Goal: Information Seeking & Learning: Learn about a topic

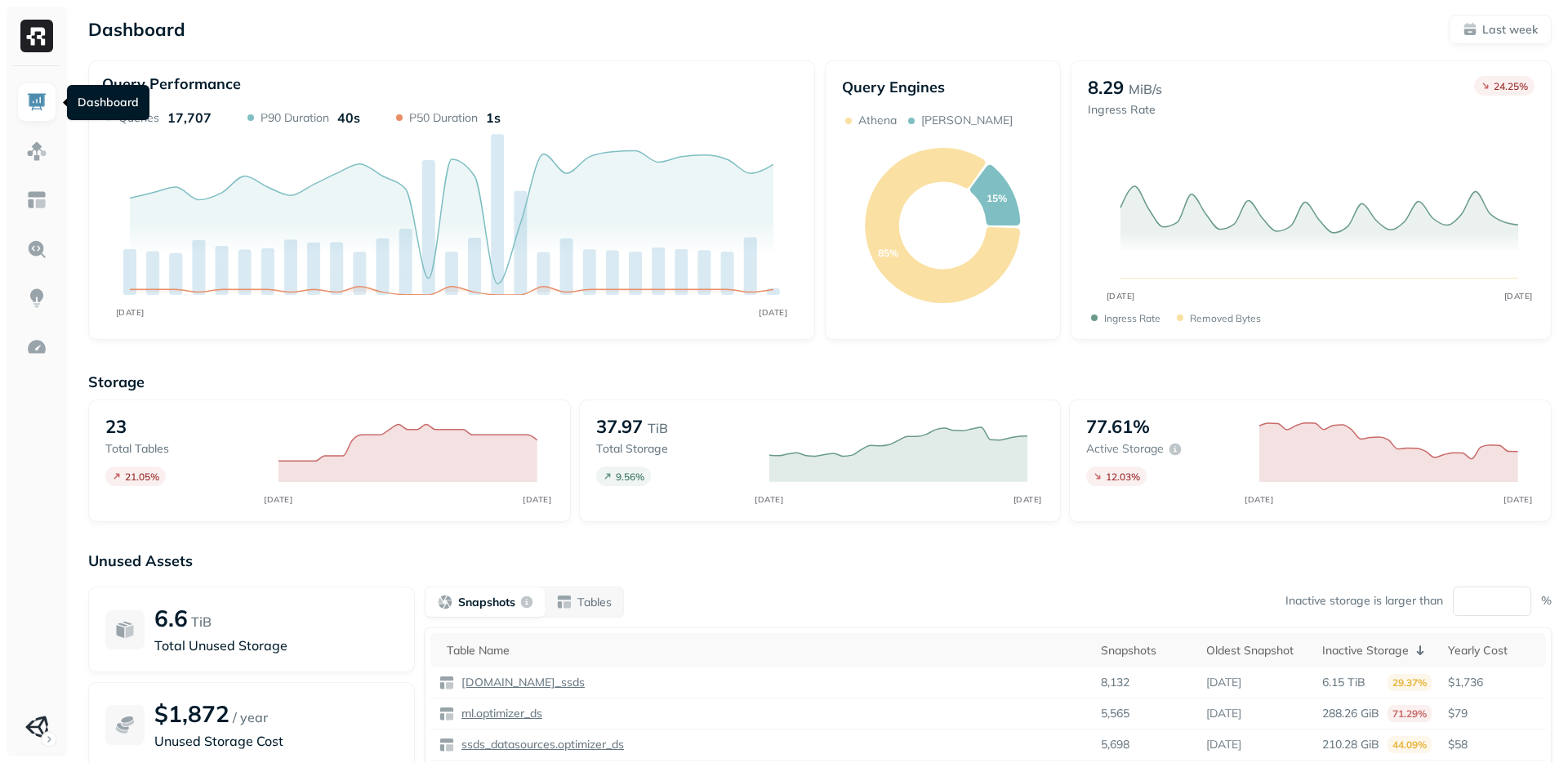
click at [40, 94] on img at bounding box center [36, 102] width 21 height 21
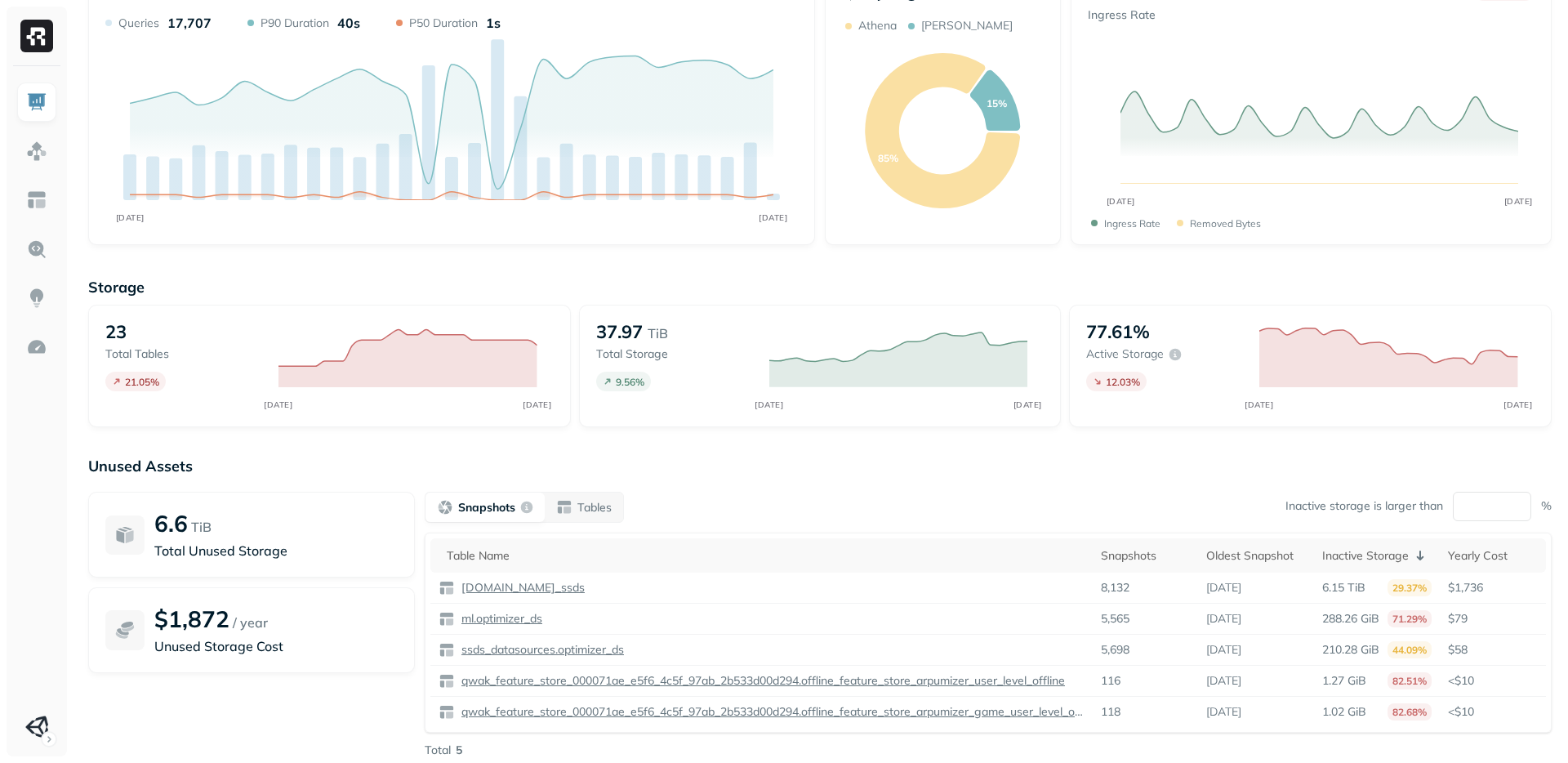
scroll to position [147, 0]
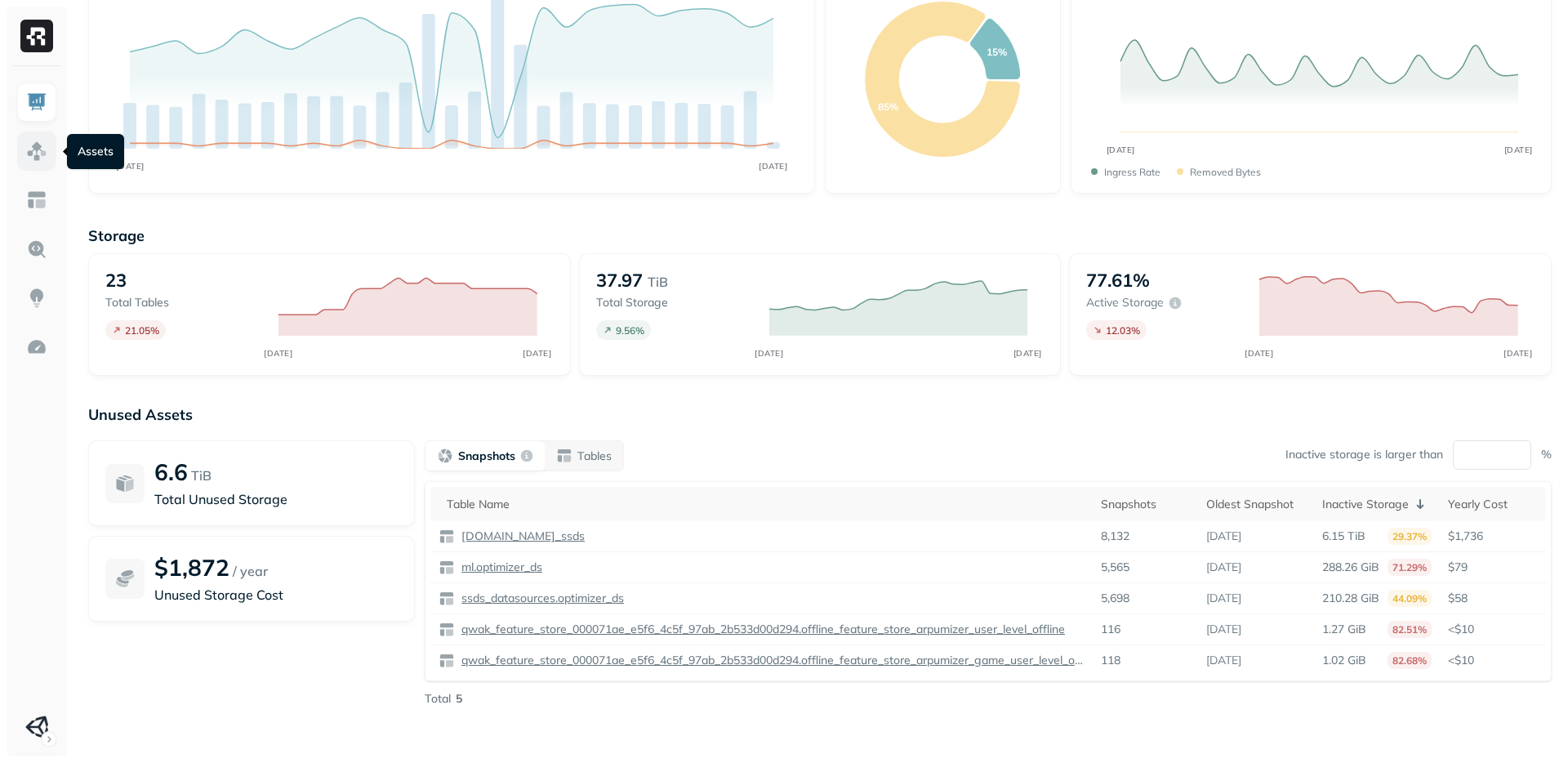
click at [35, 165] on link at bounding box center [36, 151] width 39 height 39
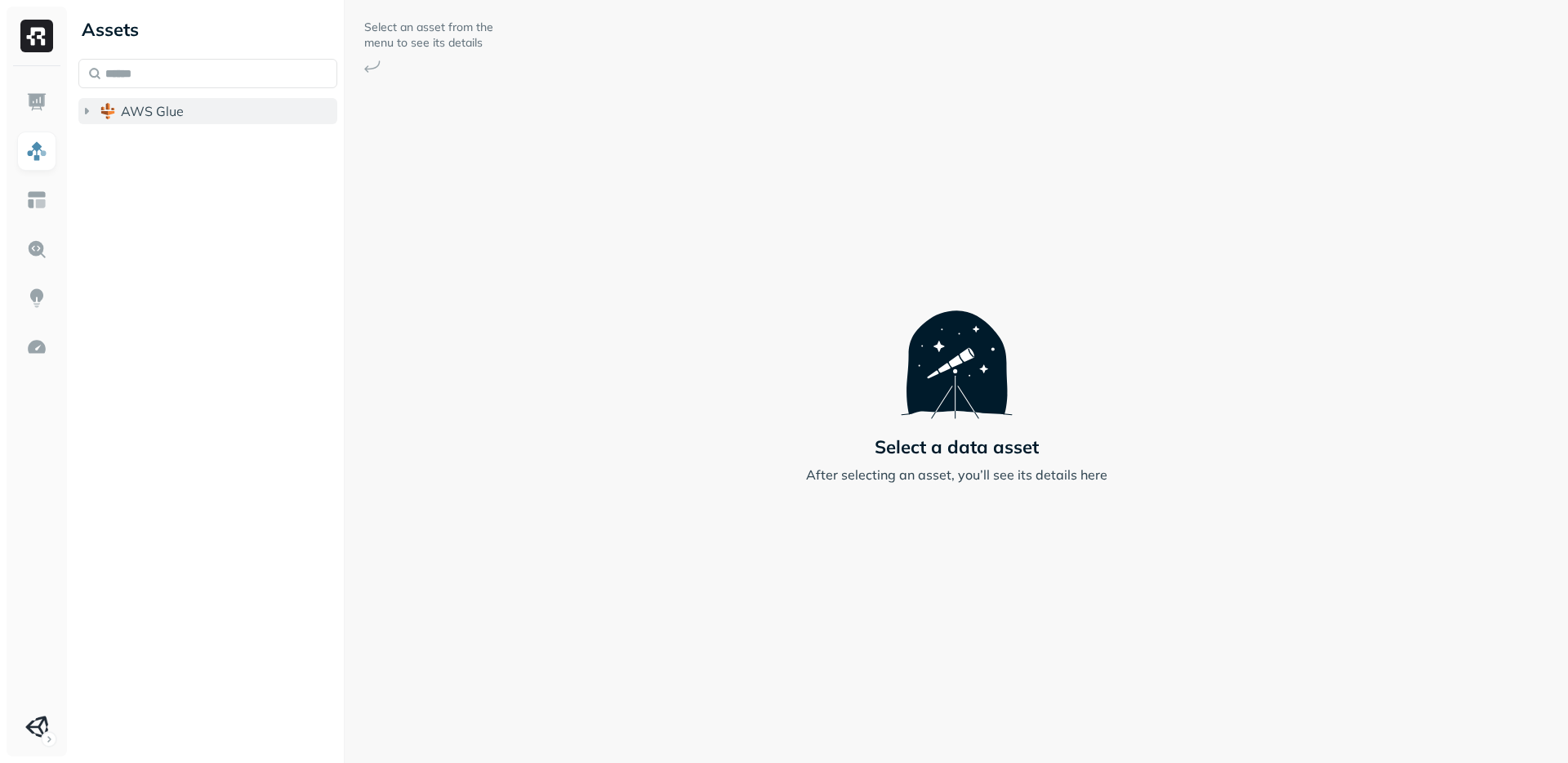
click at [87, 111] on icon "button" at bounding box center [87, 111] width 4 height 7
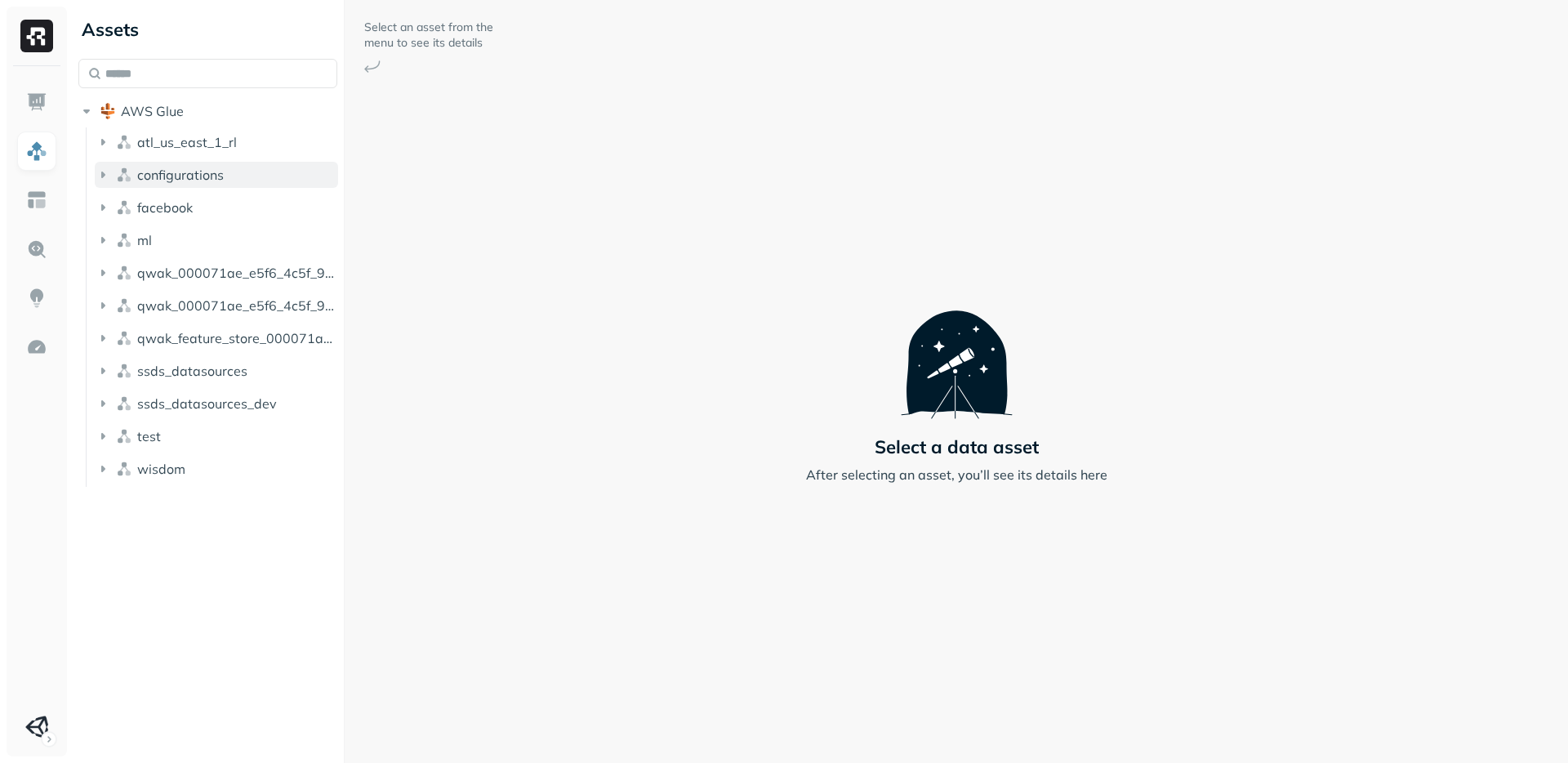
click at [122, 171] on img "button" at bounding box center [124, 175] width 16 height 16
click at [102, 203] on icon "button" at bounding box center [103, 207] width 16 height 16
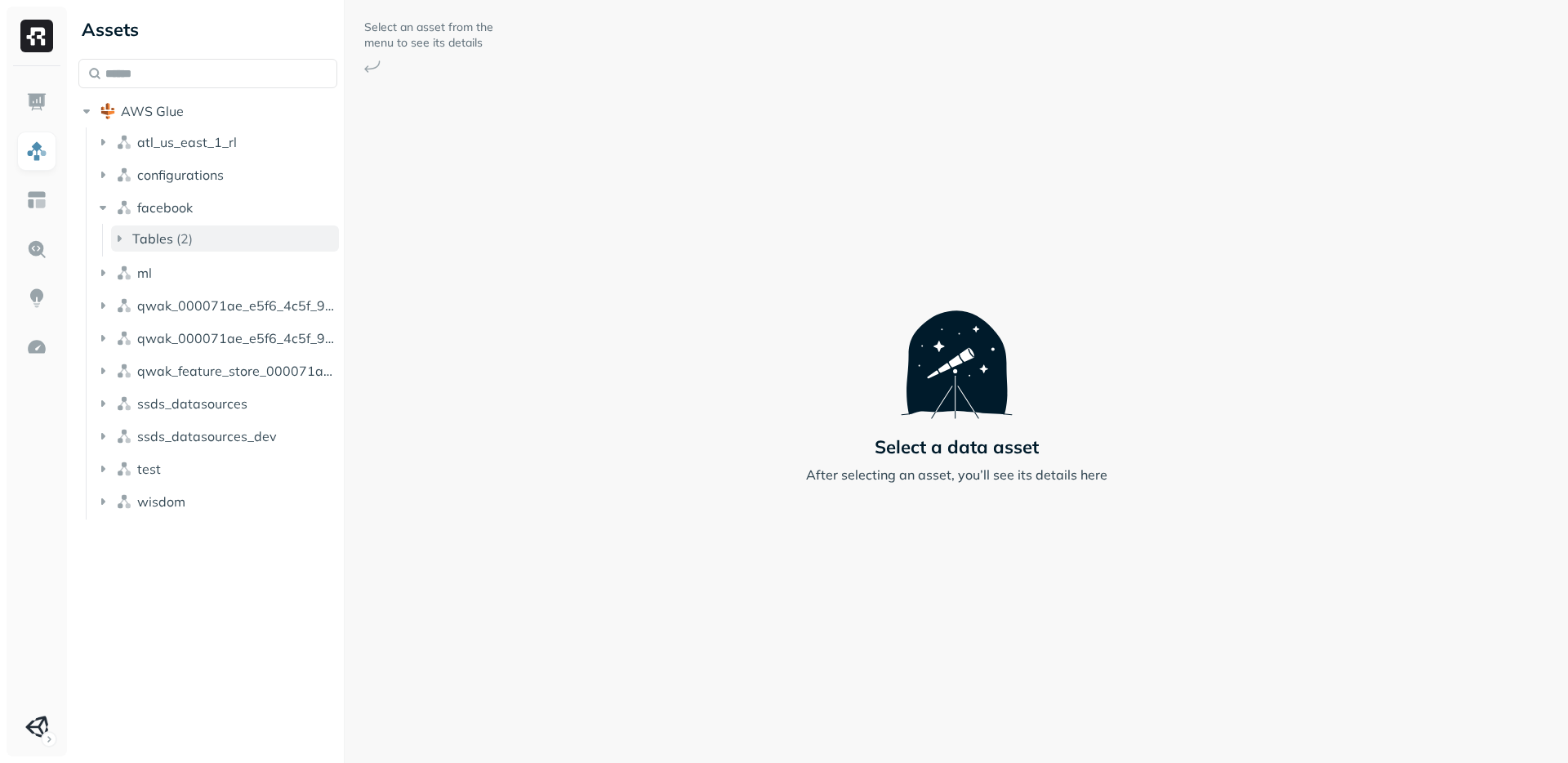
click at [120, 239] on icon "button" at bounding box center [120, 238] width 4 height 7
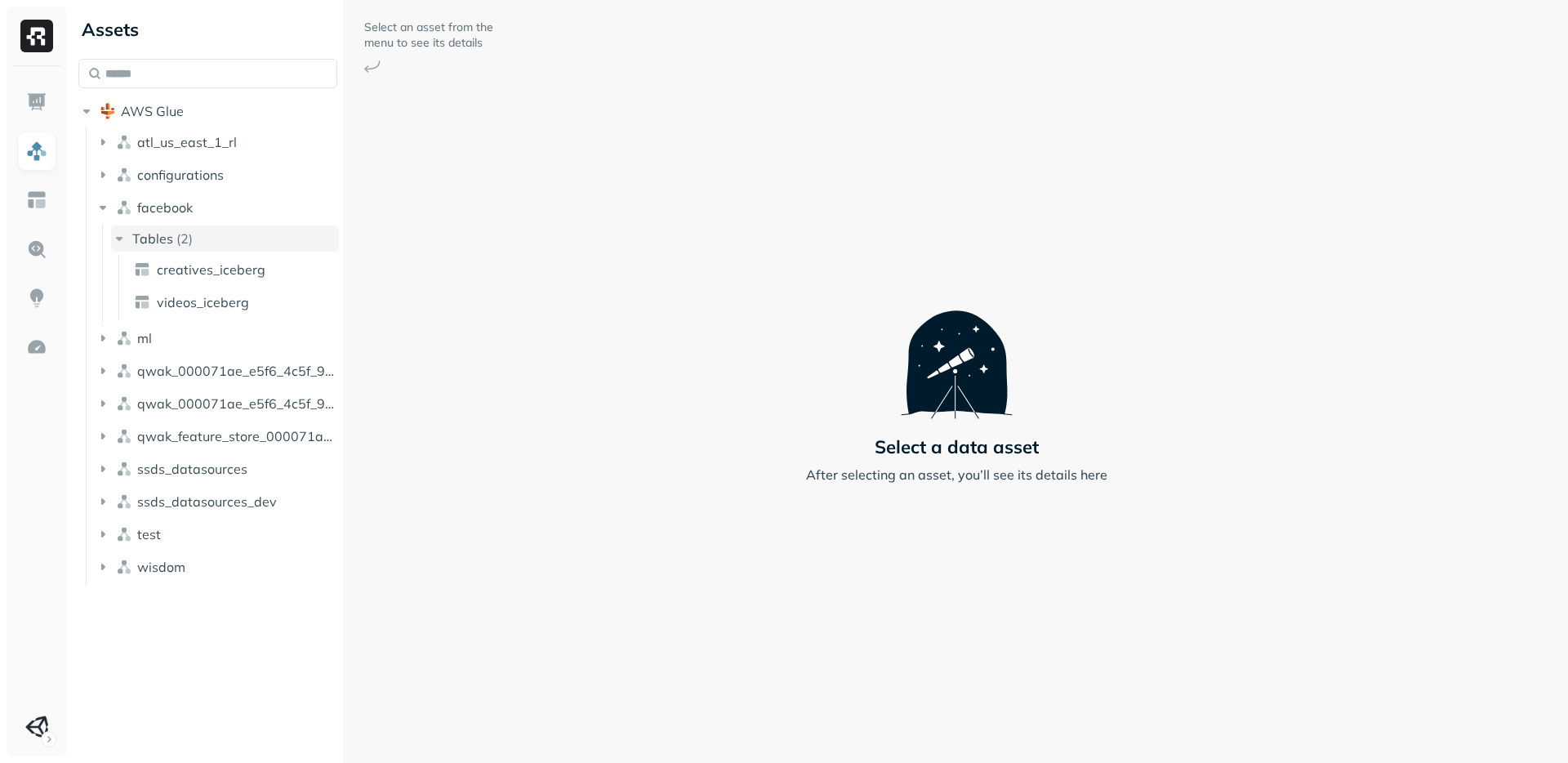
click at [120, 239] on icon "button" at bounding box center [119, 239] width 7 height 4
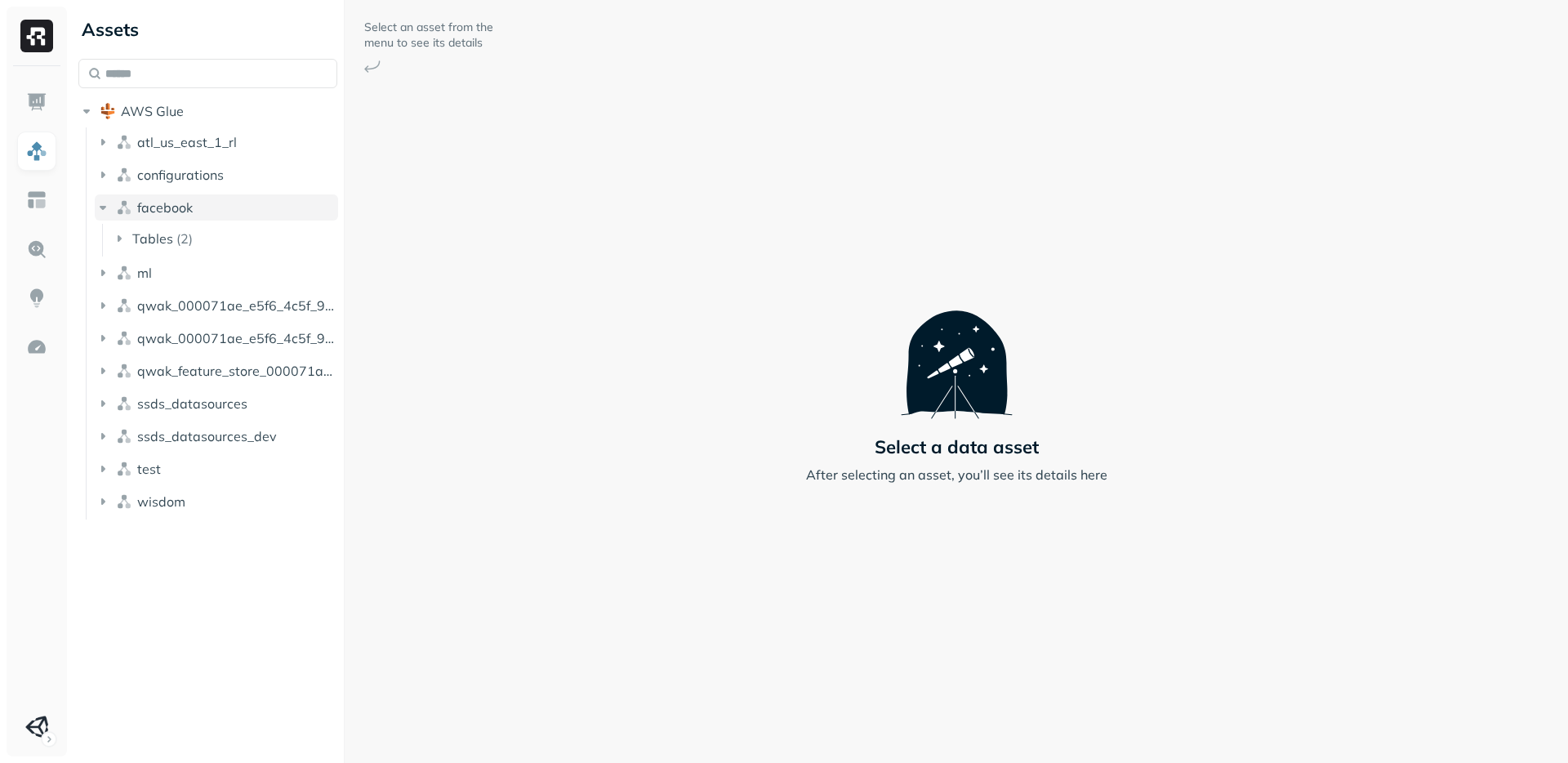
click at [98, 209] on icon "button" at bounding box center [103, 207] width 16 height 16
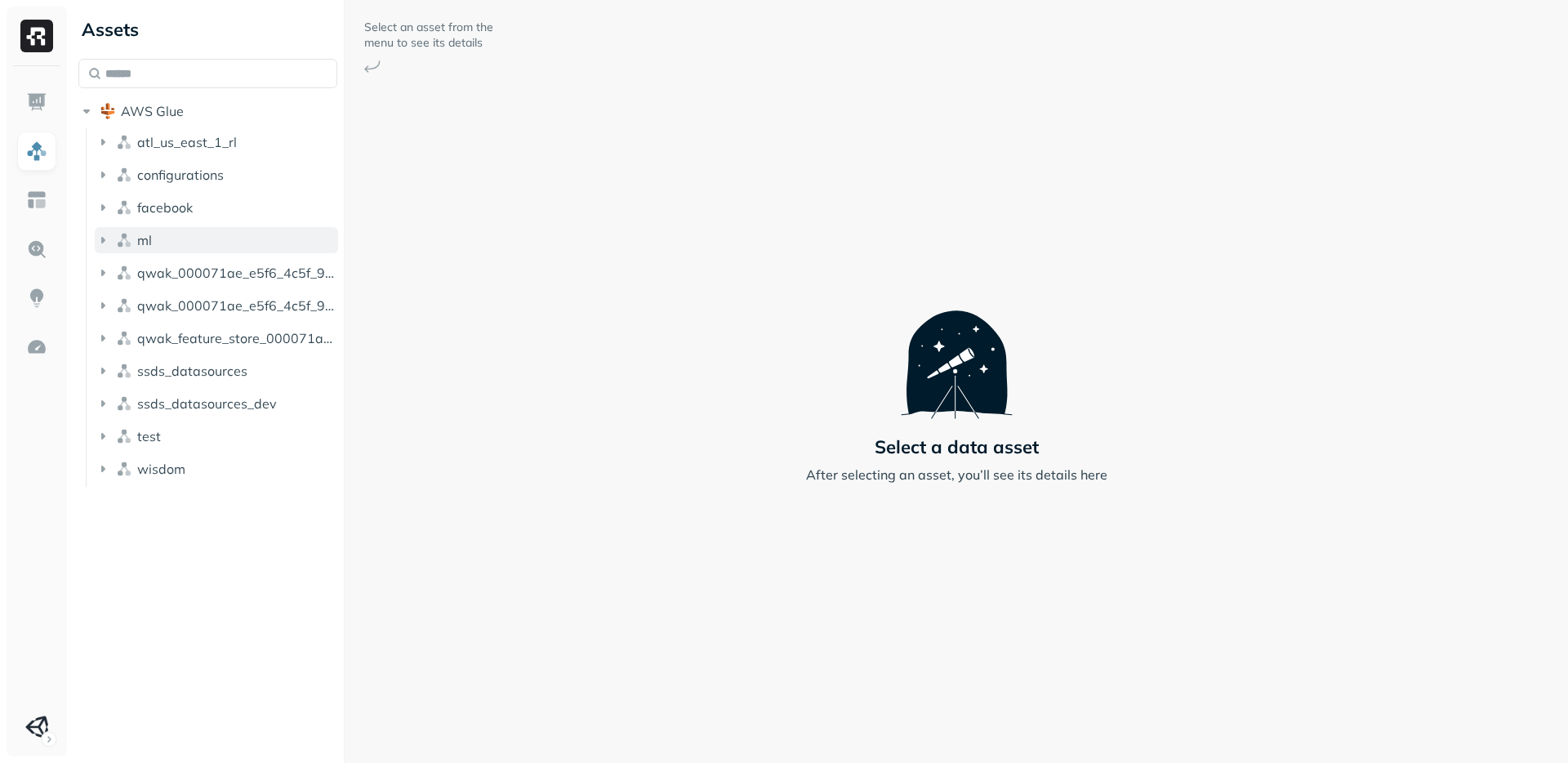
click at [99, 238] on icon "button" at bounding box center [103, 240] width 16 height 16
click at [121, 267] on icon "button" at bounding box center [119, 271] width 16 height 16
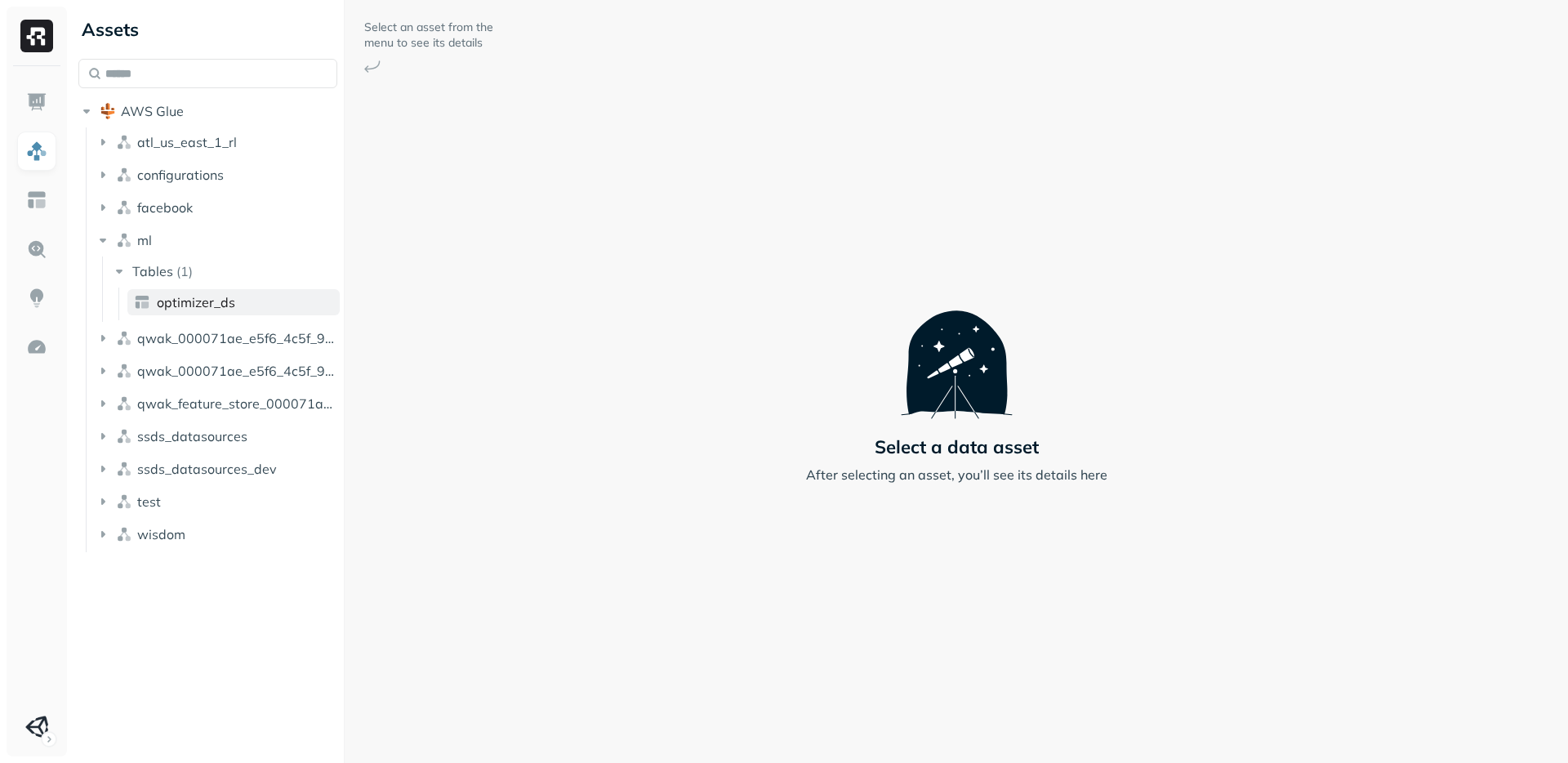
click at [170, 298] on span "optimizer_ds" at bounding box center [196, 302] width 79 height 16
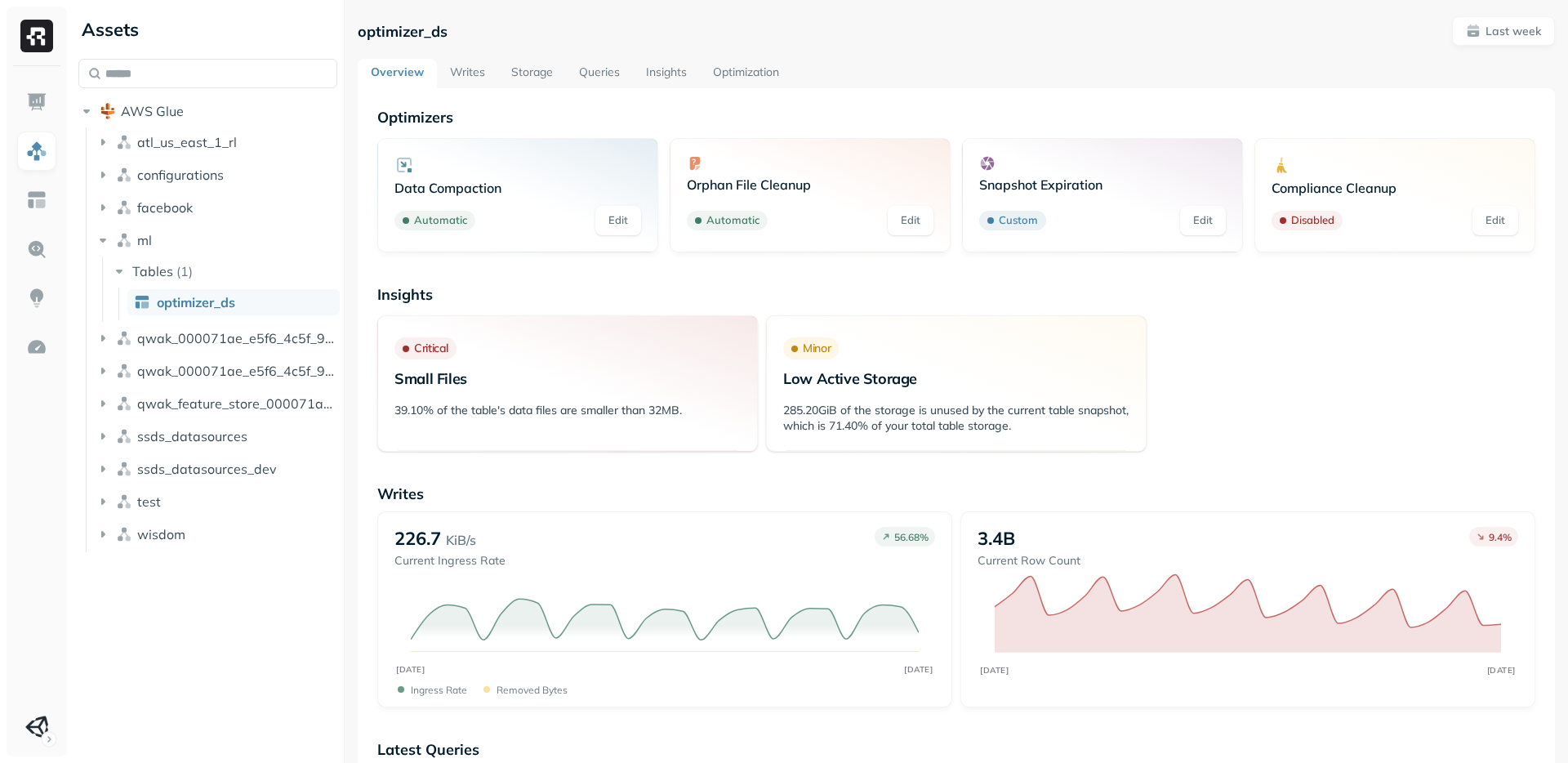
click at [470, 66] on link "Writes" at bounding box center [467, 73] width 61 height 29
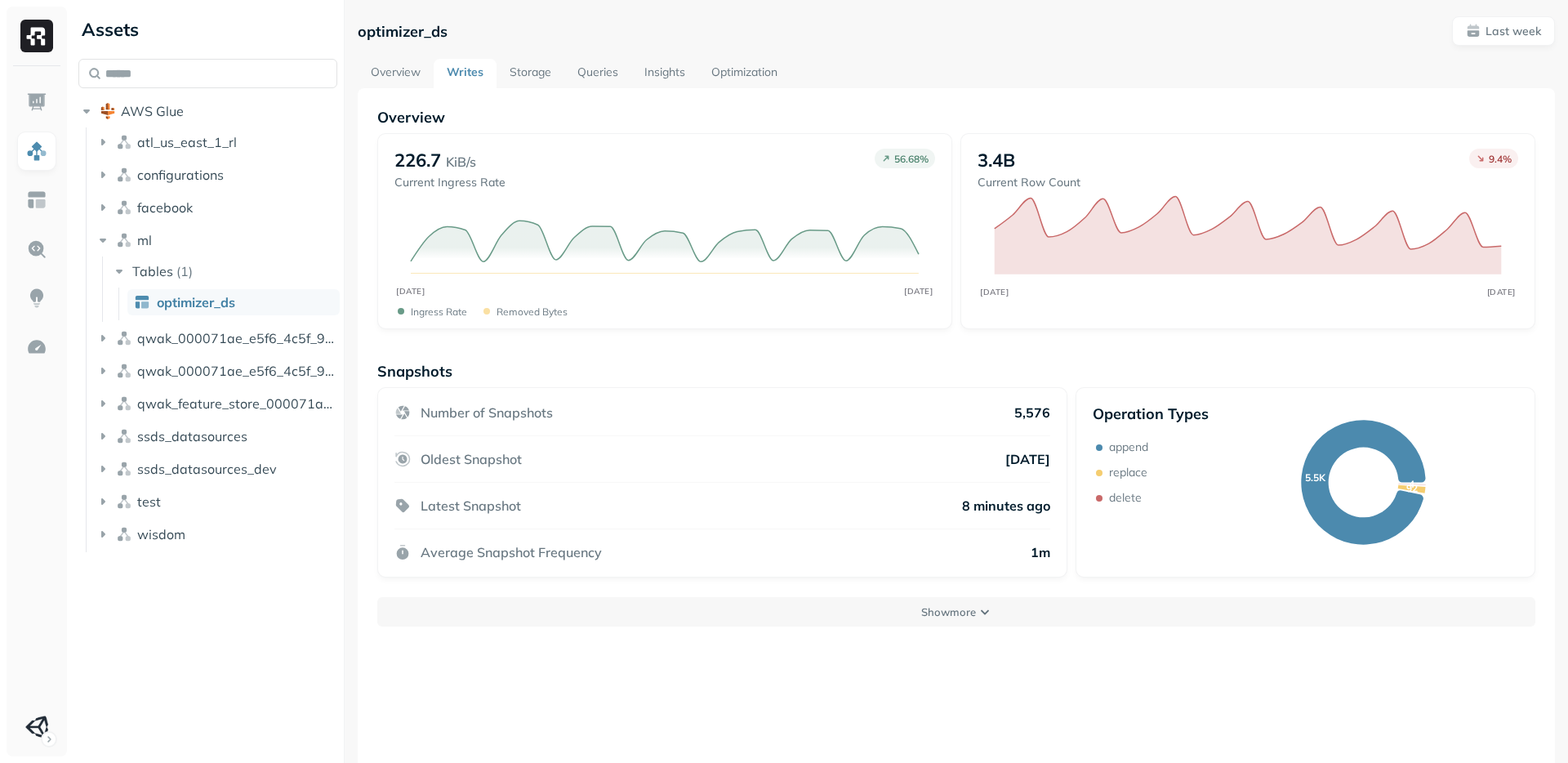
click at [542, 73] on link "Storage" at bounding box center [531, 73] width 68 height 29
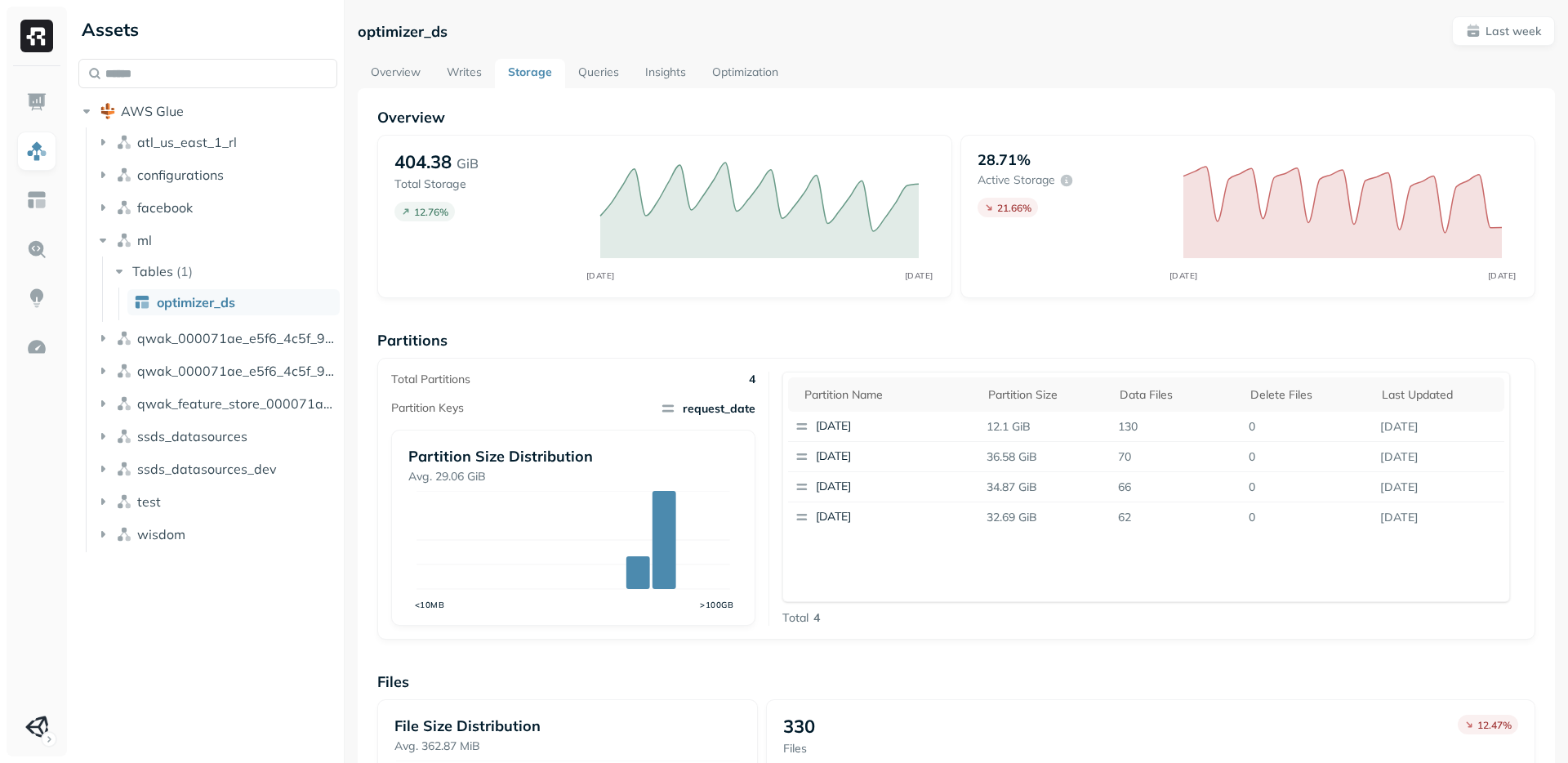
click at [610, 72] on link "Queries" at bounding box center [598, 73] width 67 height 29
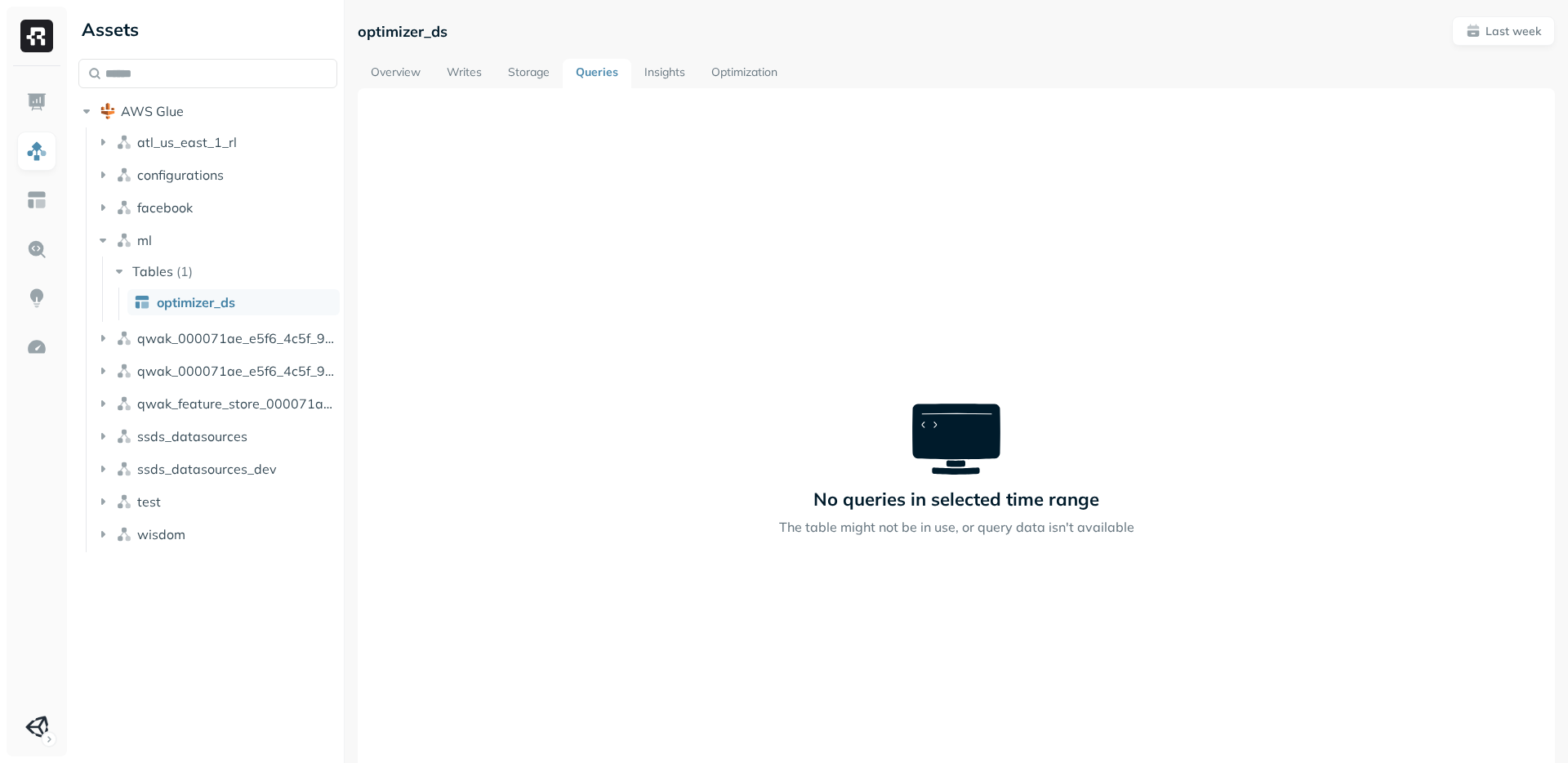
click at [667, 71] on link "Insights" at bounding box center [664, 73] width 67 height 29
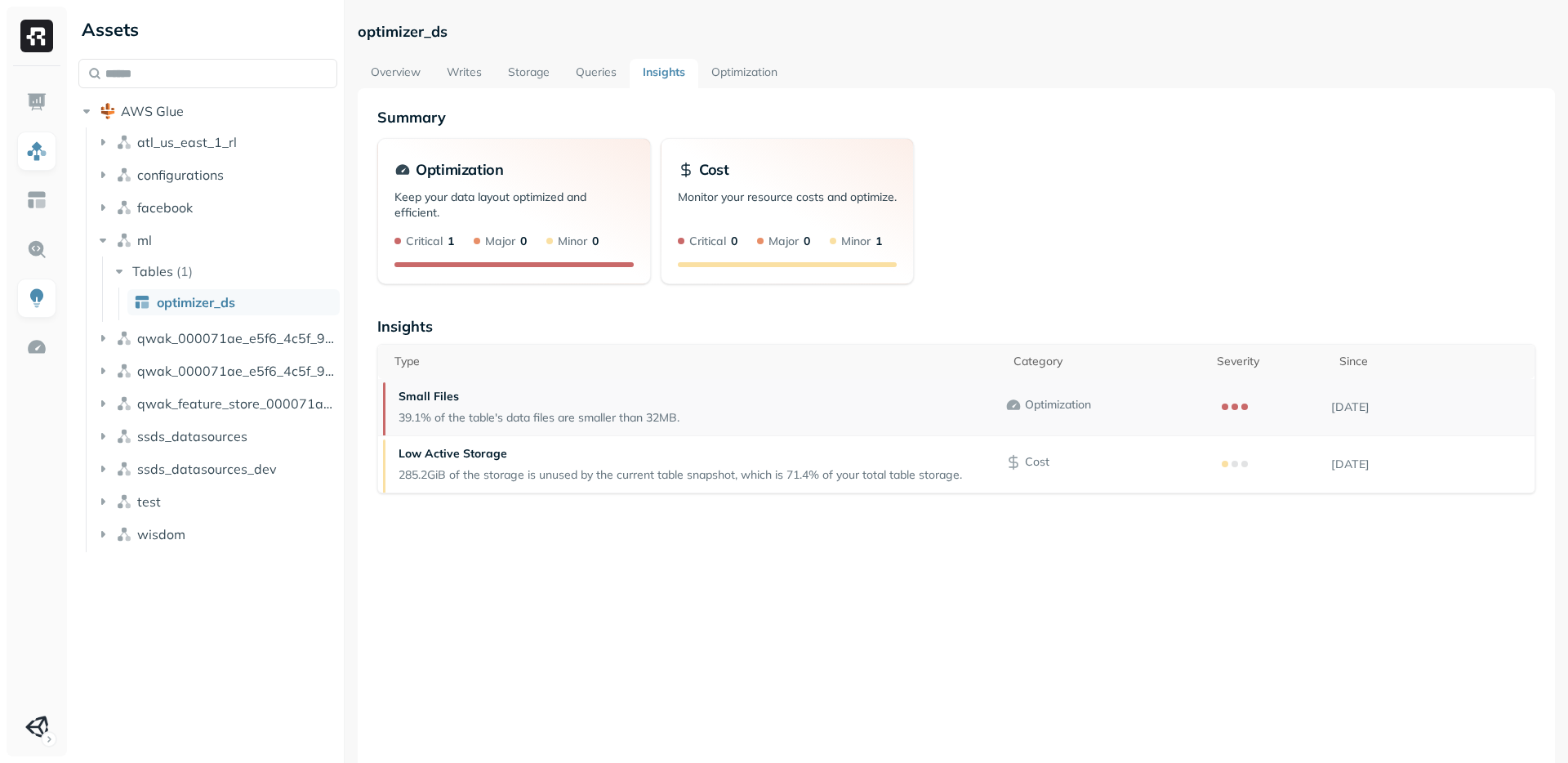
click at [416, 418] on p "39.1% of the table's data files are smaller than 32MB." at bounding box center [540, 418] width 281 height 16
click at [486, 422] on p "39.1% of the table's data files are smaller than 32MB." at bounding box center [540, 418] width 281 height 16
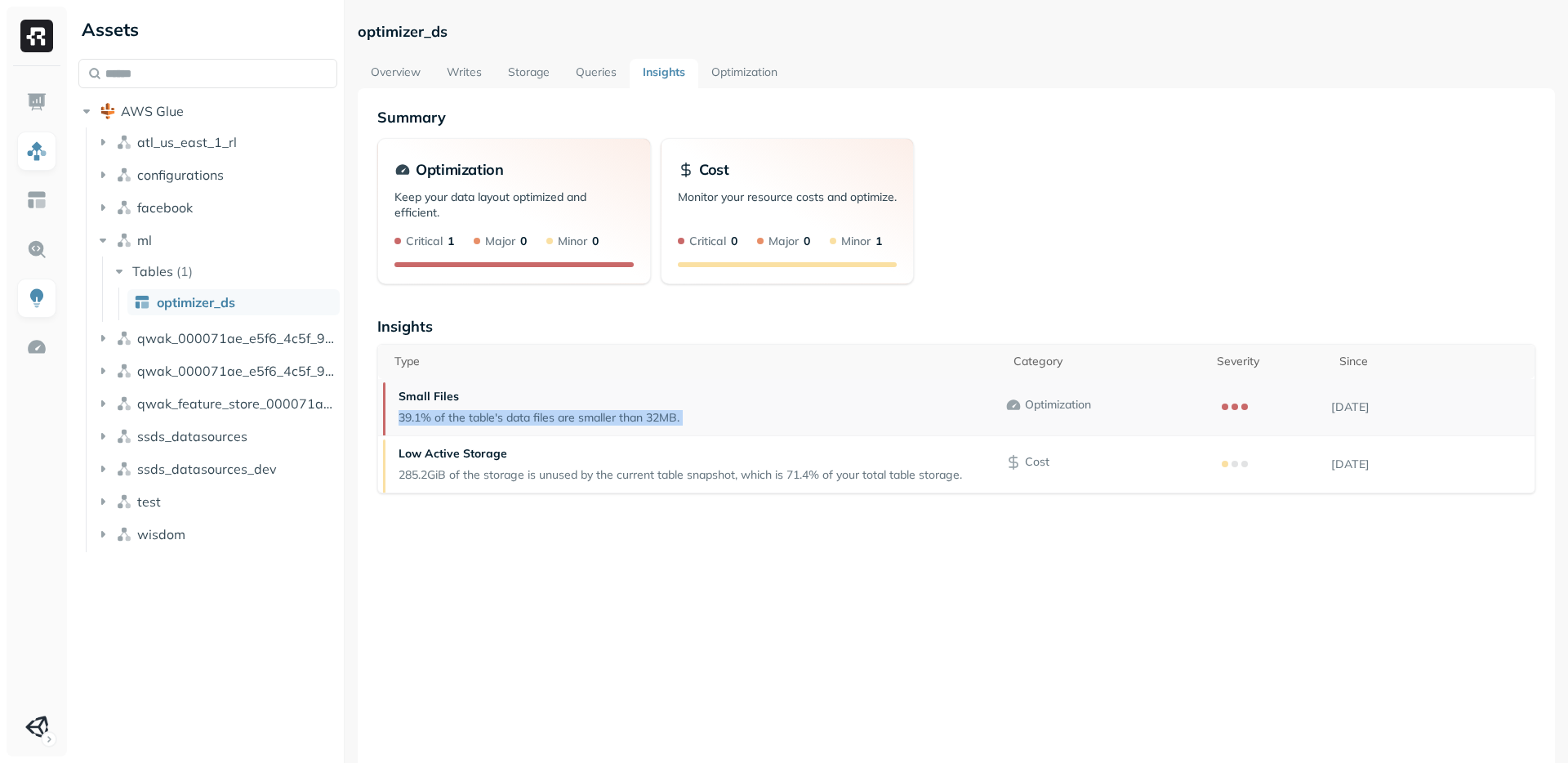
click at [486, 422] on p "39.1% of the table's data files are smaller than 32MB." at bounding box center [540, 418] width 281 height 16
click at [400, 79] on link "Overview" at bounding box center [396, 73] width 76 height 29
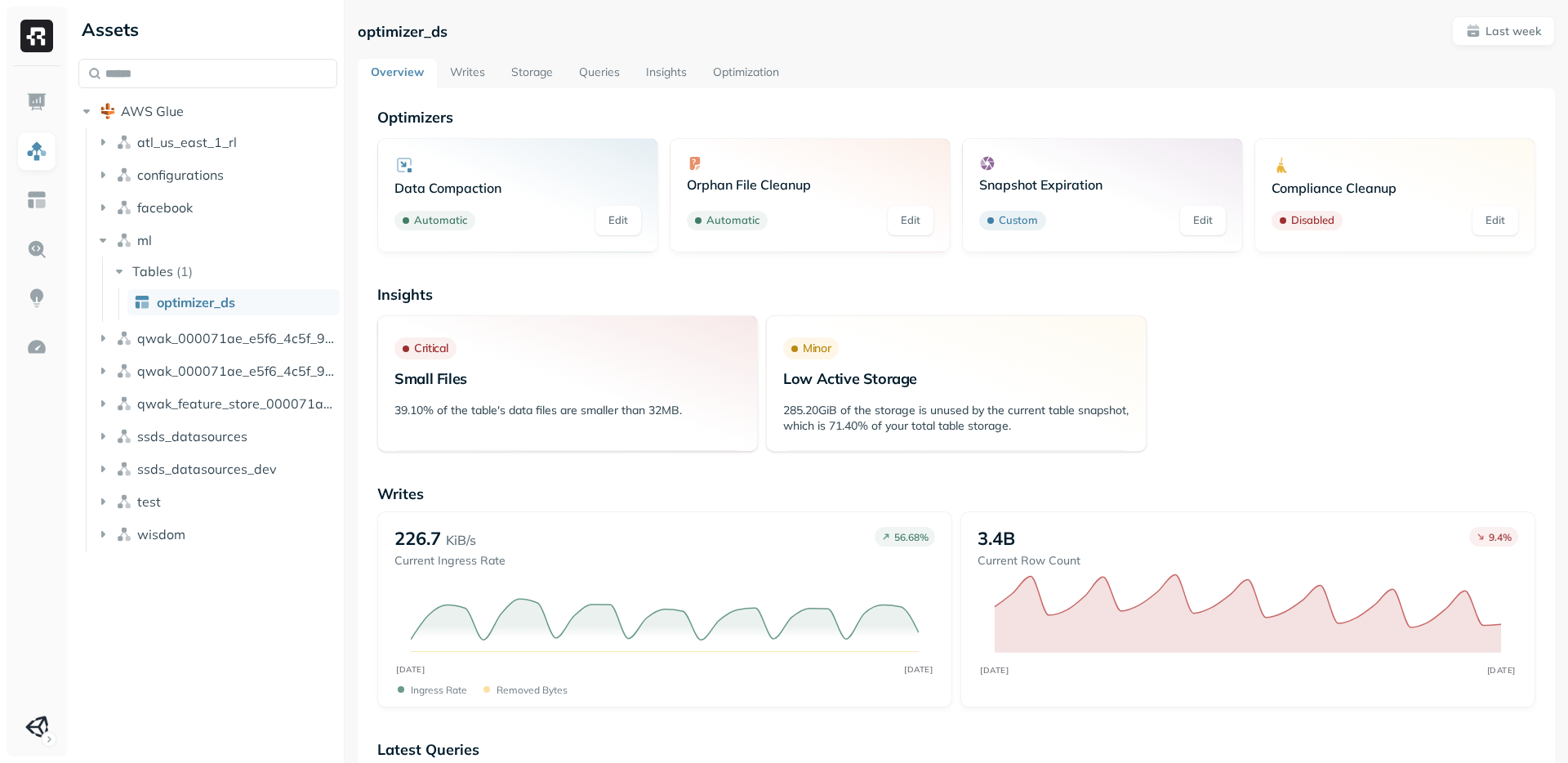
click at [457, 76] on link "Writes" at bounding box center [467, 73] width 61 height 29
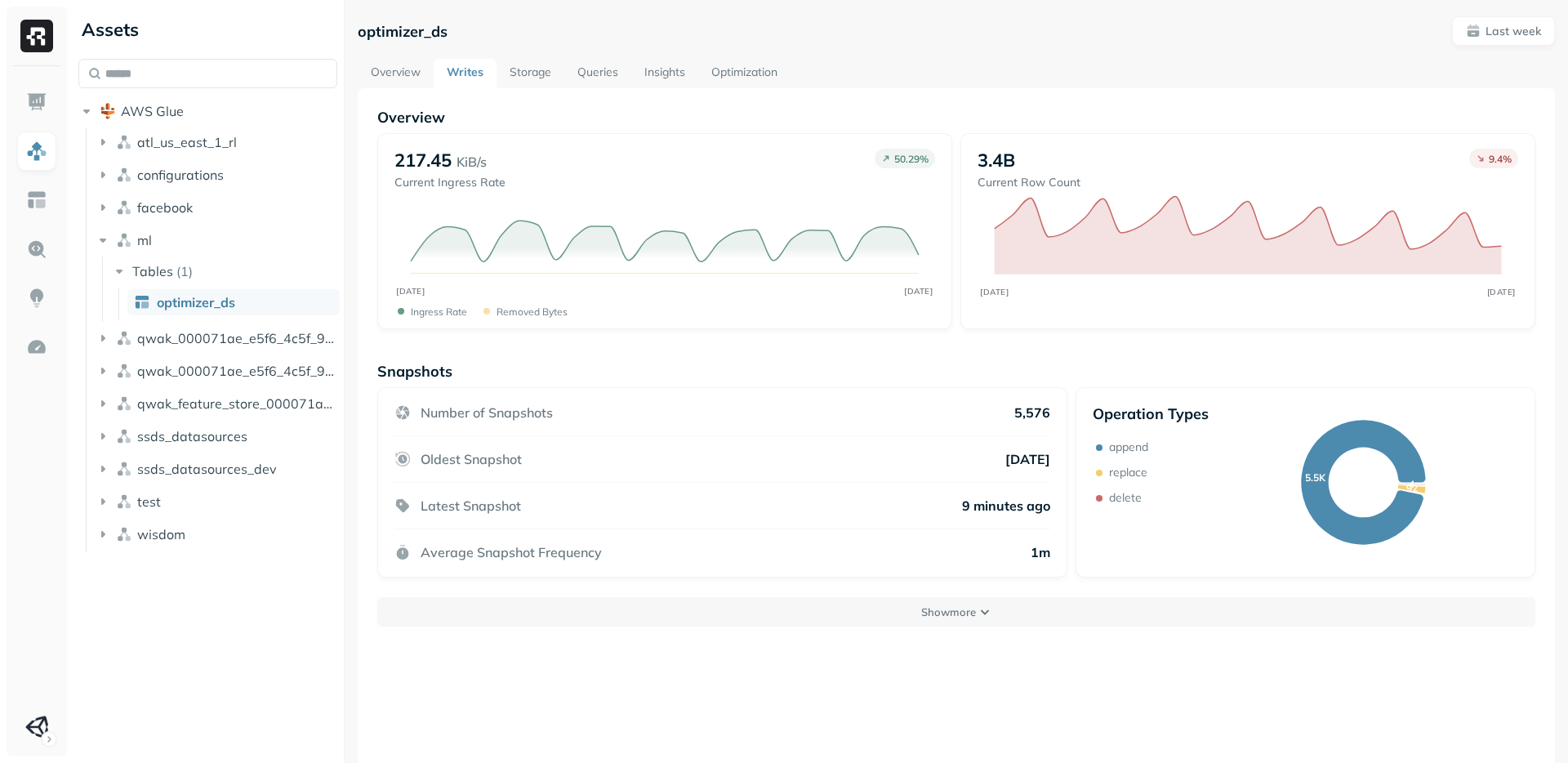
scroll to position [88, 0]
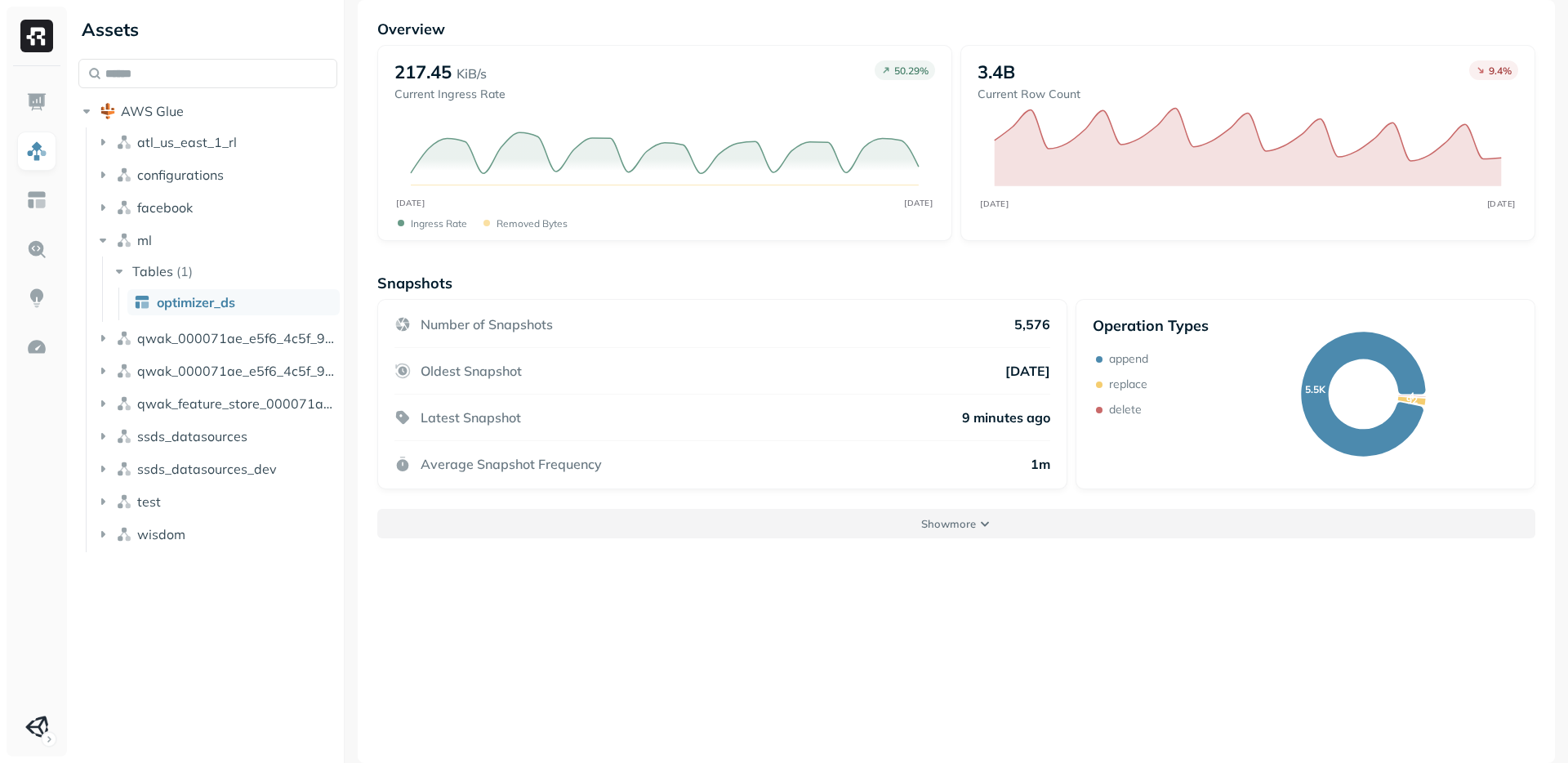
click at [955, 526] on p "Show more" at bounding box center [949, 525] width 55 height 16
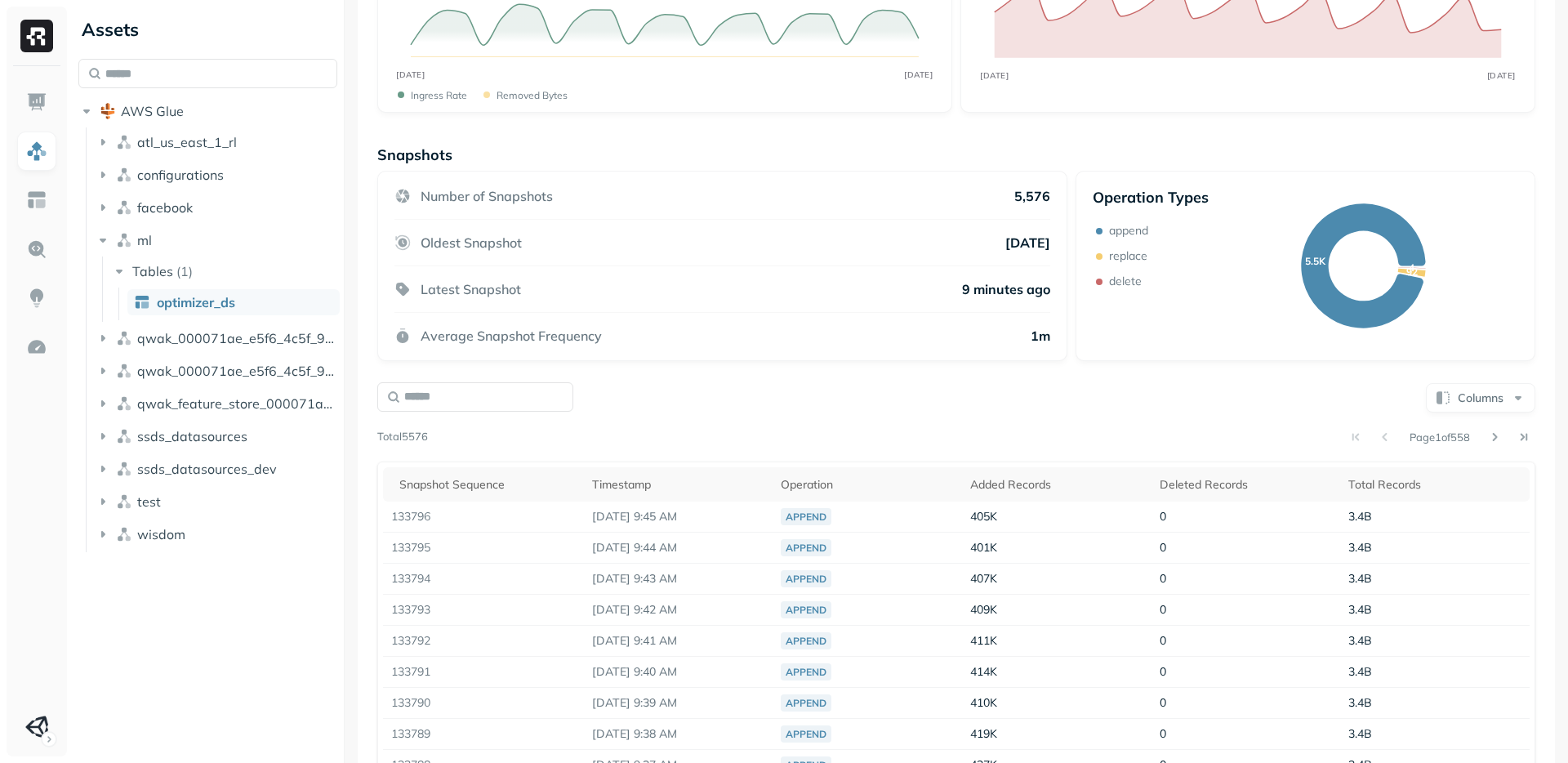
scroll to position [0, 0]
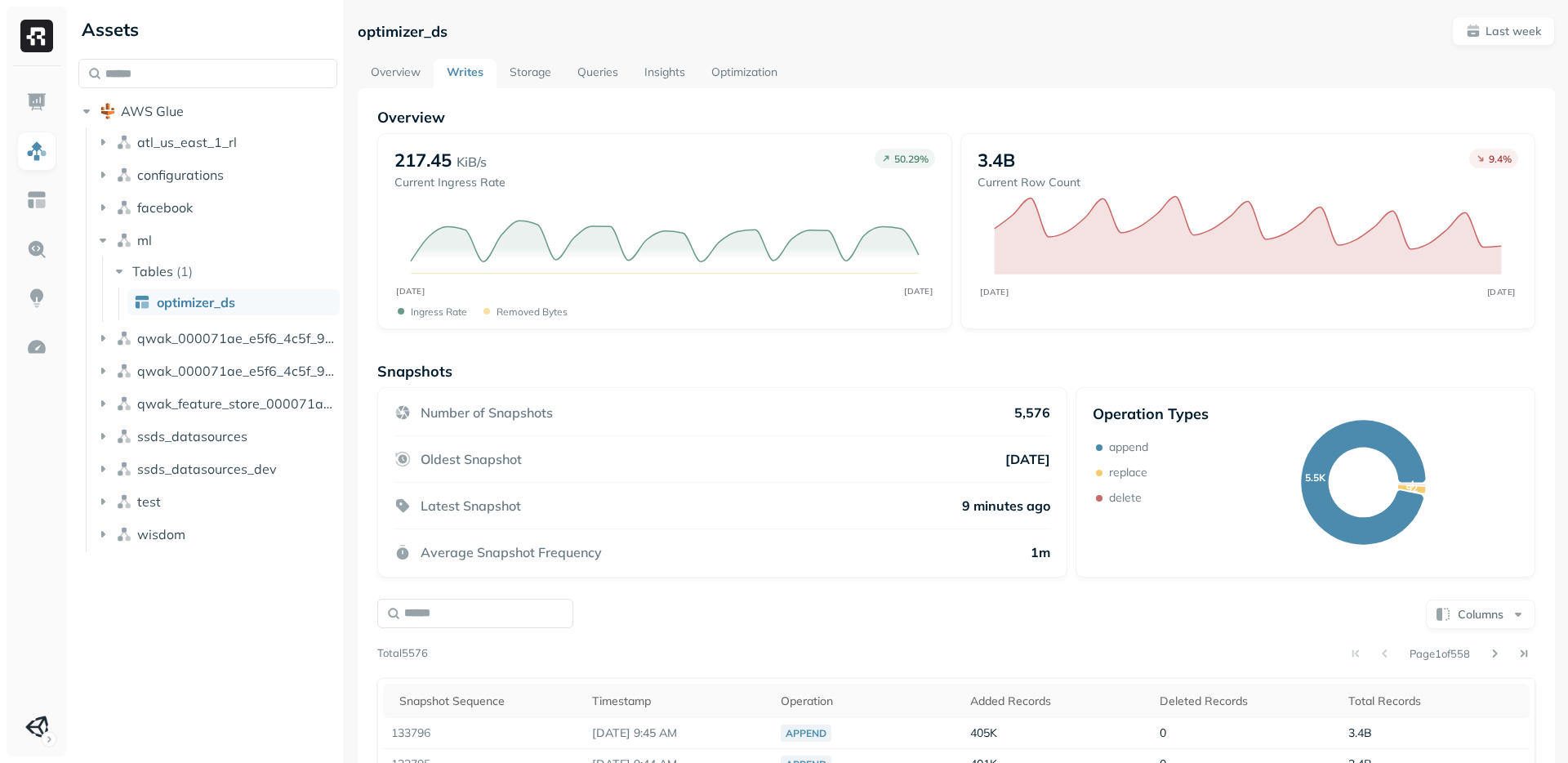
click at [538, 59] on link "Storage" at bounding box center [531, 73] width 68 height 29
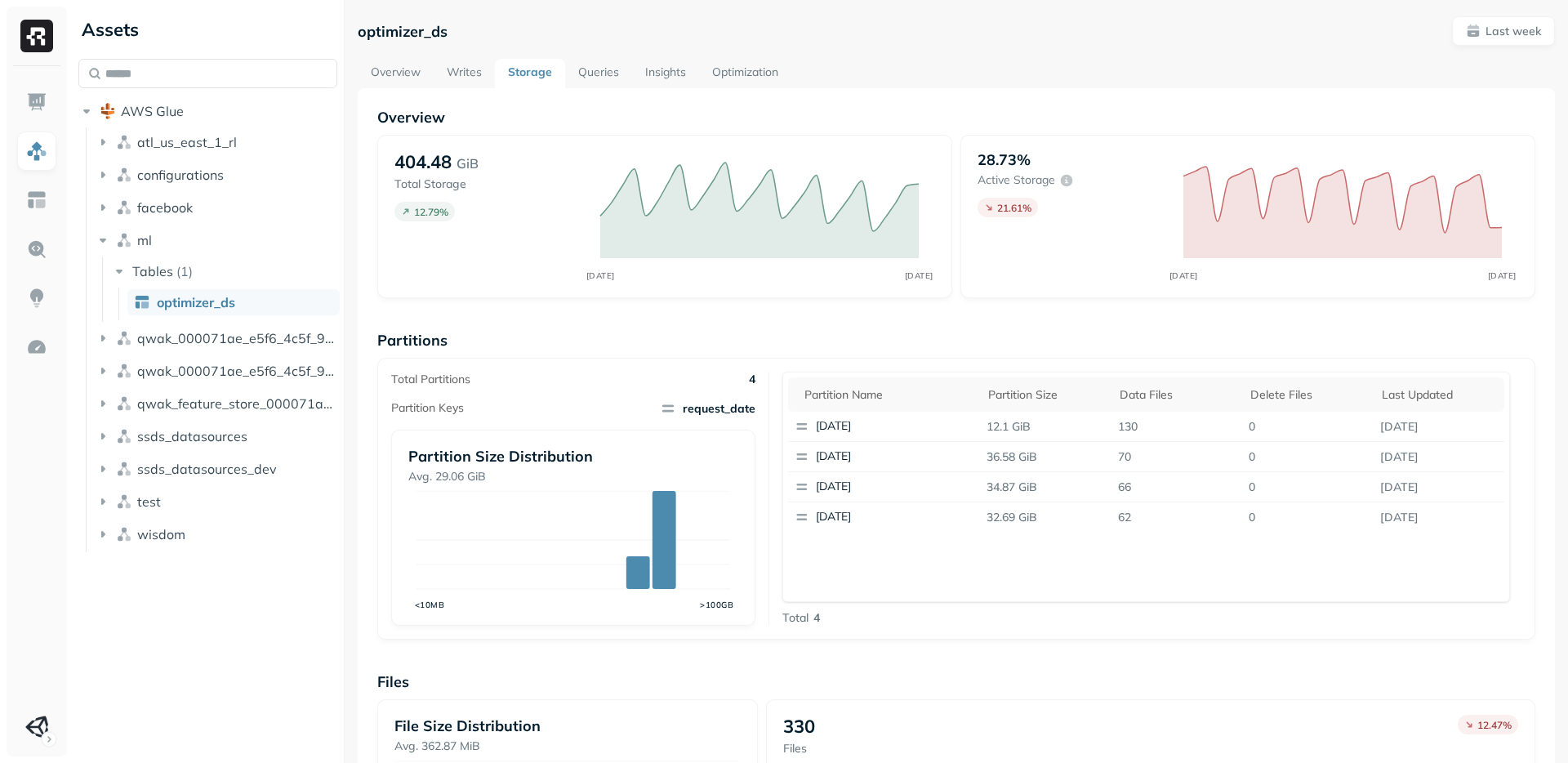
click at [588, 68] on link "Queries" at bounding box center [598, 73] width 67 height 29
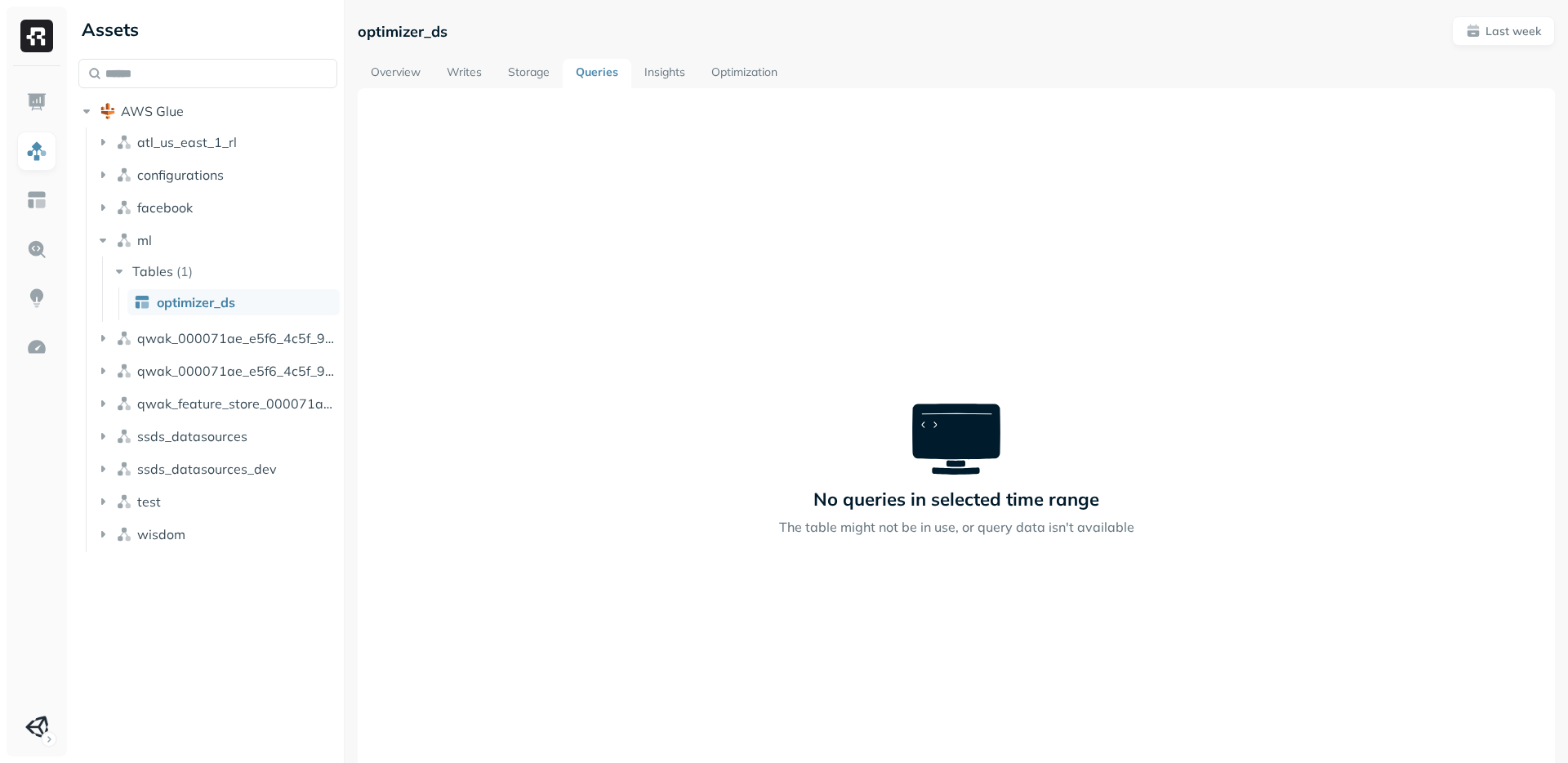
click at [682, 76] on link "Insights" at bounding box center [664, 73] width 67 height 29
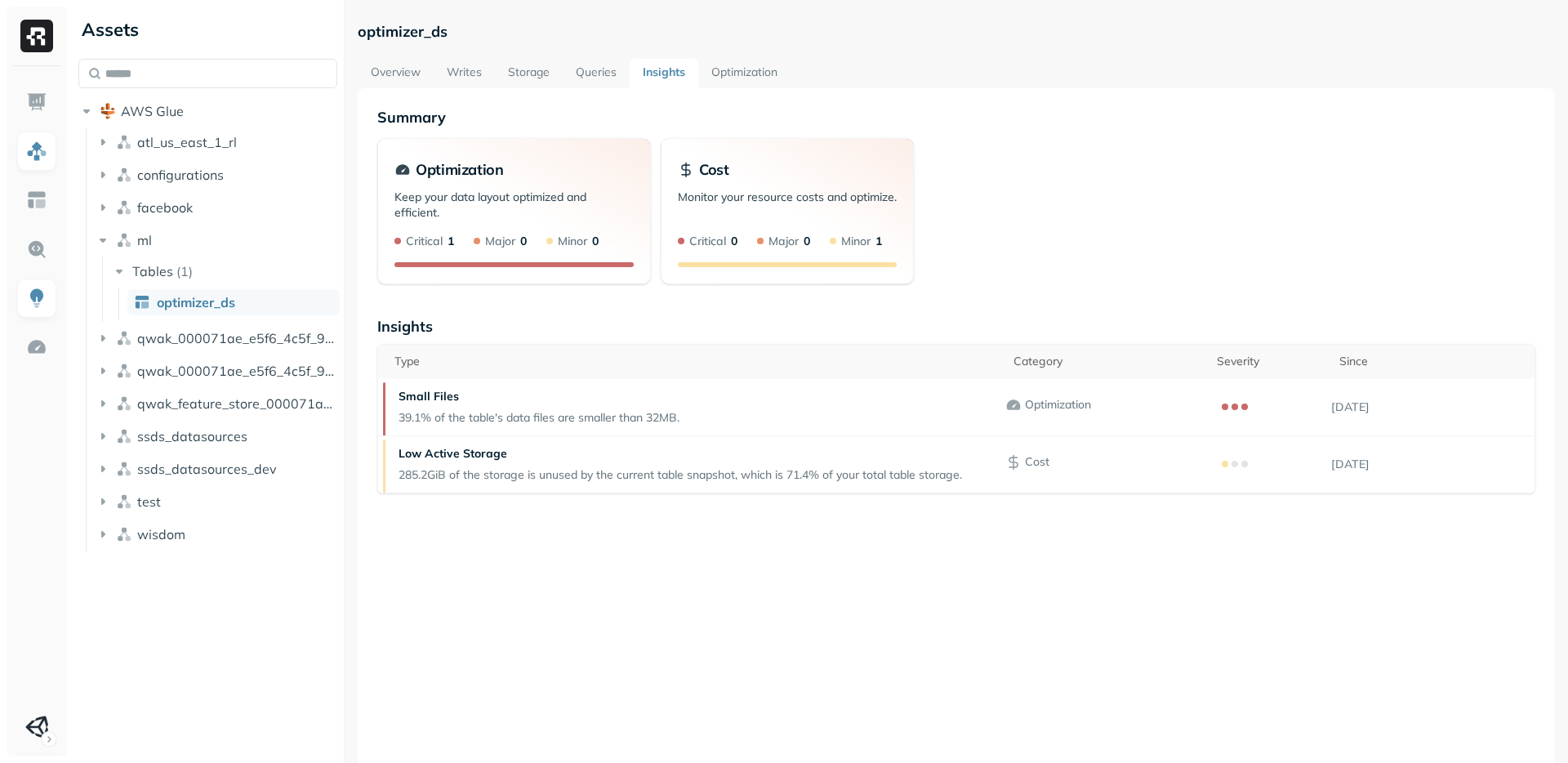
click at [733, 72] on link "Optimization" at bounding box center [744, 73] width 93 height 29
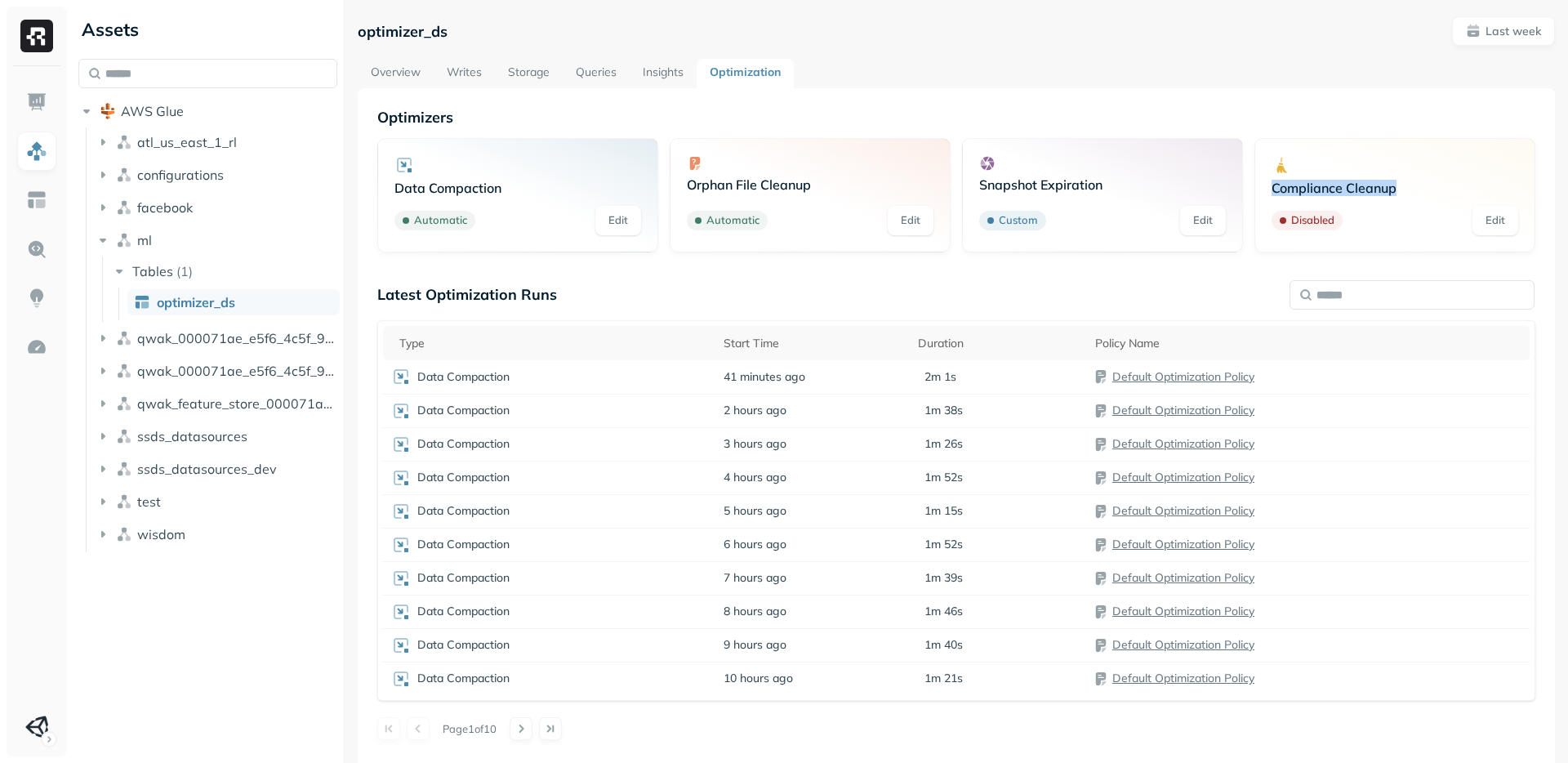
drag, startPoint x: 1405, startPoint y: 188, endPoint x: 1260, endPoint y: 188, distance: 145.0
click at [1260, 188] on div "Compliance Cleanup Disabled Edit" at bounding box center [1395, 194] width 281 height 115
copy p "Compliance Cleanup"
click at [654, 66] on link "Insights" at bounding box center [662, 73] width 67 height 29
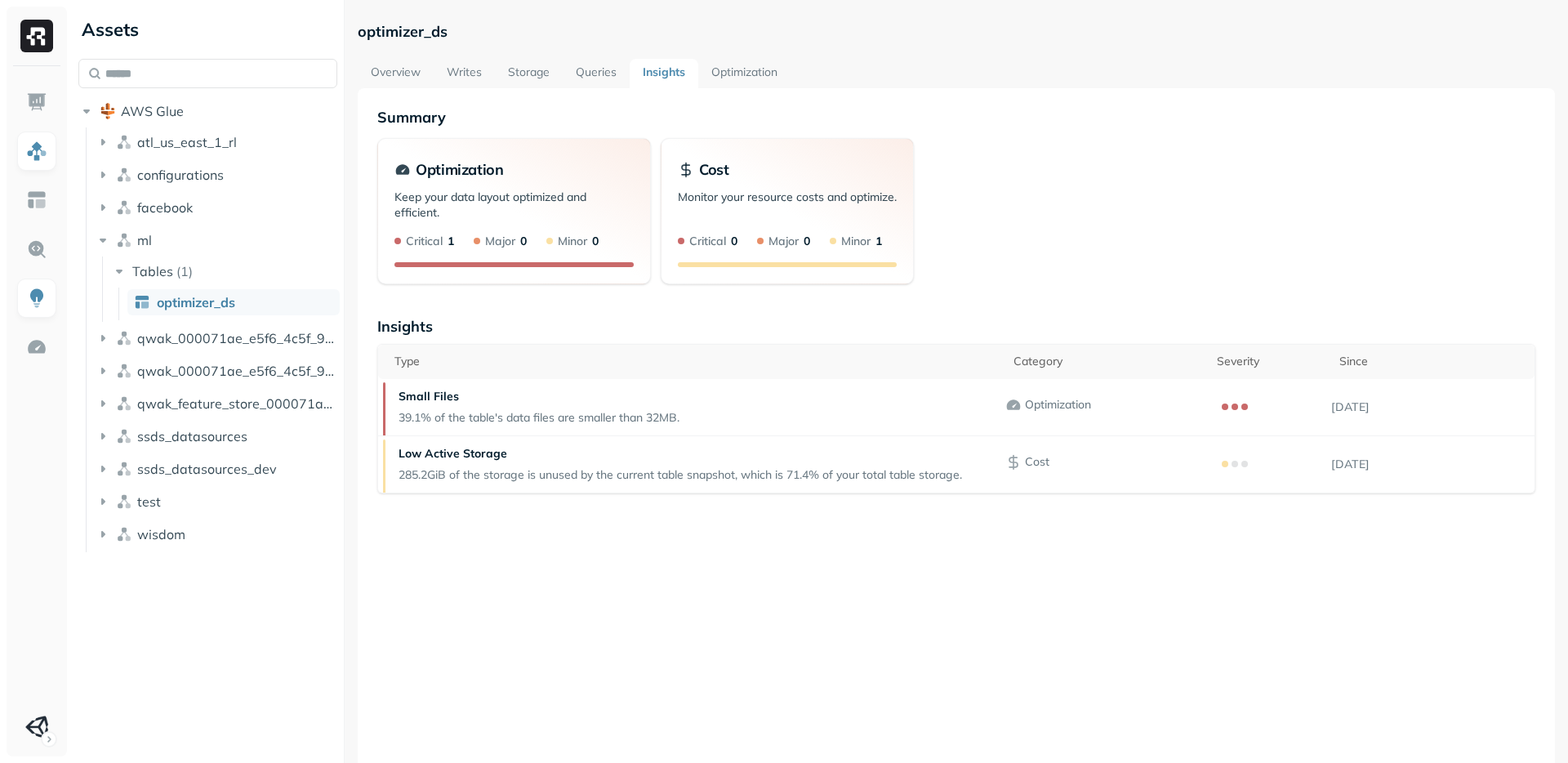
click at [396, 79] on link "Overview" at bounding box center [396, 73] width 76 height 29
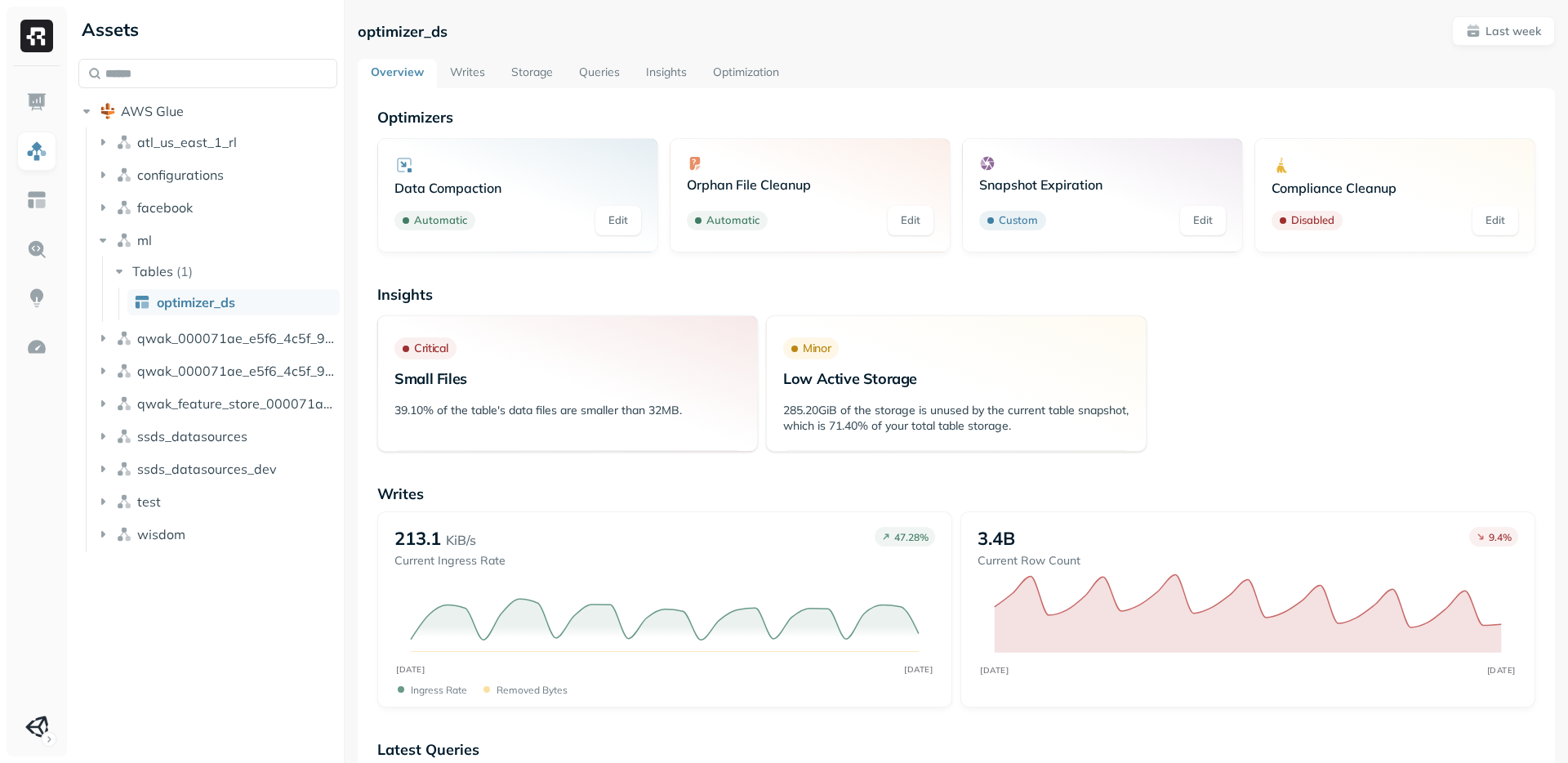
click at [458, 61] on link "Writes" at bounding box center [467, 73] width 61 height 29
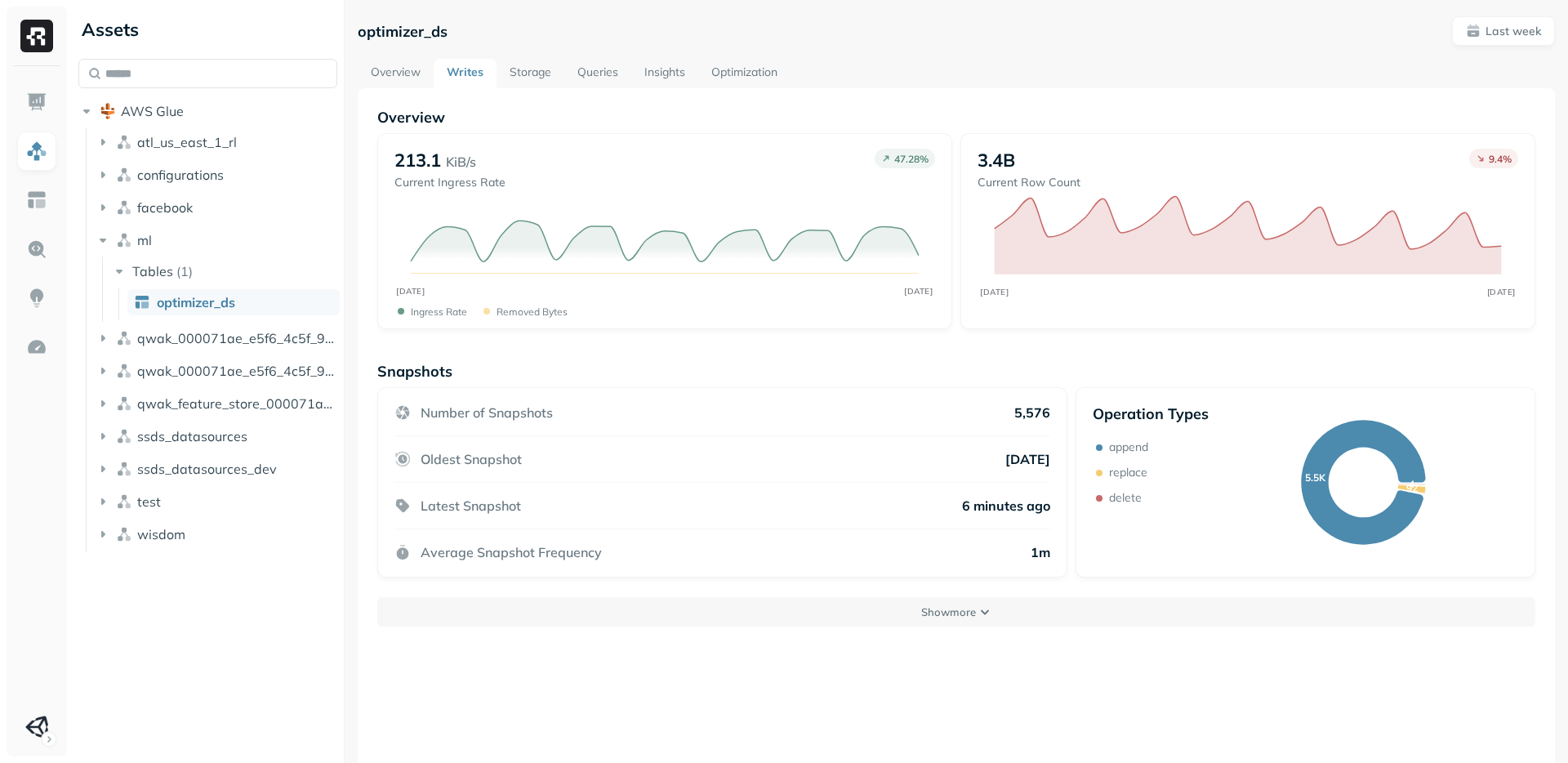
click at [534, 69] on link "Storage" at bounding box center [531, 73] width 68 height 29
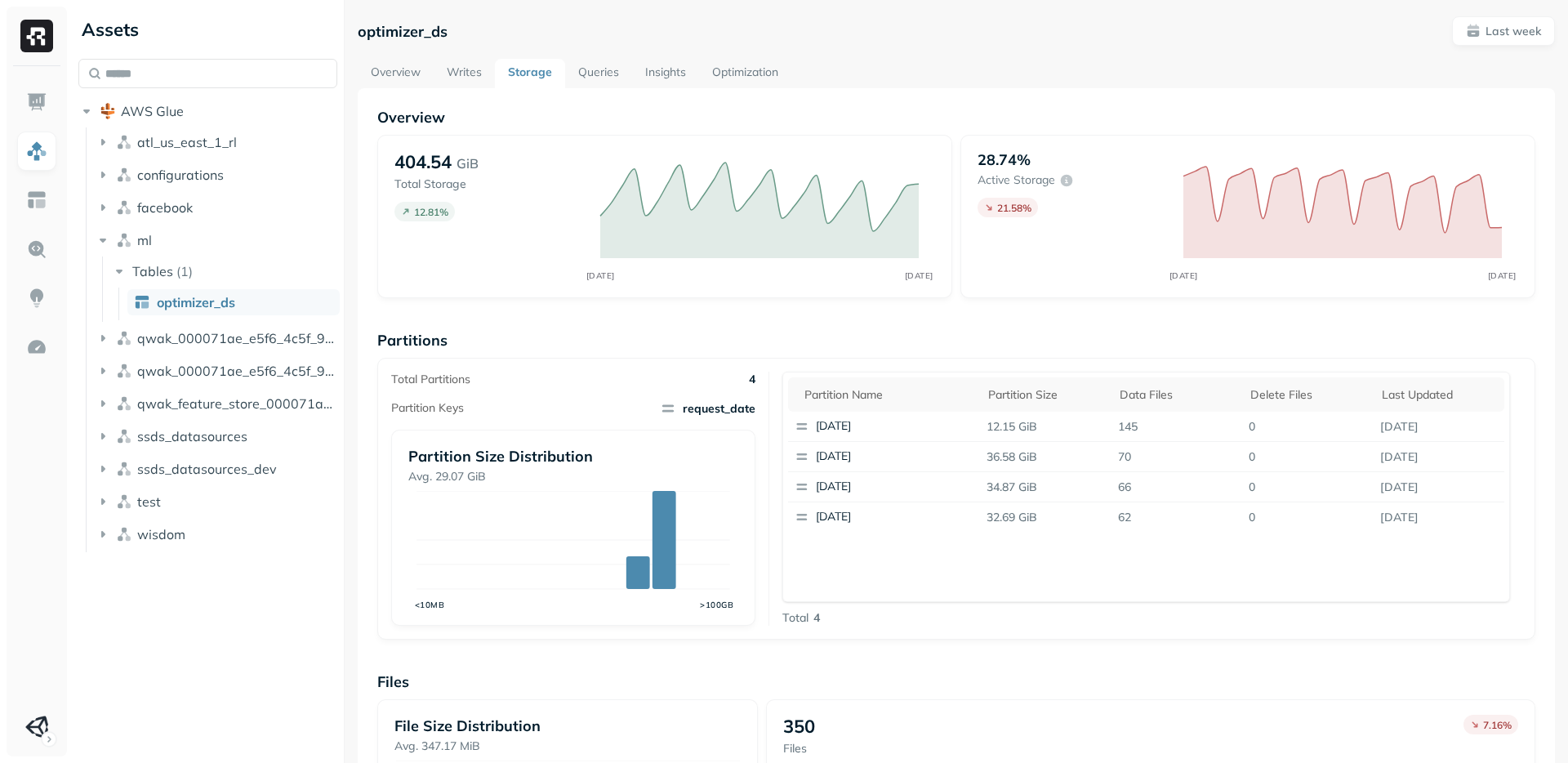
click at [738, 68] on link "Optimization" at bounding box center [745, 73] width 93 height 29
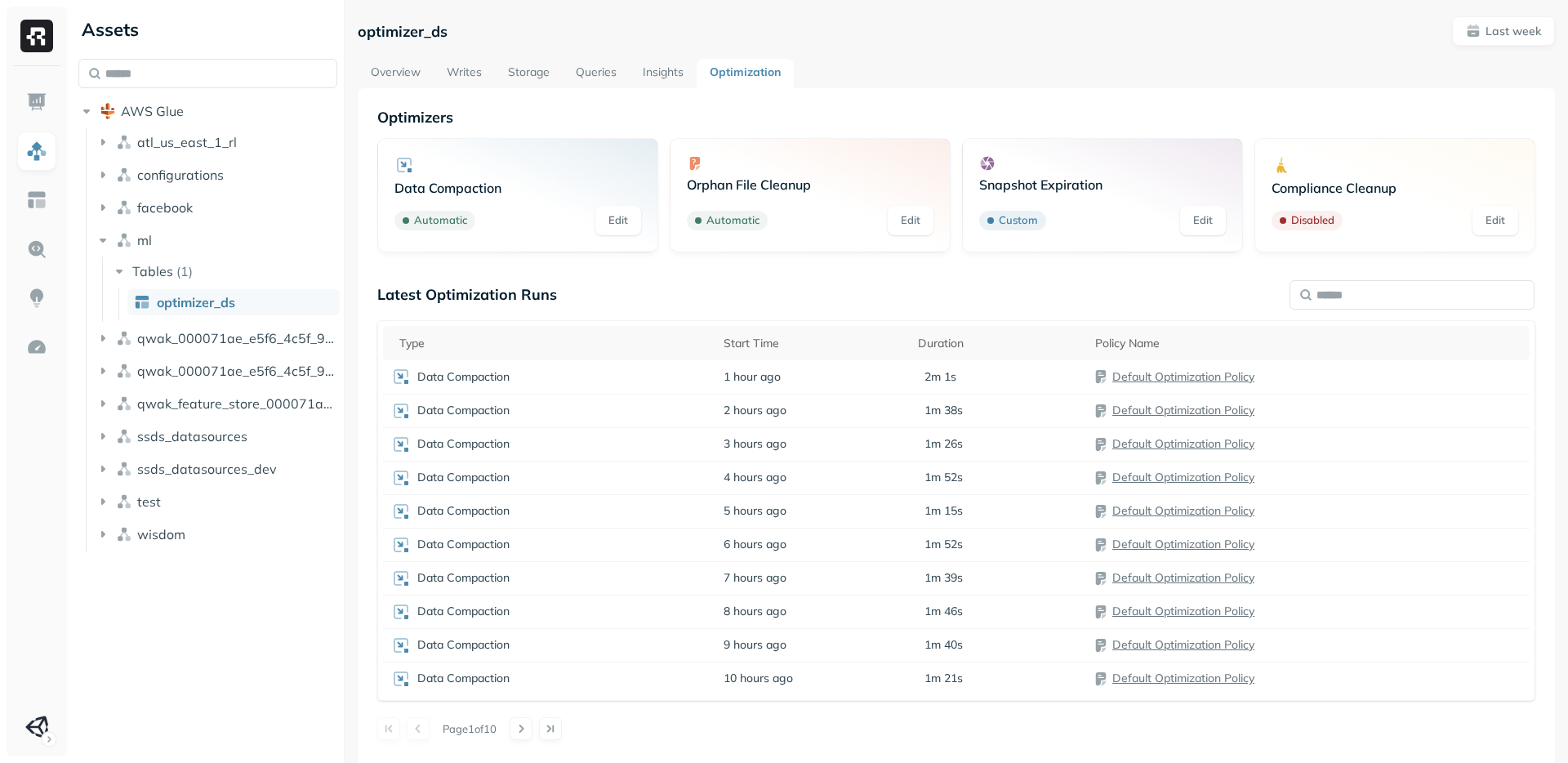
click at [656, 74] on link "Insights" at bounding box center [662, 73] width 67 height 29
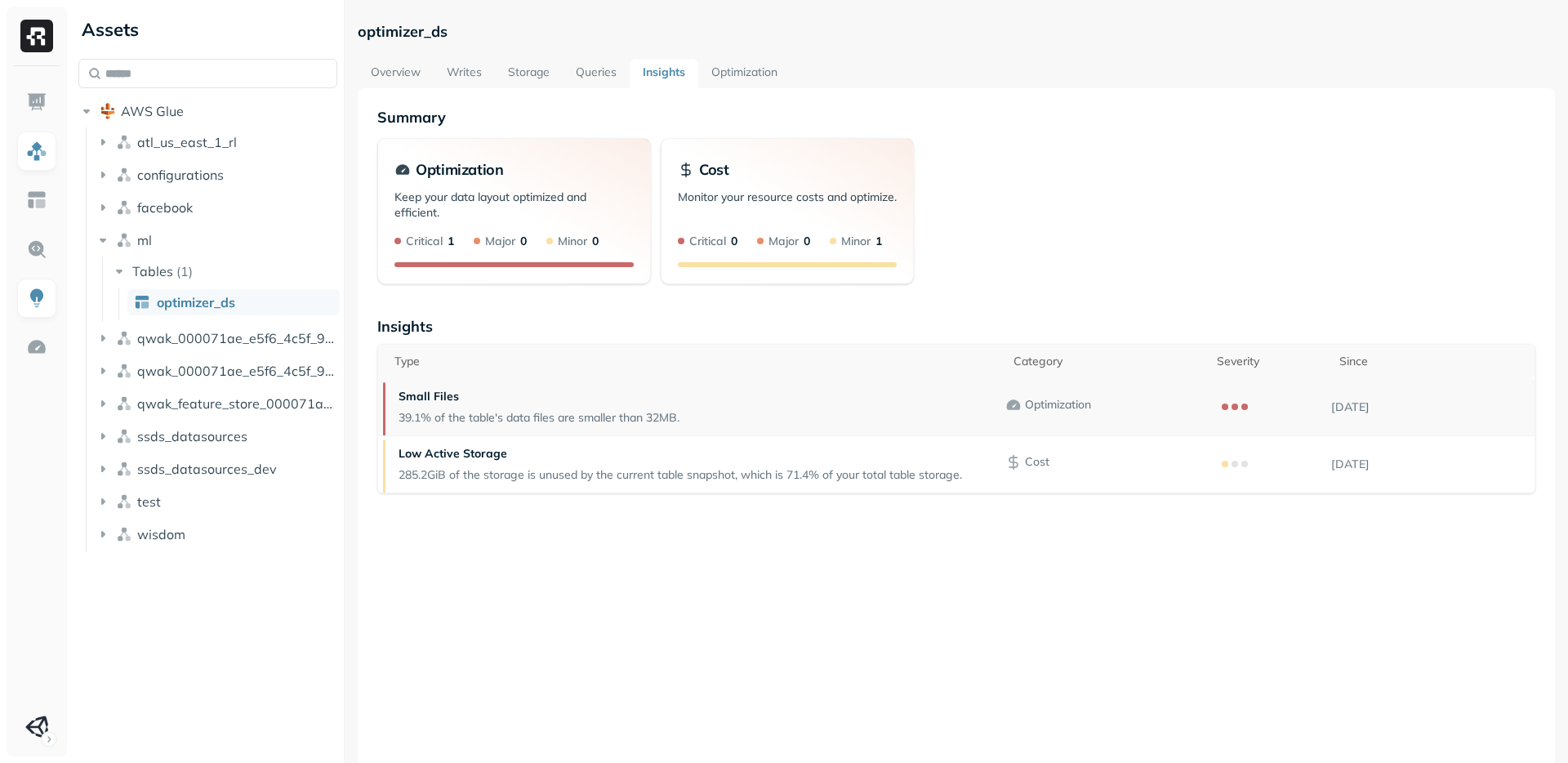
click at [390, 394] on div "Small Files 39.1% of the table's data files are smaller than 32MB." at bounding box center [539, 407] width 297 height 57
drag, startPoint x: 1431, startPoint y: 386, endPoint x: 937, endPoint y: 412, distance: 494.7
click at [937, 412] on tr "Small Files 39.1% of the table's data files are smaller than 32MB. Optimization…" at bounding box center [957, 407] width 1157 height 57
click at [591, 65] on link "Queries" at bounding box center [595, 73] width 67 height 29
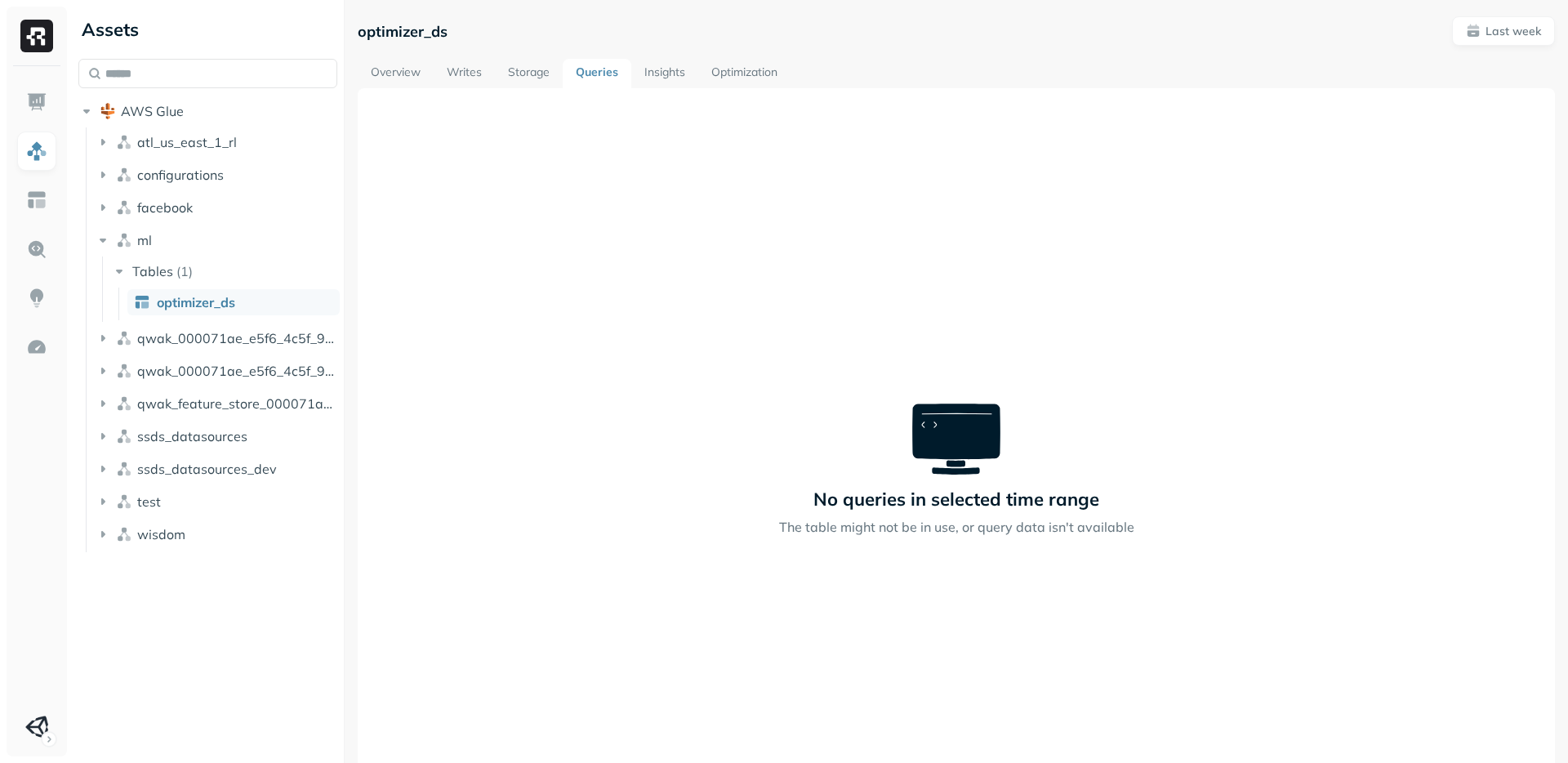
click at [540, 74] on link "Storage" at bounding box center [529, 73] width 68 height 29
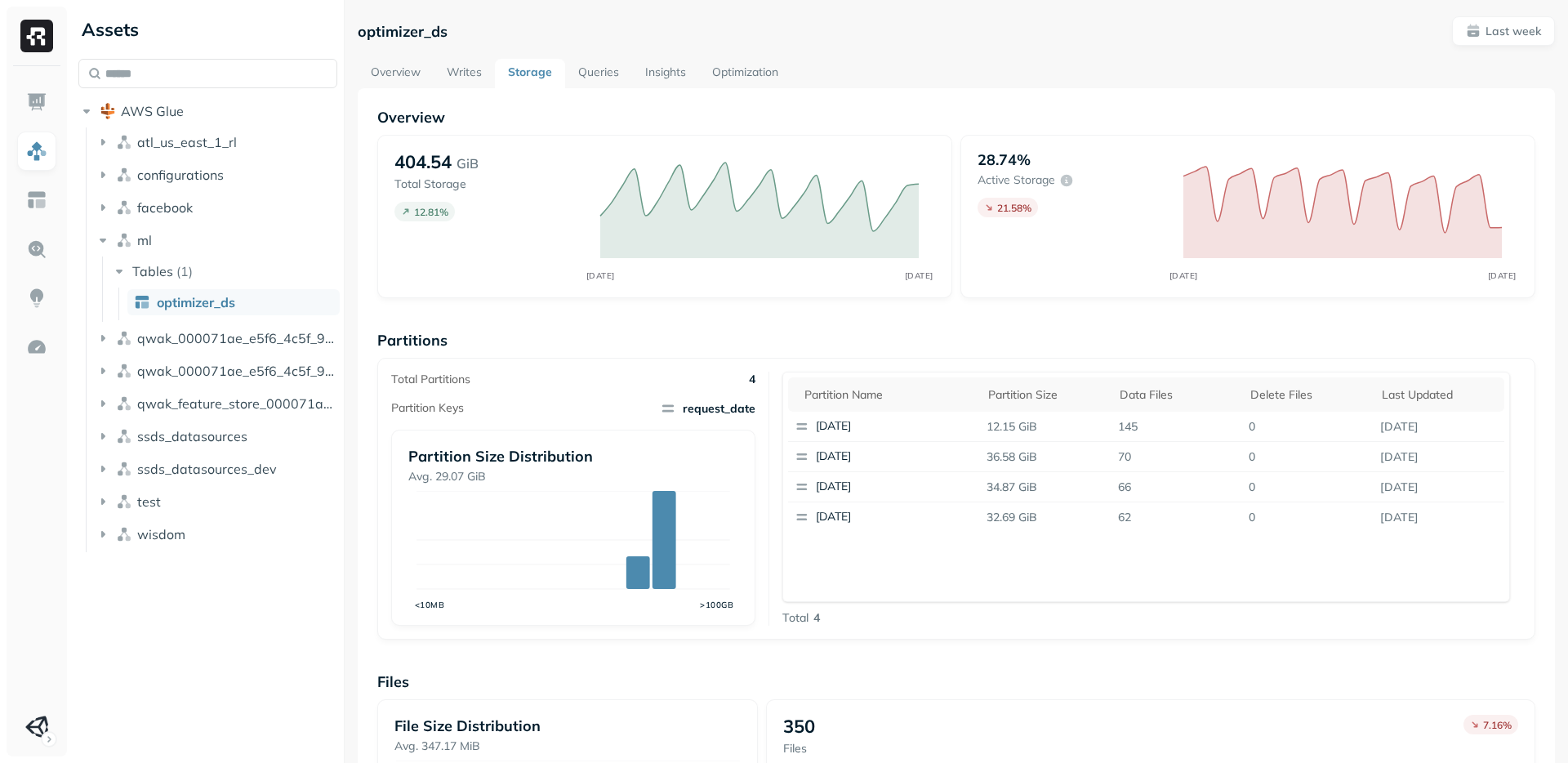
click at [466, 66] on link "Writes" at bounding box center [464, 73] width 61 height 29
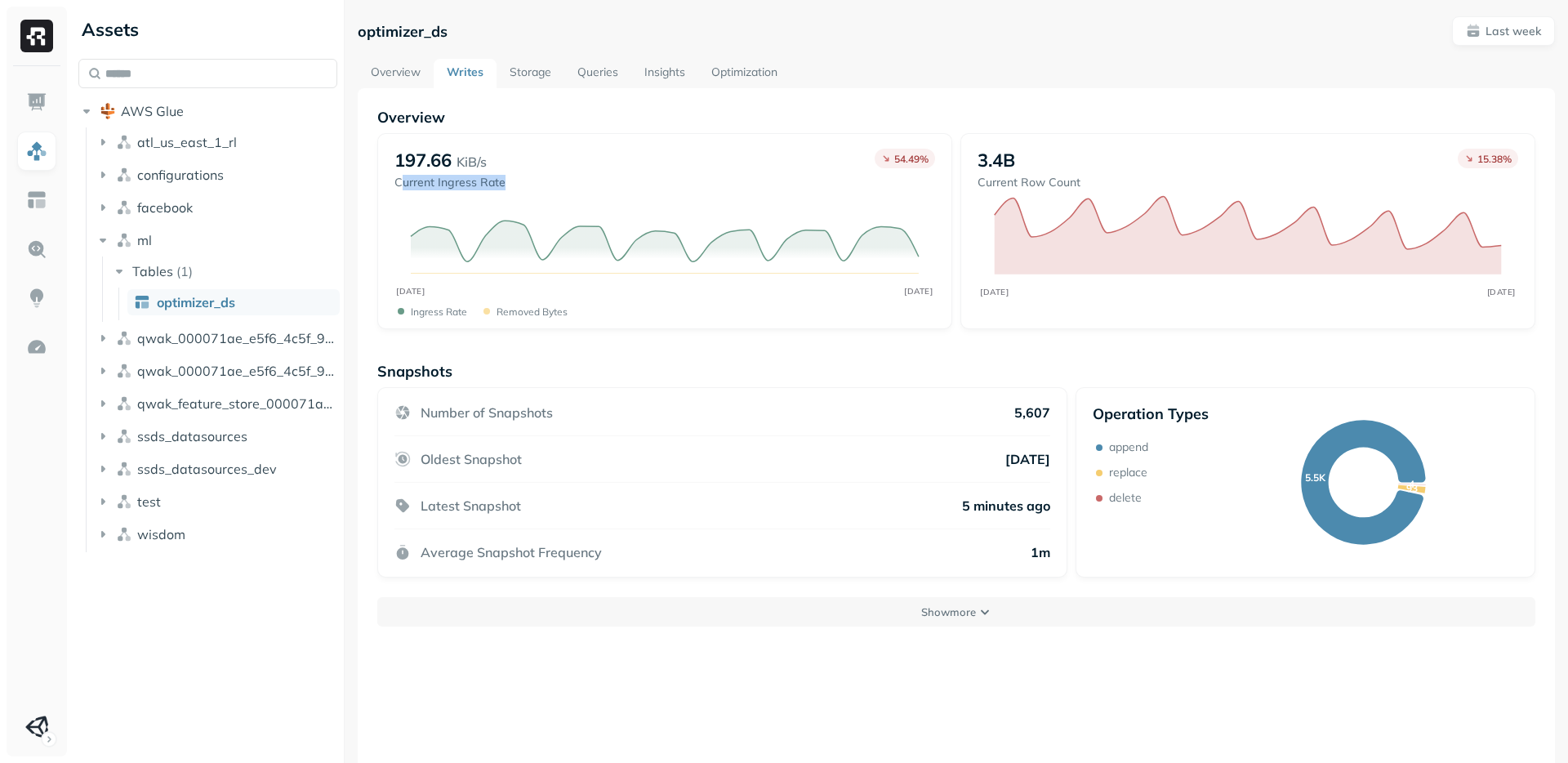
drag, startPoint x: 400, startPoint y: 184, endPoint x: 517, endPoint y: 188, distance: 117.1
click at [517, 188] on div "197.66 KiB/s Current Ingress Rate 54.49 %" at bounding box center [665, 170] width 541 height 42
click at [102, 232] on icon "button" at bounding box center [103, 240] width 16 height 16
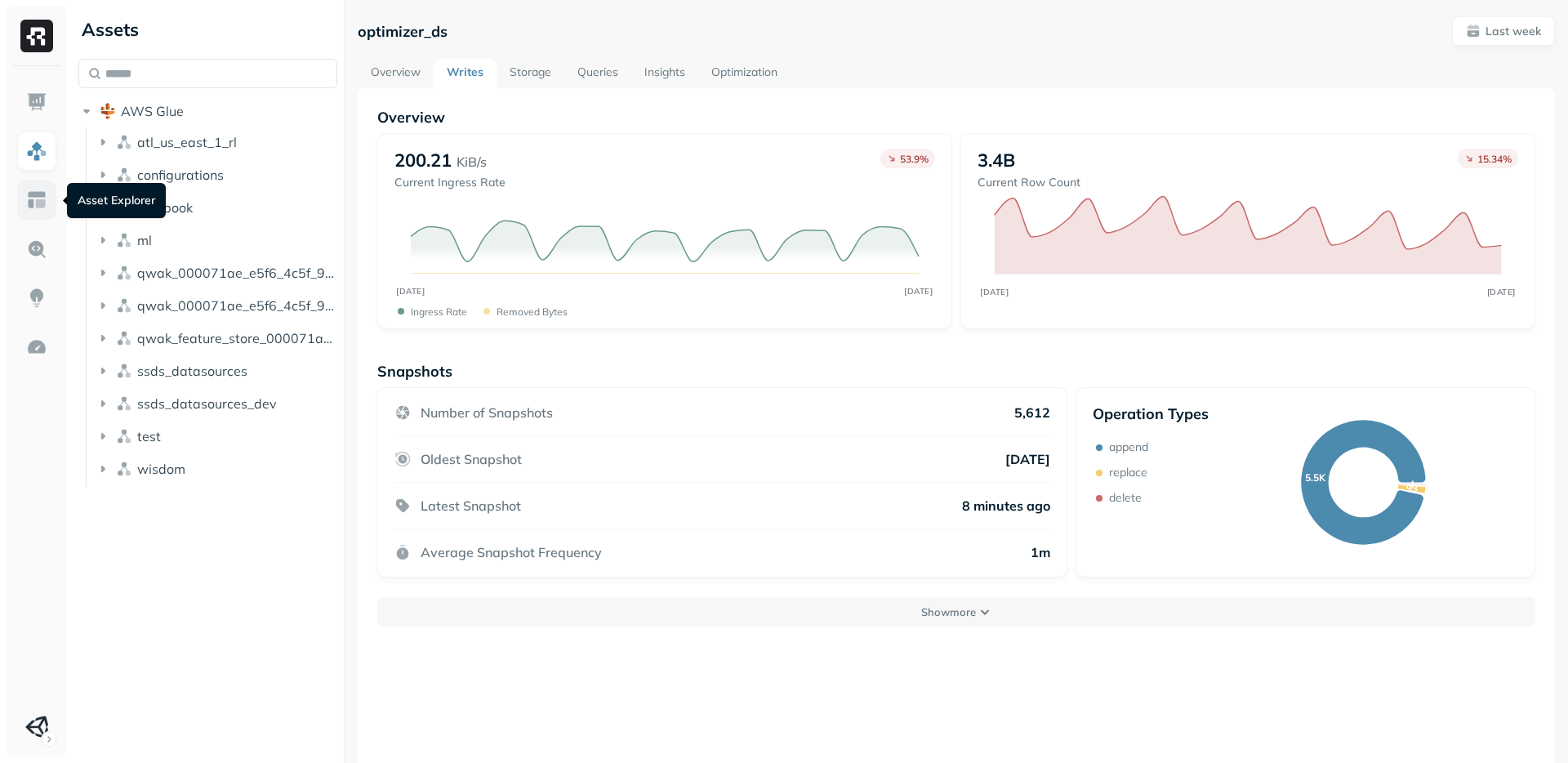
click at [32, 199] on img at bounding box center [36, 199] width 21 height 21
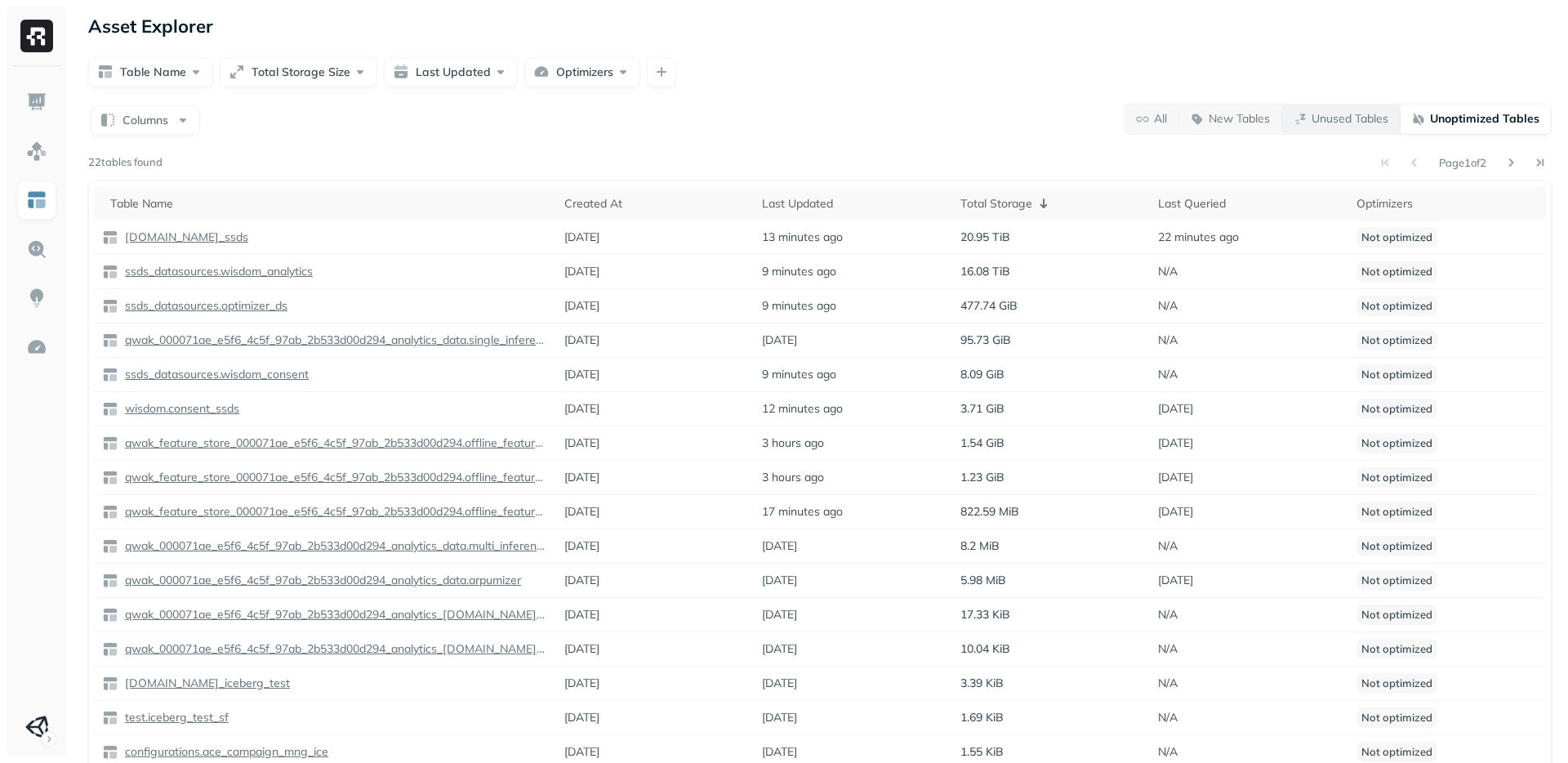
click at [1341, 124] on p "Unused Tables" at bounding box center [1350, 119] width 77 height 16
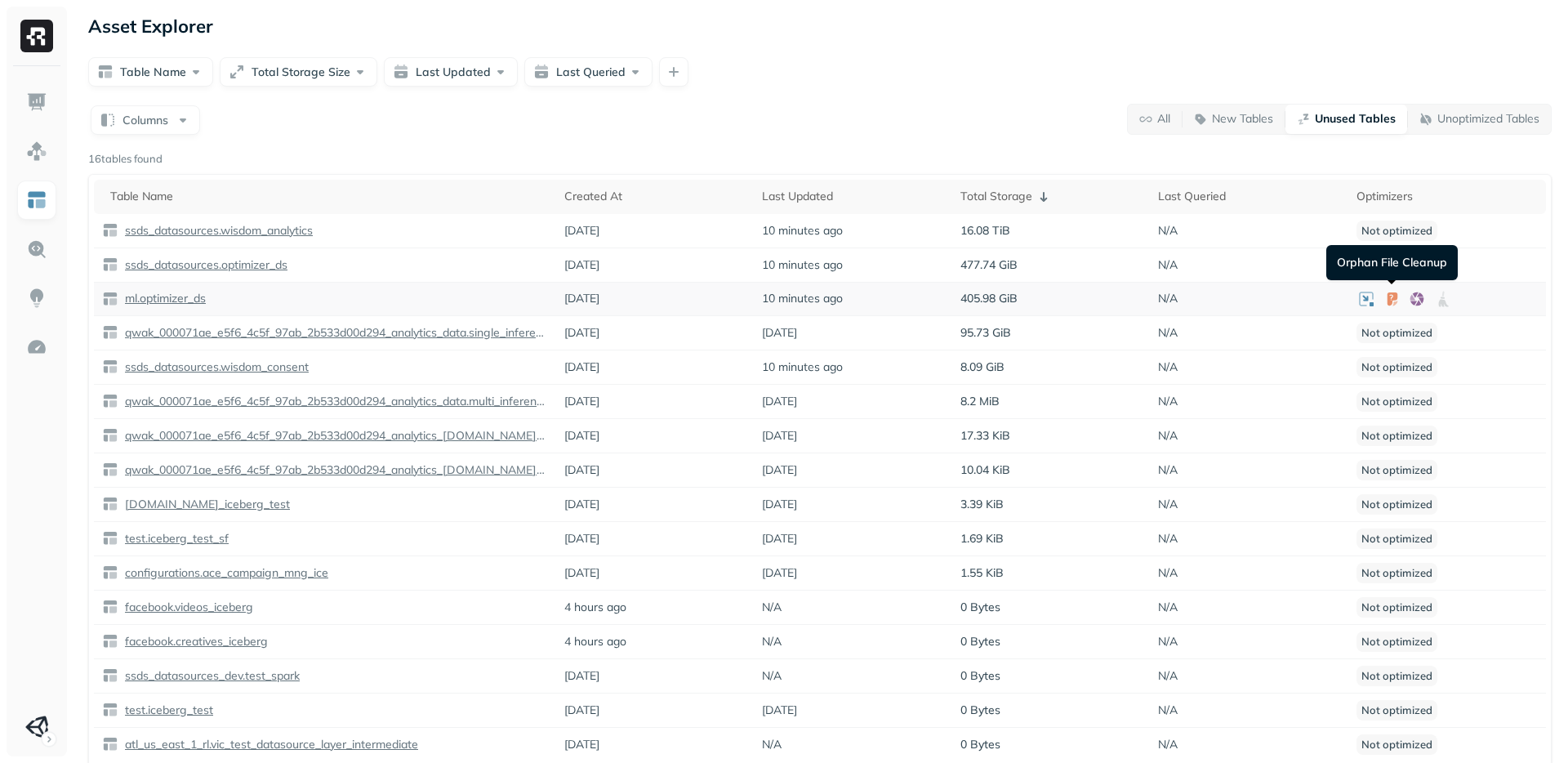
click at [1394, 298] on icon at bounding box center [1392, 297] width 11 height 13
click at [1419, 298] on icon at bounding box center [1416, 298] width 13 height 14
click at [1392, 300] on icon at bounding box center [1392, 299] width 16 height 16
click at [1361, 304] on icon at bounding box center [1367, 298] width 15 height 15
click at [191, 300] on p "ml.optimizer_ds" at bounding box center [164, 299] width 84 height 16
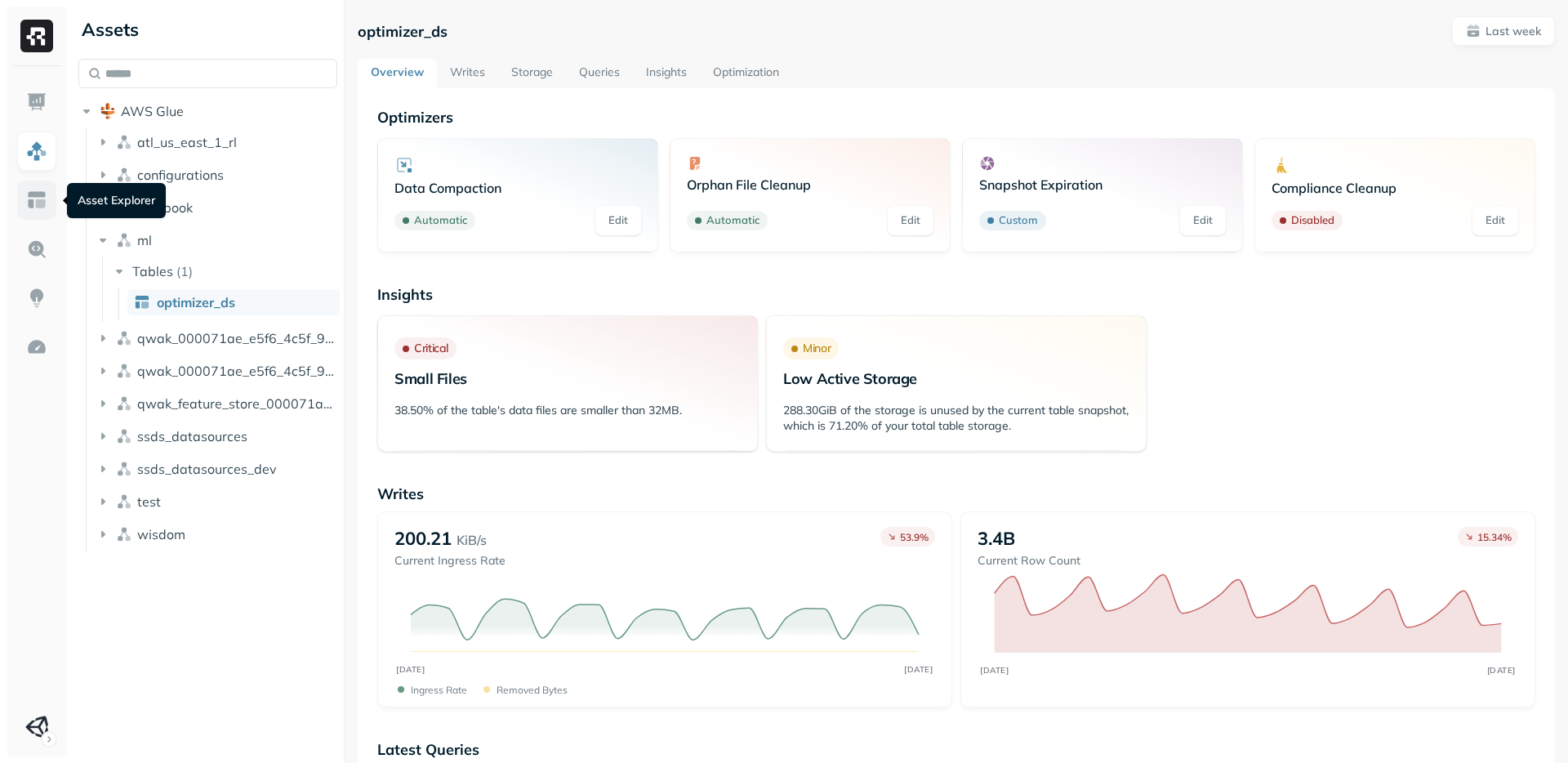
click at [41, 216] on link at bounding box center [36, 199] width 39 height 39
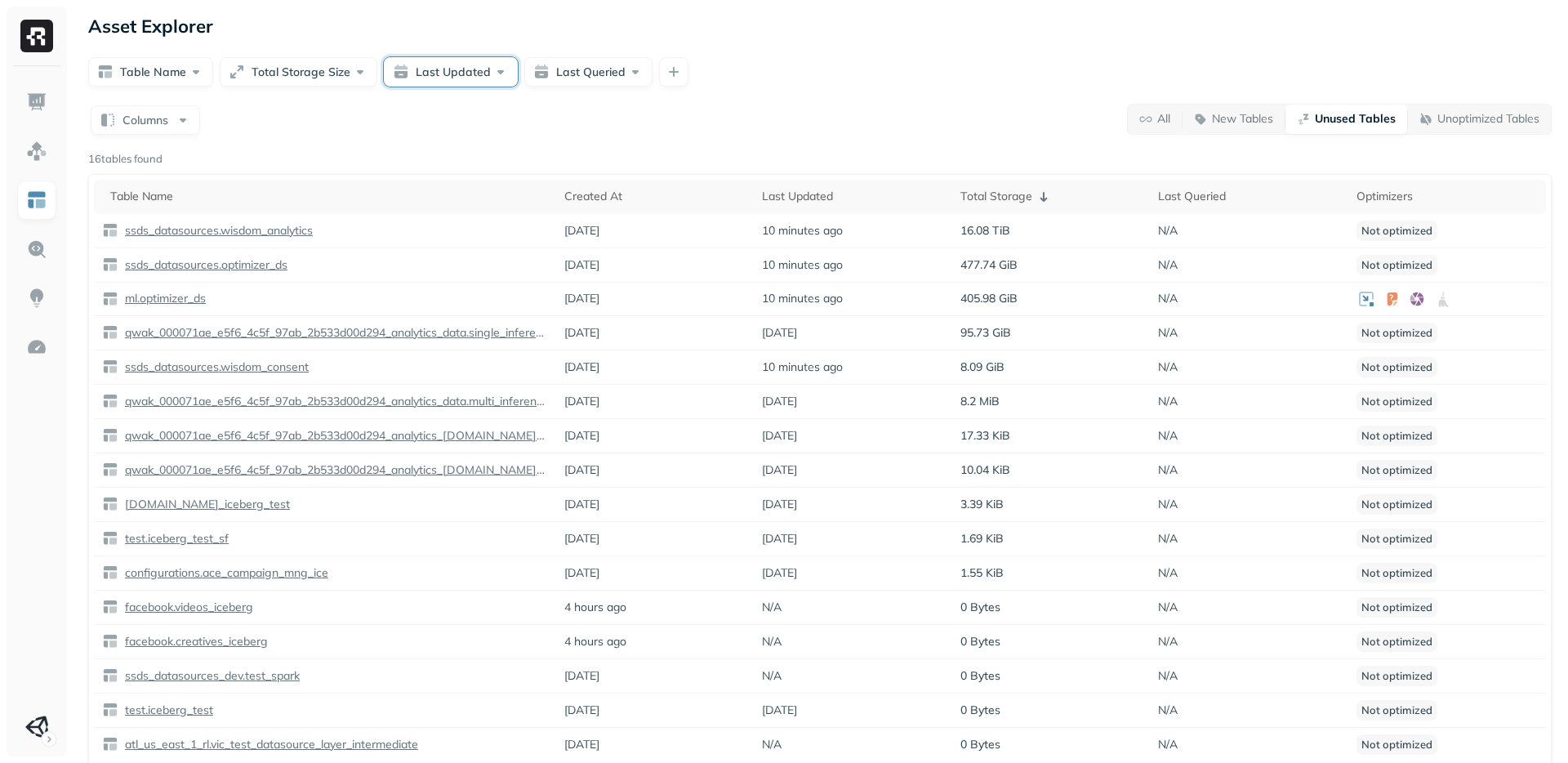
click at [453, 73] on button "Last Updated" at bounding box center [451, 71] width 134 height 29
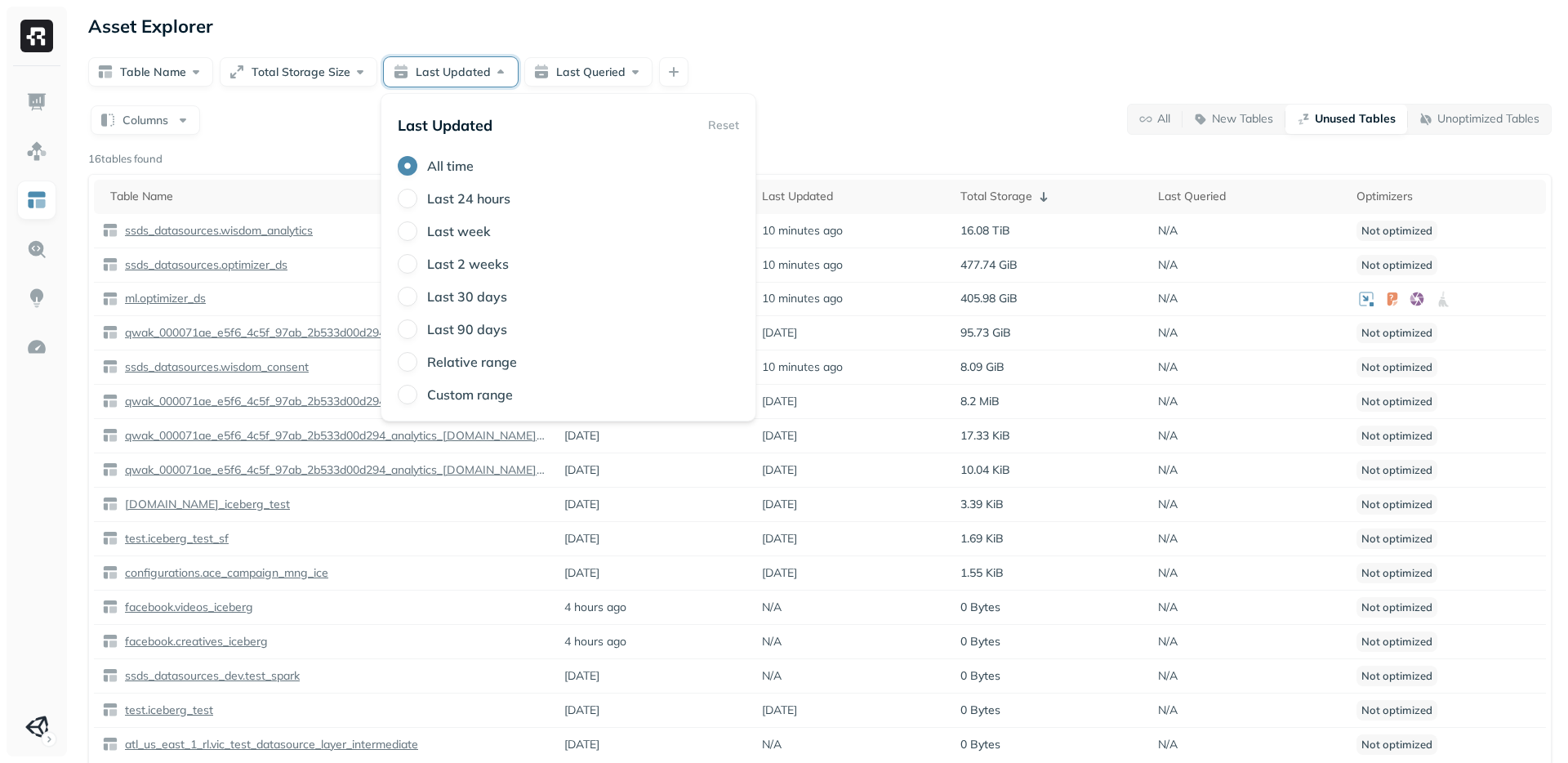
click at [453, 73] on button "Last Updated" at bounding box center [451, 71] width 134 height 29
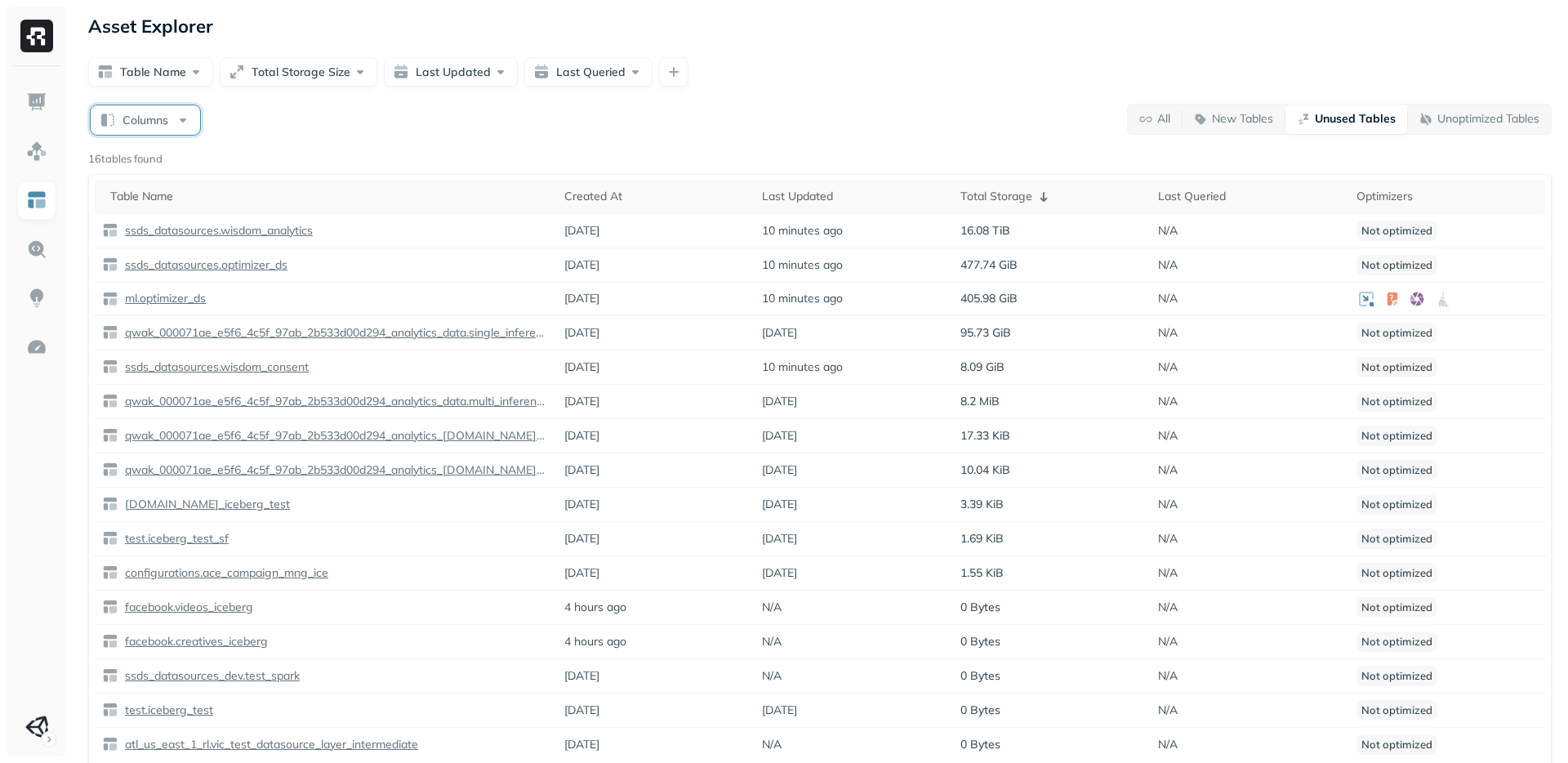
click at [136, 113] on button "Columns" at bounding box center [146, 120] width 110 height 29
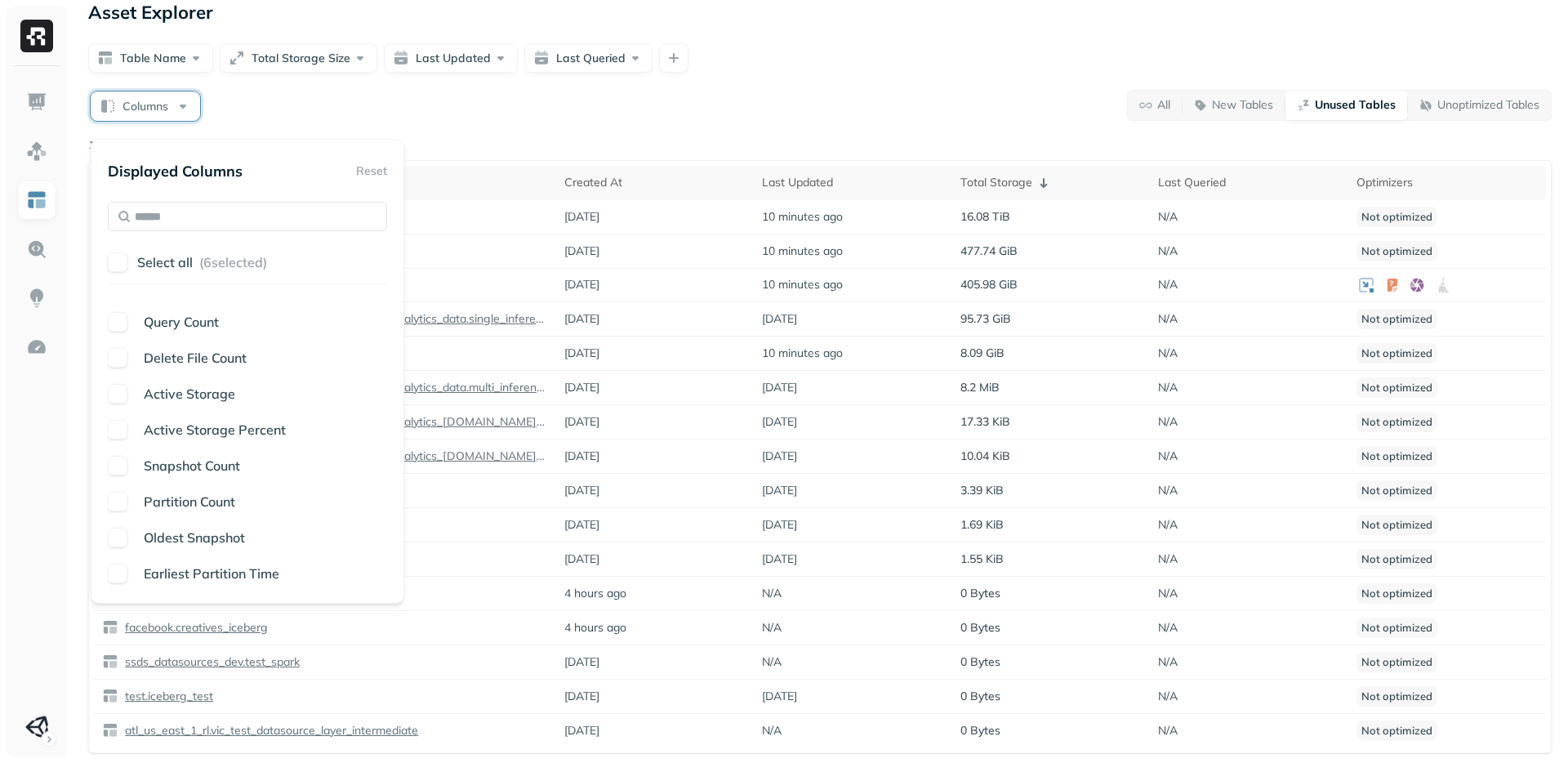
scroll to position [19, 0]
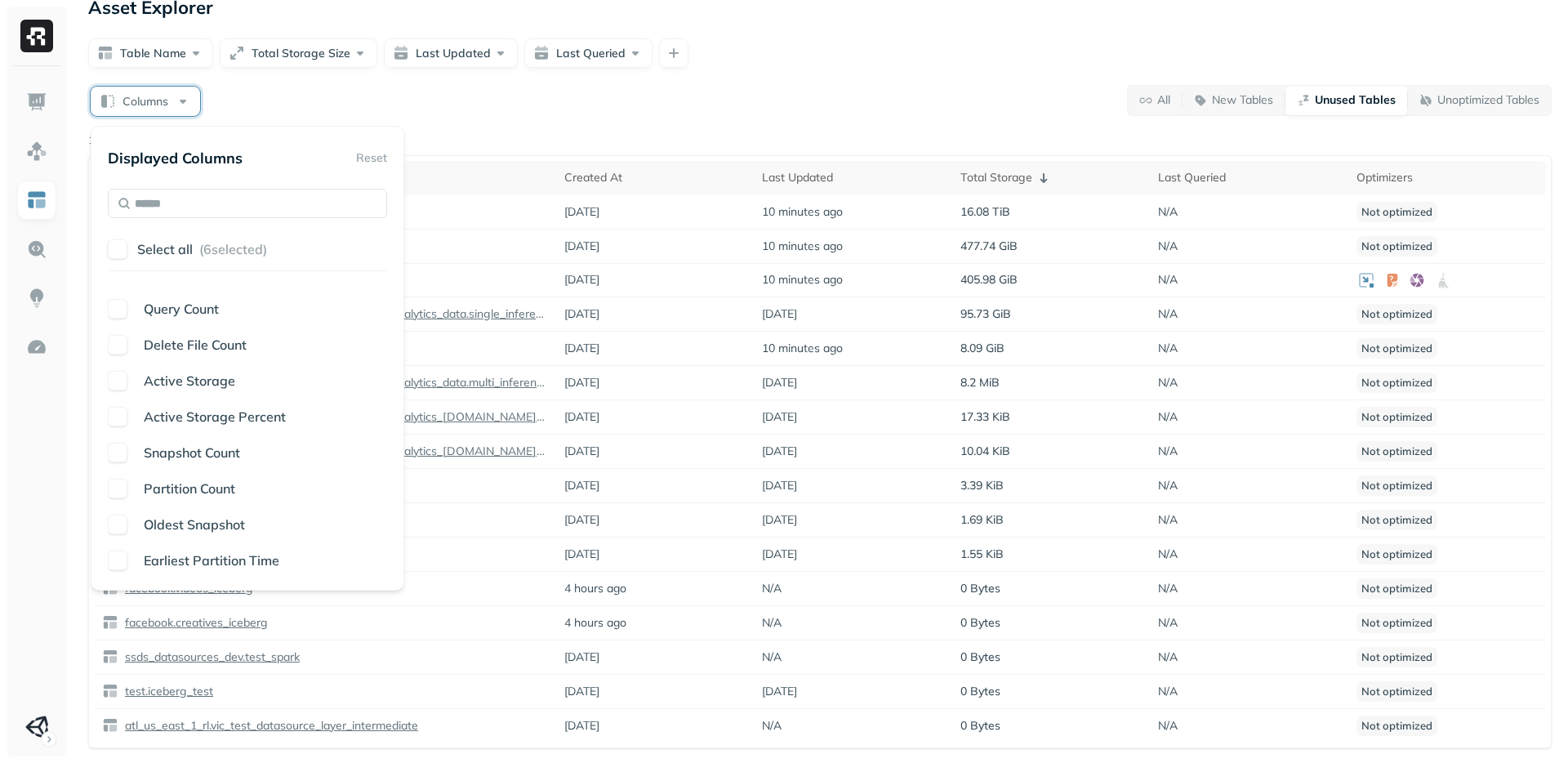
click at [585, 95] on div "Columns All New Tables Unused Tables Unoptimized Tables" at bounding box center [820, 100] width 1464 height 32
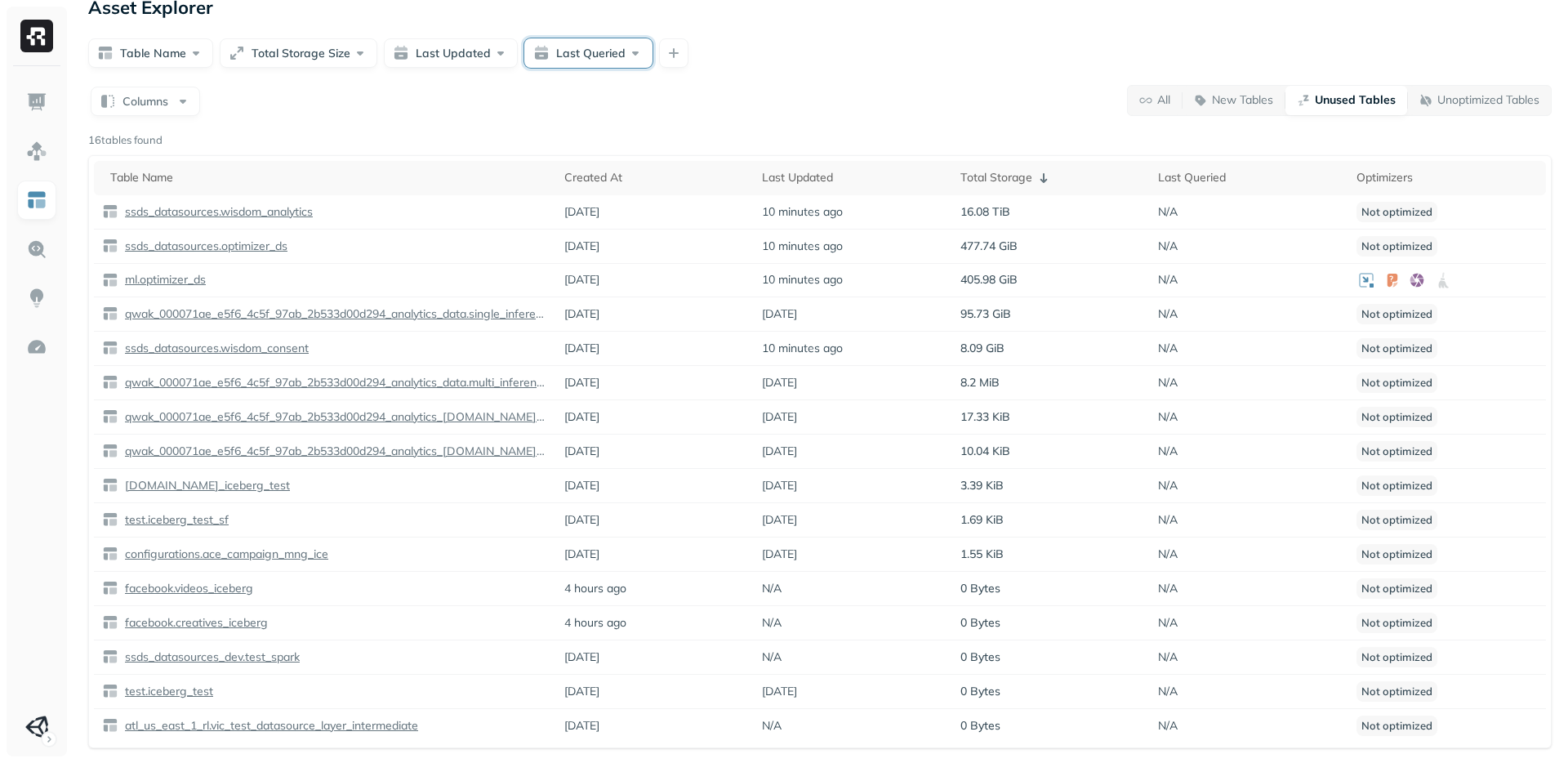
click at [568, 52] on button "Last Queried" at bounding box center [588, 52] width 129 height 29
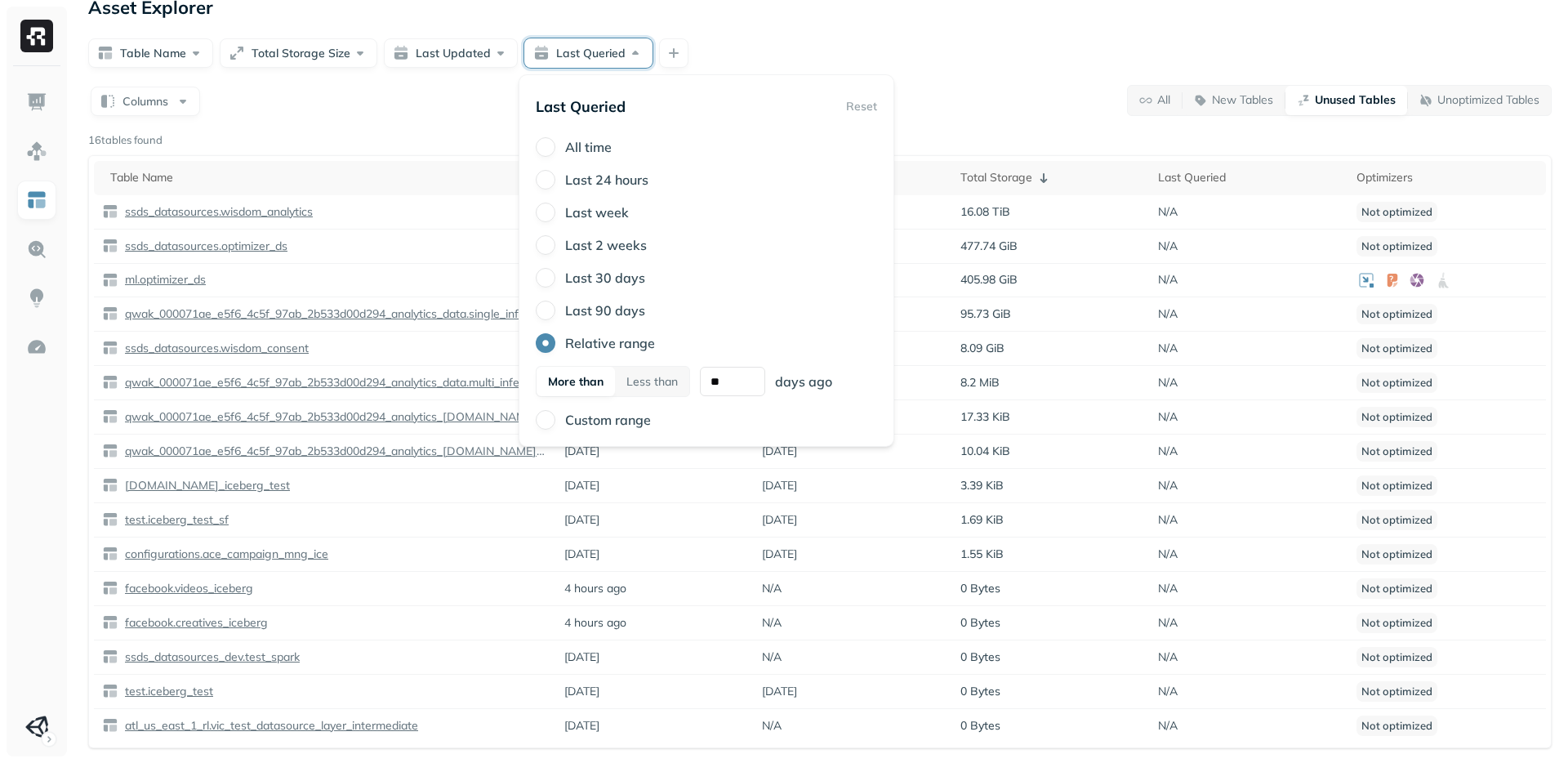
click at [760, 48] on div "Table Name Total Storage Size Last Updated Last Queried" at bounding box center [820, 52] width 1464 height 29
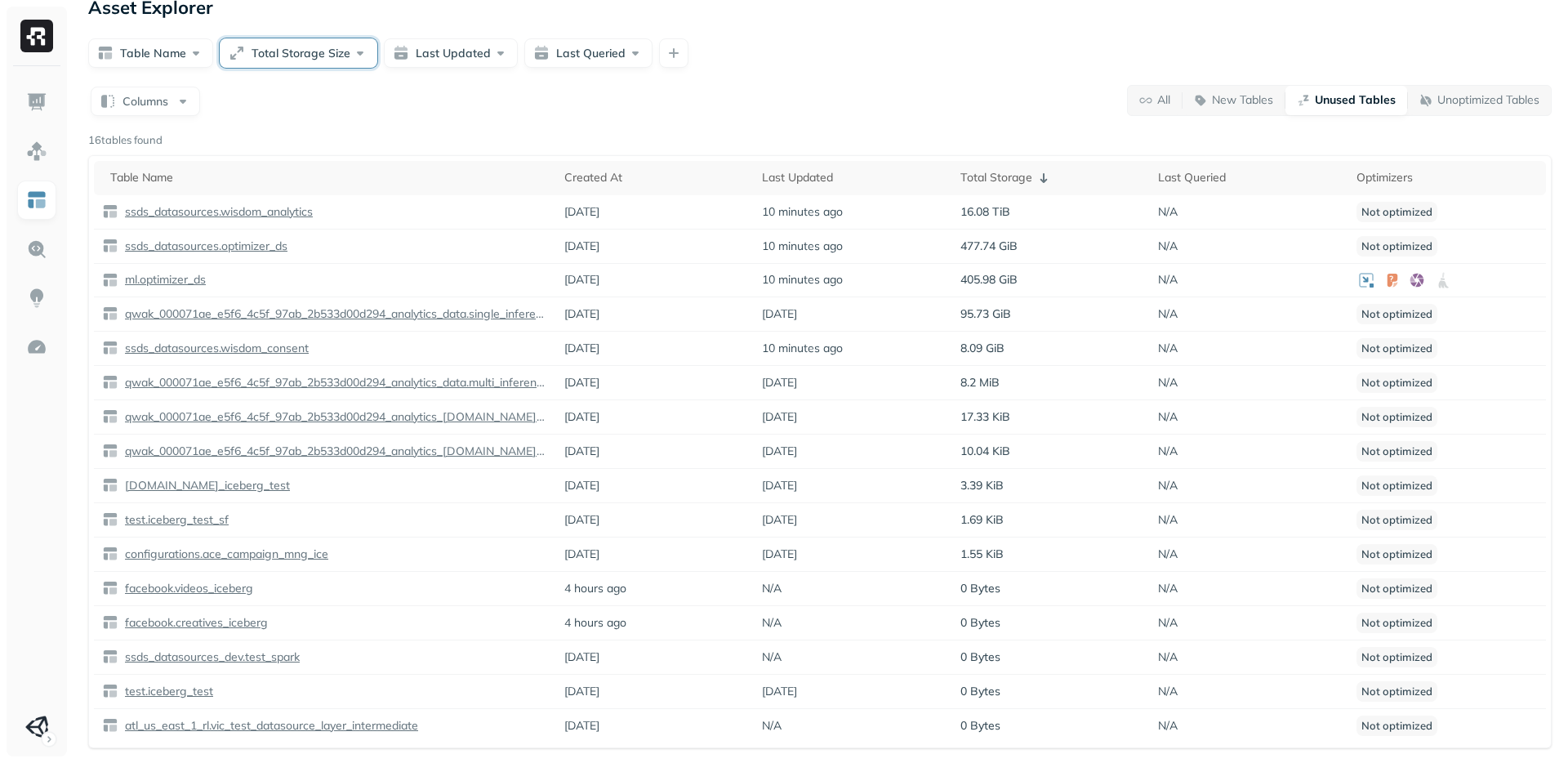
click at [242, 52] on button "Total Storage Size" at bounding box center [298, 52] width 158 height 29
click at [145, 57] on button "Table Name" at bounding box center [150, 52] width 125 height 29
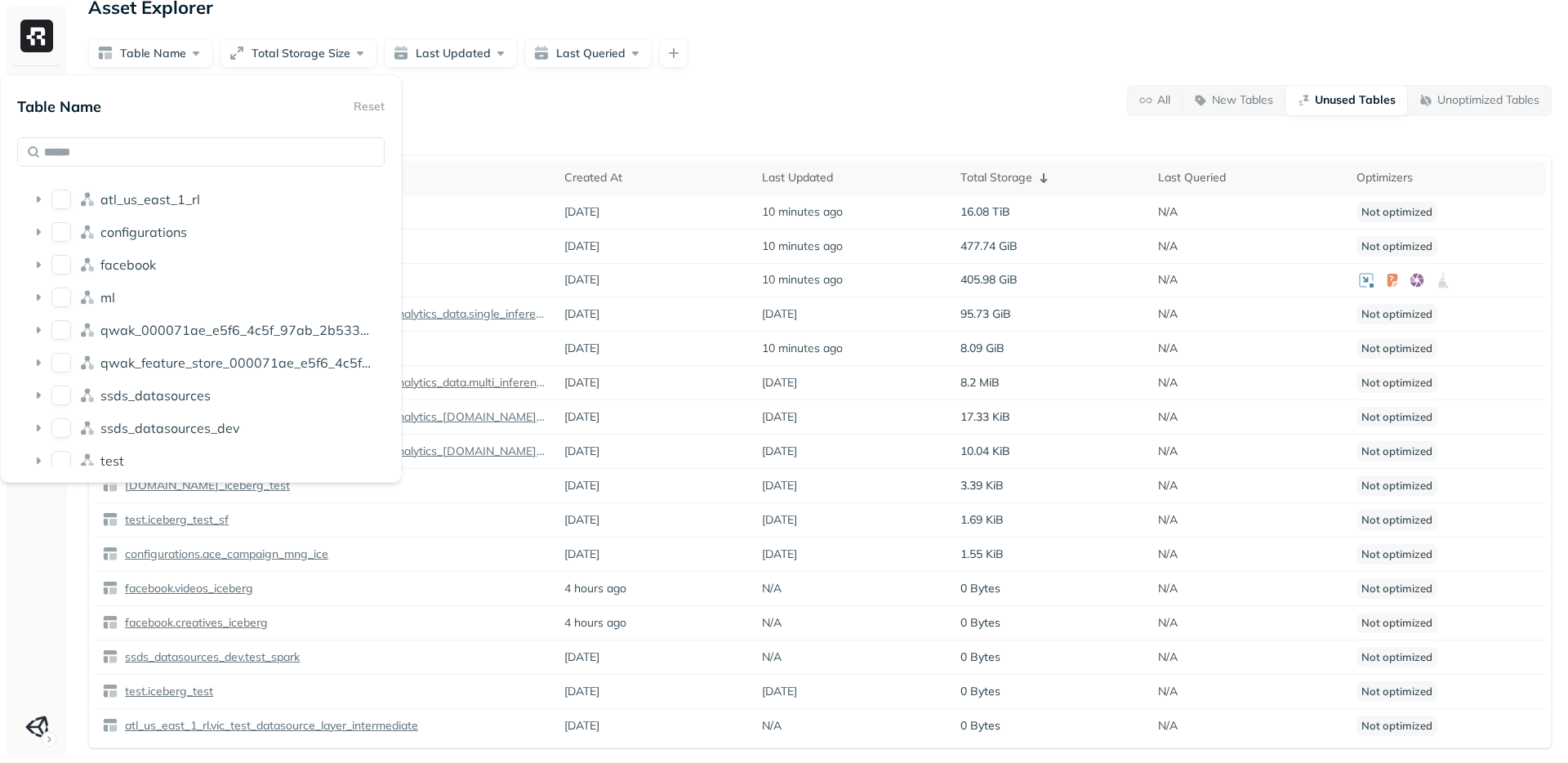
click at [833, 65] on div "Table Name Total Storage Size Last Updated Last Queried" at bounding box center [820, 52] width 1464 height 29
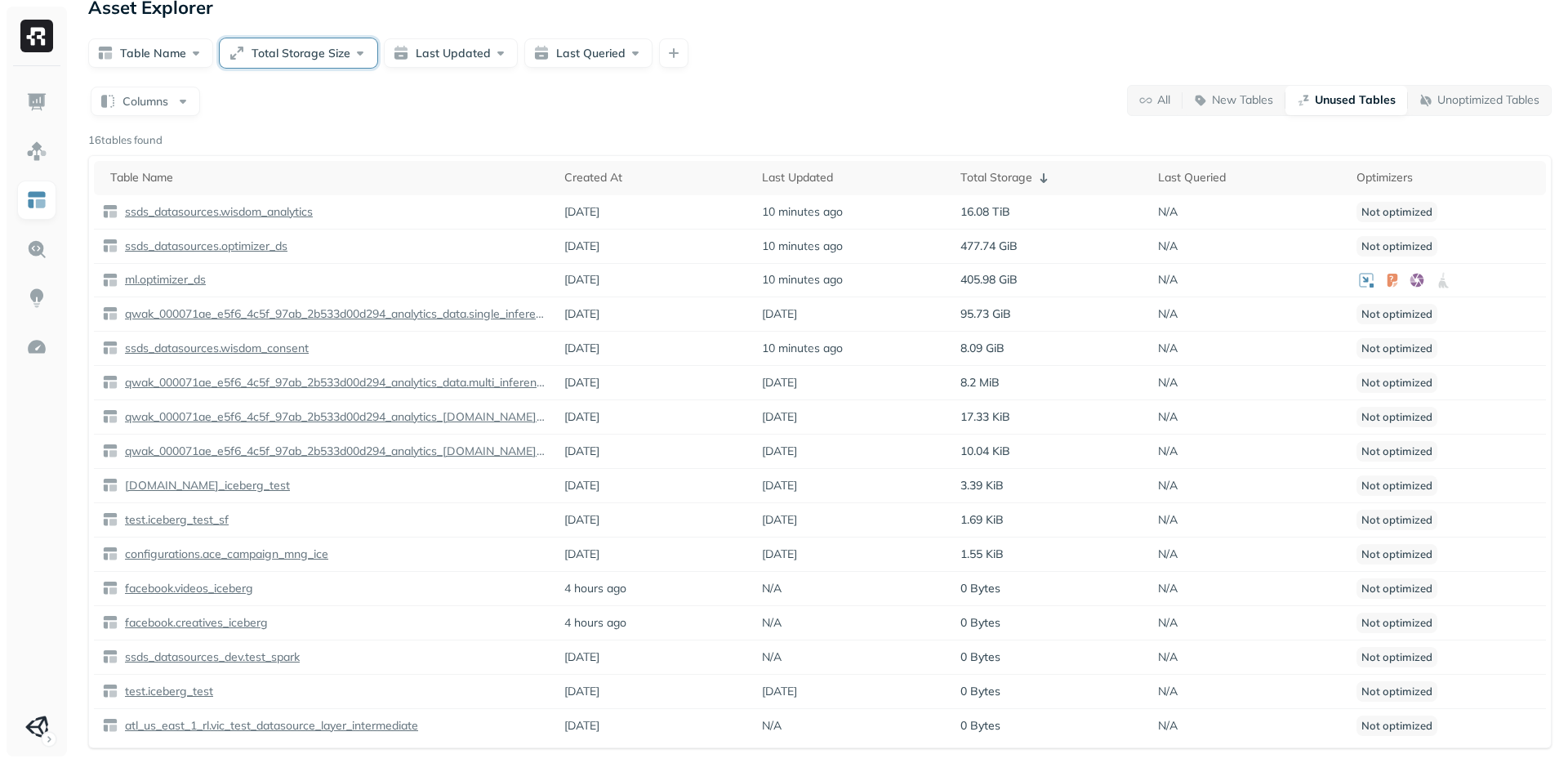
click at [303, 54] on button "Total Storage Size" at bounding box center [298, 52] width 158 height 29
click at [726, 102] on div "Columns All New Tables Unused Tables Unoptimized Tables" at bounding box center [820, 100] width 1464 height 32
click at [413, 55] on button "Last Updated" at bounding box center [451, 52] width 134 height 29
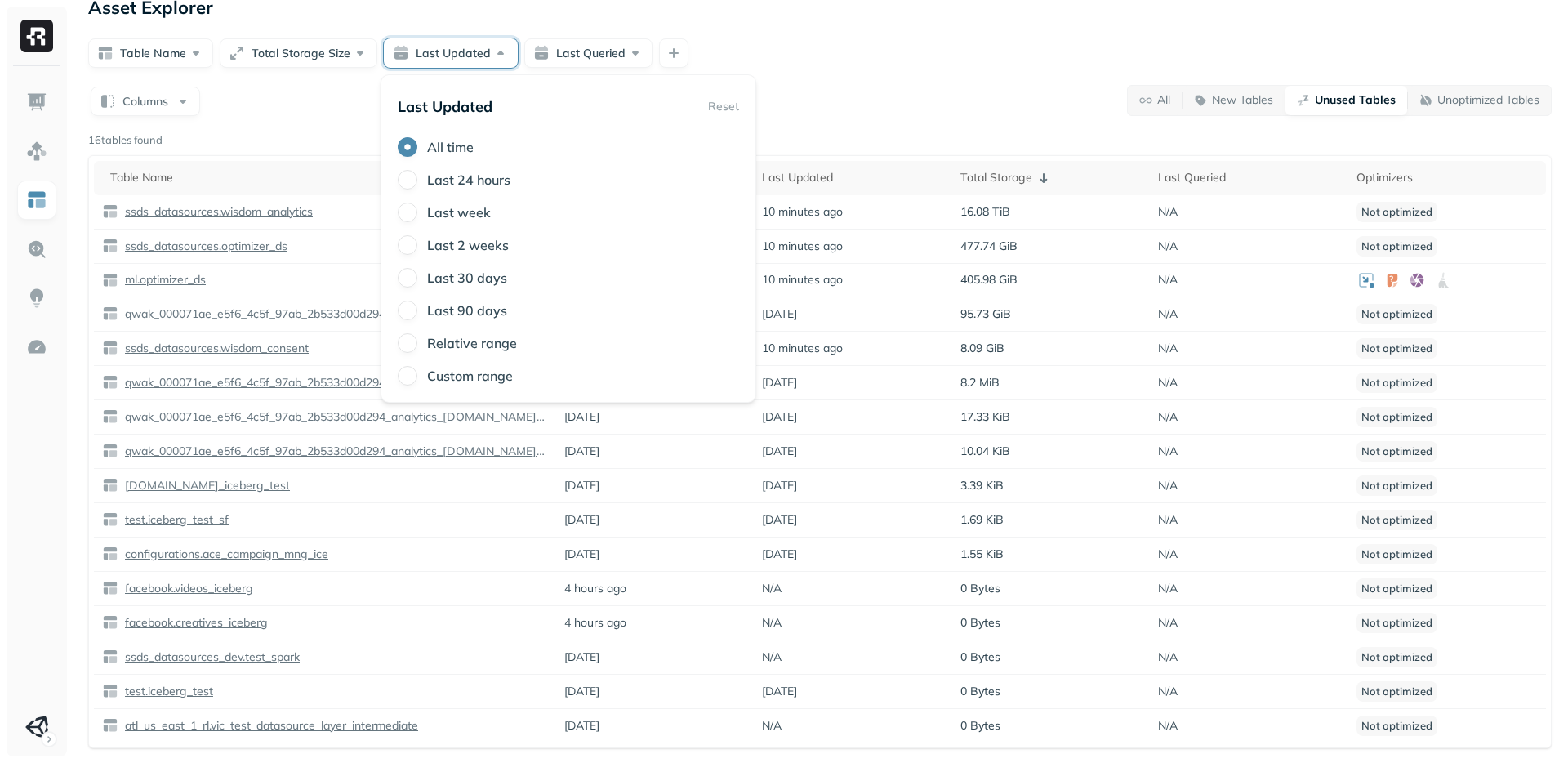
click at [795, 75] on div "Asset Explorer Table Name Total Storage Size Last Updated Last Queried Columns …" at bounding box center [820, 372] width 1496 height 782
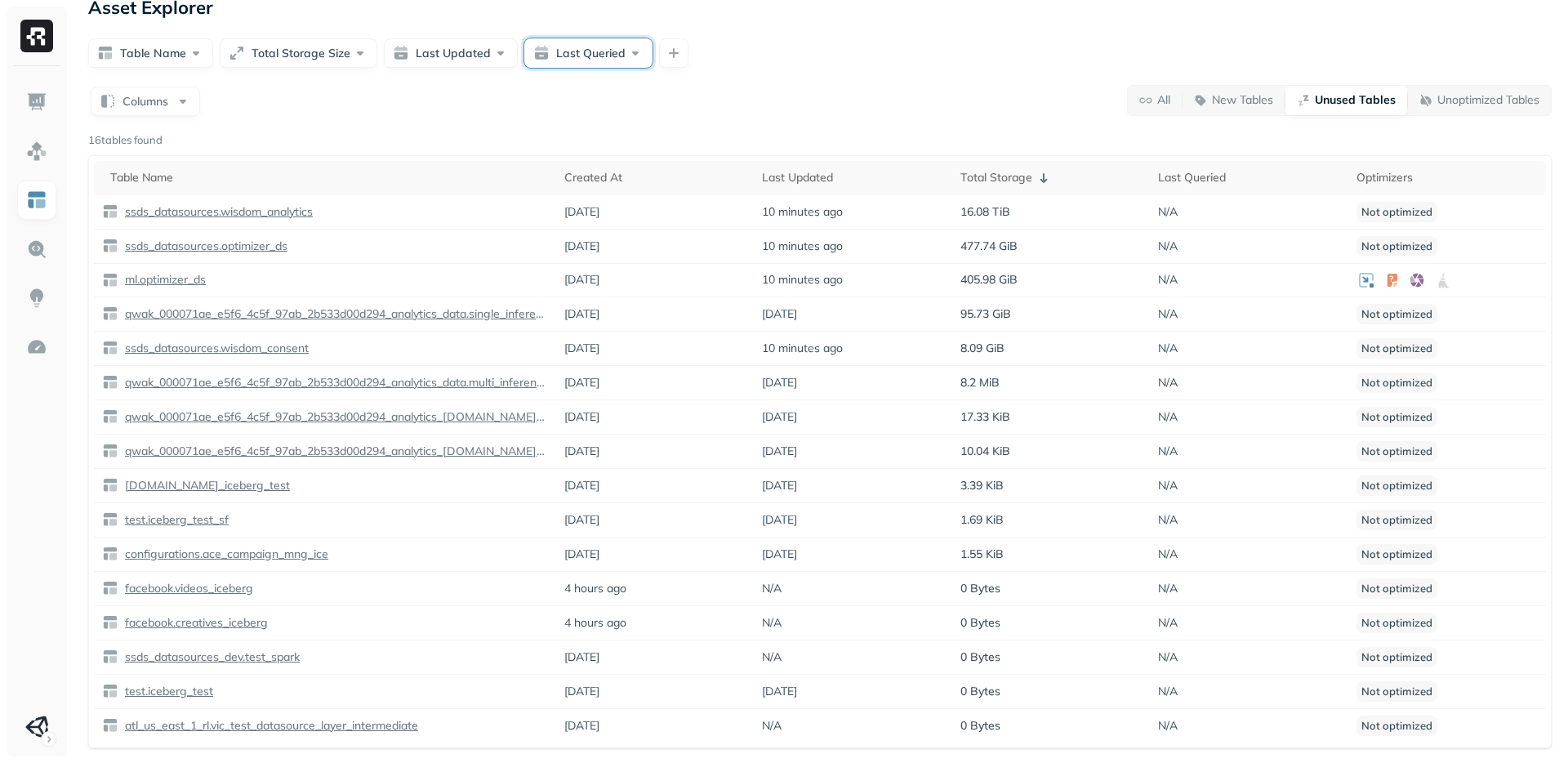
click at [581, 51] on button "Last Queried" at bounding box center [588, 52] width 129 height 29
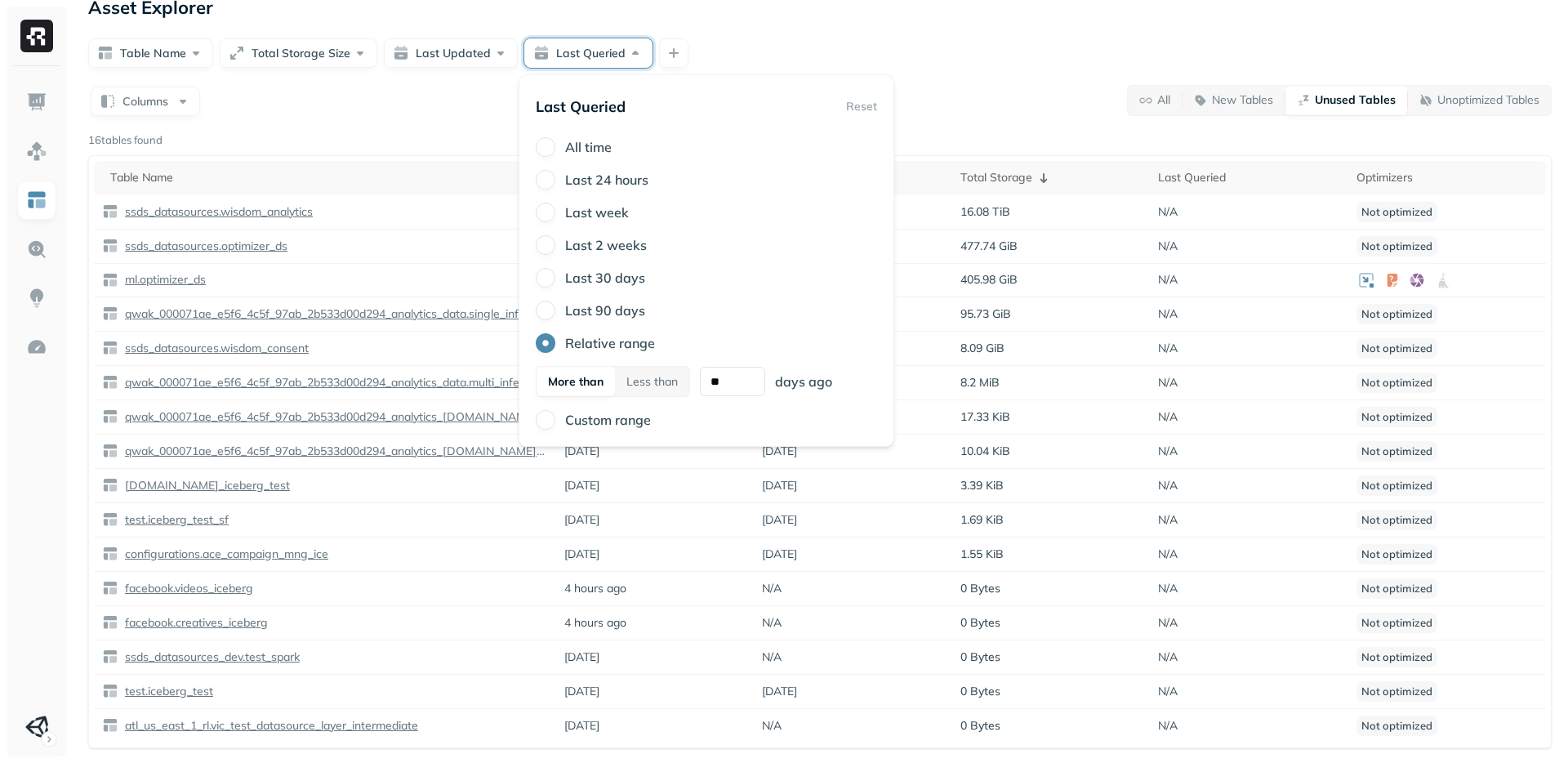
click at [1038, 88] on div "Columns All New Tables Unused Tables Unoptimized Tables" at bounding box center [820, 100] width 1464 height 32
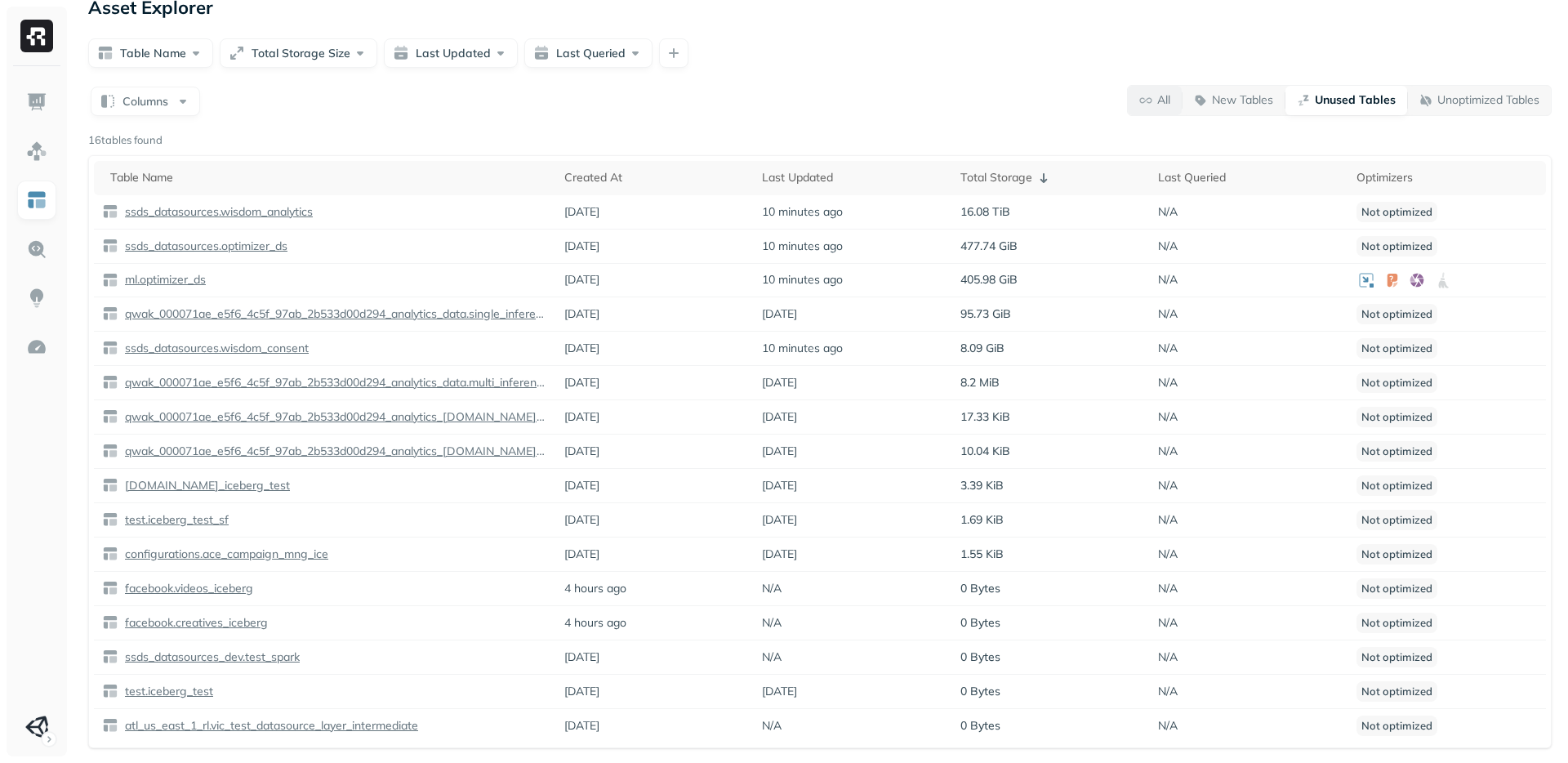
click at [1153, 100] on span "All" at bounding box center [1154, 101] width 31 height 16
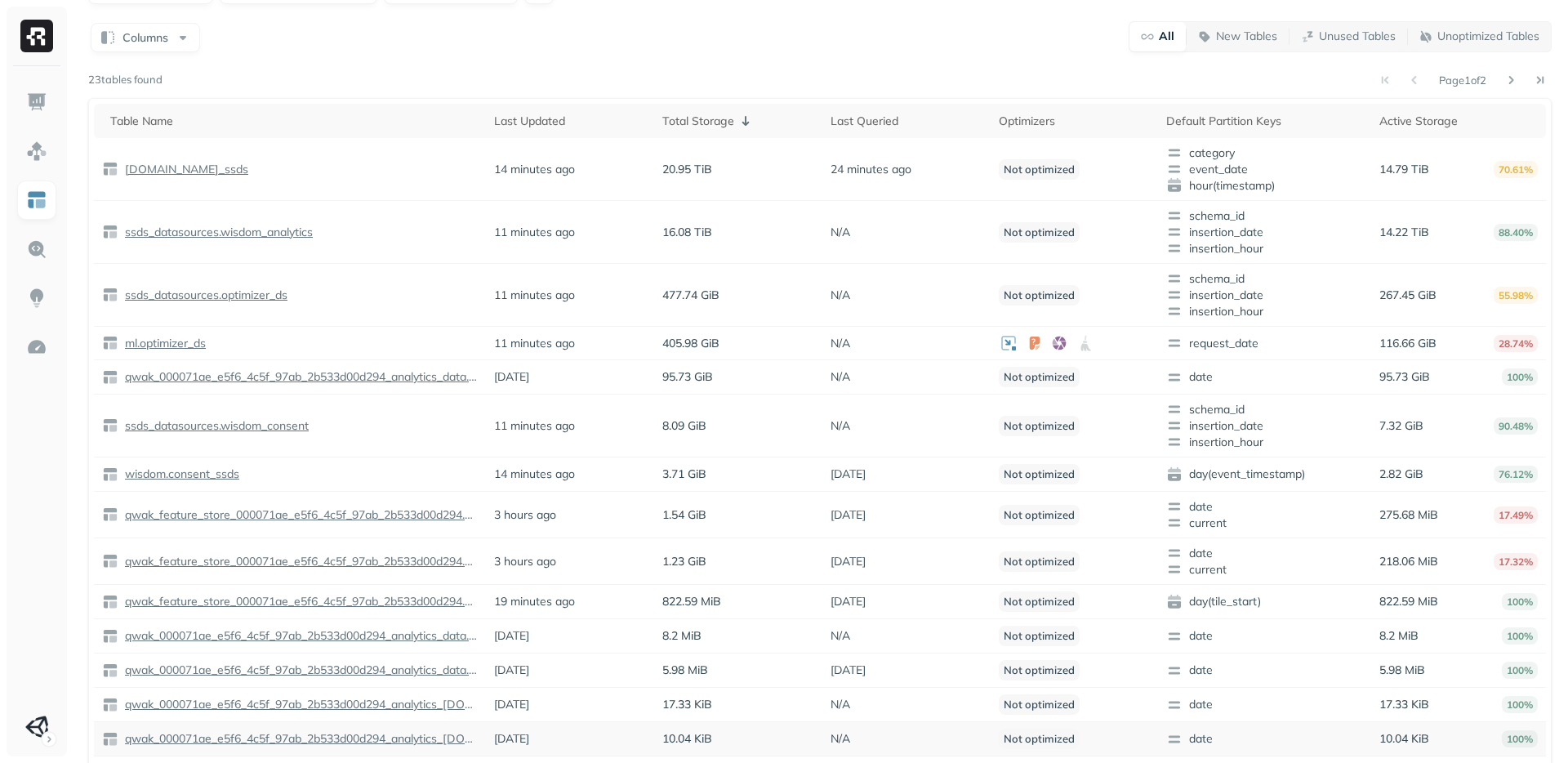
scroll to position [0, 0]
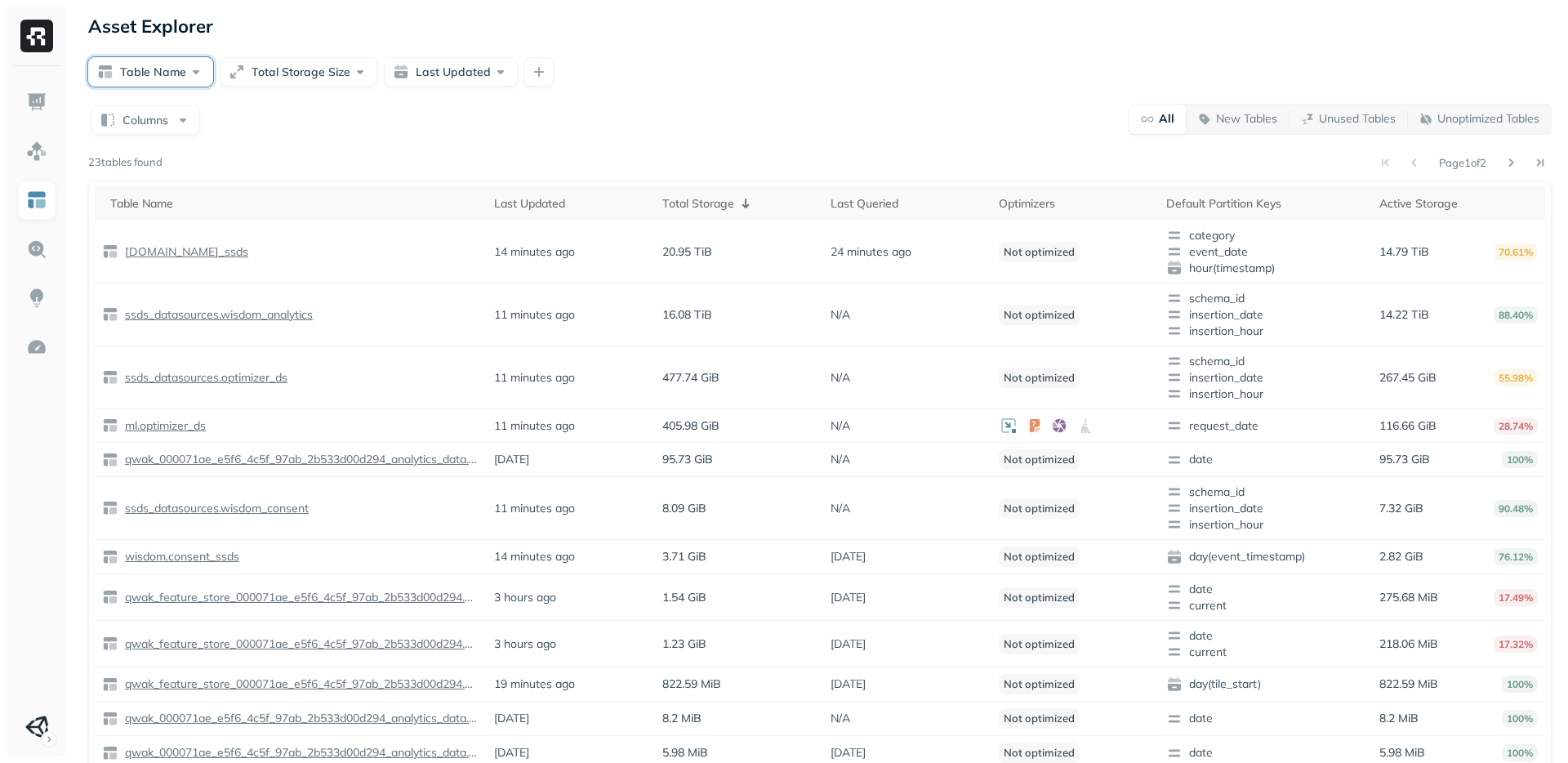
click at [152, 75] on button "Table Name" at bounding box center [150, 71] width 125 height 29
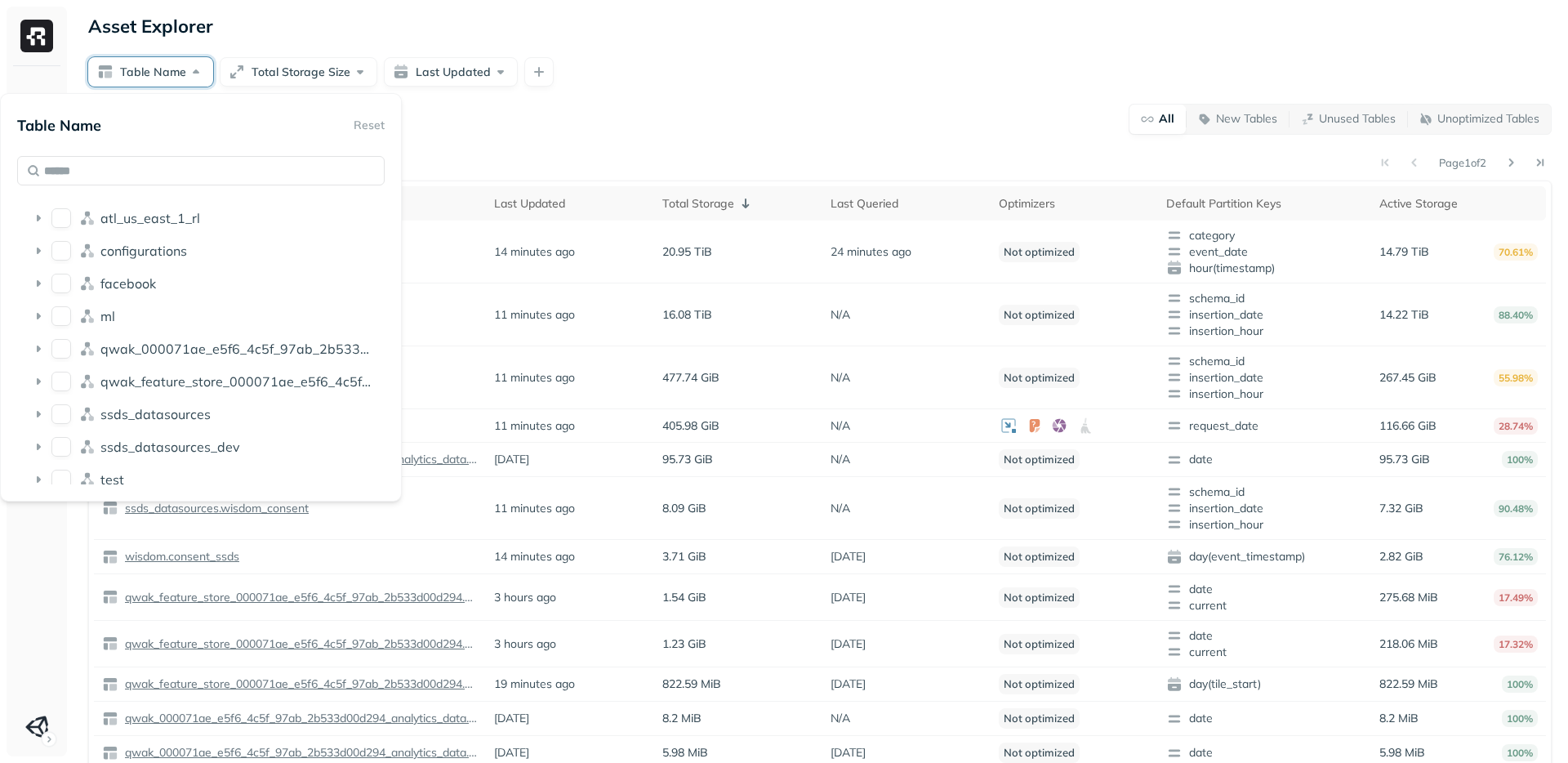
click at [645, 122] on div "Columns All New Tables Unused Tables Unoptimized Tables" at bounding box center [820, 119] width 1464 height 32
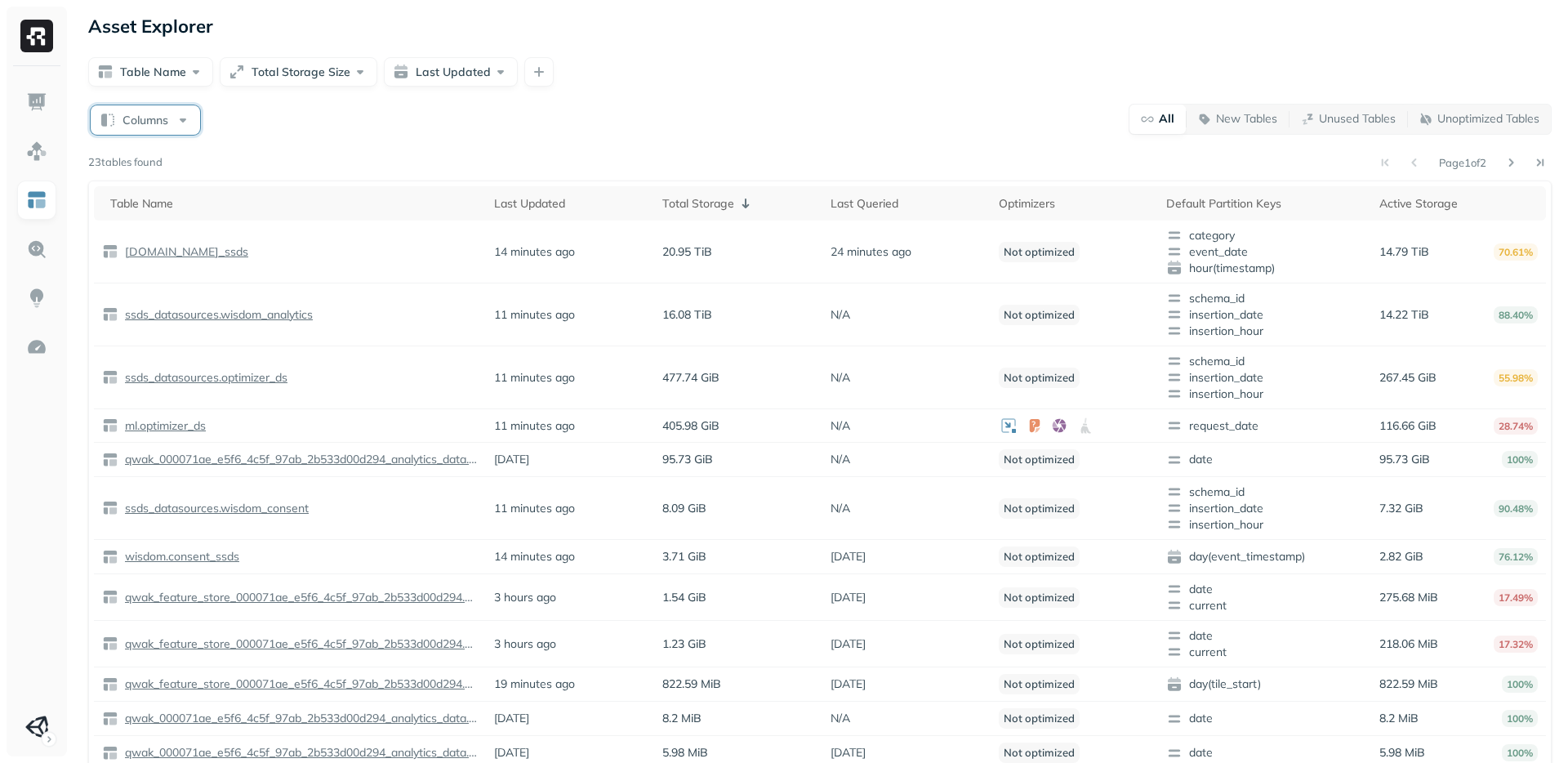
click at [135, 122] on button "Columns" at bounding box center [146, 120] width 110 height 29
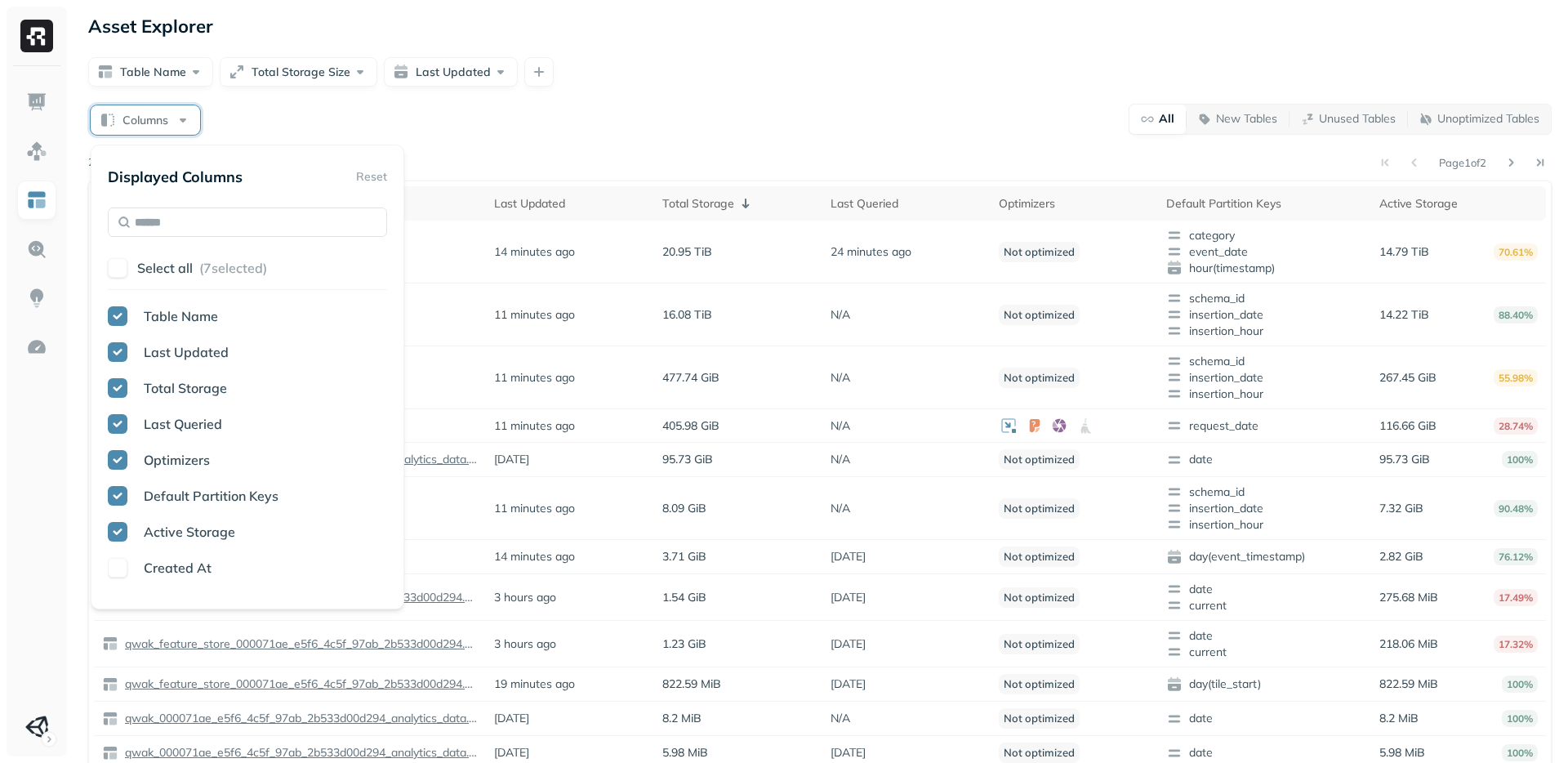
click at [135, 122] on button "Columns" at bounding box center [146, 120] width 110 height 29
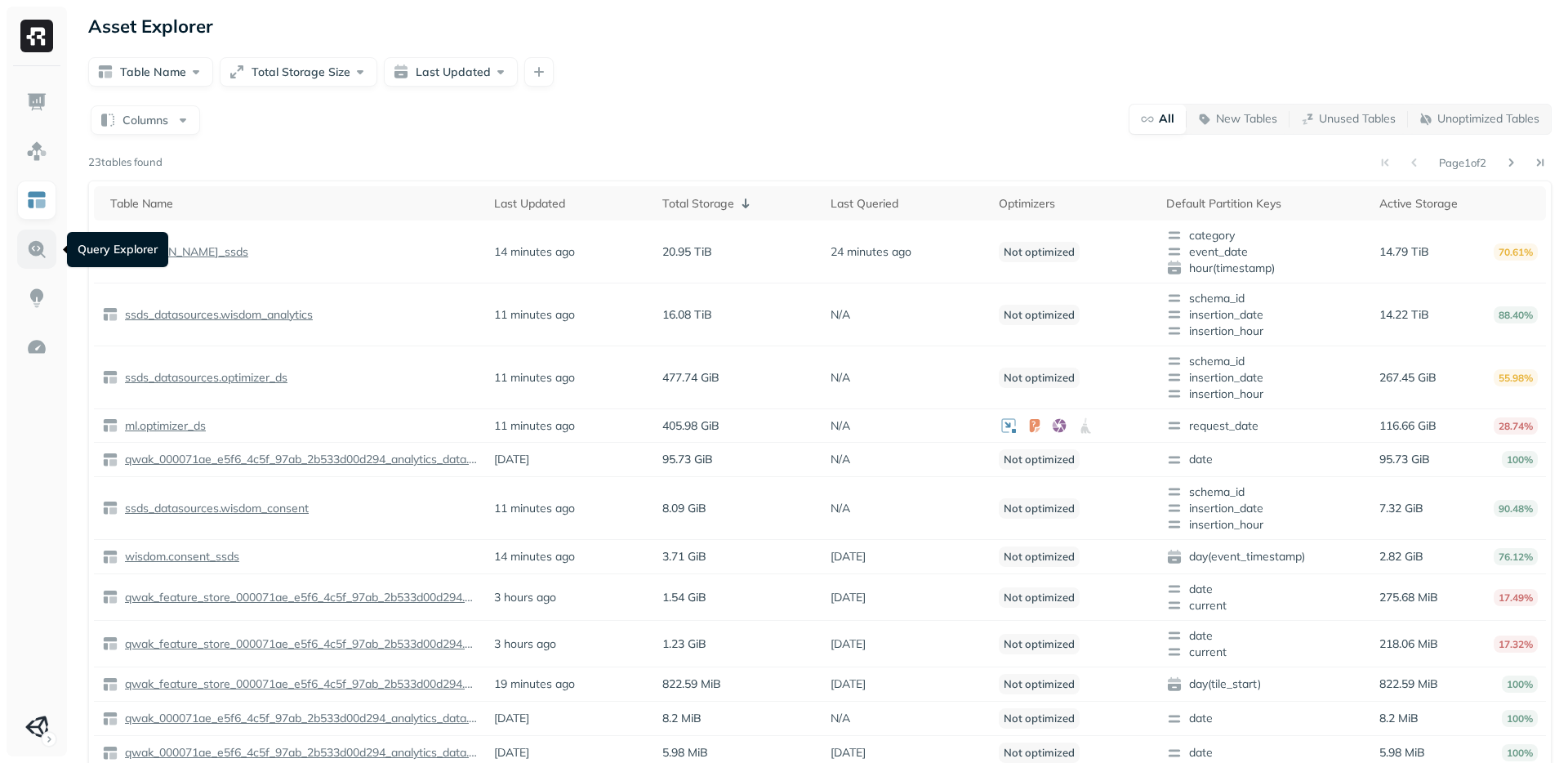
click at [43, 250] on img at bounding box center [36, 248] width 21 height 21
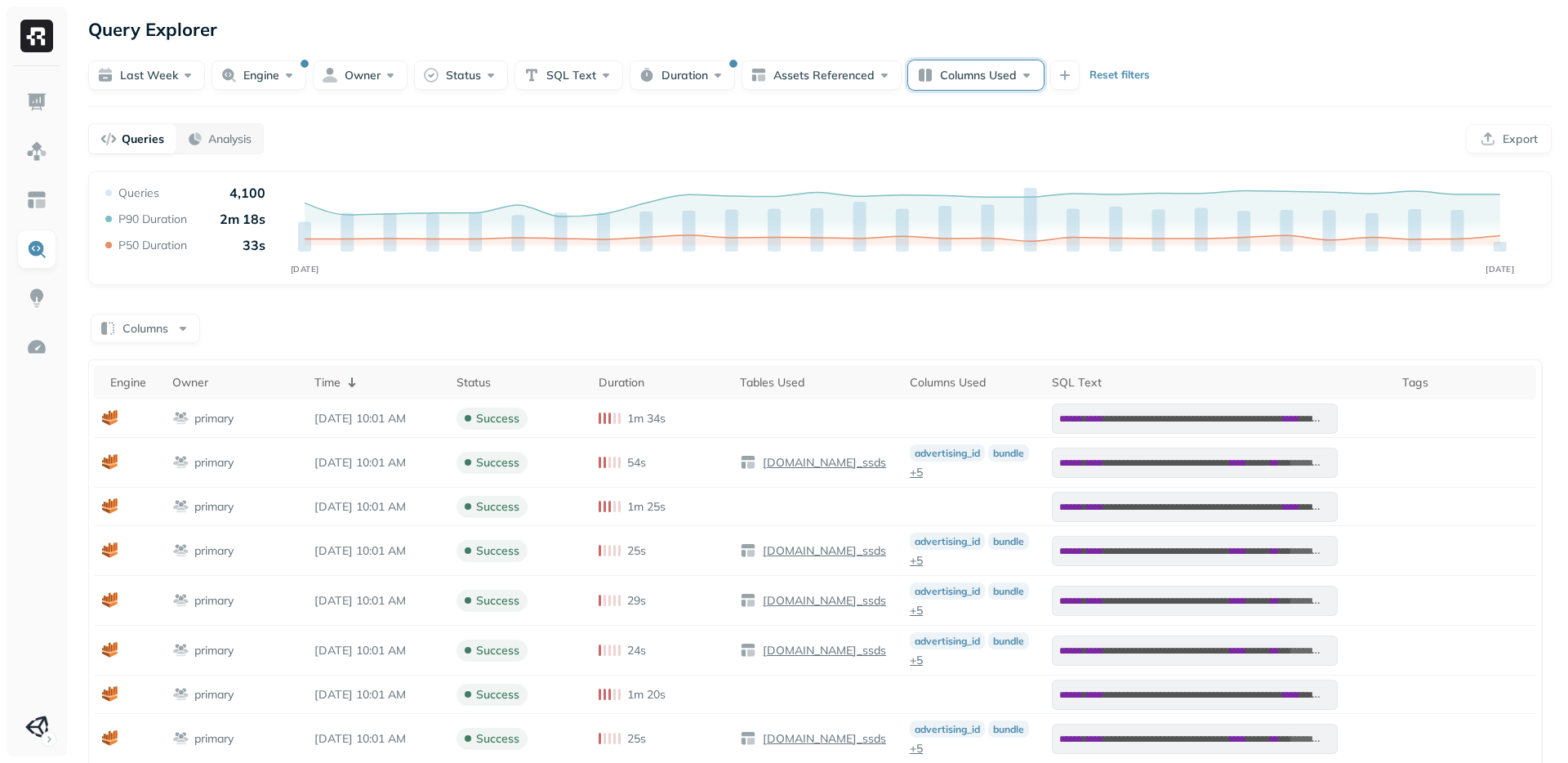
click at [968, 76] on button "Columns Used" at bounding box center [977, 75] width 136 height 29
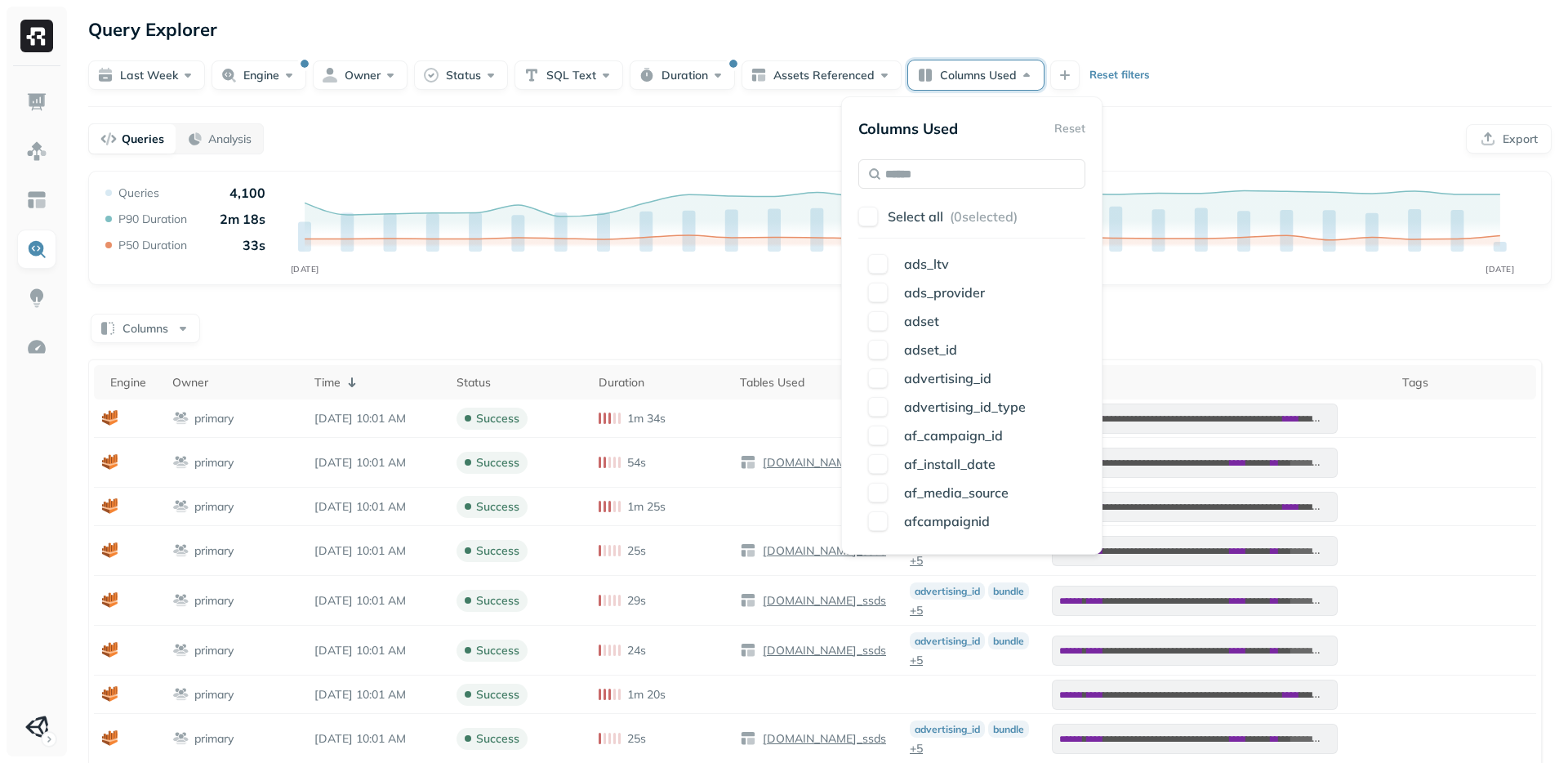
scroll to position [461, 0]
type input "*"
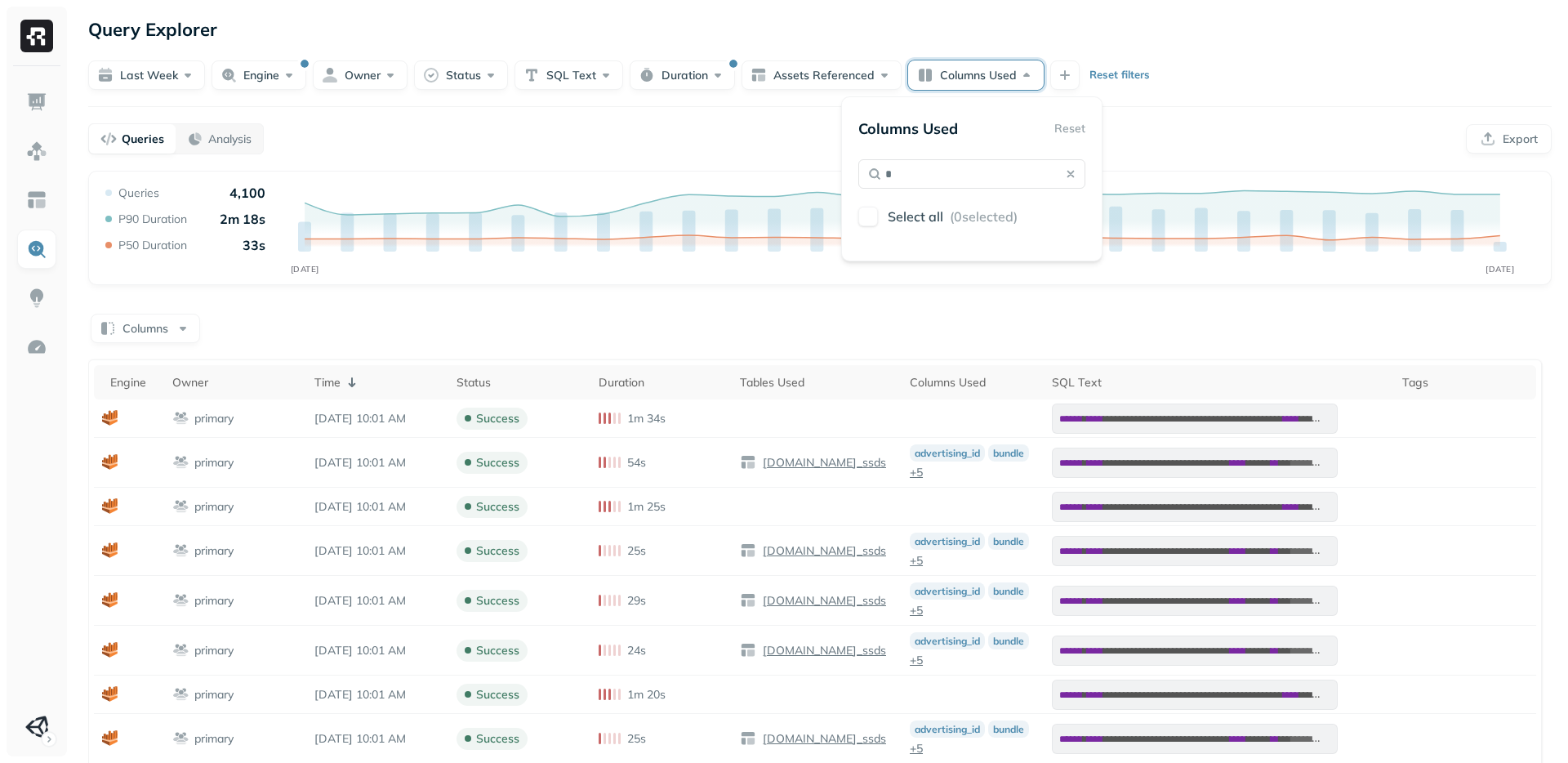
scroll to position [0, 0]
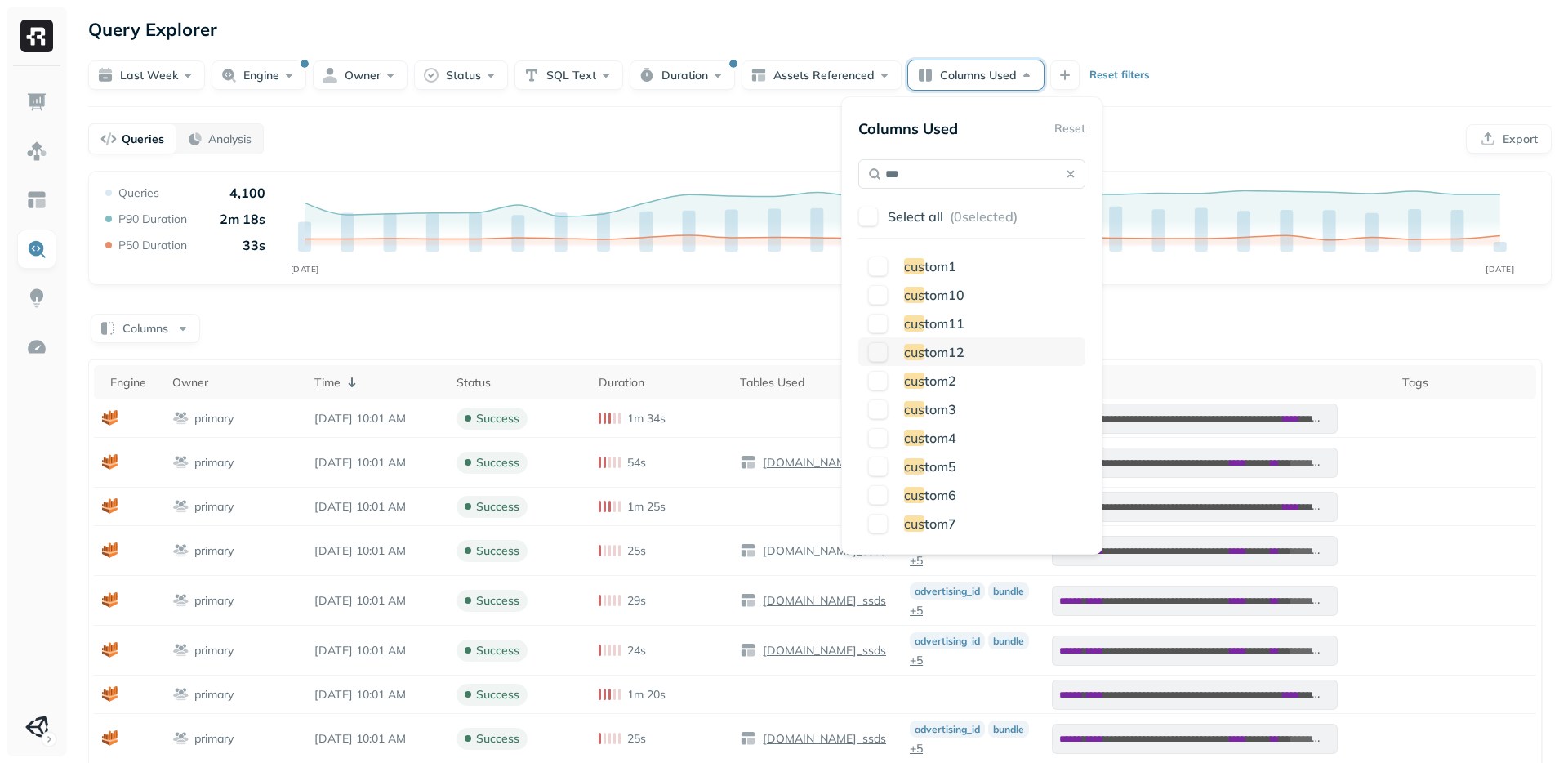
type input "***"
click at [876, 351] on button "button" at bounding box center [879, 352] width 20 height 20
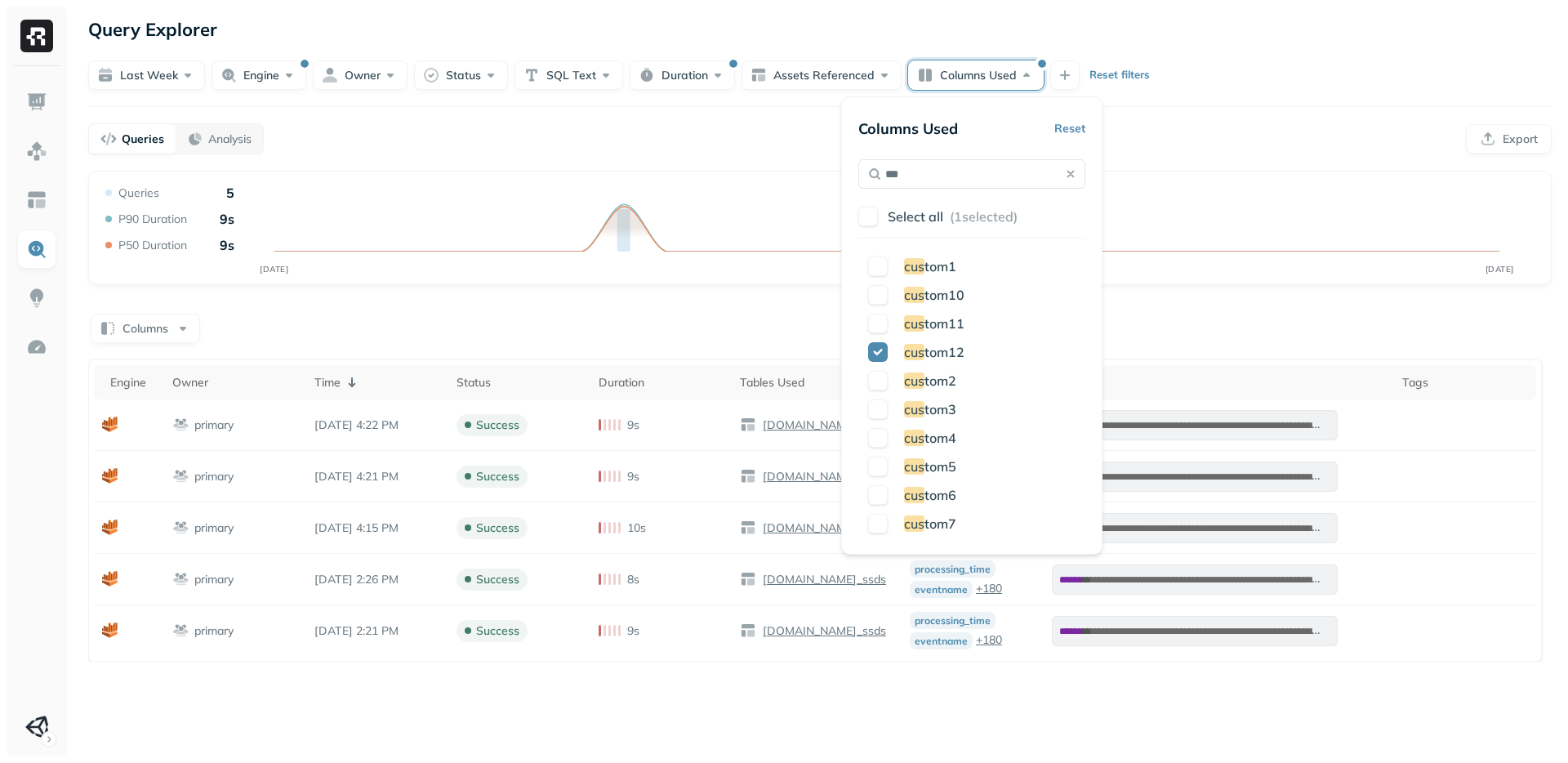
click at [1264, 73] on div "Last week Engine Owner Status SQL Text Duration Assets Referenced Columns Used …" at bounding box center [820, 75] width 1464 height 29
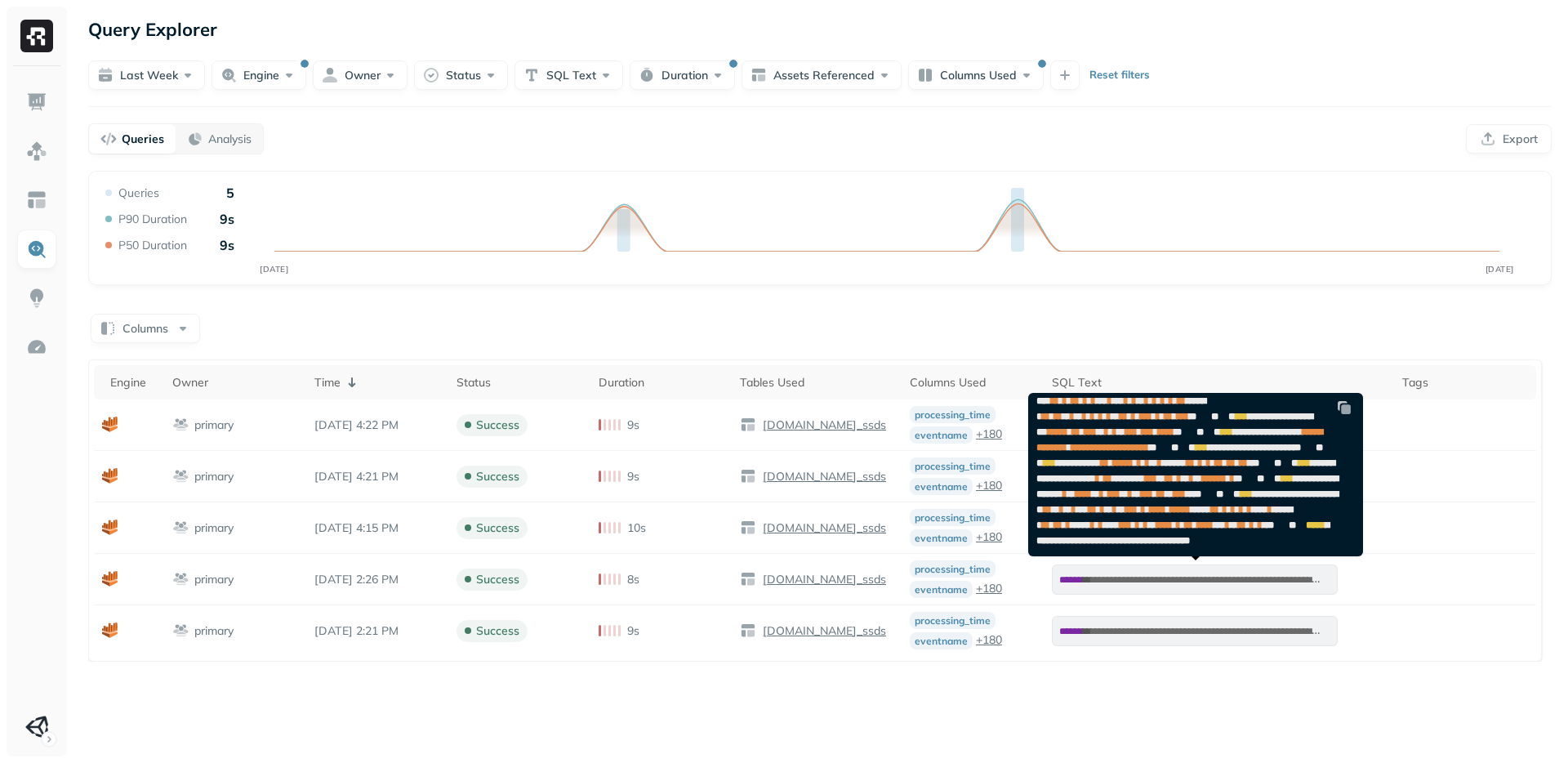
scroll to position [675, 0]
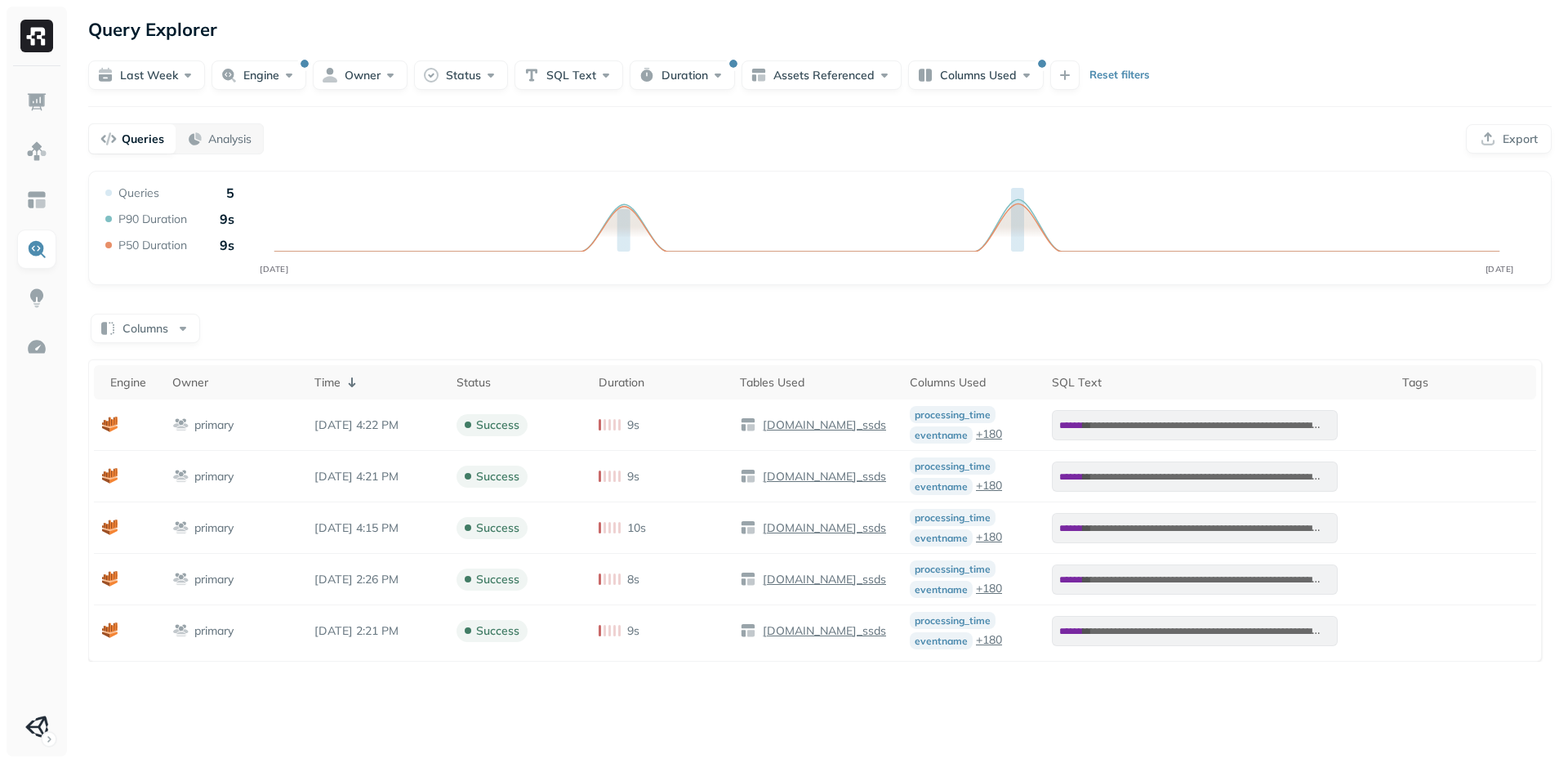
click at [965, 59] on form "Last week Engine Owner Status SQL Text Duration Assets Referenced Columns Used …" at bounding box center [820, 67] width 1464 height 46
click at [965, 69] on button "Columns Used" at bounding box center [977, 75] width 136 height 29
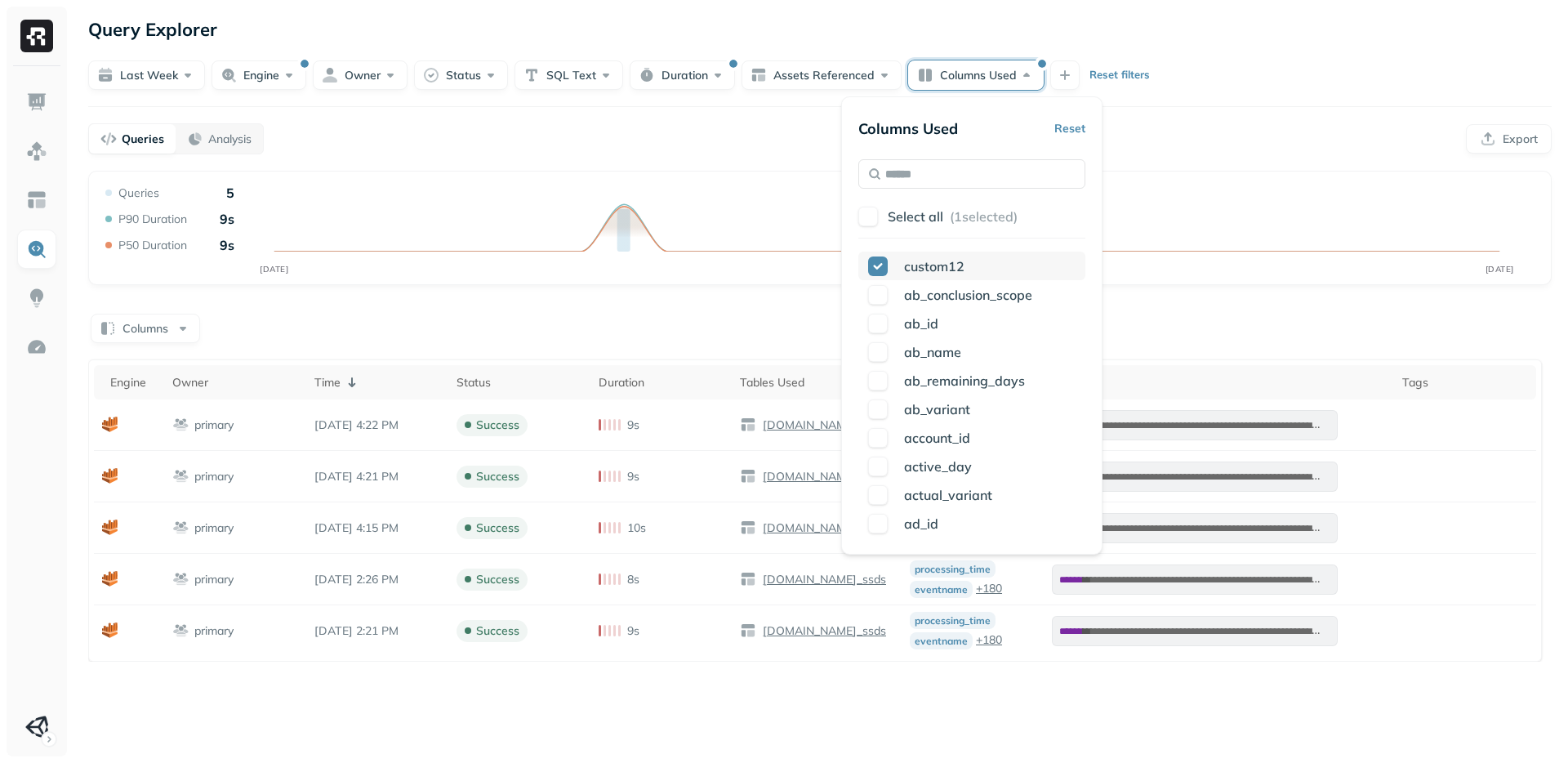
click at [878, 264] on button "button" at bounding box center [879, 266] width 20 height 20
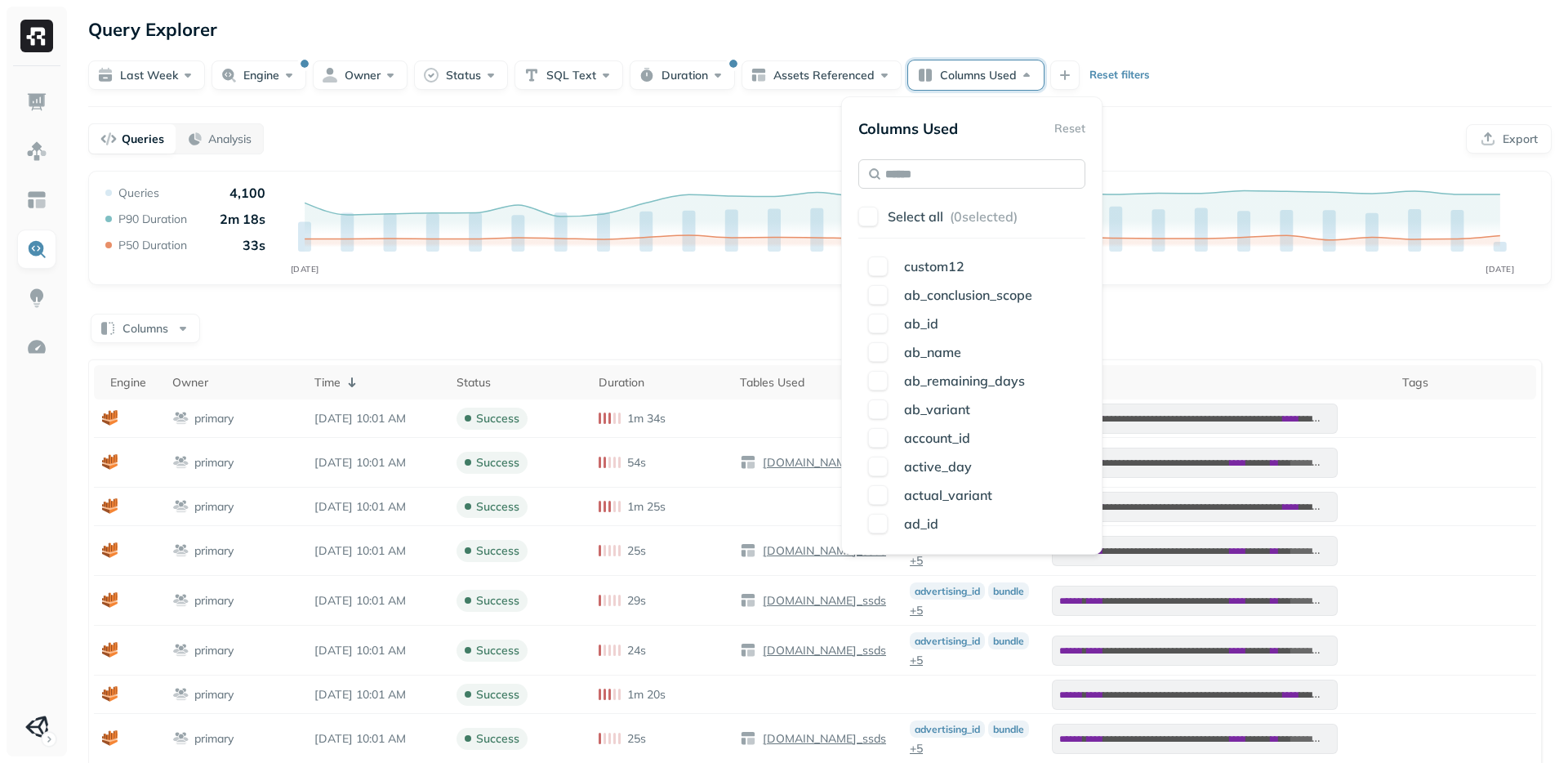
click at [895, 170] on input "text" at bounding box center [973, 174] width 227 height 29
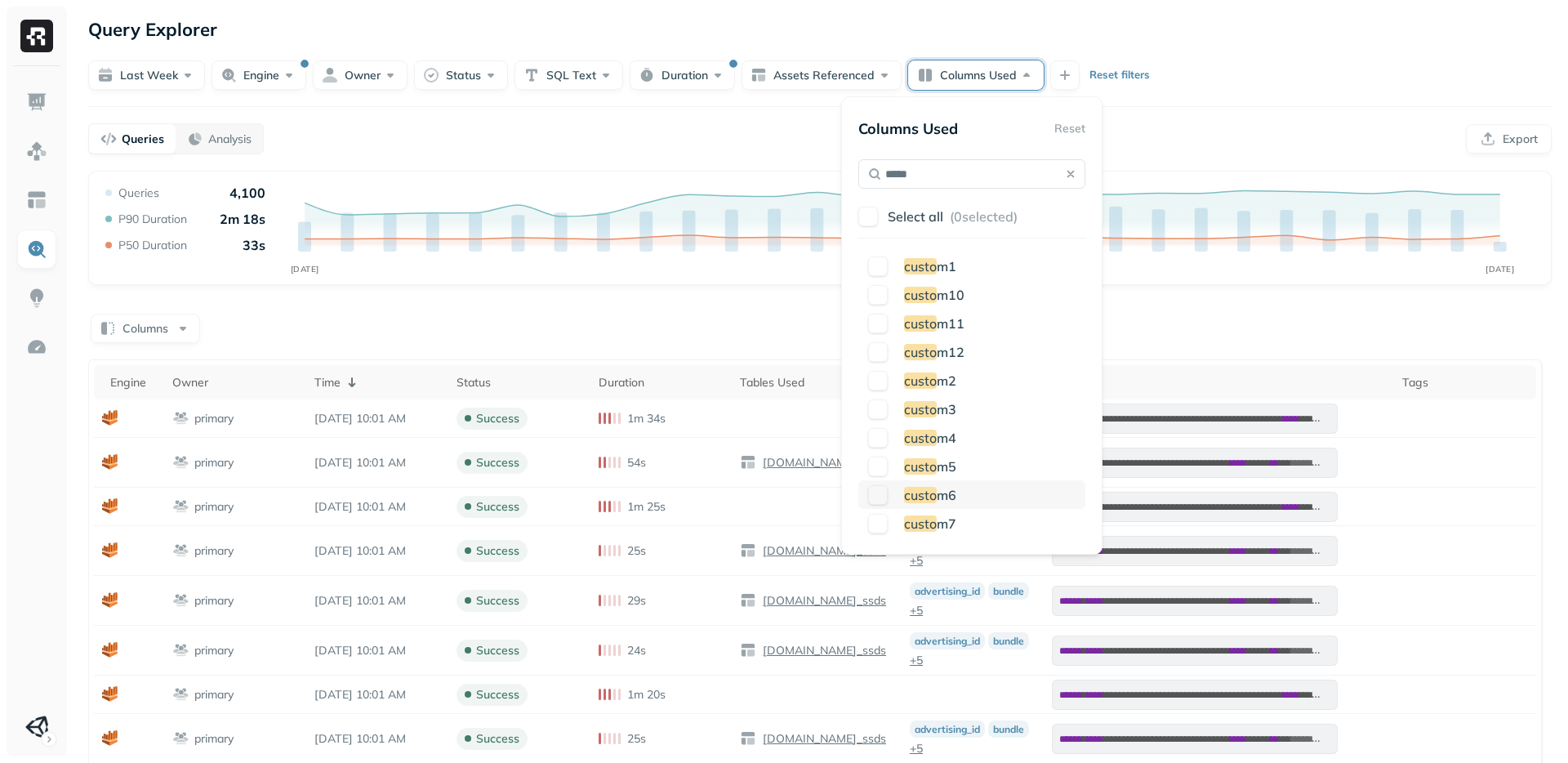
type input "*****"
click at [875, 489] on button "button" at bounding box center [879, 495] width 20 height 20
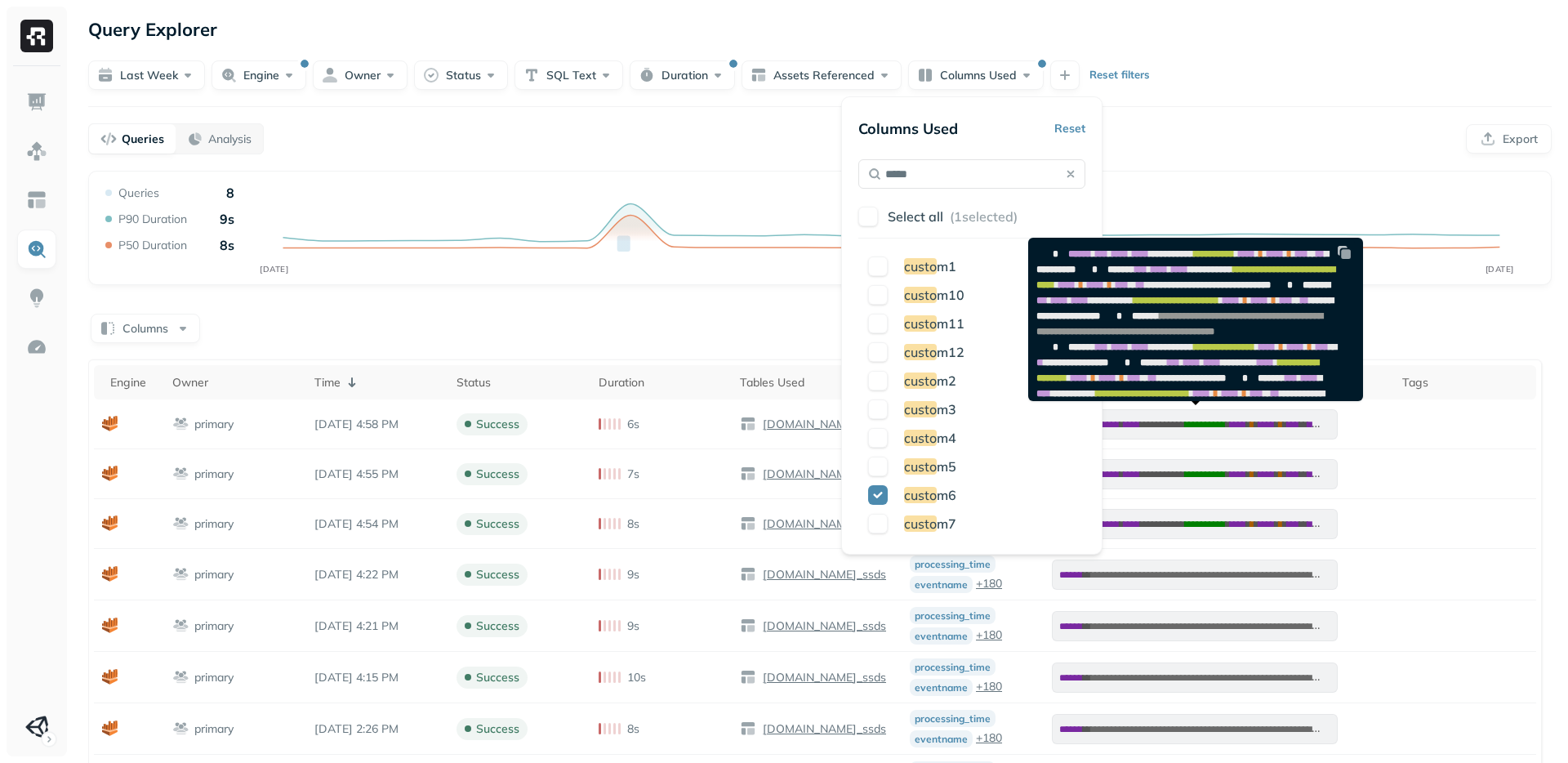
click at [1240, 305] on span at bounding box center [1242, 300] width 4 height 10
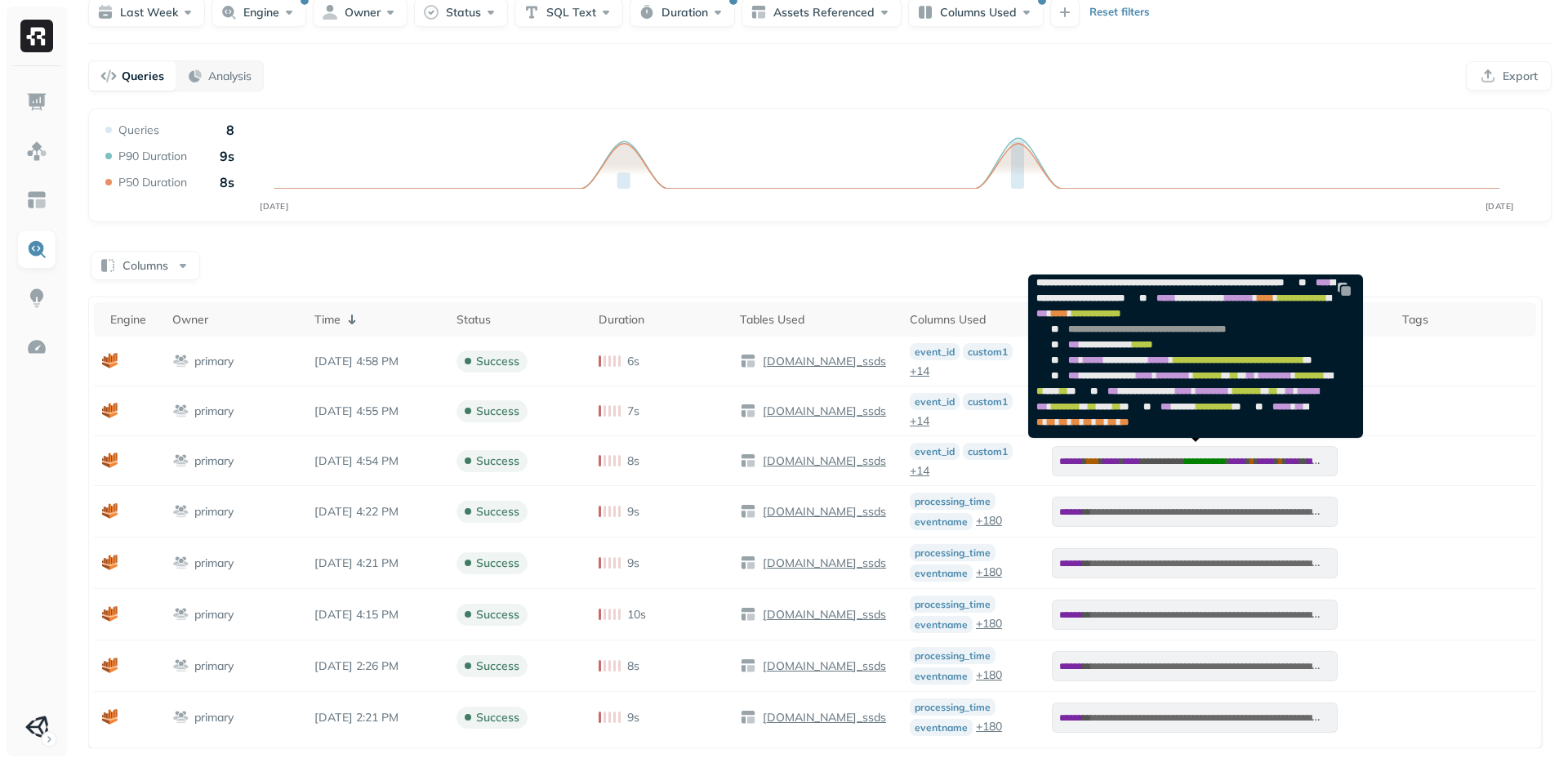
scroll to position [660, 0]
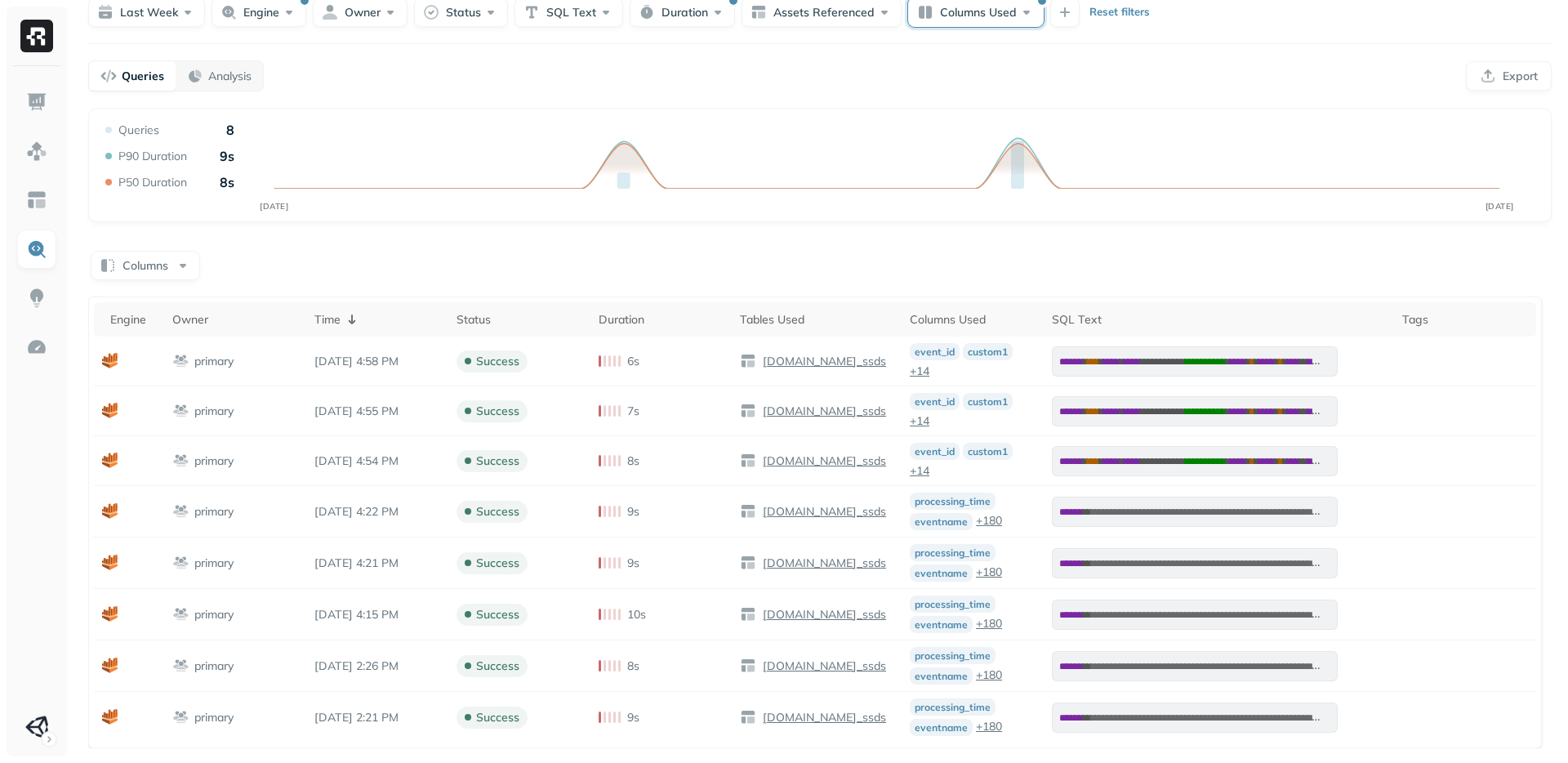
click at [999, 9] on button "Columns Used" at bounding box center [977, 12] width 136 height 29
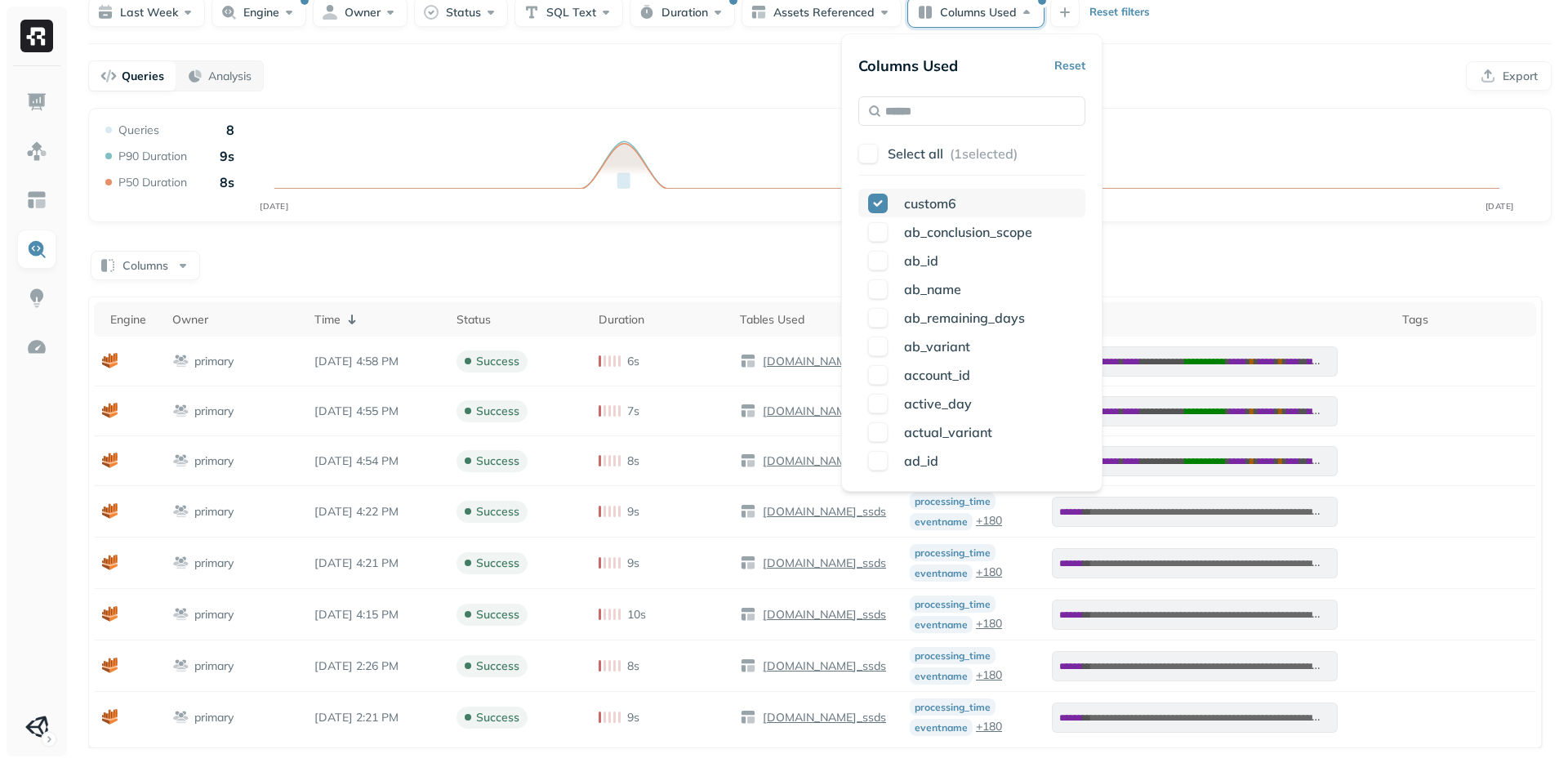
click at [881, 200] on button "button" at bounding box center [879, 203] width 20 height 20
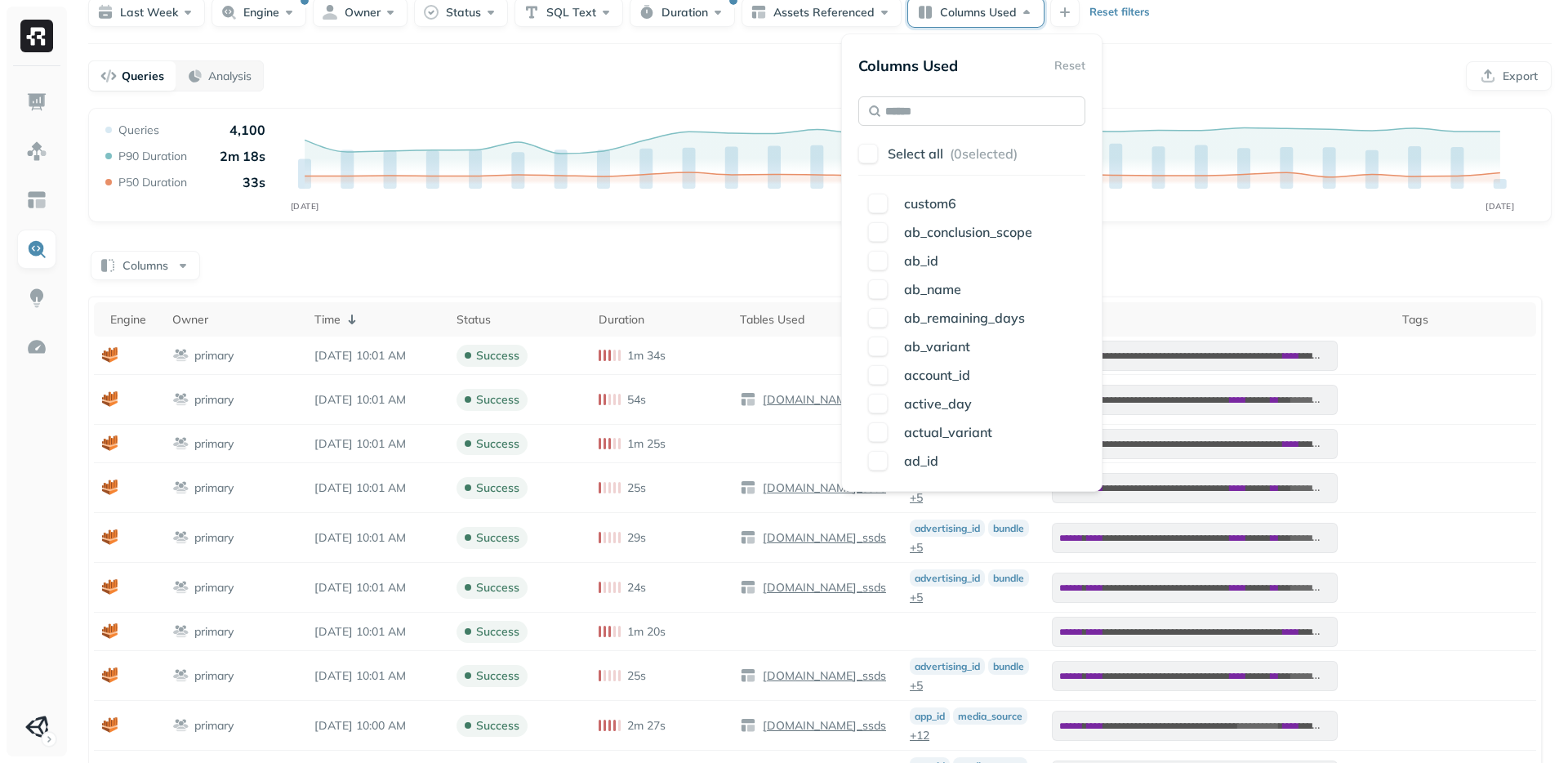
click at [919, 119] on input "text" at bounding box center [973, 111] width 227 height 29
type input "****"
click at [923, 283] on span "cust" at bounding box center [917, 289] width 25 height 16
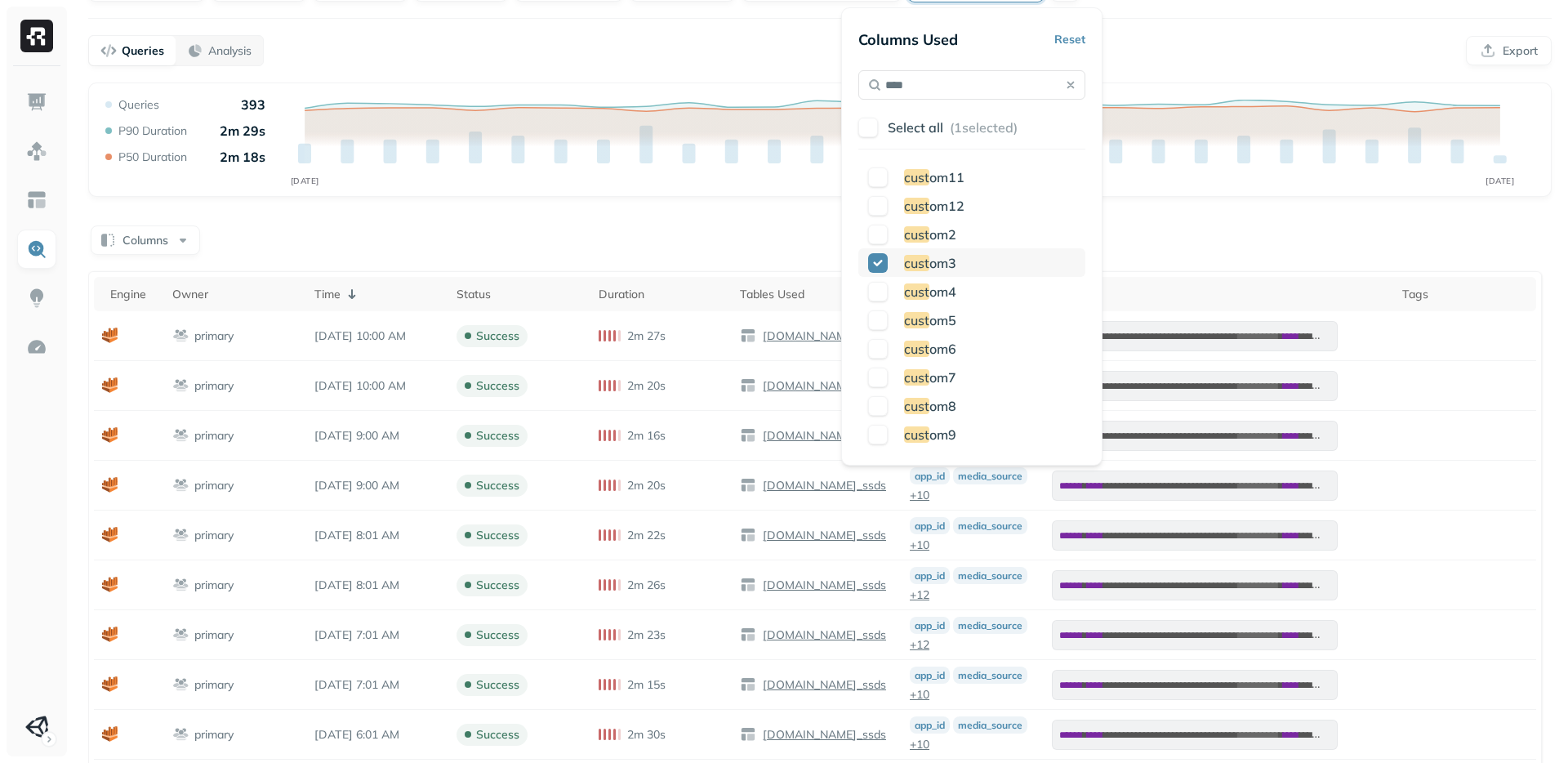
scroll to position [89, 0]
click at [873, 197] on button "button" at bounding box center [879, 206] width 20 height 20
click at [882, 263] on button "button" at bounding box center [879, 263] width 20 height 20
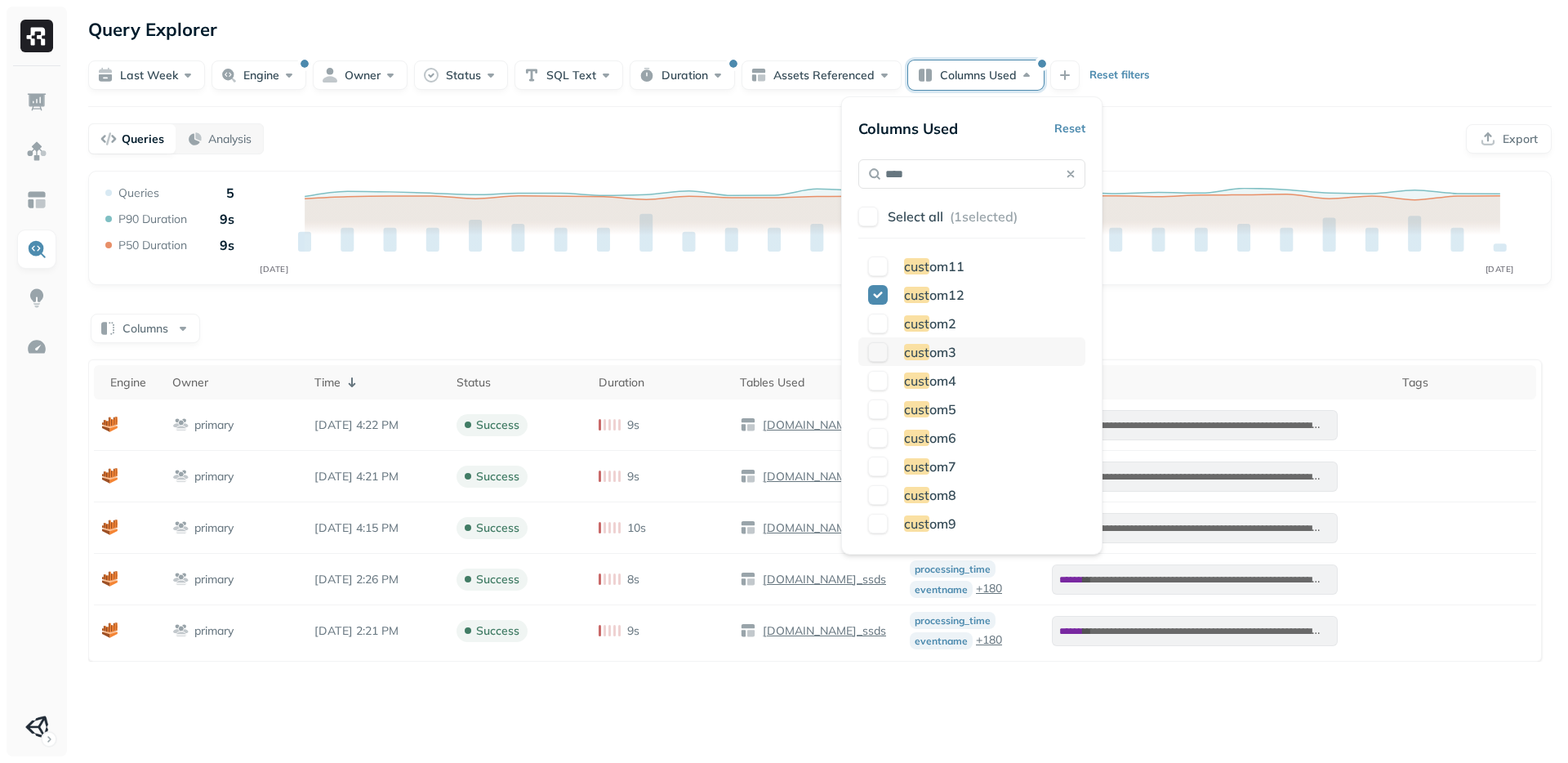
scroll to position [0, 0]
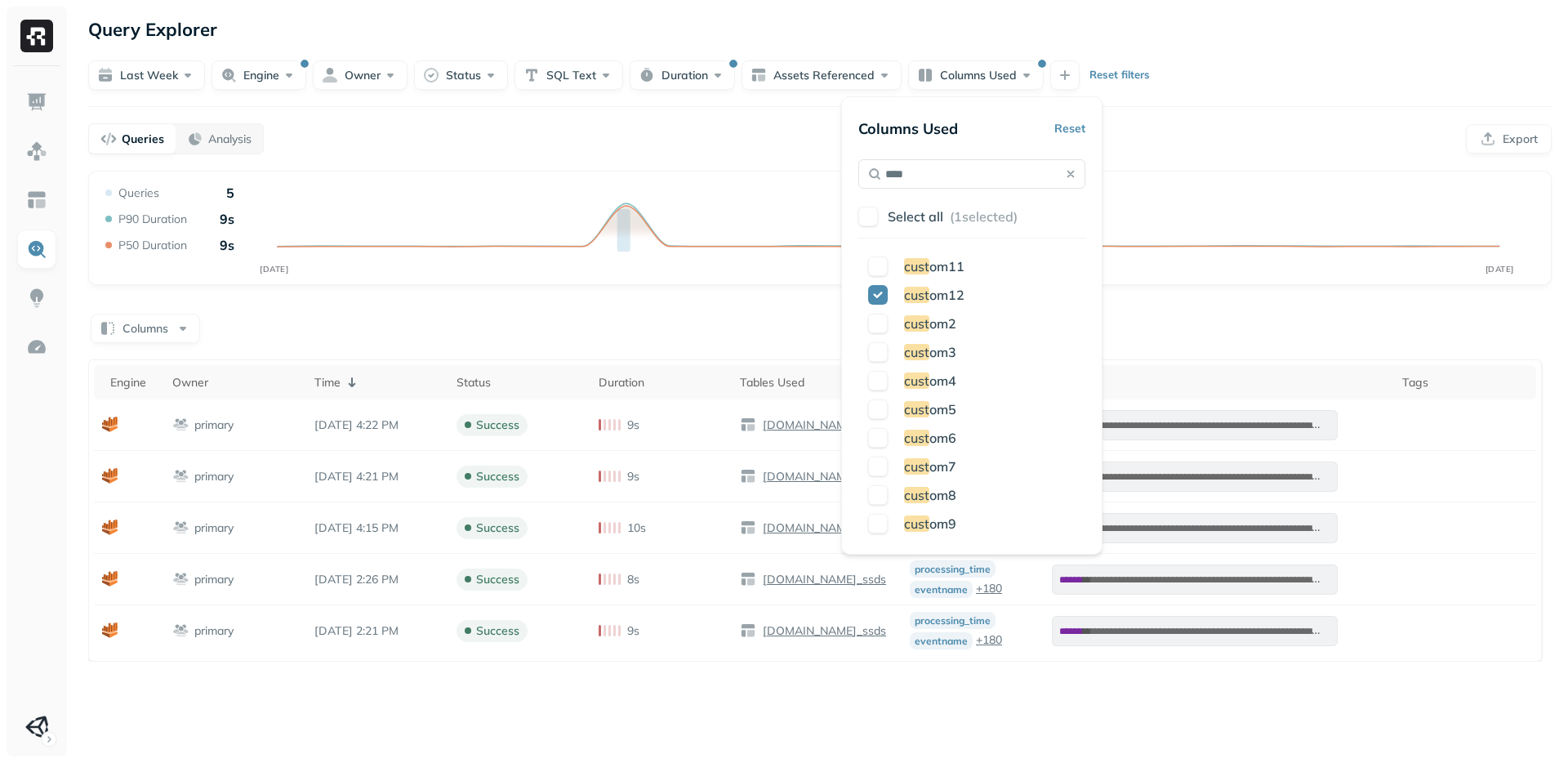
click at [1203, 331] on div "Columns" at bounding box center [820, 327] width 1464 height 32
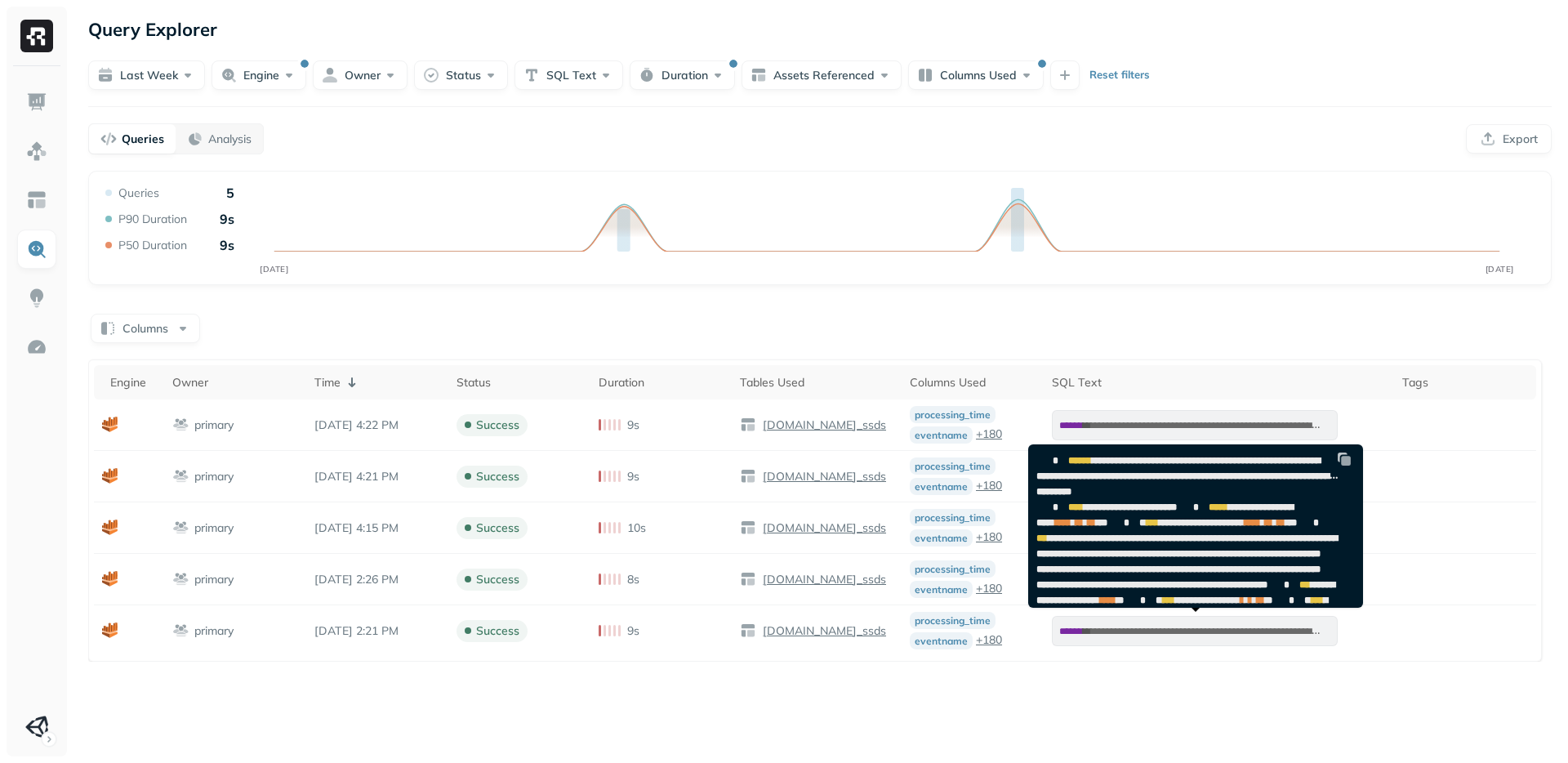
click at [1347, 461] on img at bounding box center [1345, 459] width 16 height 16
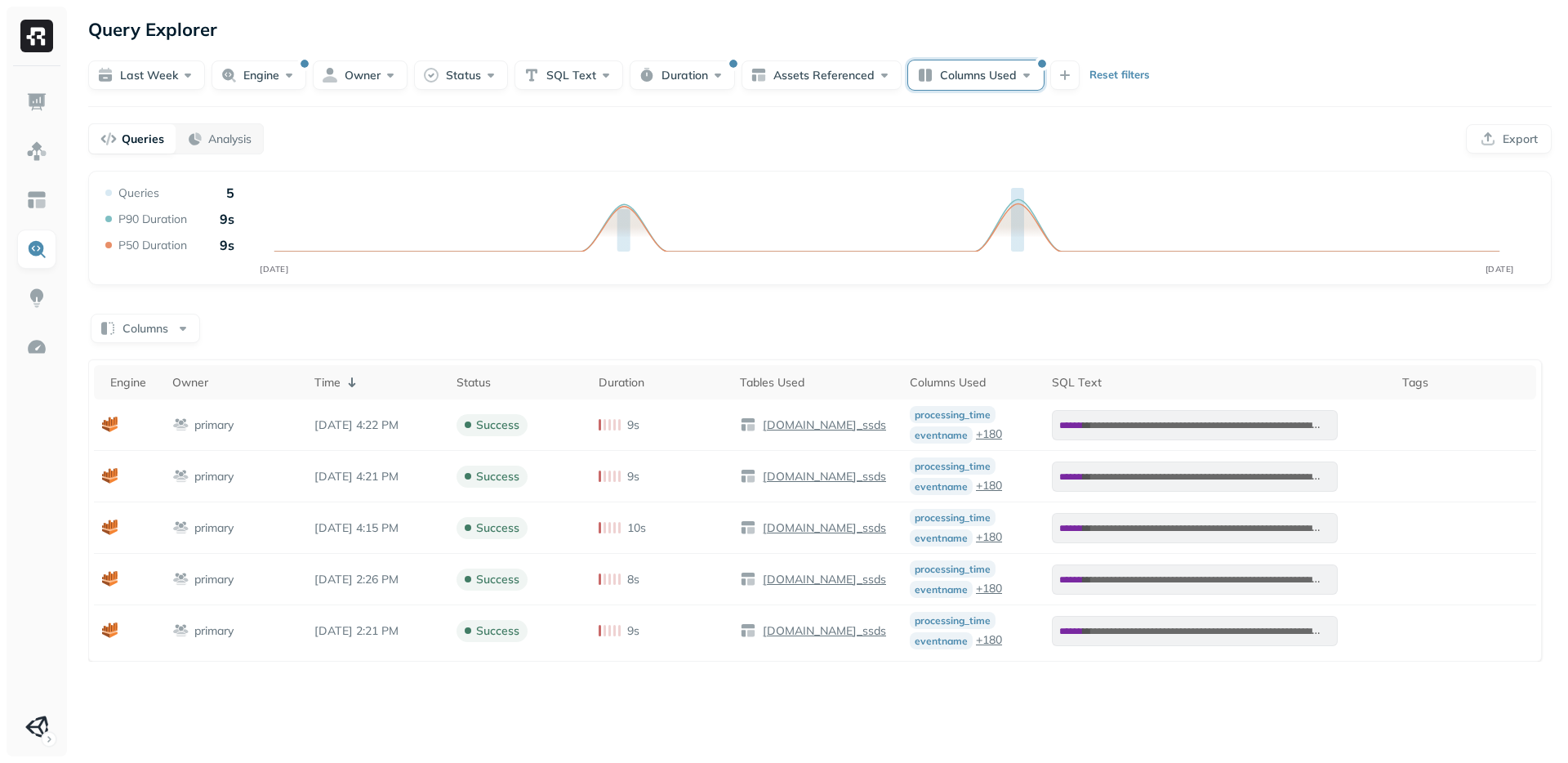
click at [959, 68] on button "Columns Used" at bounding box center [977, 75] width 136 height 29
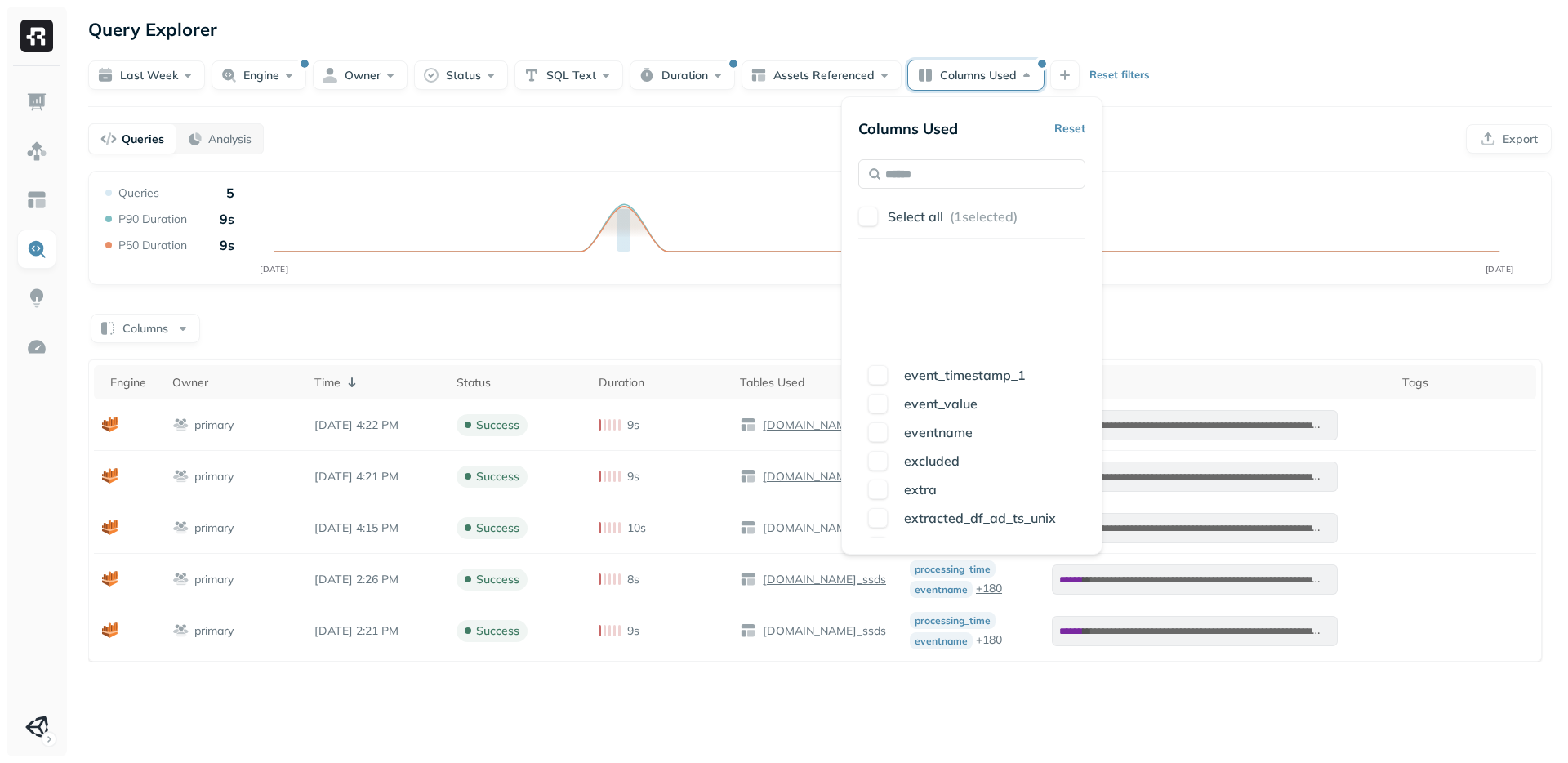
scroll to position [3786, 0]
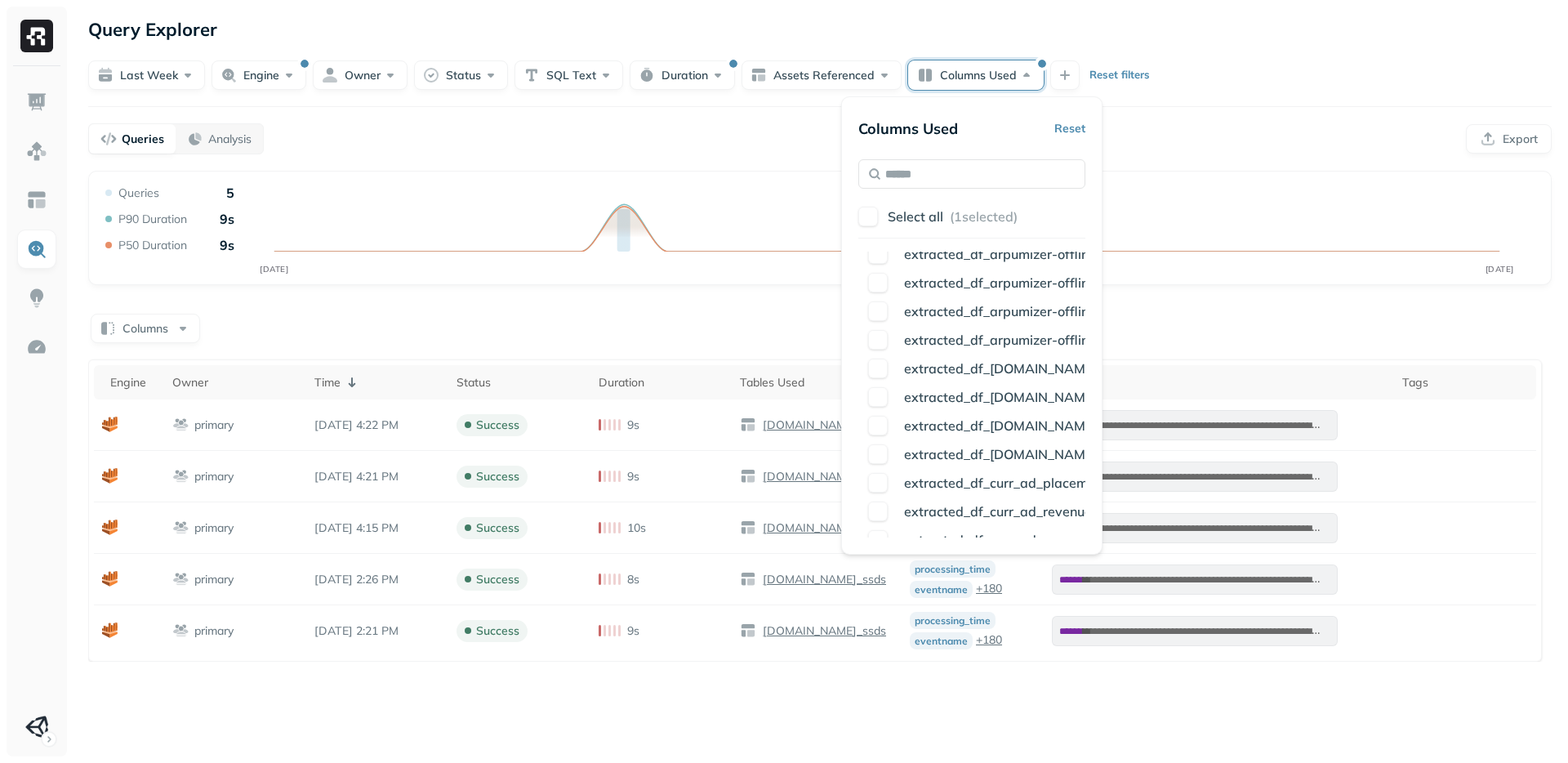
click at [1329, 150] on div "Queries Analysis Export" at bounding box center [820, 139] width 1464 height 31
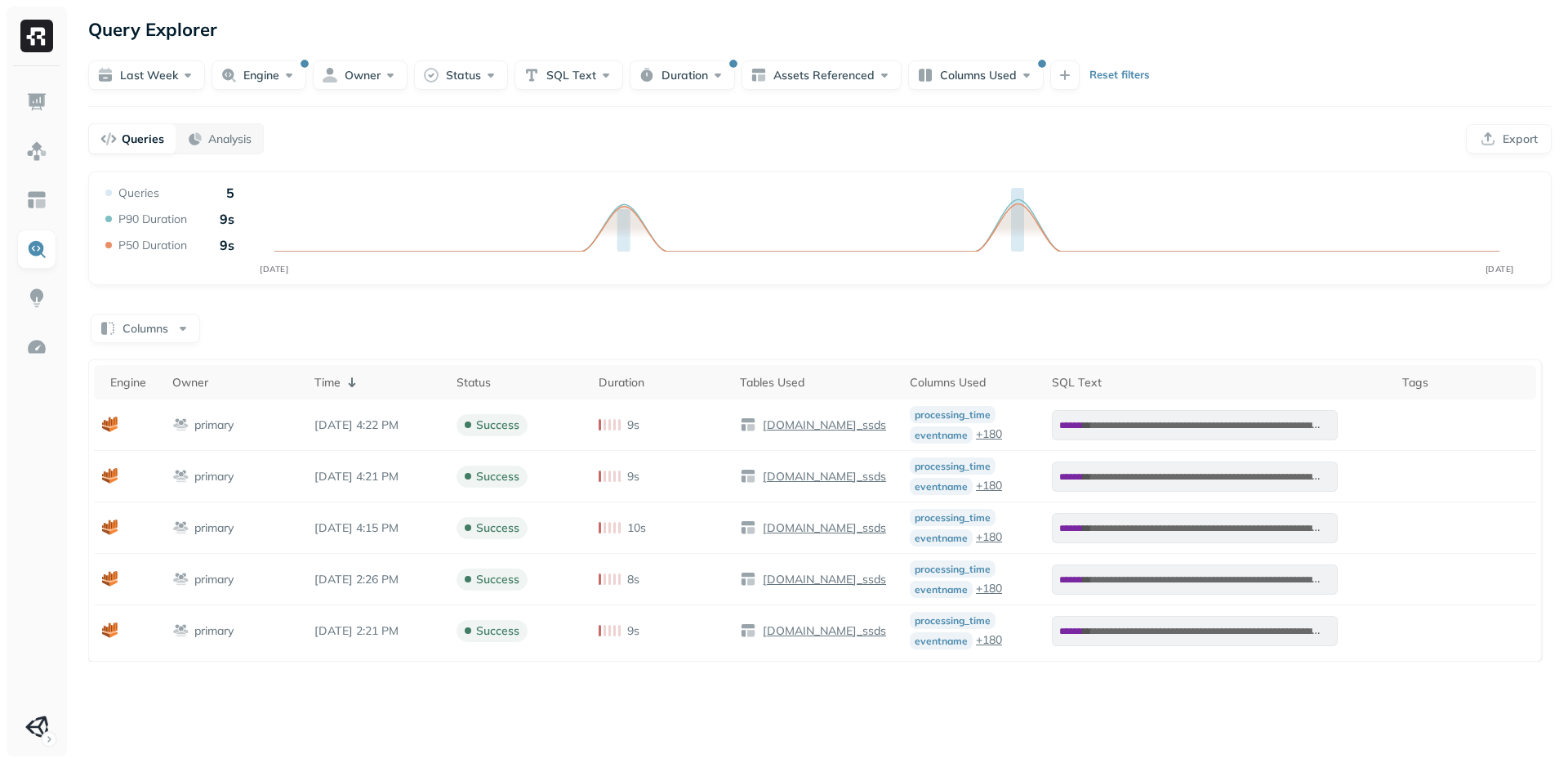
click at [1061, 715] on div "**********" at bounding box center [820, 381] width 1496 height 763
click at [1130, 699] on div "**********" at bounding box center [820, 381] width 1496 height 763
click at [117, 417] on icon at bounding box center [110, 425] width 16 height 16
click at [206, 417] on p "primary" at bounding box center [213, 425] width 39 height 16
click at [46, 742] on html "**********" at bounding box center [784, 381] width 1568 height 763
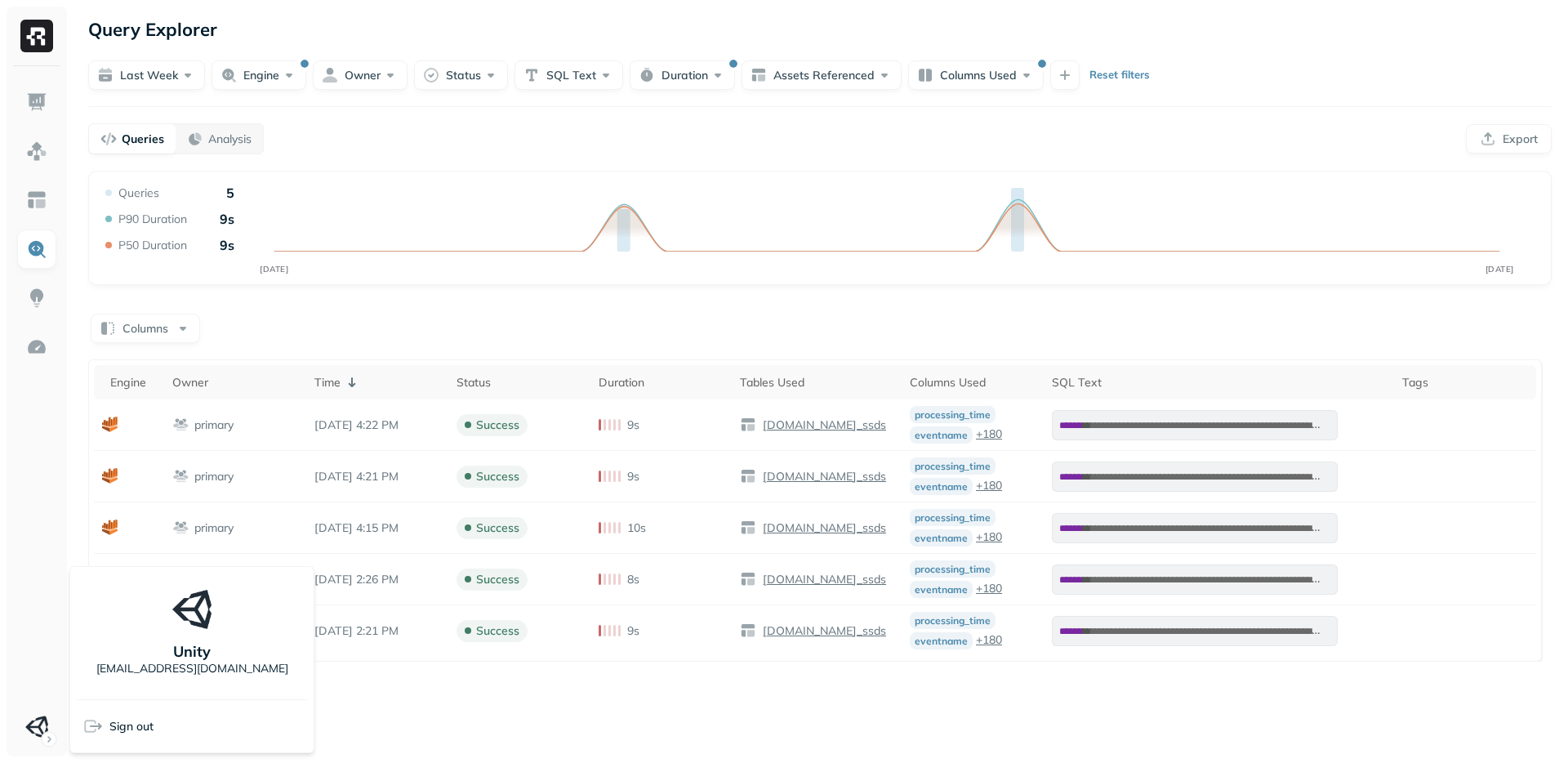
click at [13, 538] on html "**********" at bounding box center [784, 381] width 1568 height 763
click at [401, 101] on div "**********" at bounding box center [820, 381] width 1496 height 763
click at [300, 71] on button "Engine" at bounding box center [258, 75] width 95 height 29
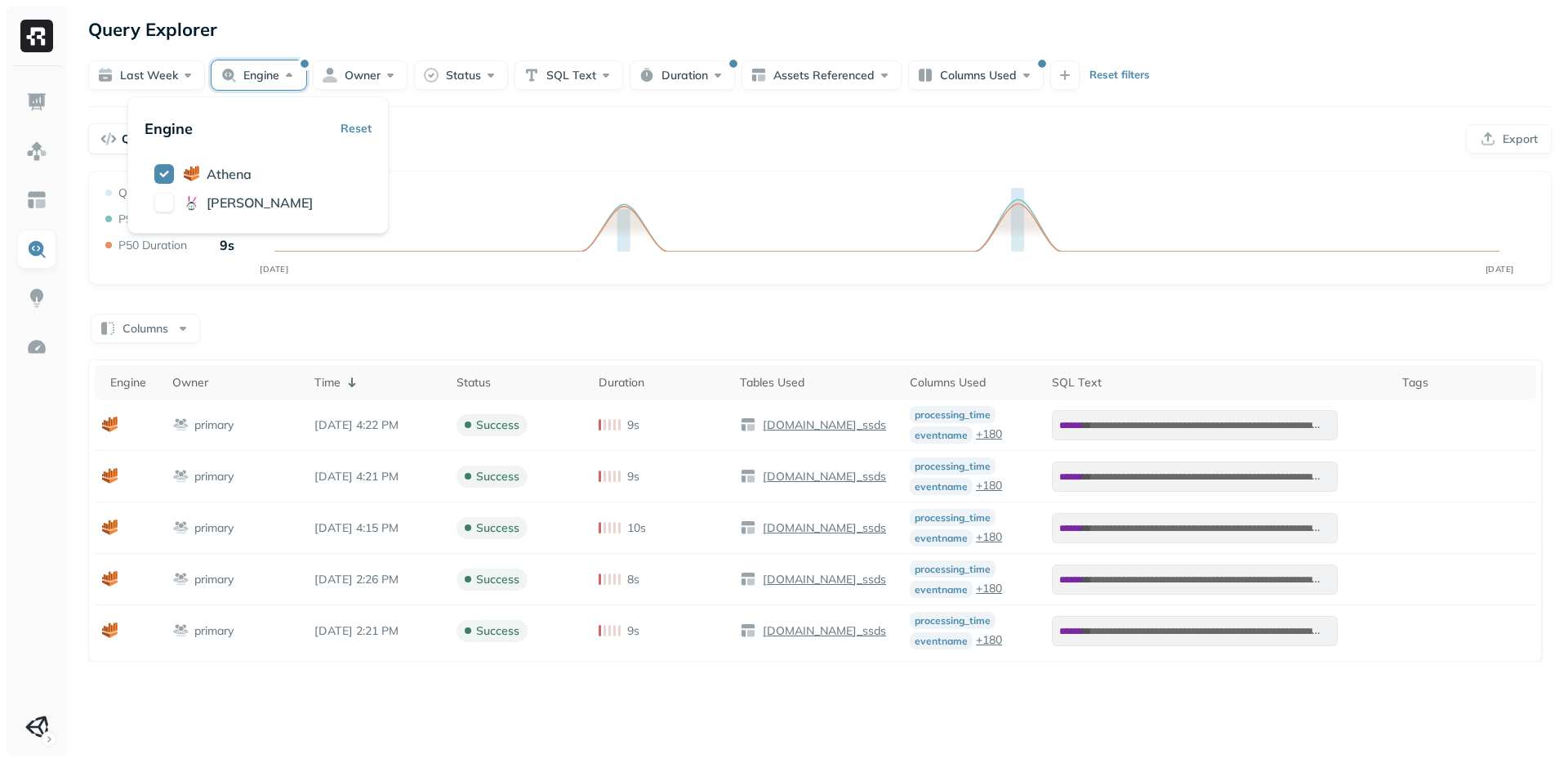
click at [509, 120] on div "**********" at bounding box center [820, 381] width 1496 height 763
click at [355, 75] on button "Owner" at bounding box center [360, 75] width 95 height 29
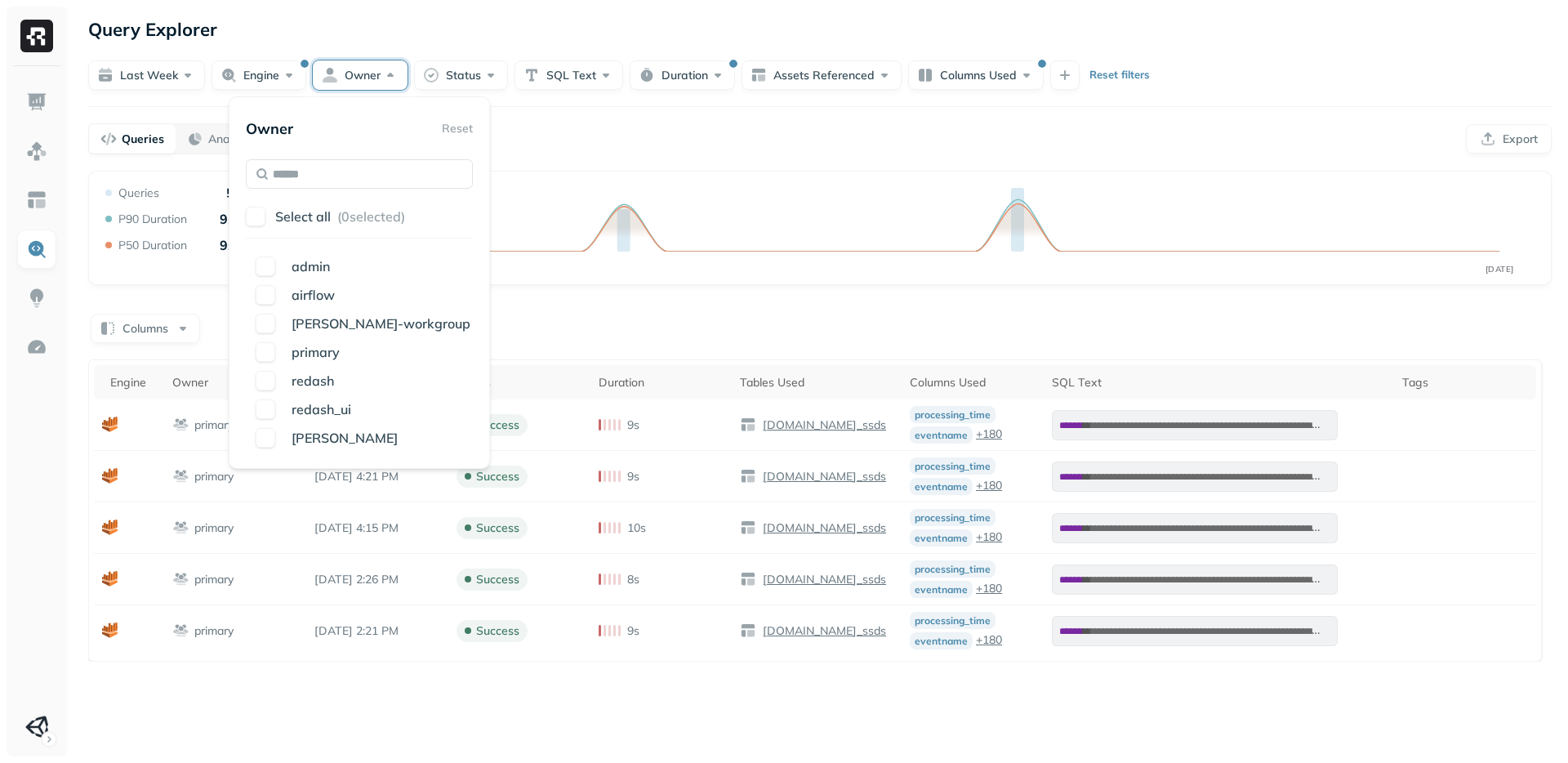
click at [665, 106] on div at bounding box center [820, 106] width 1464 height 1
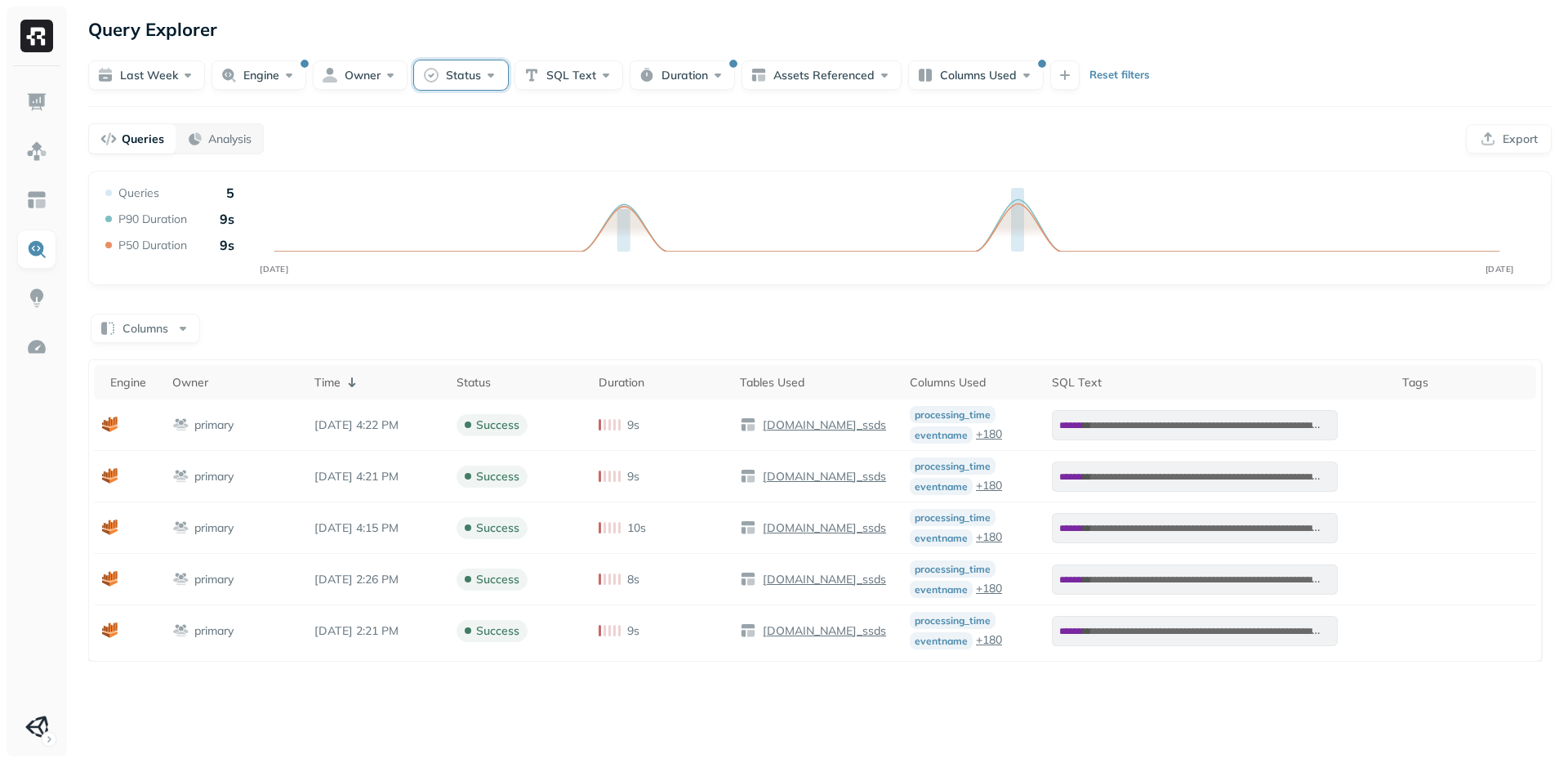
click at [441, 71] on button "Status" at bounding box center [461, 75] width 94 height 29
click at [374, 249] on button "button" at bounding box center [367, 245] width 20 height 20
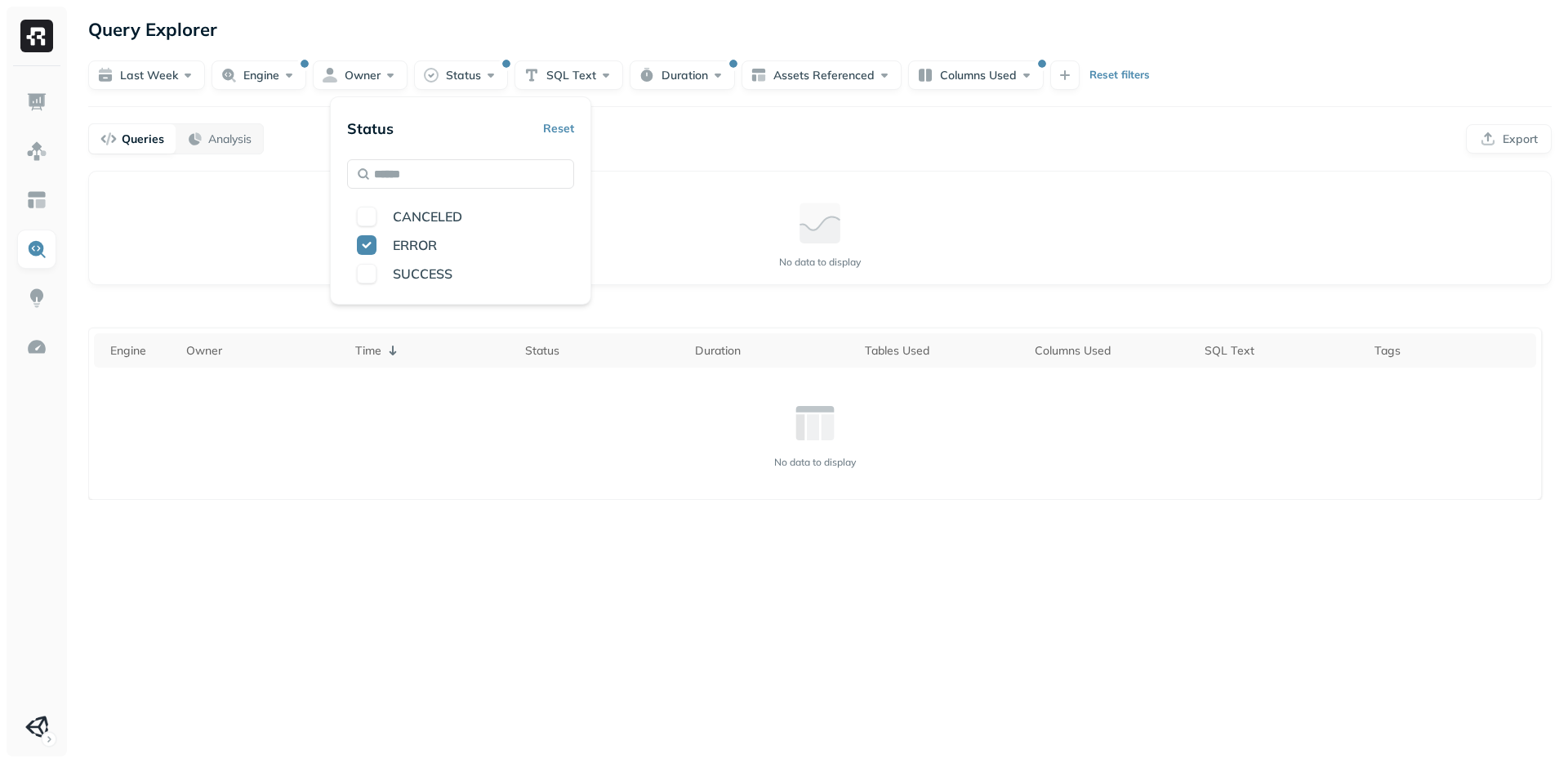
click at [697, 120] on div "Query Explorer Last week Engine Owner Status SQL Text Duration Assets Reference…" at bounding box center [820, 381] width 1496 height 763
click at [950, 70] on button "Columns Used" at bounding box center [977, 75] width 136 height 29
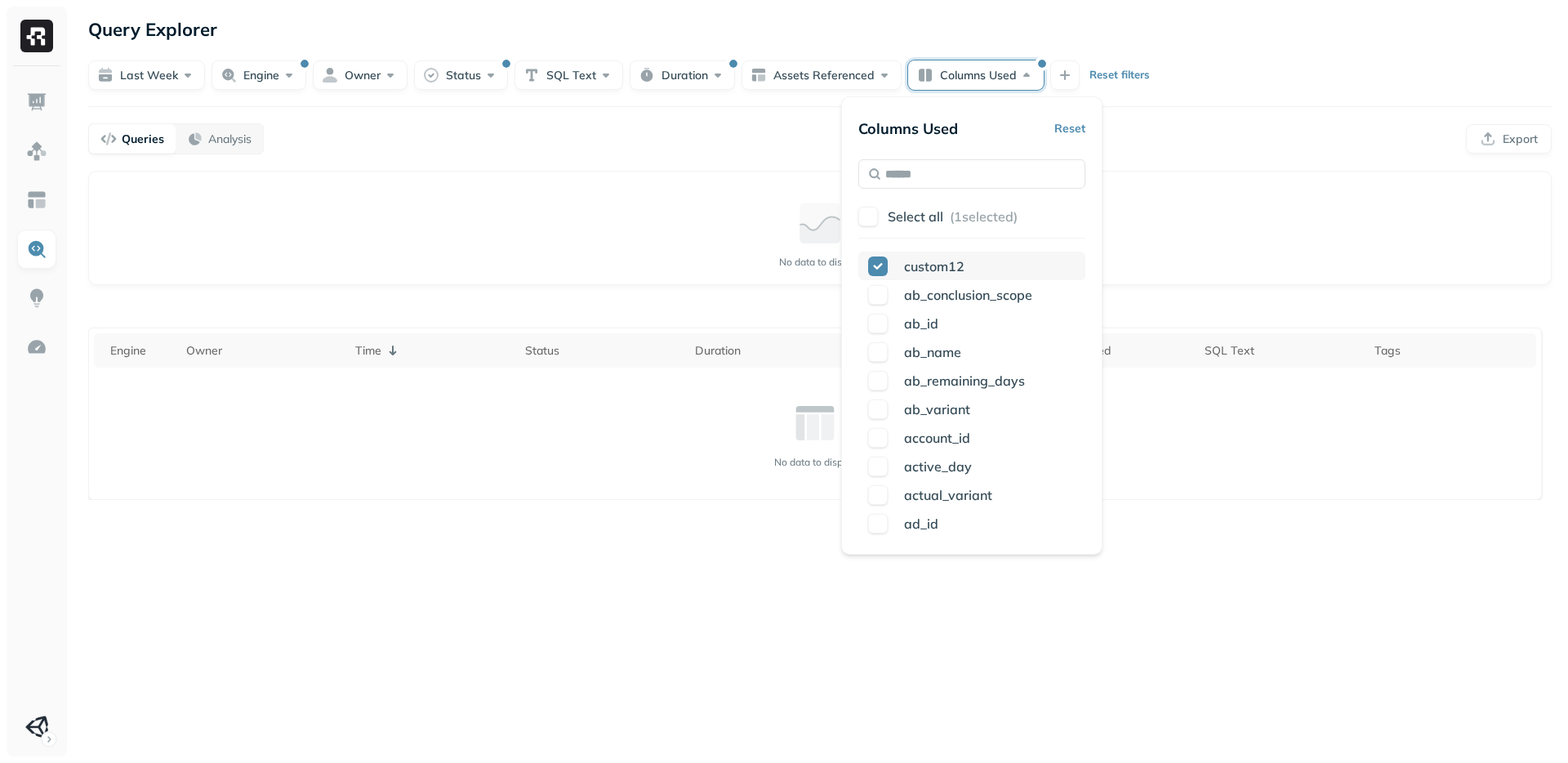
click at [883, 273] on button "button" at bounding box center [879, 266] width 20 height 20
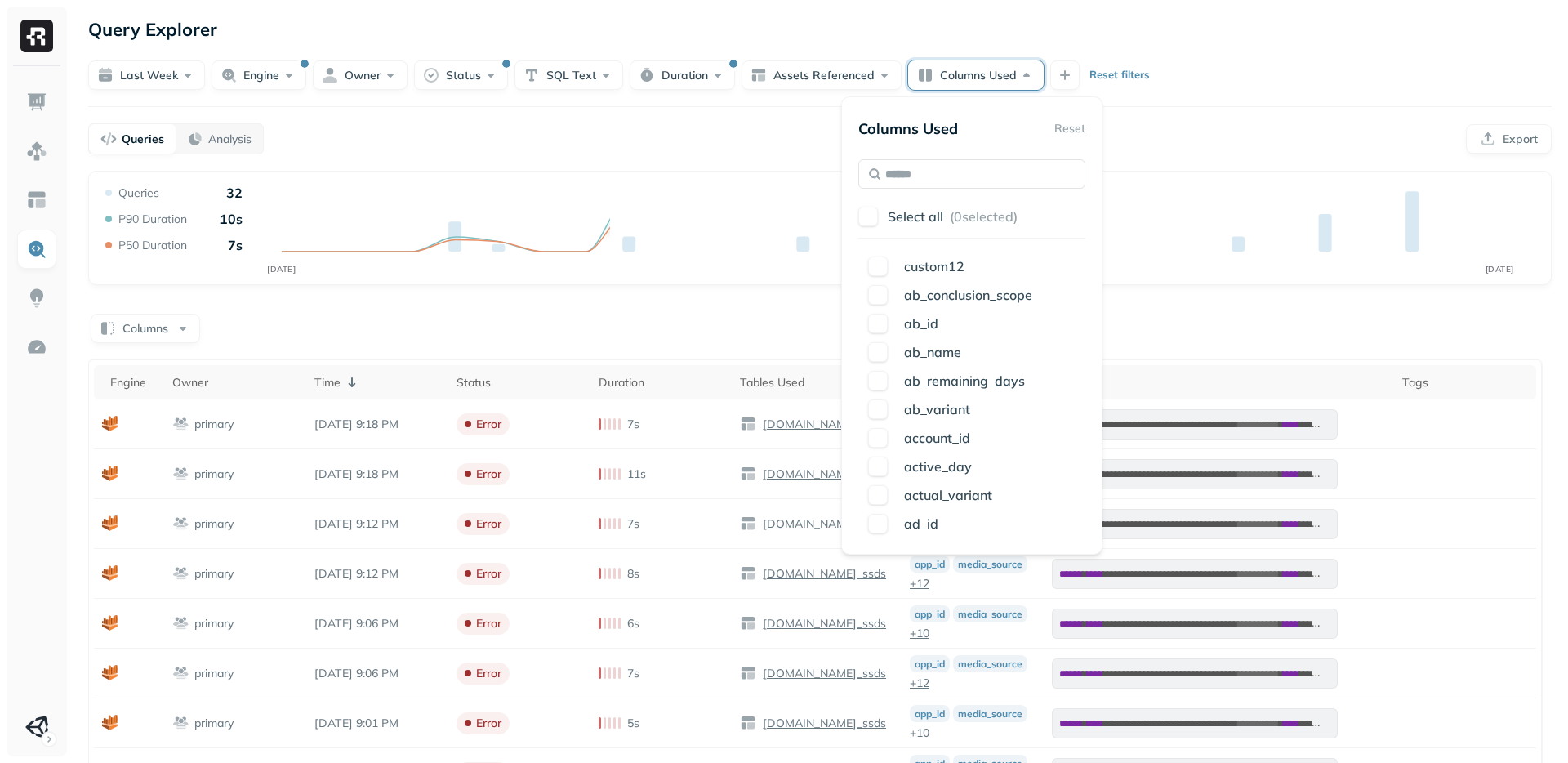
click at [1269, 61] on div "Last week Engine Owner Status SQL Text Duration Assets Referenced Columns Used …" at bounding box center [820, 75] width 1464 height 29
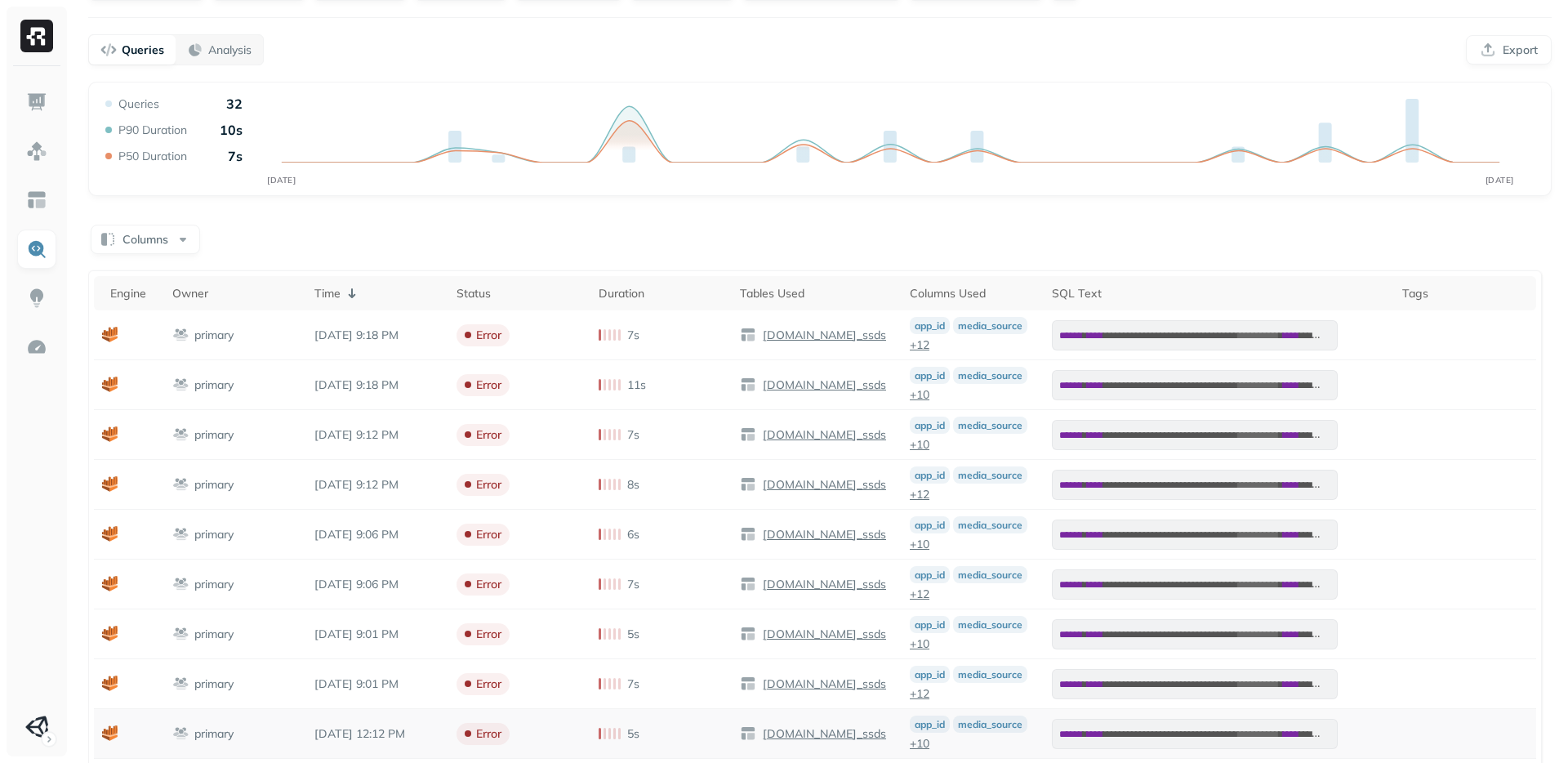
scroll to position [93, 0]
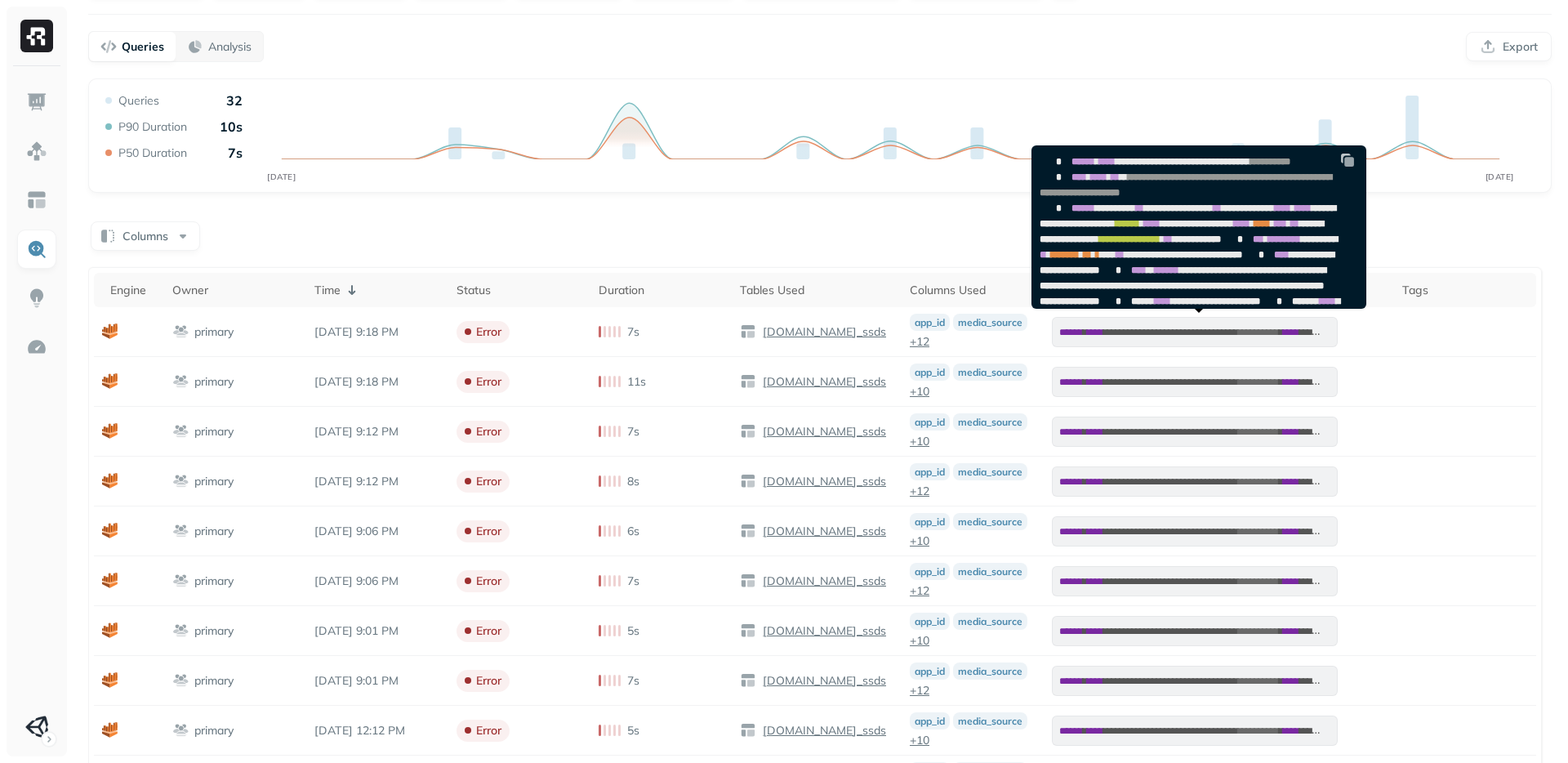
click at [1350, 159] on img at bounding box center [1348, 160] width 16 height 16
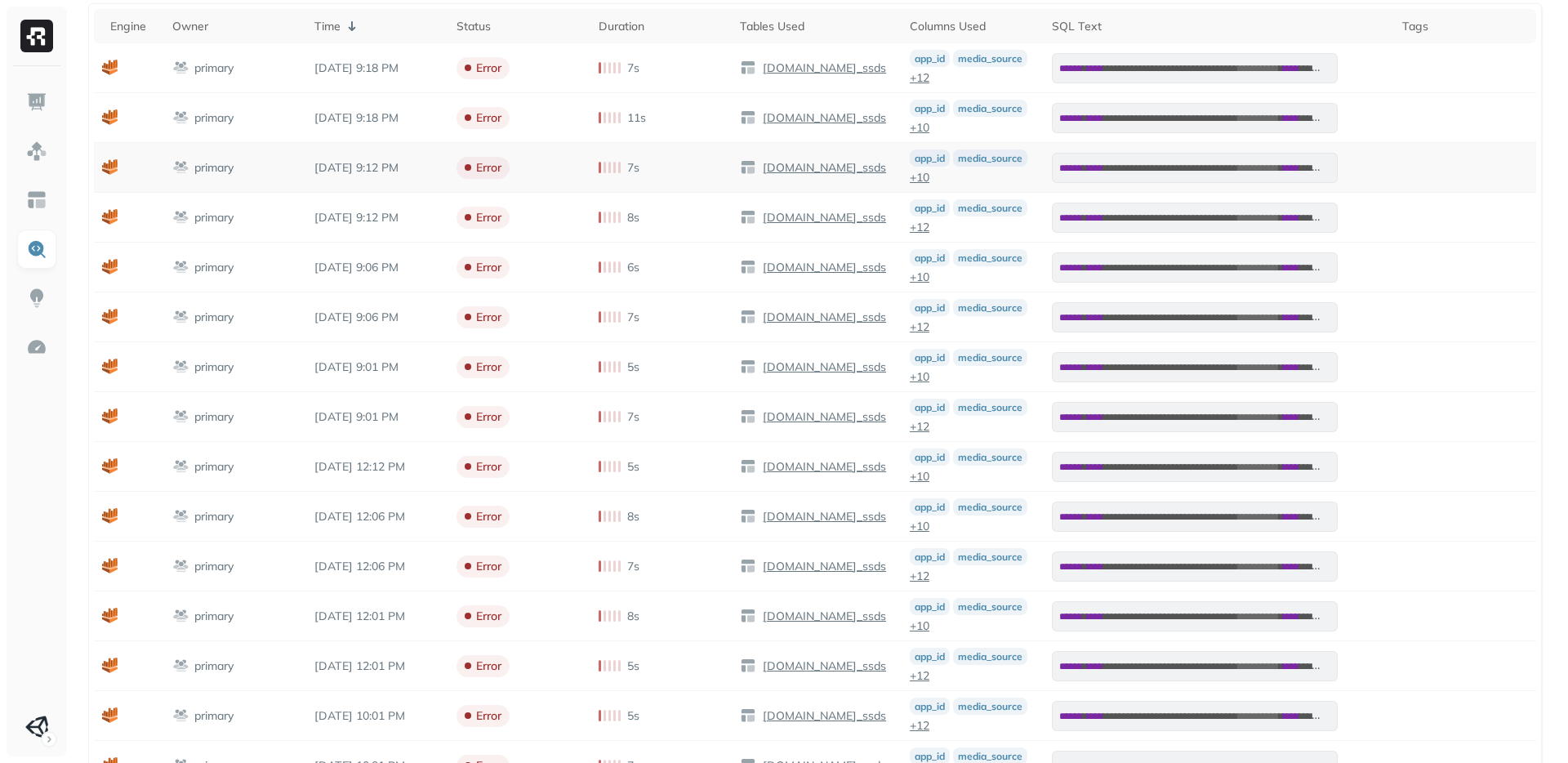
scroll to position [493, 0]
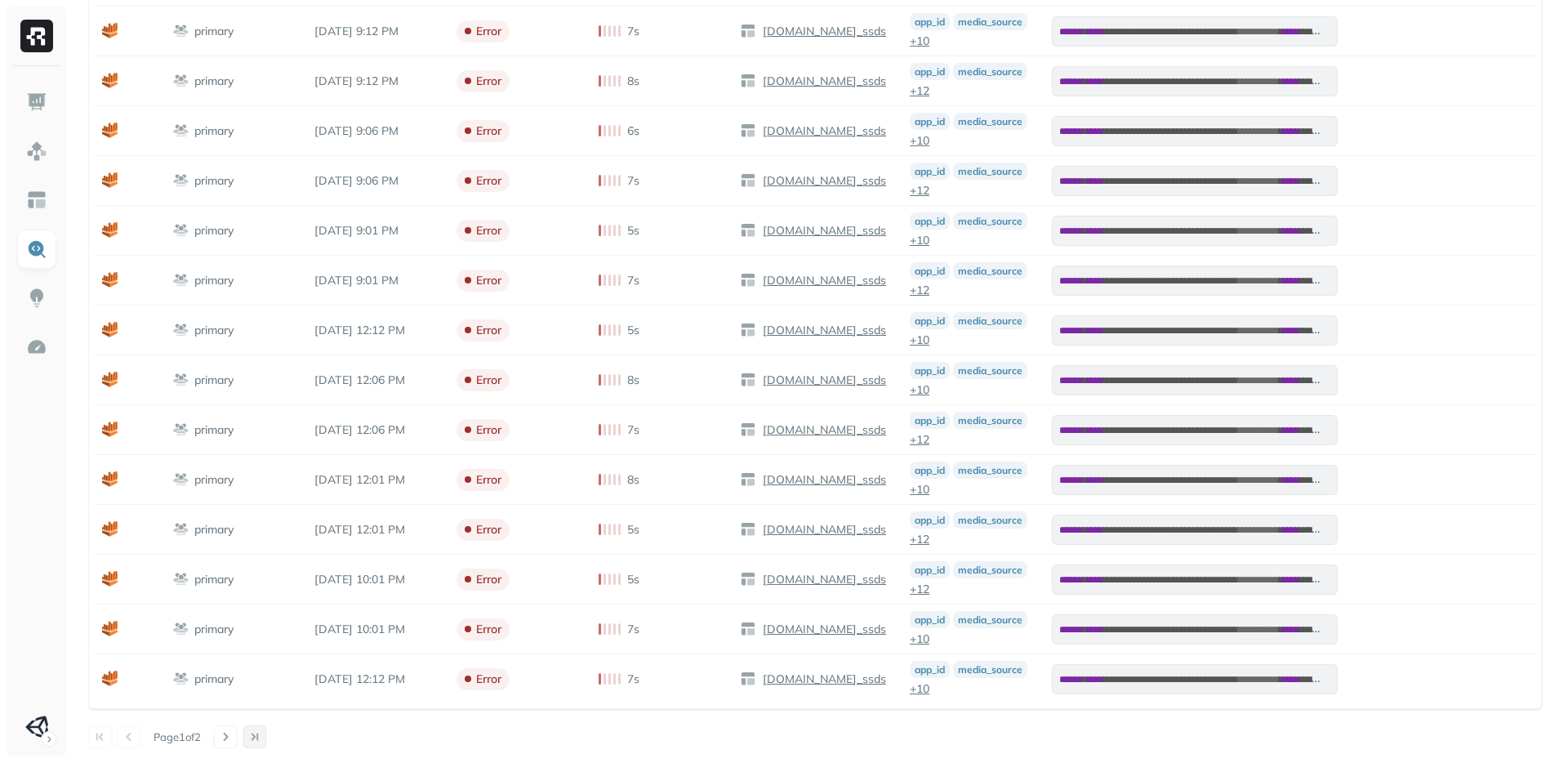
click at [266, 738] on button at bounding box center [254, 736] width 23 height 23
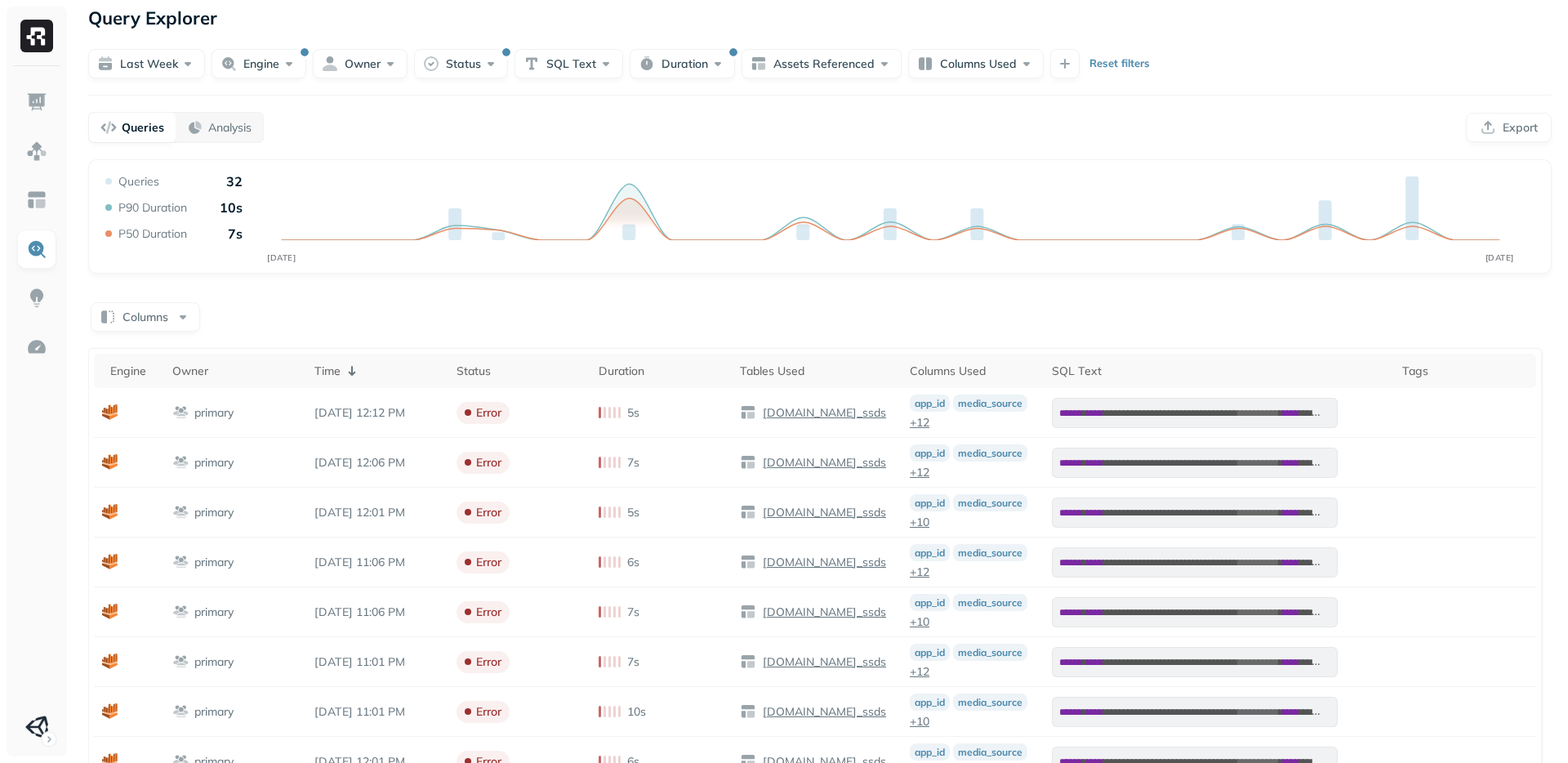
scroll to position [0, 0]
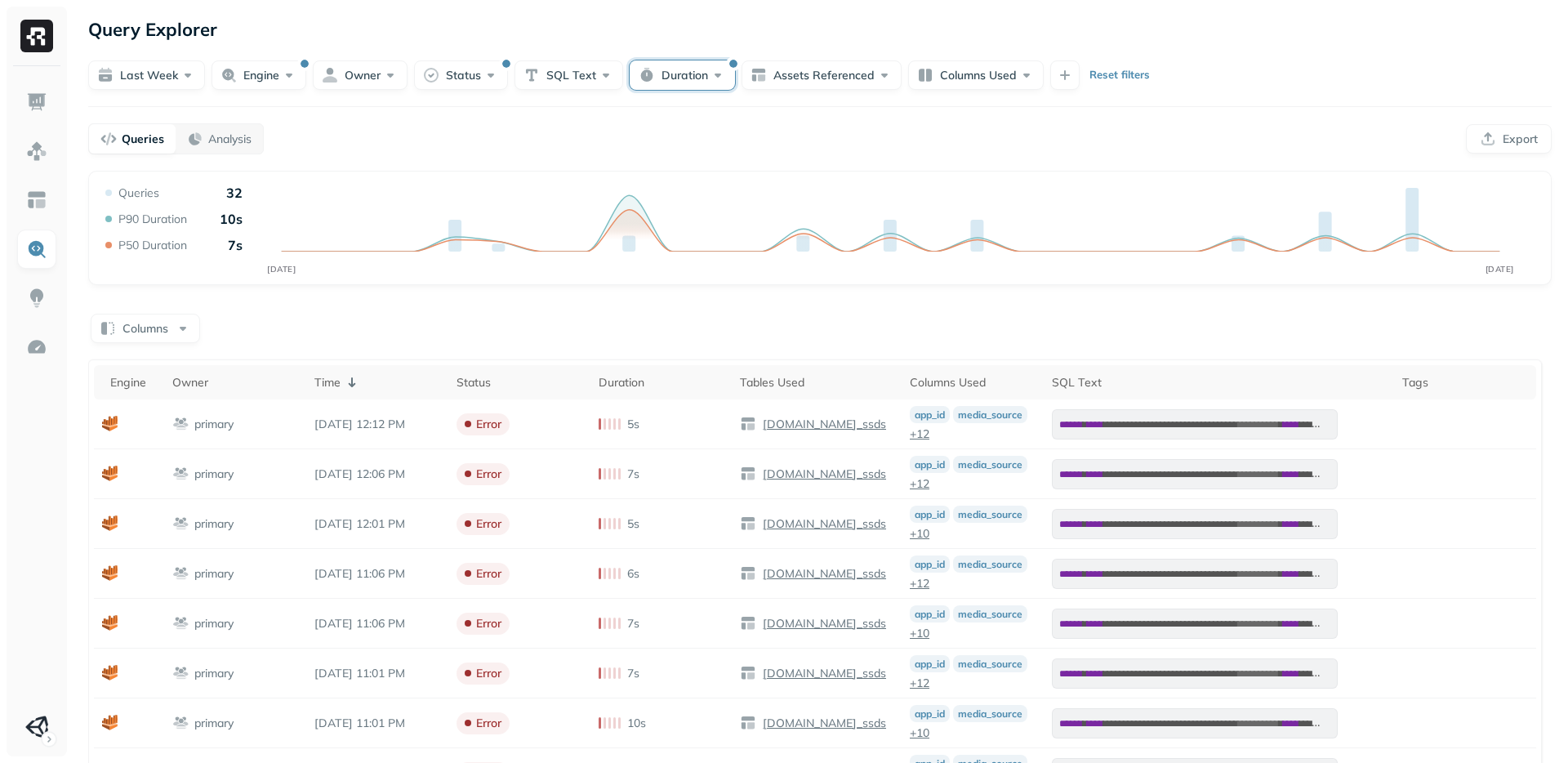
click at [665, 78] on button "Duration" at bounding box center [682, 75] width 106 height 29
click at [684, 68] on button "Duration" at bounding box center [682, 75] width 106 height 29
click at [1108, 77] on p "Reset filters" at bounding box center [1120, 75] width 61 height 16
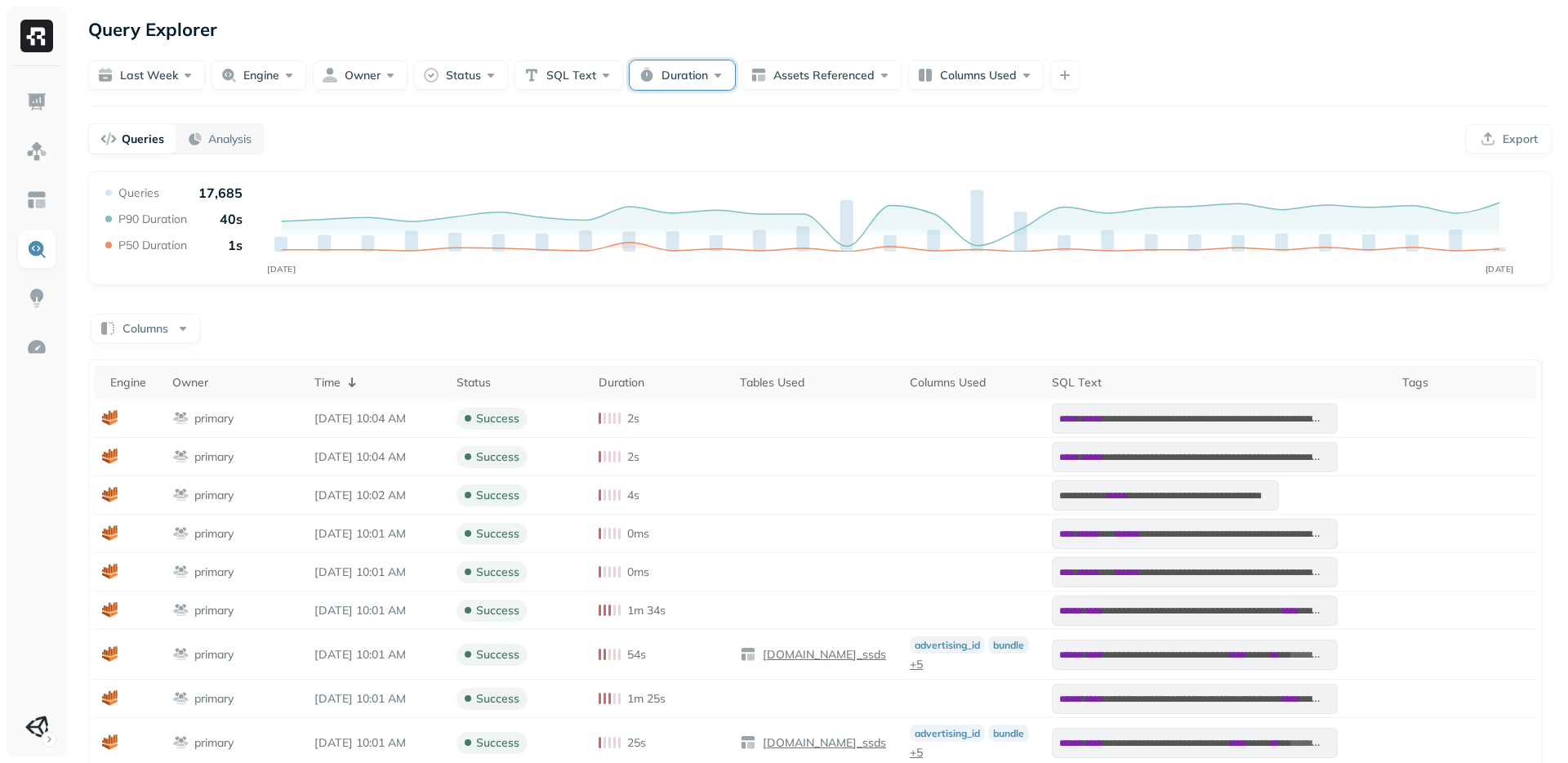
click at [674, 81] on button "Duration" at bounding box center [682, 75] width 106 height 29
click at [773, 180] on button "sec" at bounding box center [768, 175] width 41 height 29
click at [553, 177] on button "Greater Than" at bounding box center [544, 175] width 97 height 29
click at [681, 132] on div "Duration Reset" at bounding box center [679, 128] width 370 height 29
click at [516, 174] on button "Greater Than" at bounding box center [544, 175] width 97 height 29
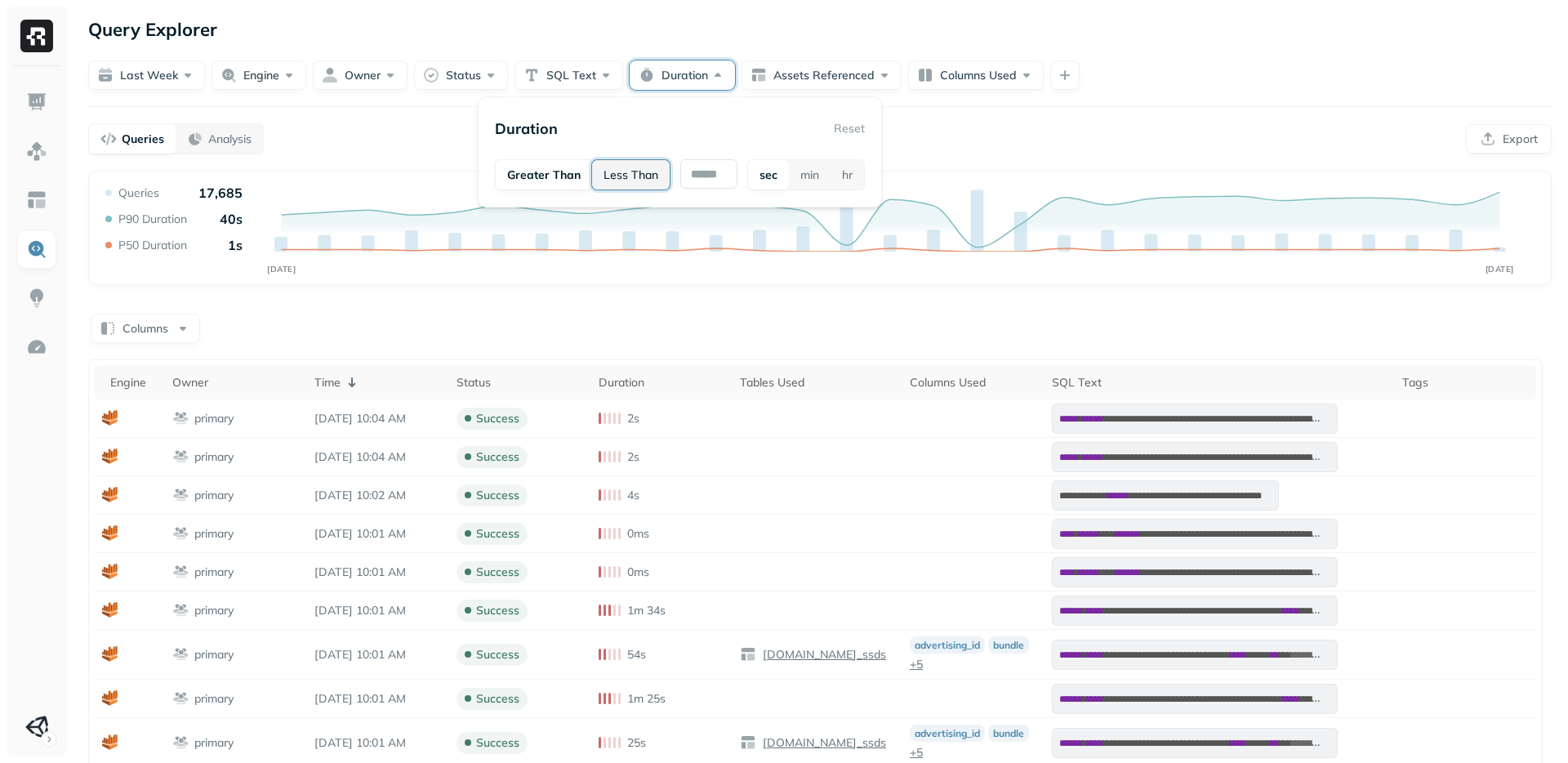
click at [610, 184] on button "Less Than" at bounding box center [631, 175] width 78 height 29
click at [542, 185] on button "Greater Than" at bounding box center [542, 175] width 93 height 29
click at [607, 174] on button "Less Than" at bounding box center [631, 175] width 78 height 29
click at [540, 178] on button "Greater Than" at bounding box center [542, 175] width 93 height 29
click at [846, 124] on div "Duration Reset" at bounding box center [679, 128] width 370 height 29
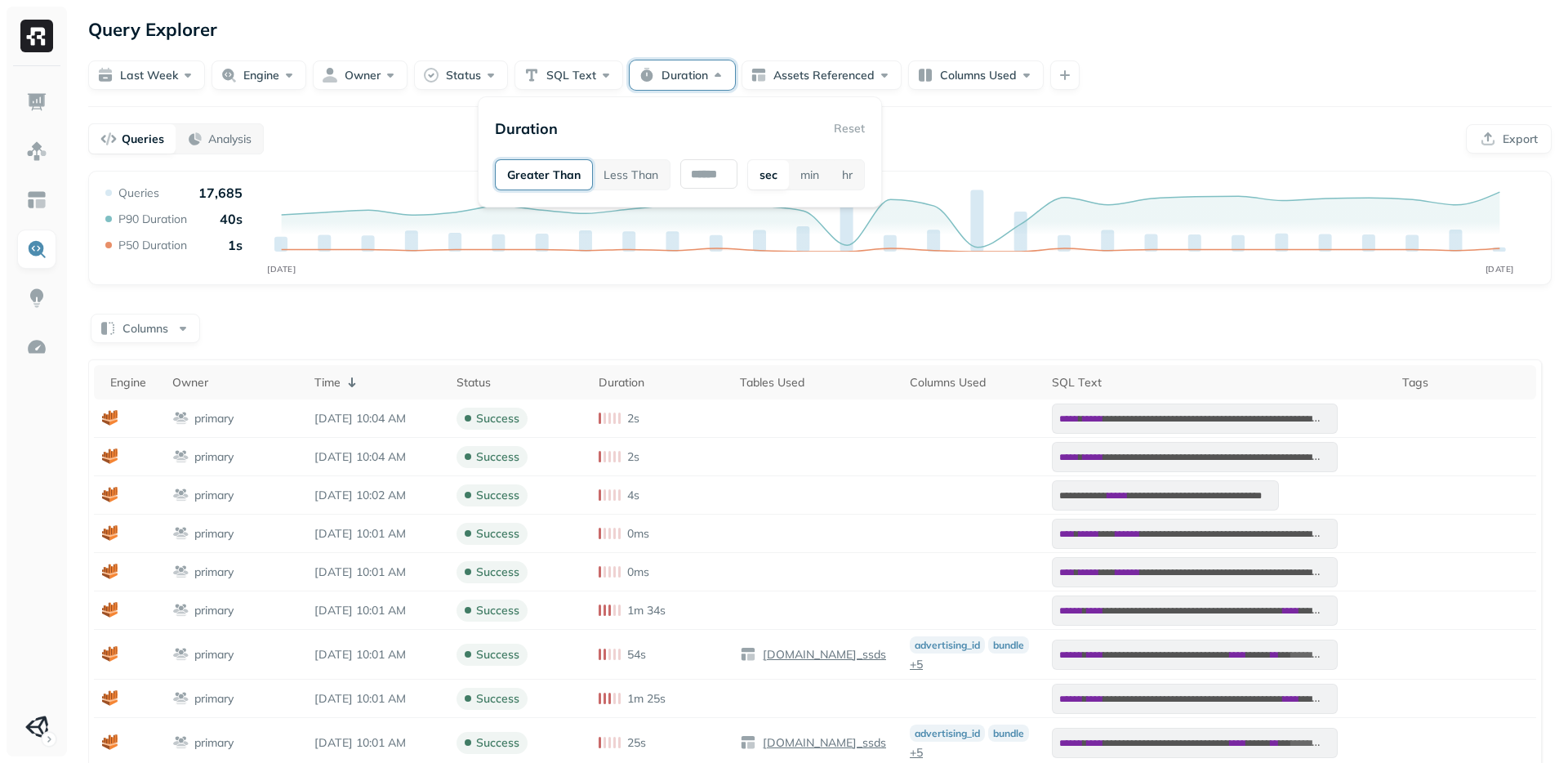
click at [519, 174] on button "Greater Than" at bounding box center [544, 175] width 97 height 29
click at [760, 177] on button "sec" at bounding box center [768, 175] width 41 height 29
click at [844, 130] on div "Duration Reset" at bounding box center [679, 128] width 370 height 29
click at [844, 182] on button "hr" at bounding box center [848, 175] width 34 height 29
click at [805, 179] on button "min" at bounding box center [809, 175] width 42 height 29
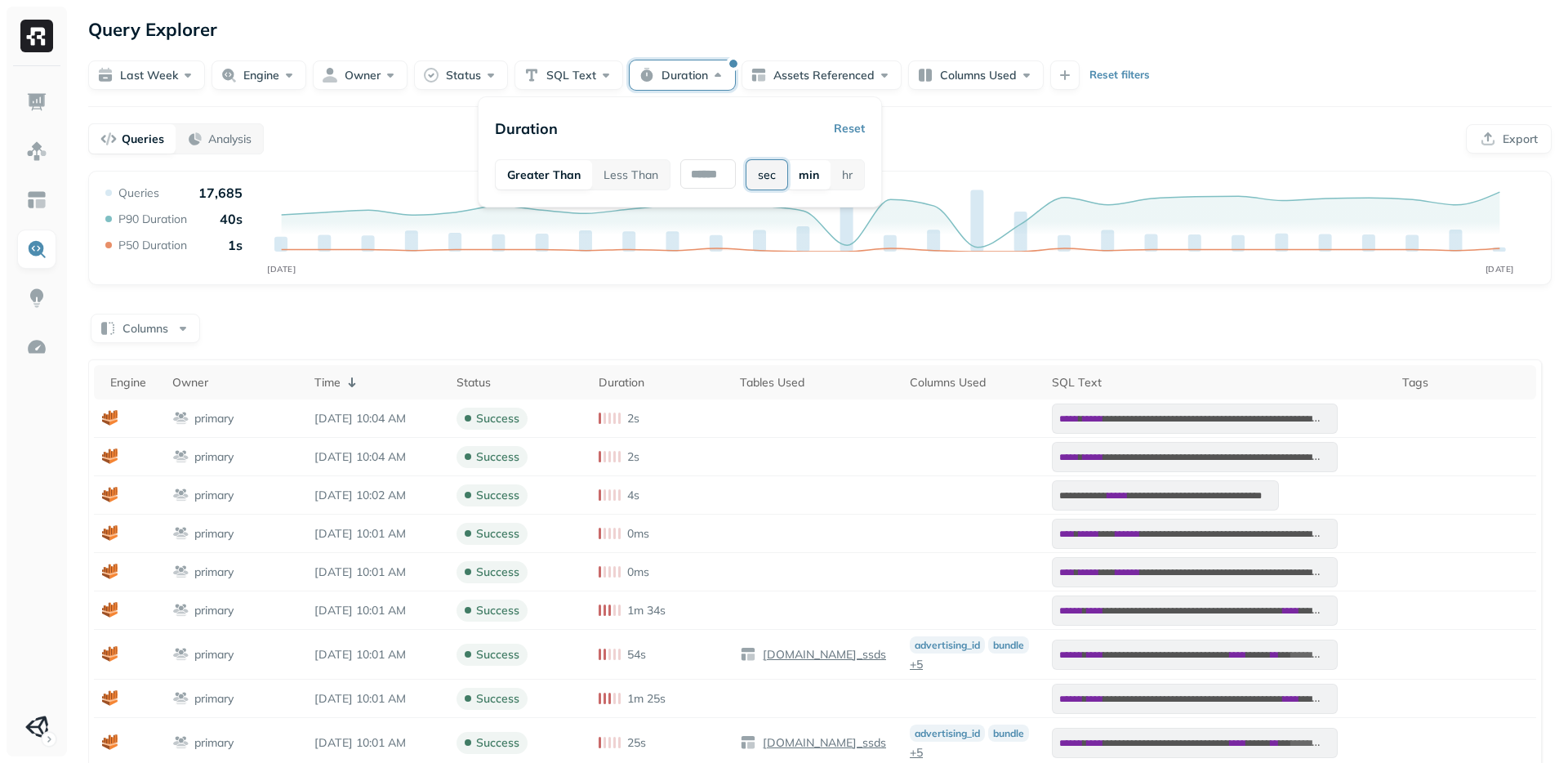
click at [764, 179] on button "sec" at bounding box center [767, 175] width 41 height 29
click at [706, 178] on input "text" at bounding box center [708, 174] width 57 height 29
type input "**"
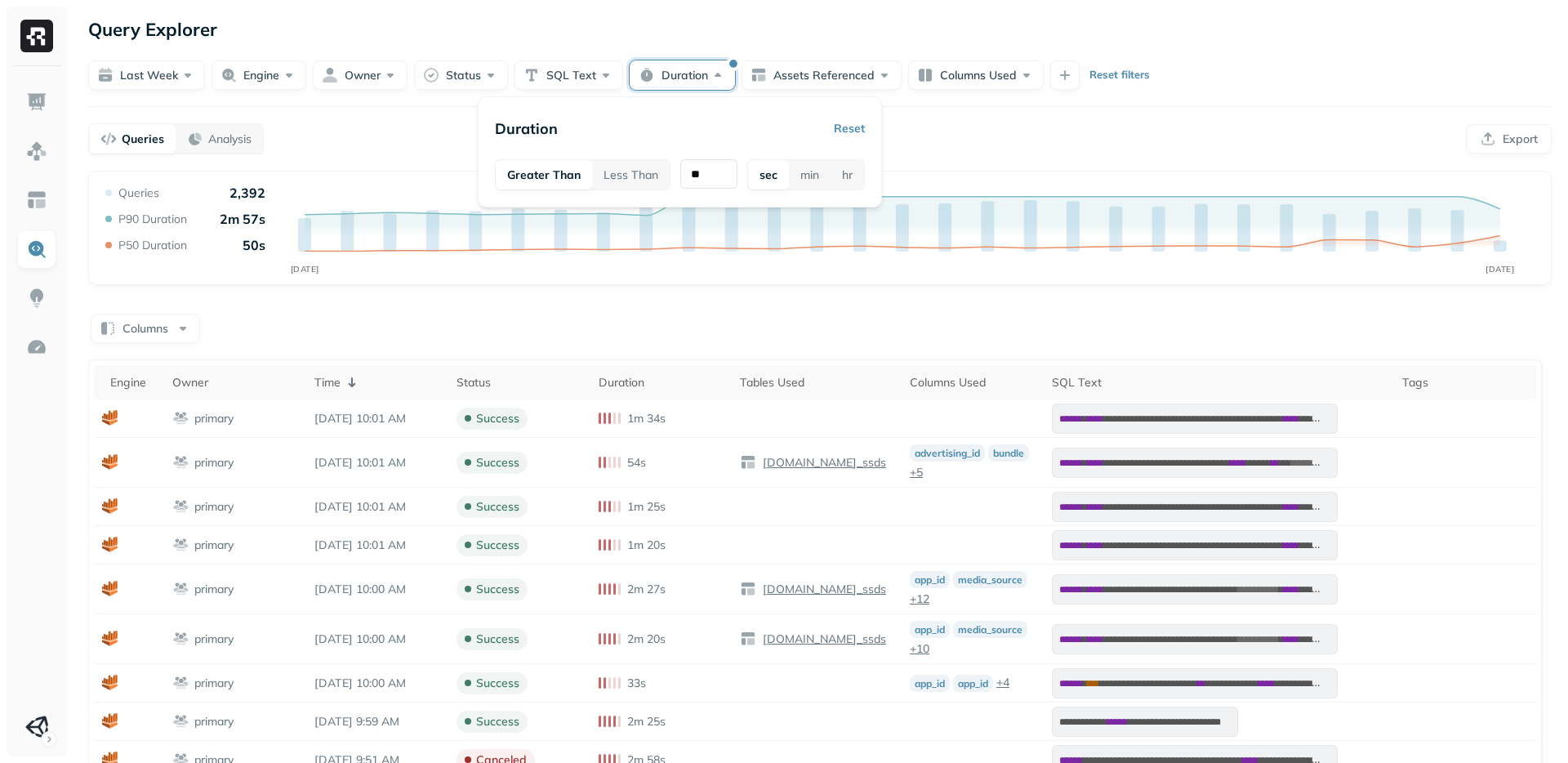
type input "*"
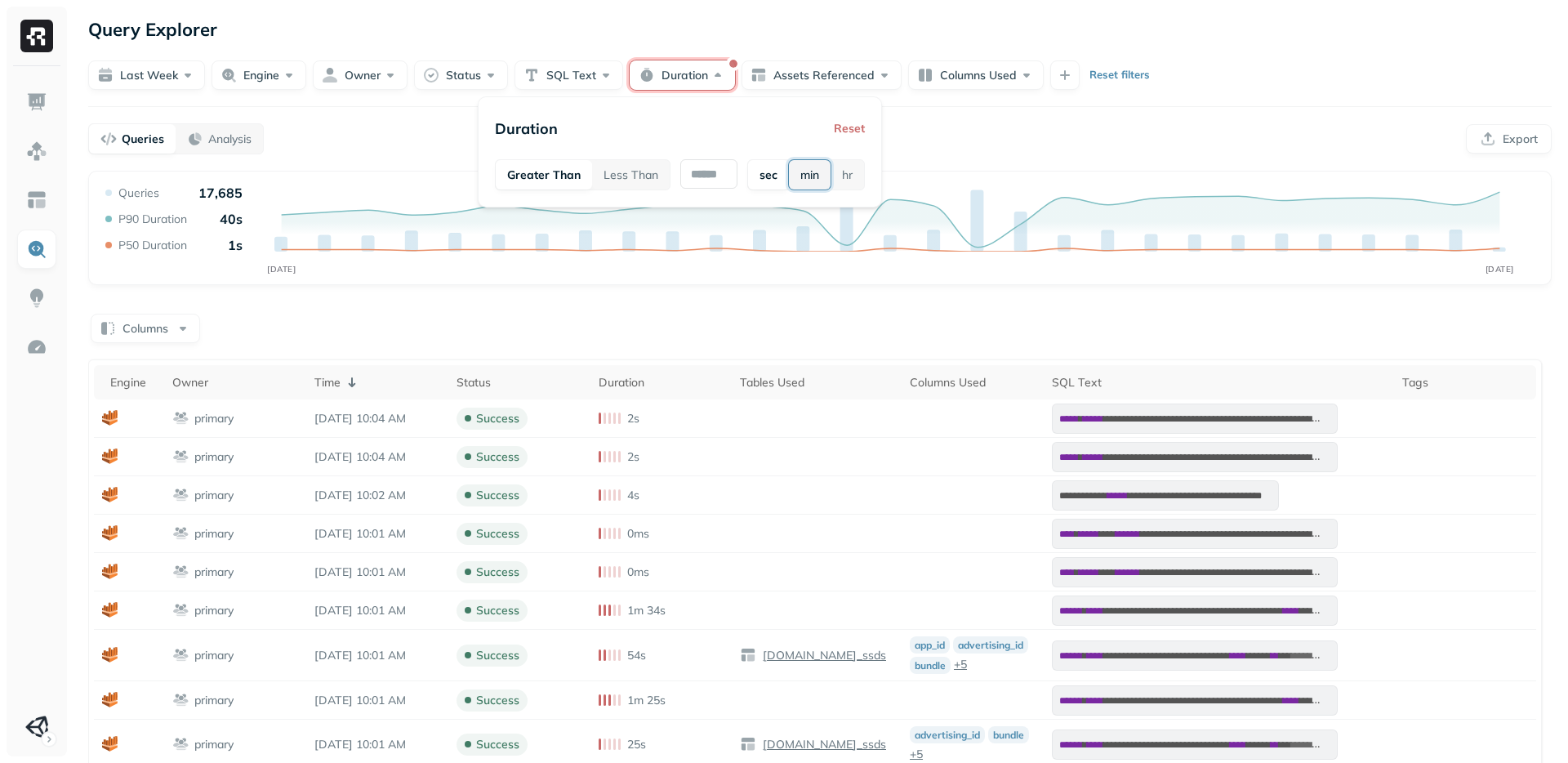
click at [806, 172] on button "min" at bounding box center [810, 175] width 42 height 29
click at [695, 171] on input "text" at bounding box center [708, 174] width 56 height 29
type input "*"
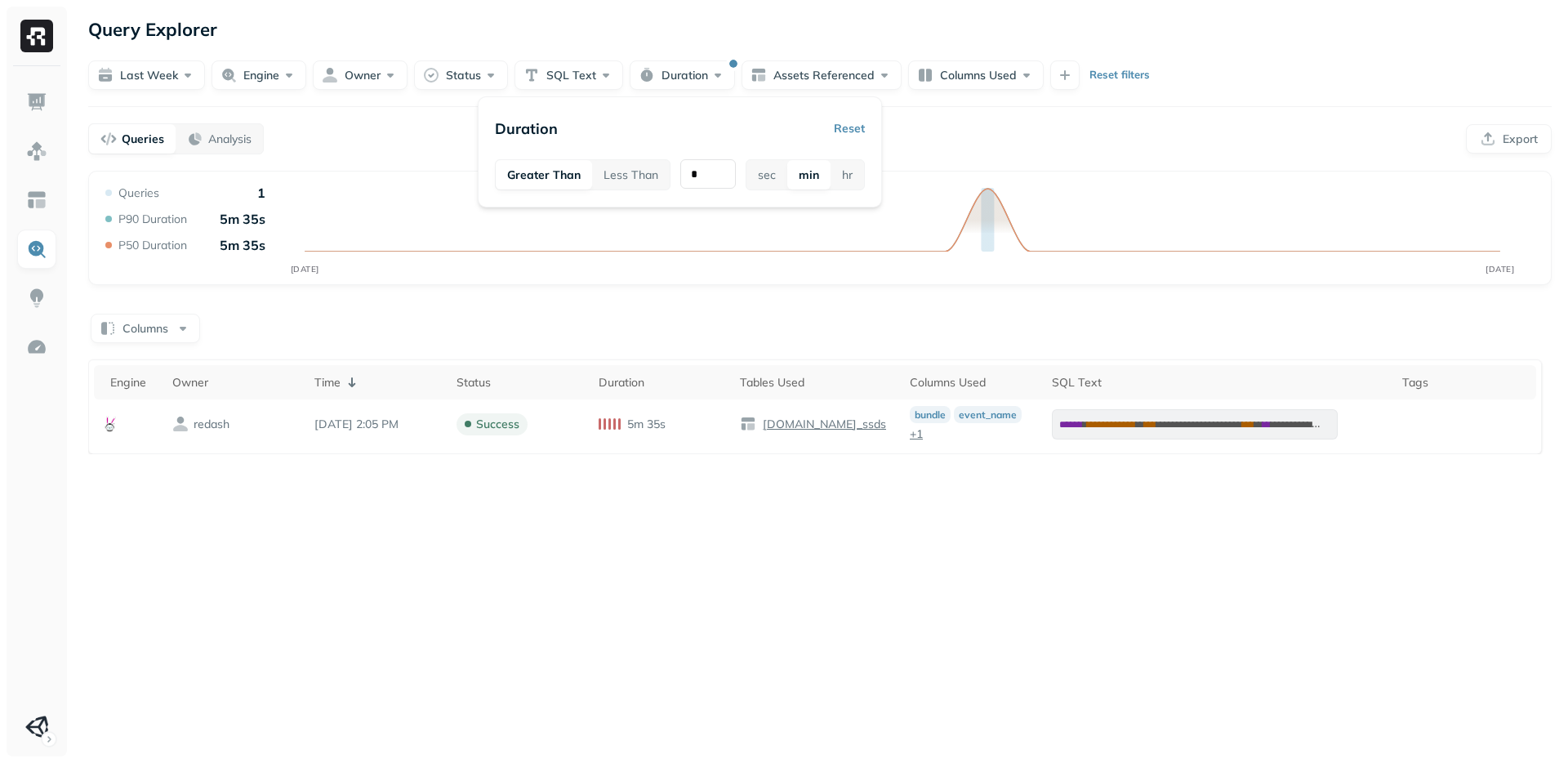
click at [1152, 150] on div "Queries Analysis Export" at bounding box center [820, 139] width 1464 height 31
click at [662, 626] on div "**********" at bounding box center [820, 381] width 1496 height 763
click at [685, 75] on button "Duration" at bounding box center [682, 75] width 106 height 29
click at [707, 179] on input "*" at bounding box center [708, 174] width 56 height 29
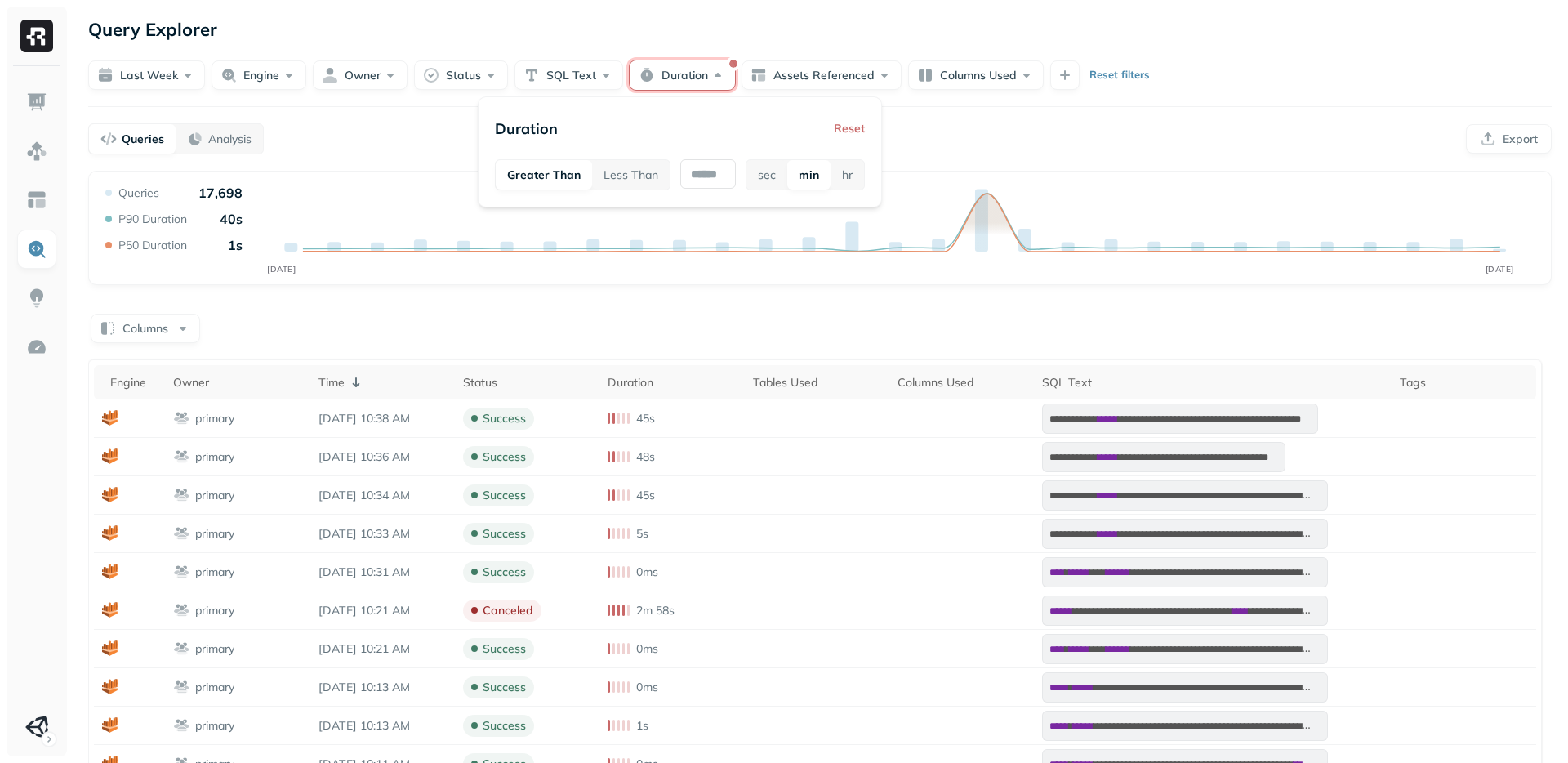
click at [871, 139] on div "Duration Reset Greater Than Less Than sec min hr" at bounding box center [679, 152] width 404 height 111
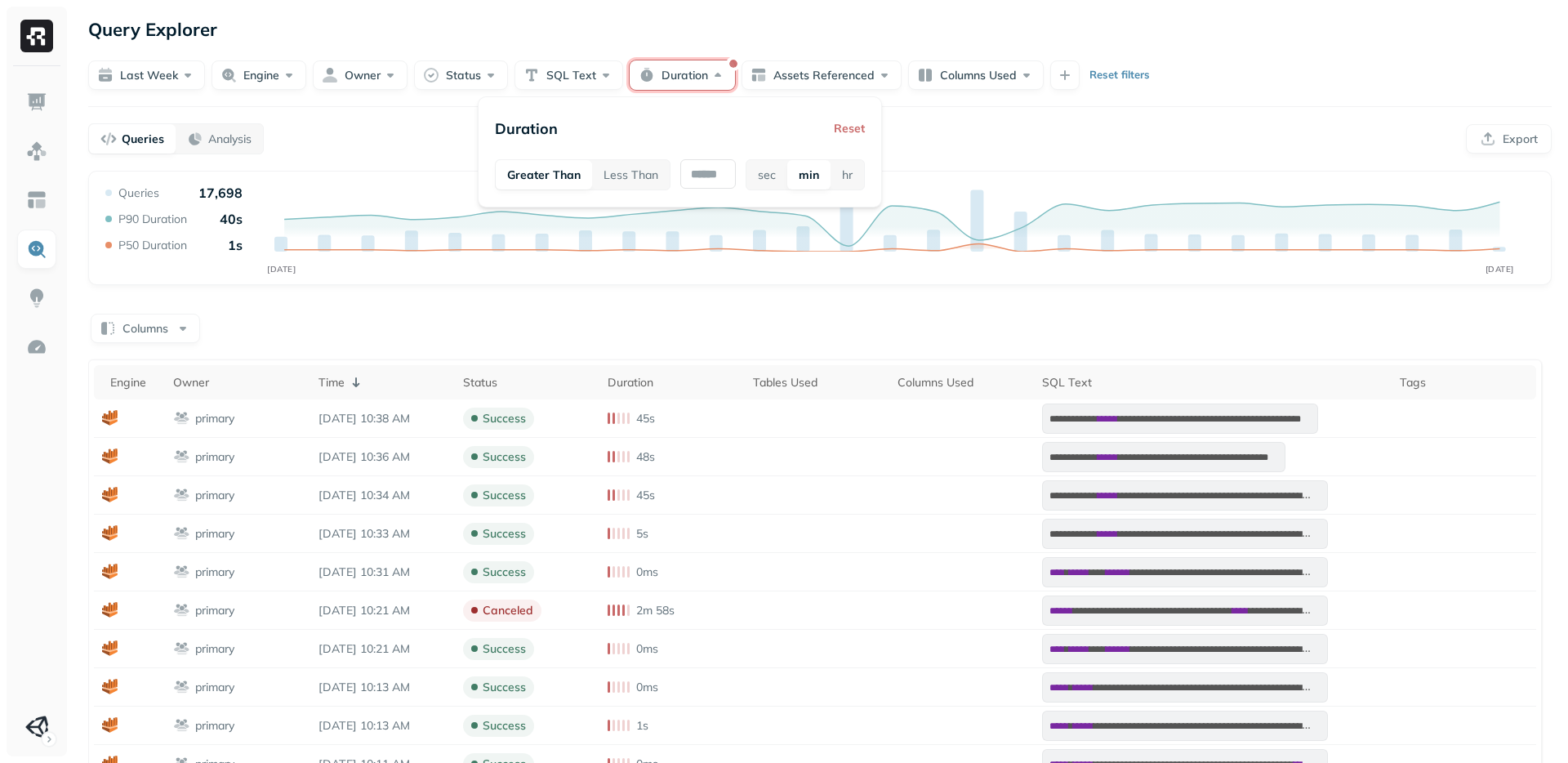
click at [850, 125] on button "Reset" at bounding box center [849, 128] width 31 height 29
click at [465, 84] on button "Status" at bounding box center [461, 75] width 94 height 29
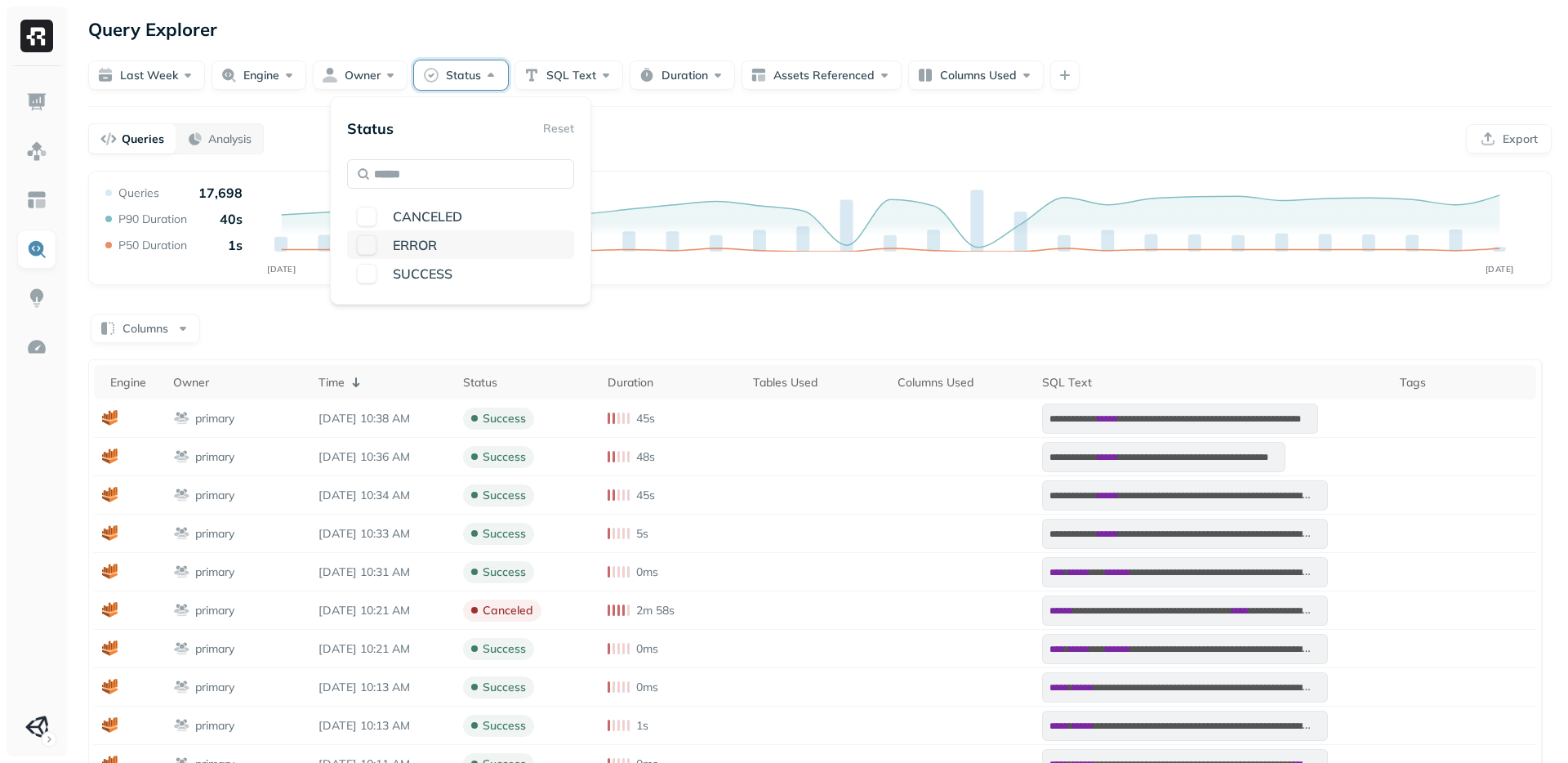
click at [363, 245] on button "button" at bounding box center [367, 245] width 20 height 20
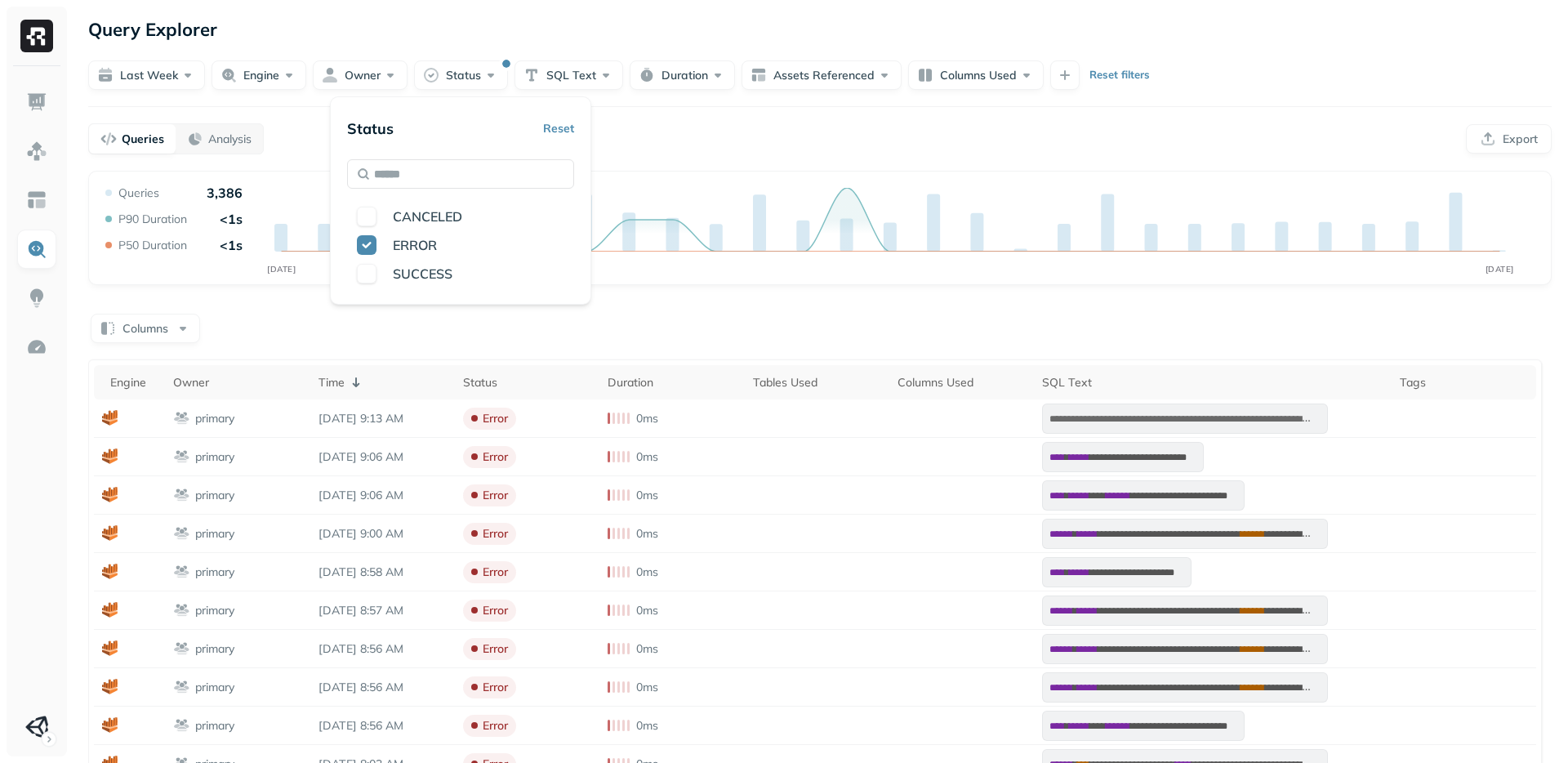
click at [834, 298] on div "**********" at bounding box center [820, 613] width 1464 height 887
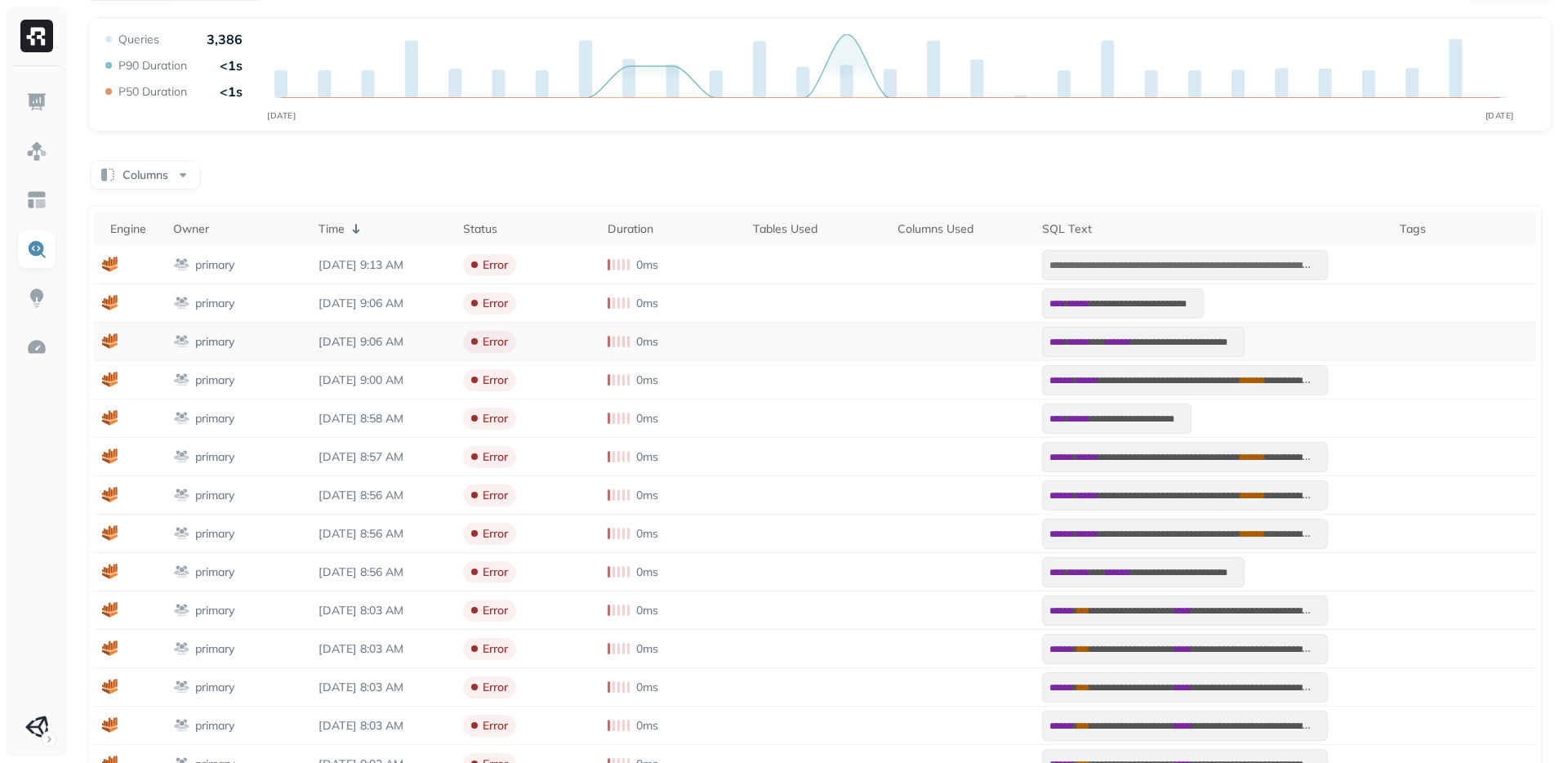
scroll to position [155, 0]
drag, startPoint x: 238, startPoint y: 263, endPoint x: 165, endPoint y: 259, distance: 73.1
click at [165, 259] on td "primary" at bounding box center [236, 264] width 145 height 38
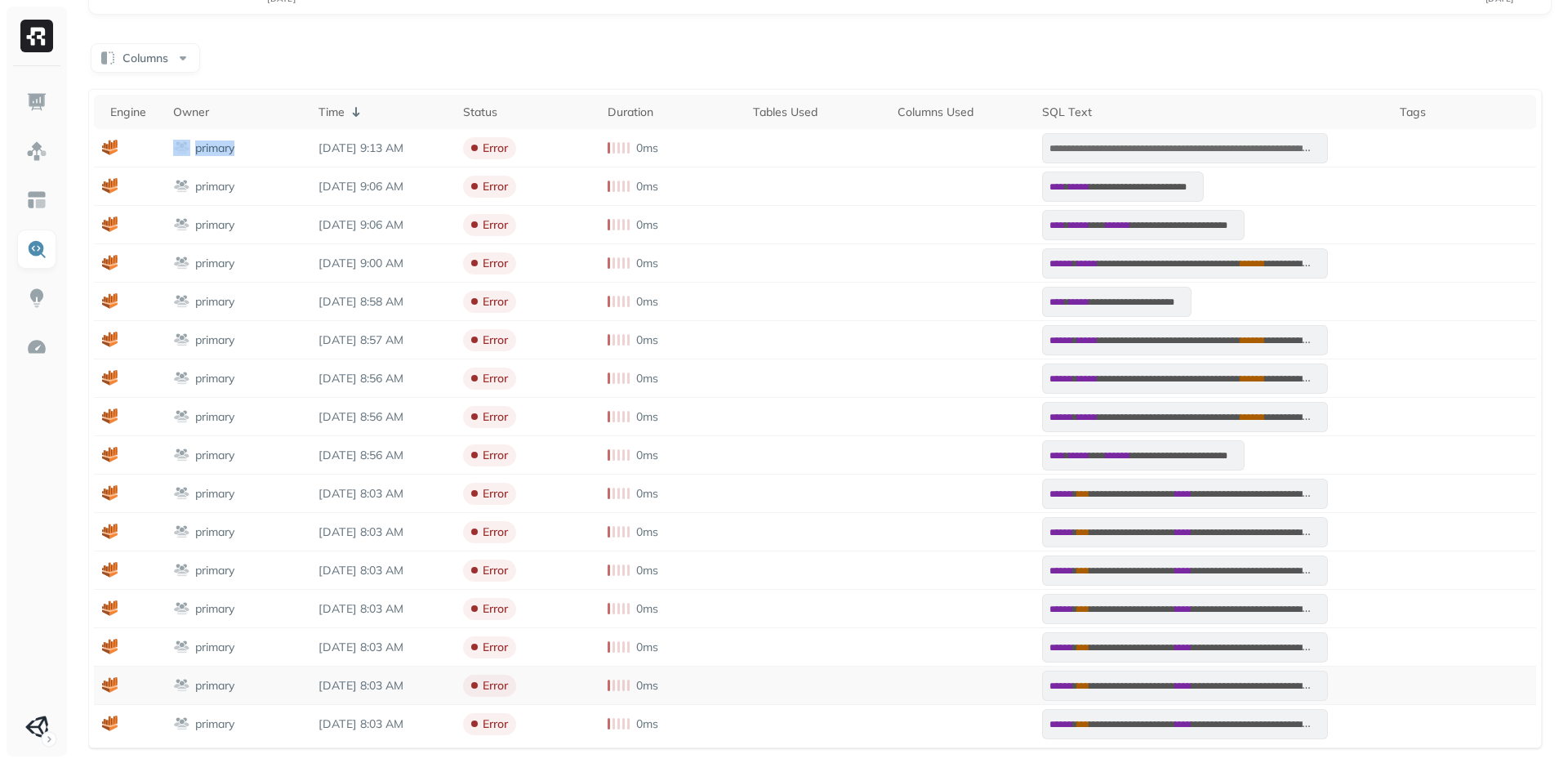
scroll to position [0, 0]
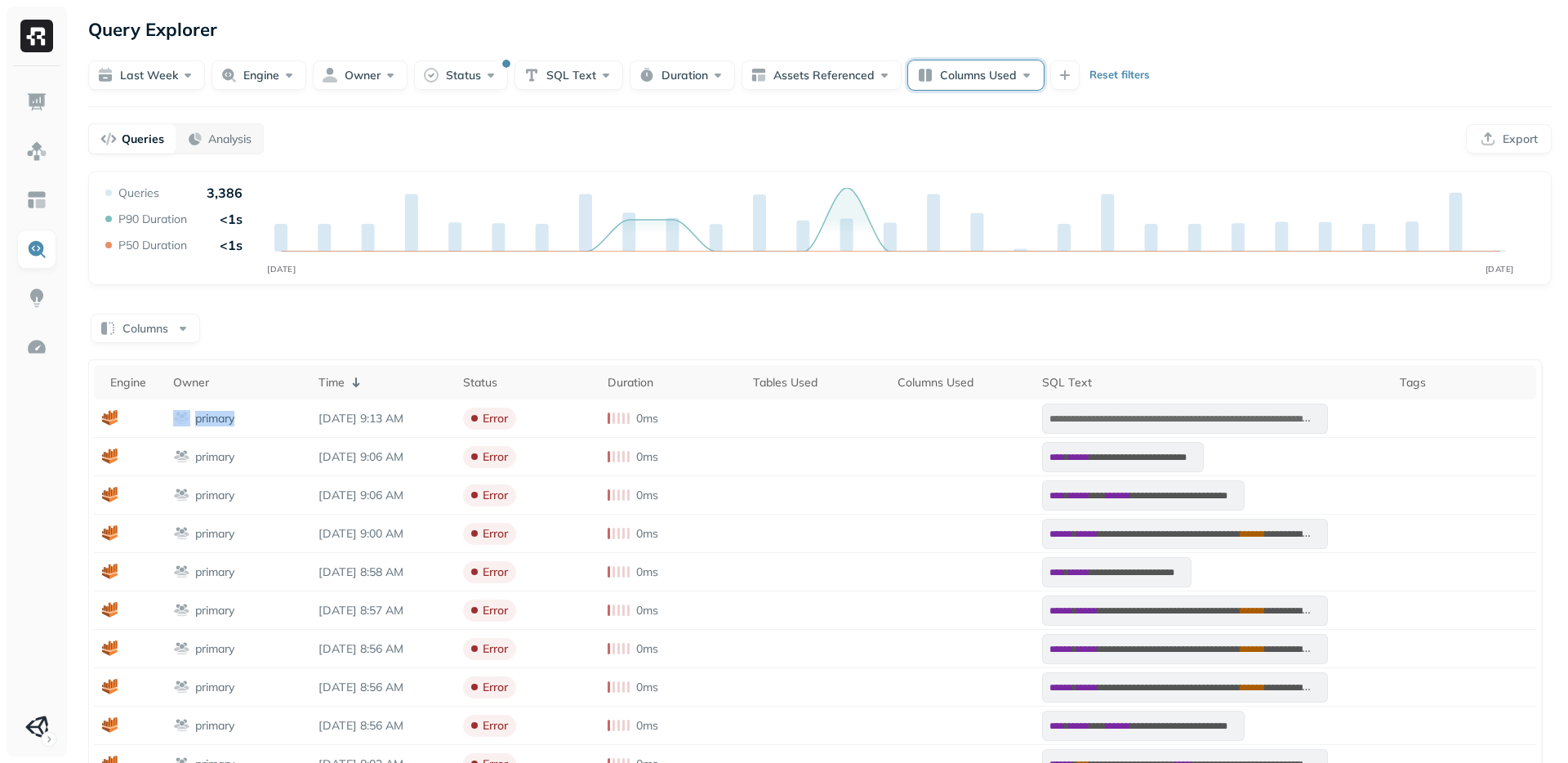
click at [973, 81] on button "Columns Used" at bounding box center [977, 75] width 136 height 29
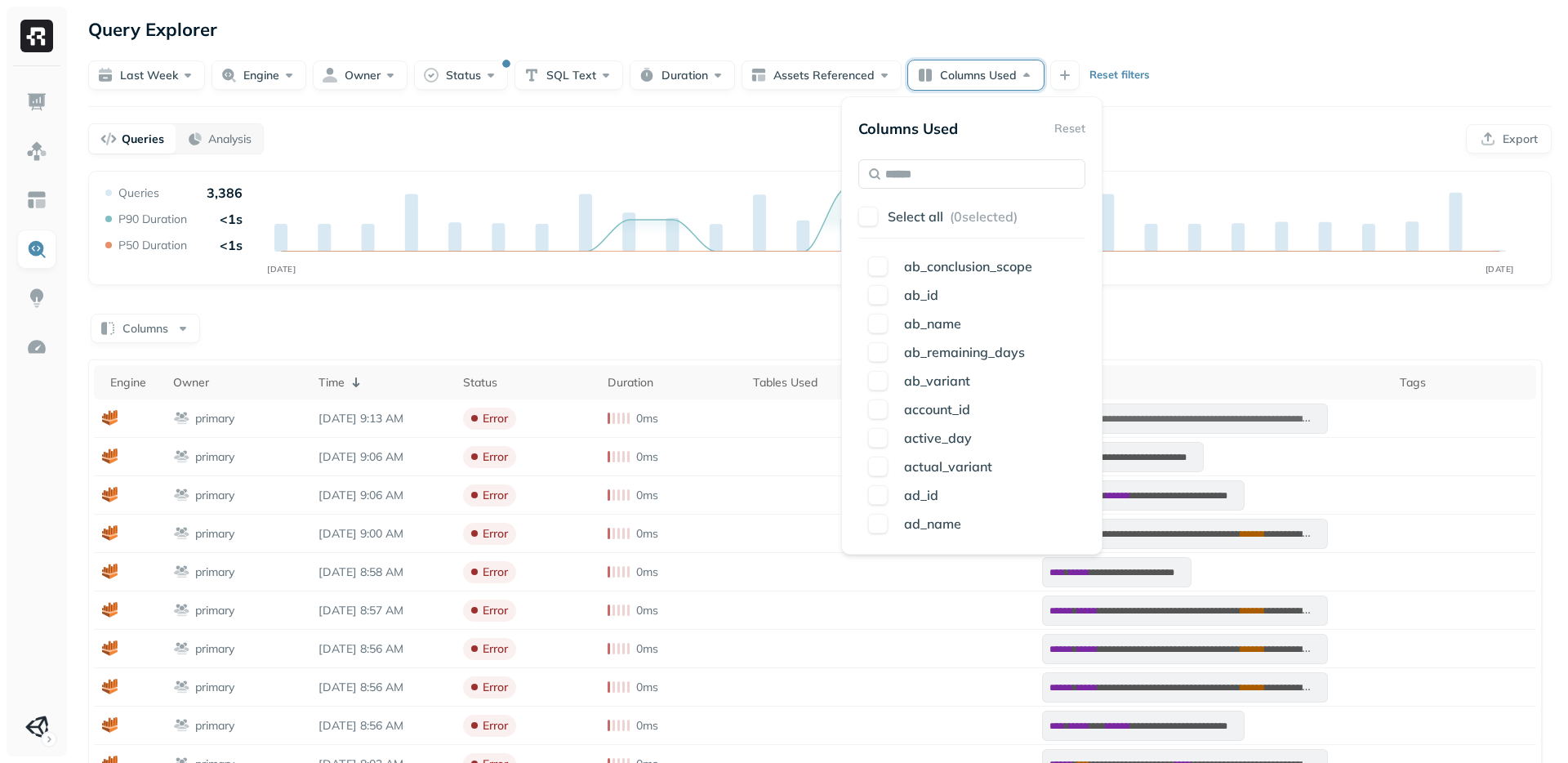
click at [775, 17] on div "Query Explorer" at bounding box center [820, 29] width 1464 height 29
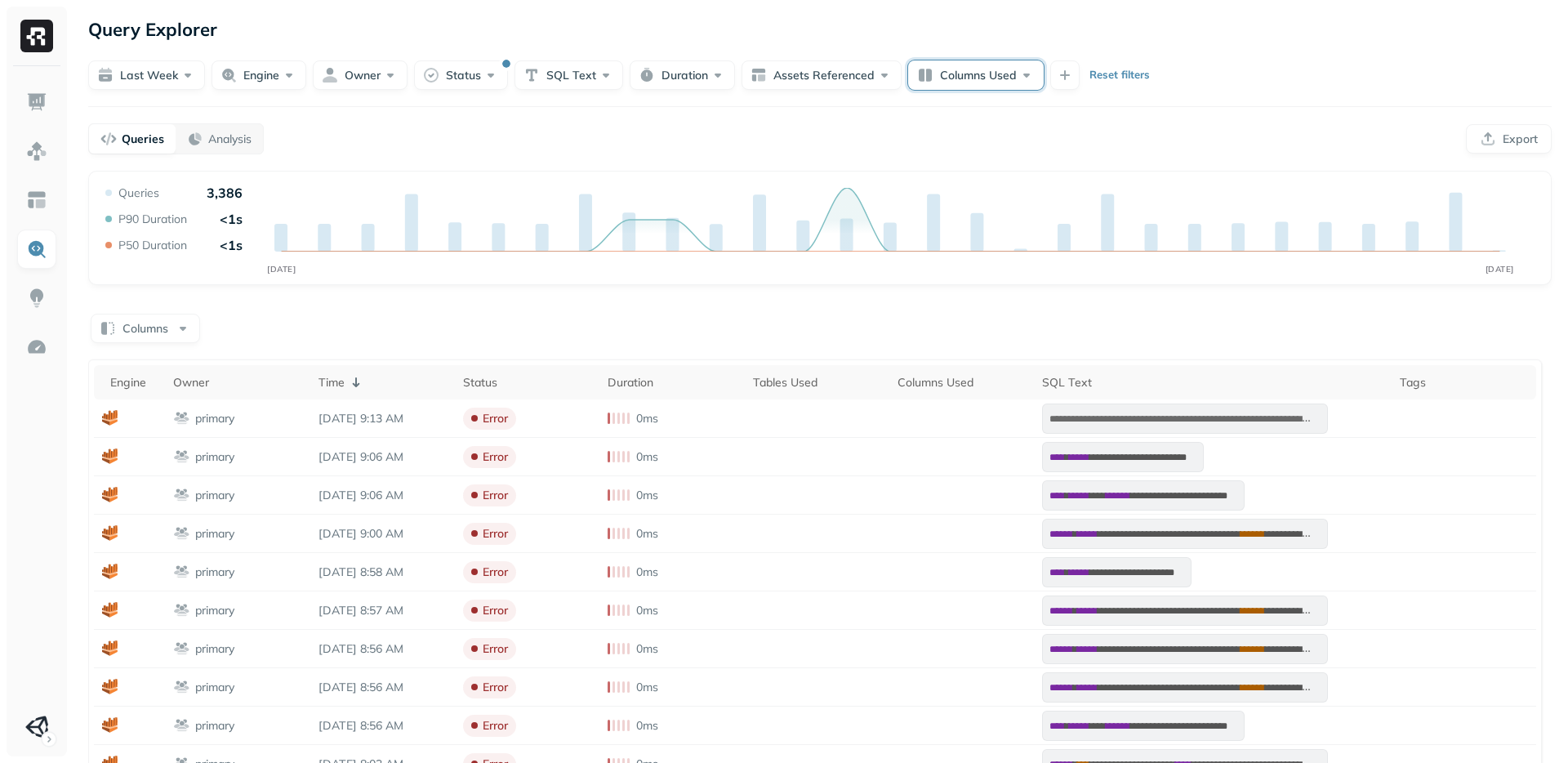
click at [989, 75] on button "Columns Used" at bounding box center [977, 75] width 136 height 29
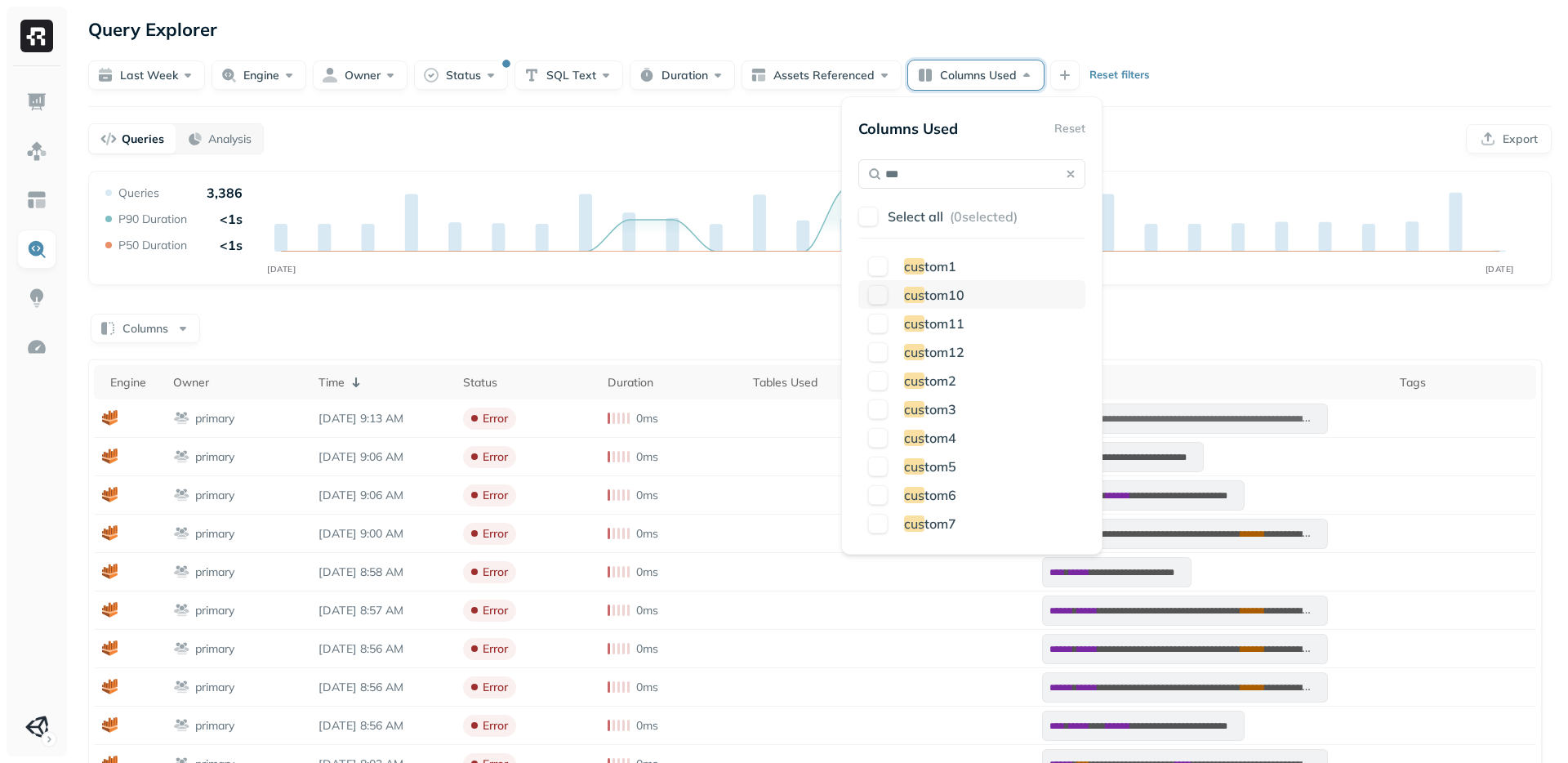
type input "***"
click at [938, 295] on span "tom10" at bounding box center [945, 294] width 40 height 16
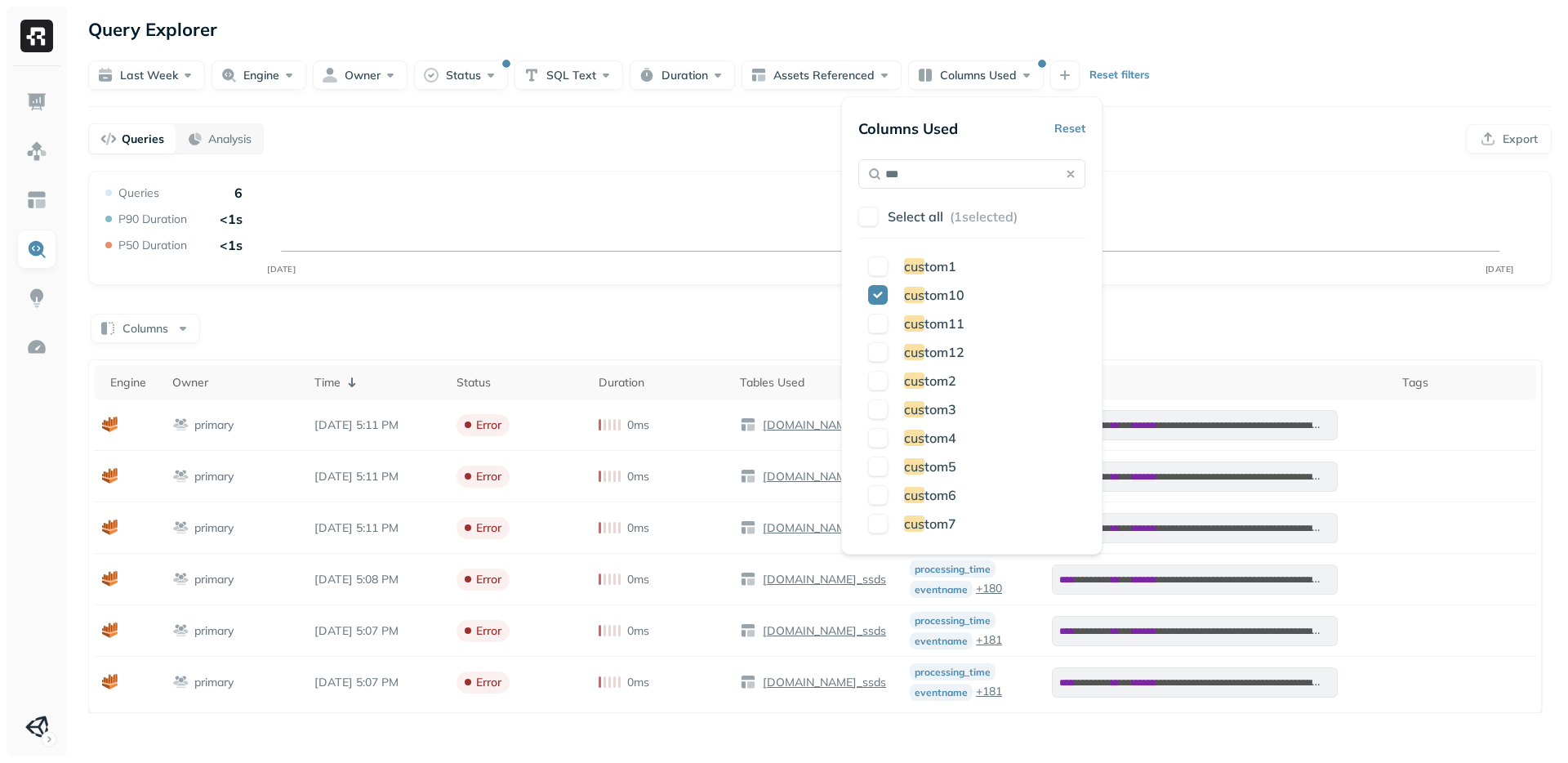
click at [1371, 48] on form "Last week Engine Owner Status SQL Text Duration Assets Referenced Columns Used …" at bounding box center [820, 67] width 1464 height 46
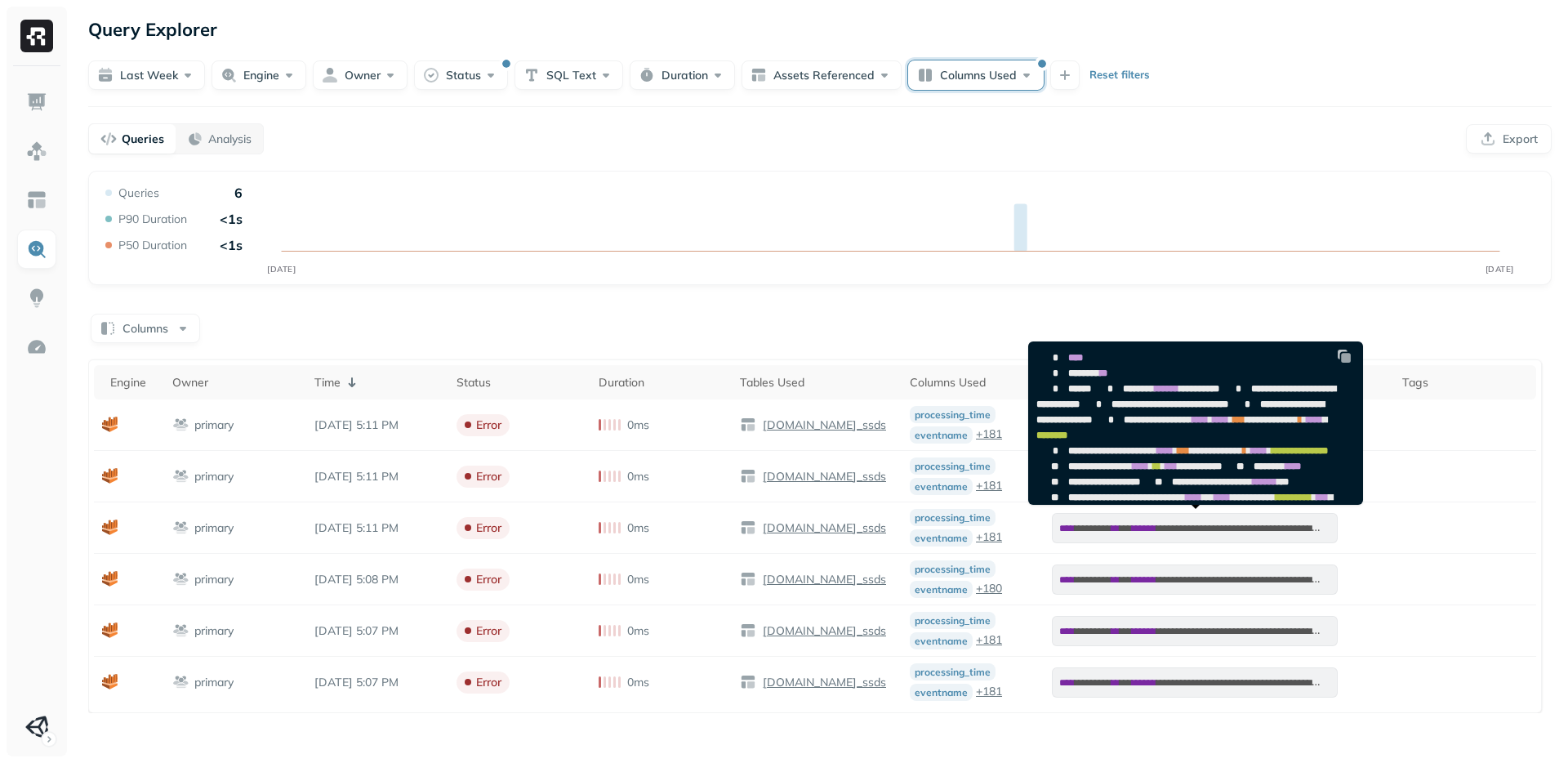
click at [1004, 79] on button "Columns Used" at bounding box center [977, 75] width 136 height 29
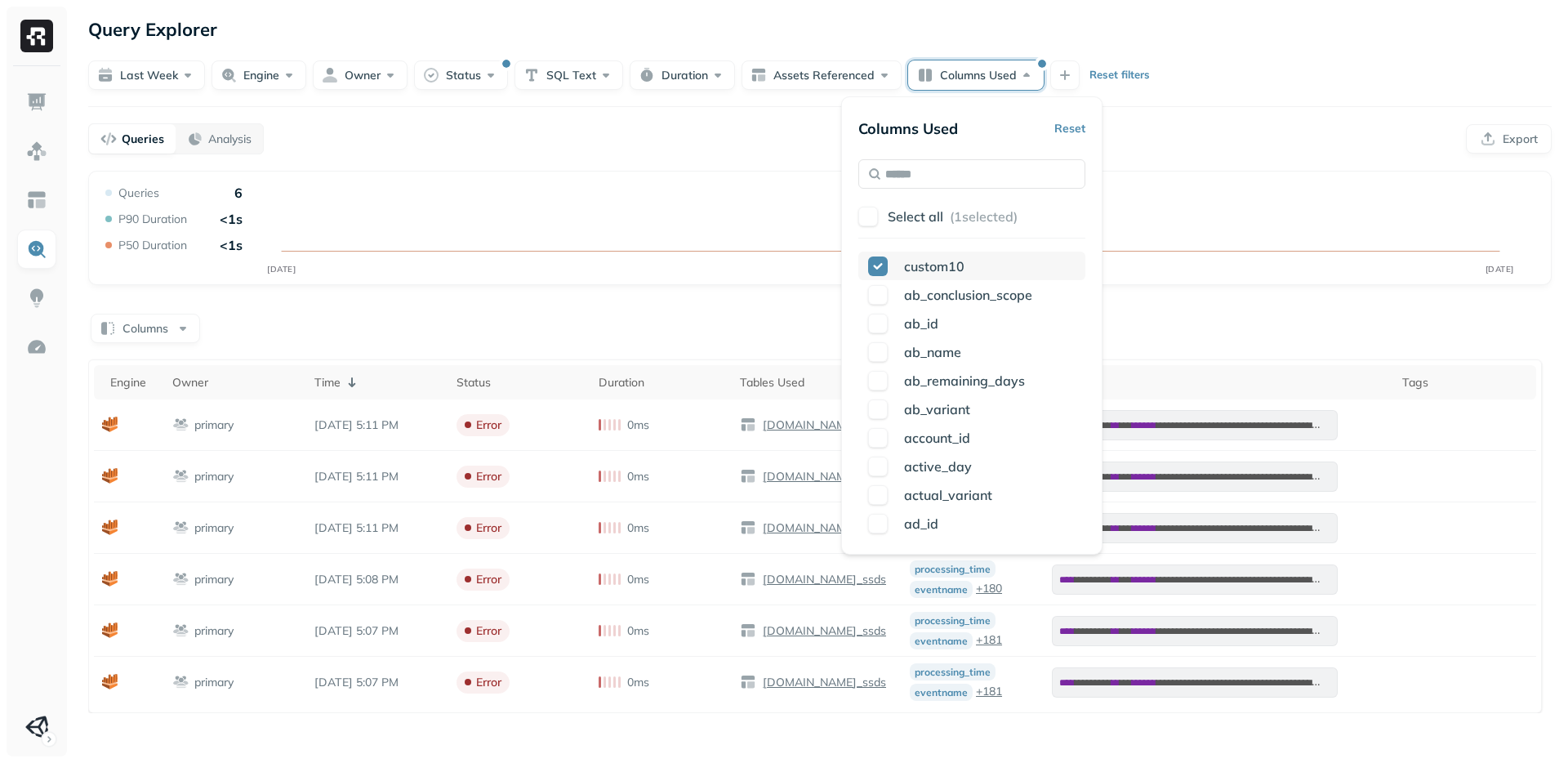
click at [878, 268] on button "button" at bounding box center [879, 266] width 20 height 20
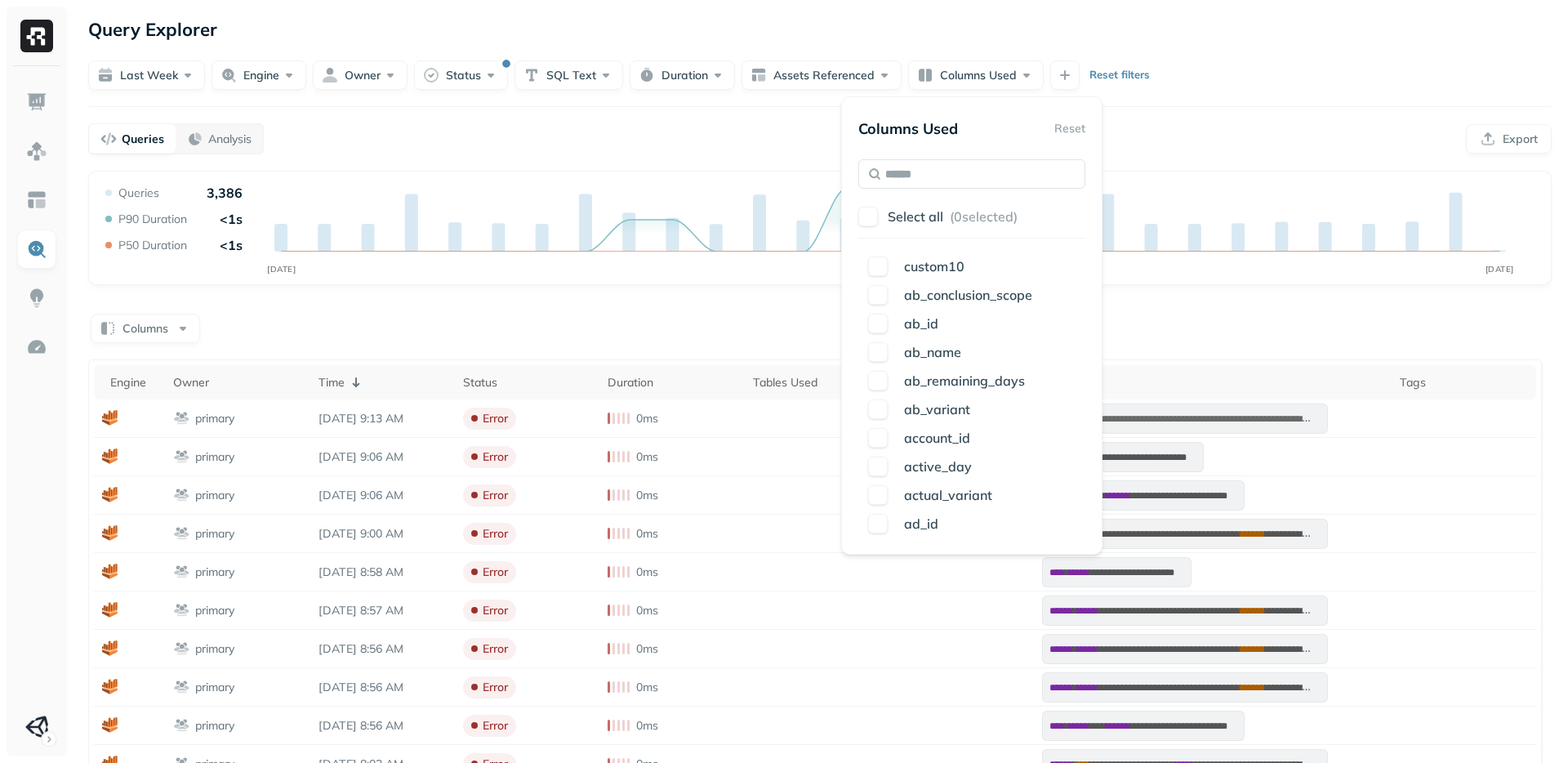
click at [766, 38] on div "Query Explorer" at bounding box center [820, 29] width 1464 height 29
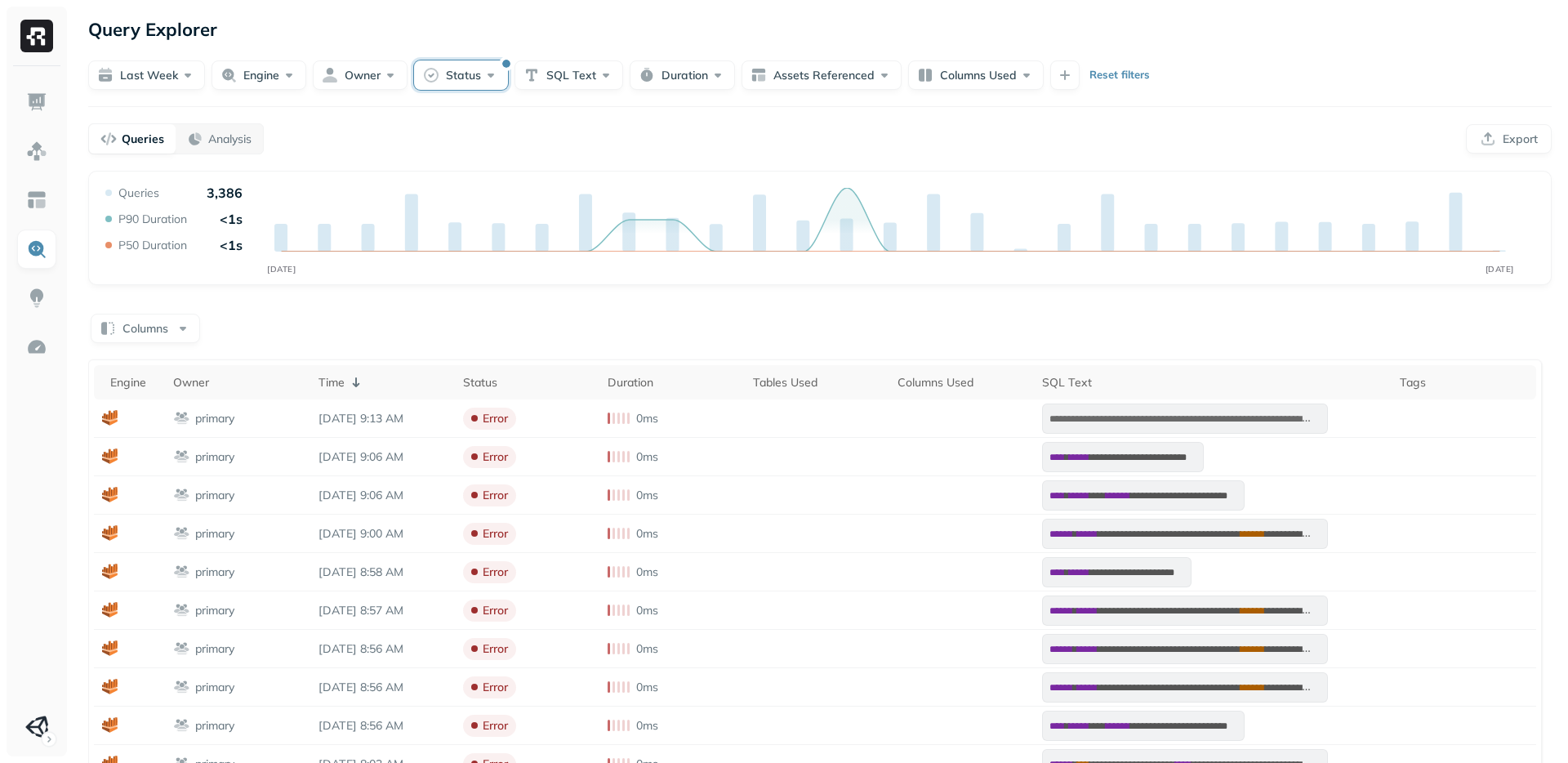
click at [449, 81] on button "Status" at bounding box center [461, 75] width 94 height 29
click at [435, 36] on div "Query Explorer" at bounding box center [820, 29] width 1464 height 29
click at [278, 81] on button "Engine" at bounding box center [258, 75] width 95 height 29
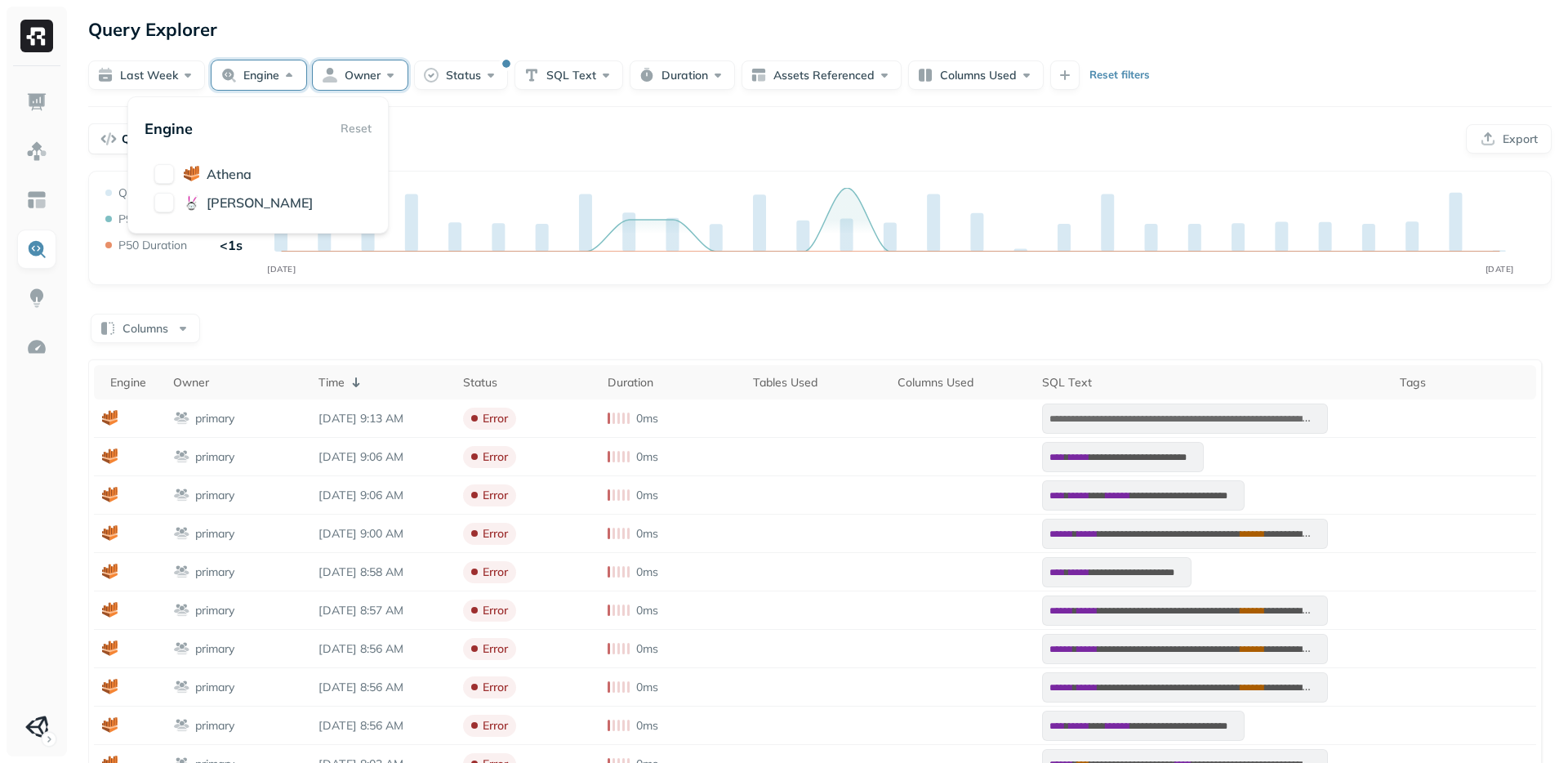
click at [340, 83] on button "Owner" at bounding box center [360, 75] width 95 height 29
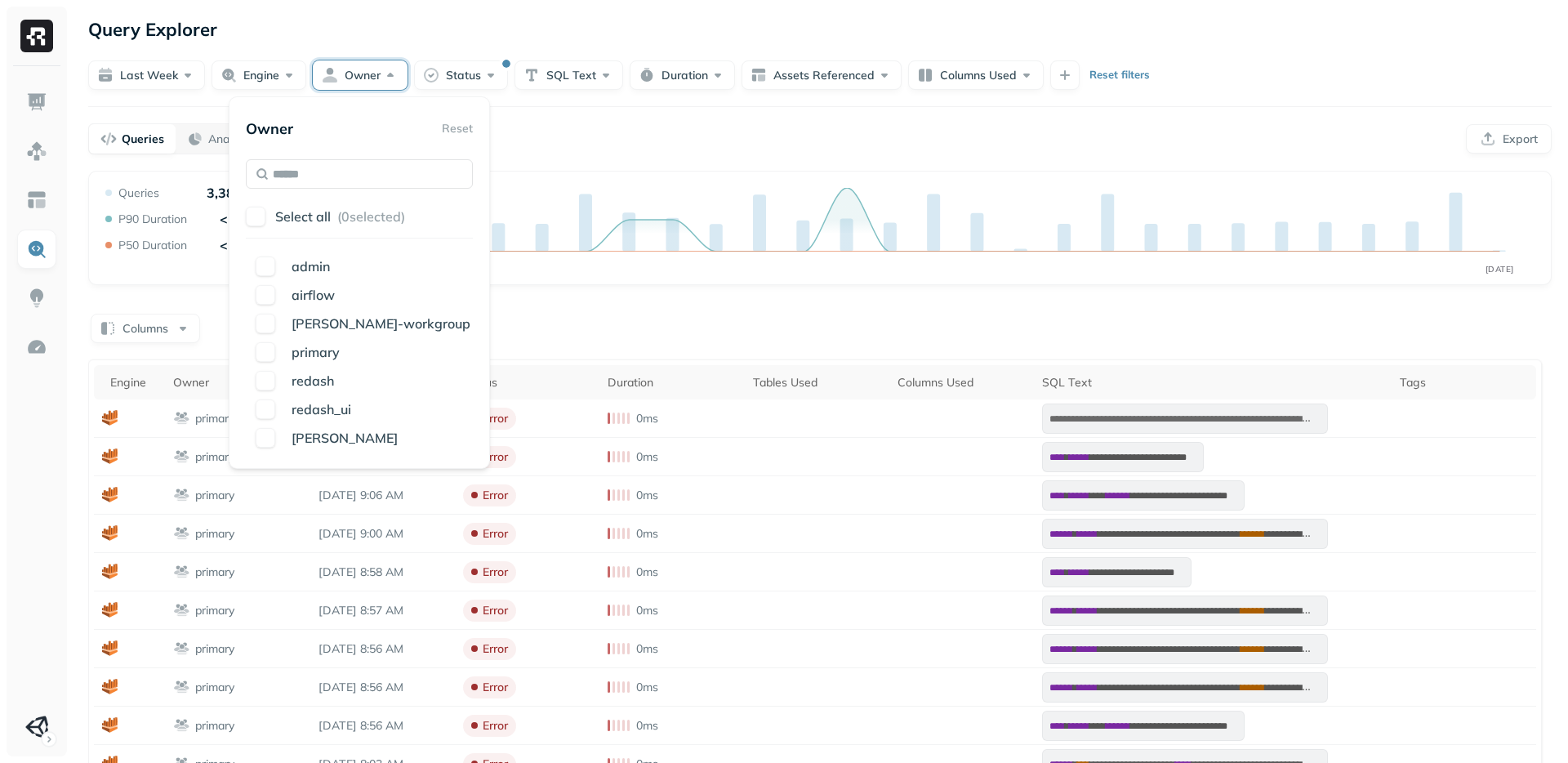
click at [695, 126] on div "Queries Analysis Export" at bounding box center [820, 139] width 1464 height 31
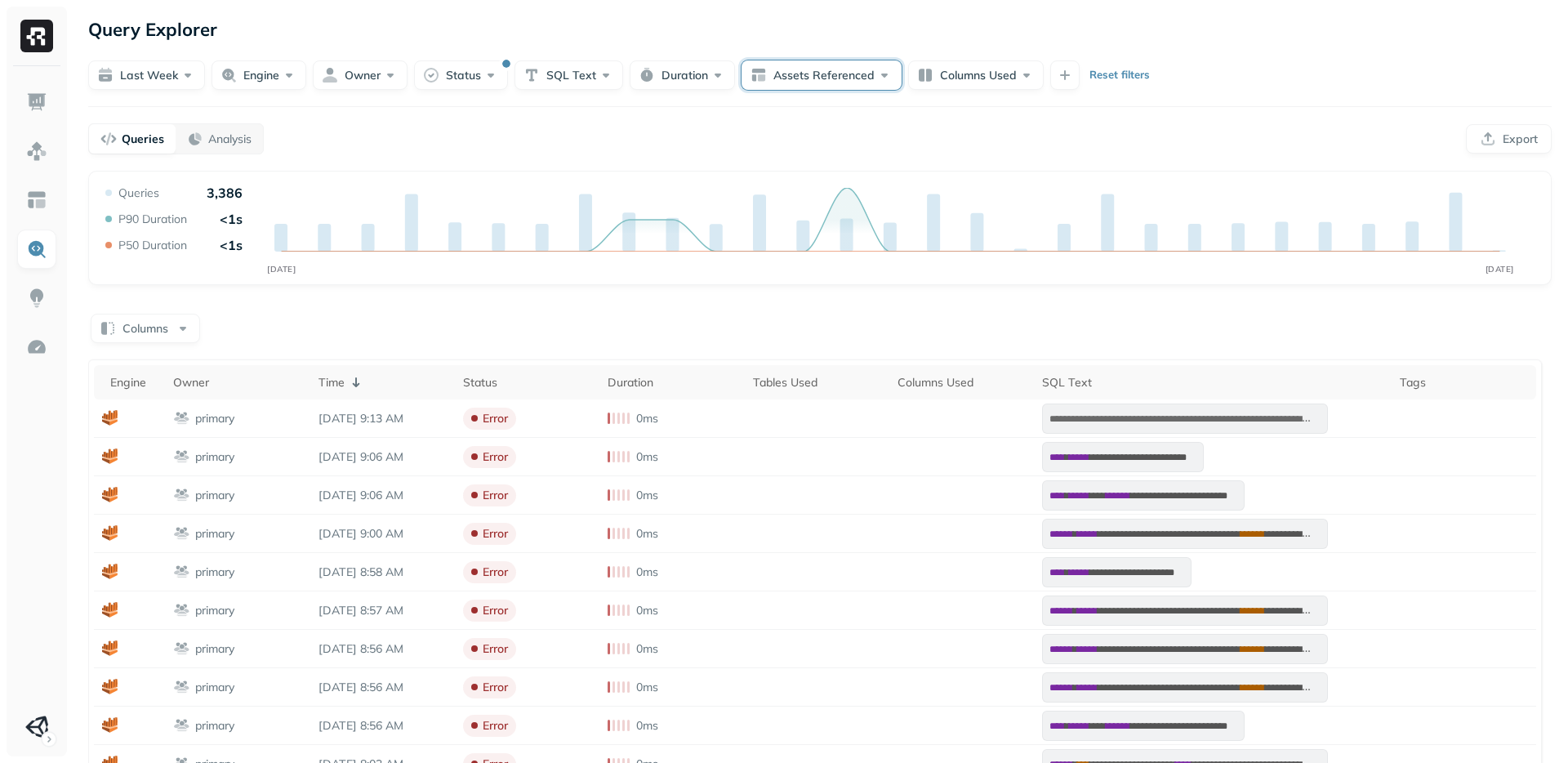
click at [803, 80] on button "Assets Referenced" at bounding box center [822, 75] width 161 height 29
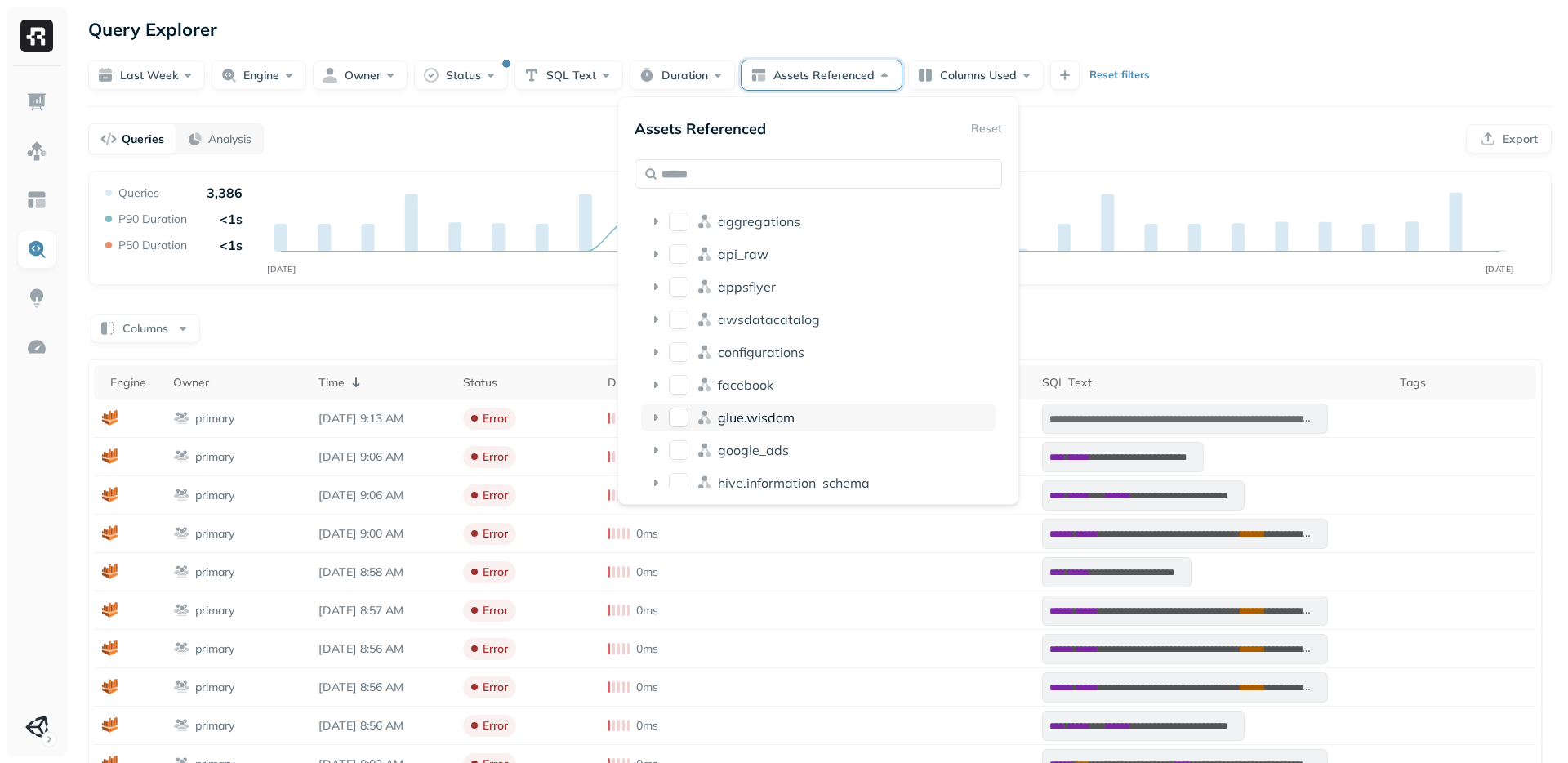
click at [673, 422] on button "glue.wisdom" at bounding box center [679, 418] width 20 height 20
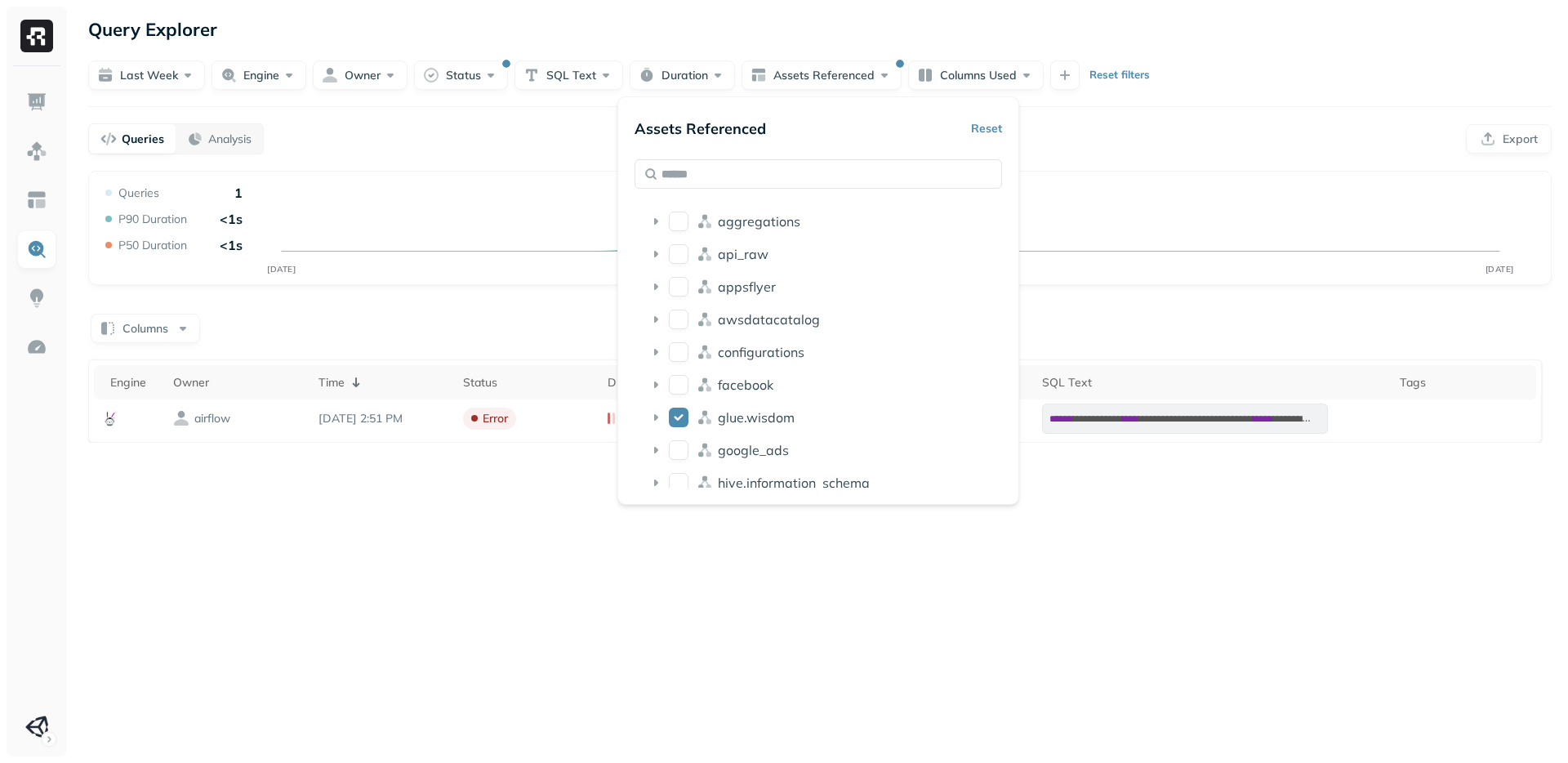
click at [521, 531] on div "**********" at bounding box center [820, 381] width 1496 height 763
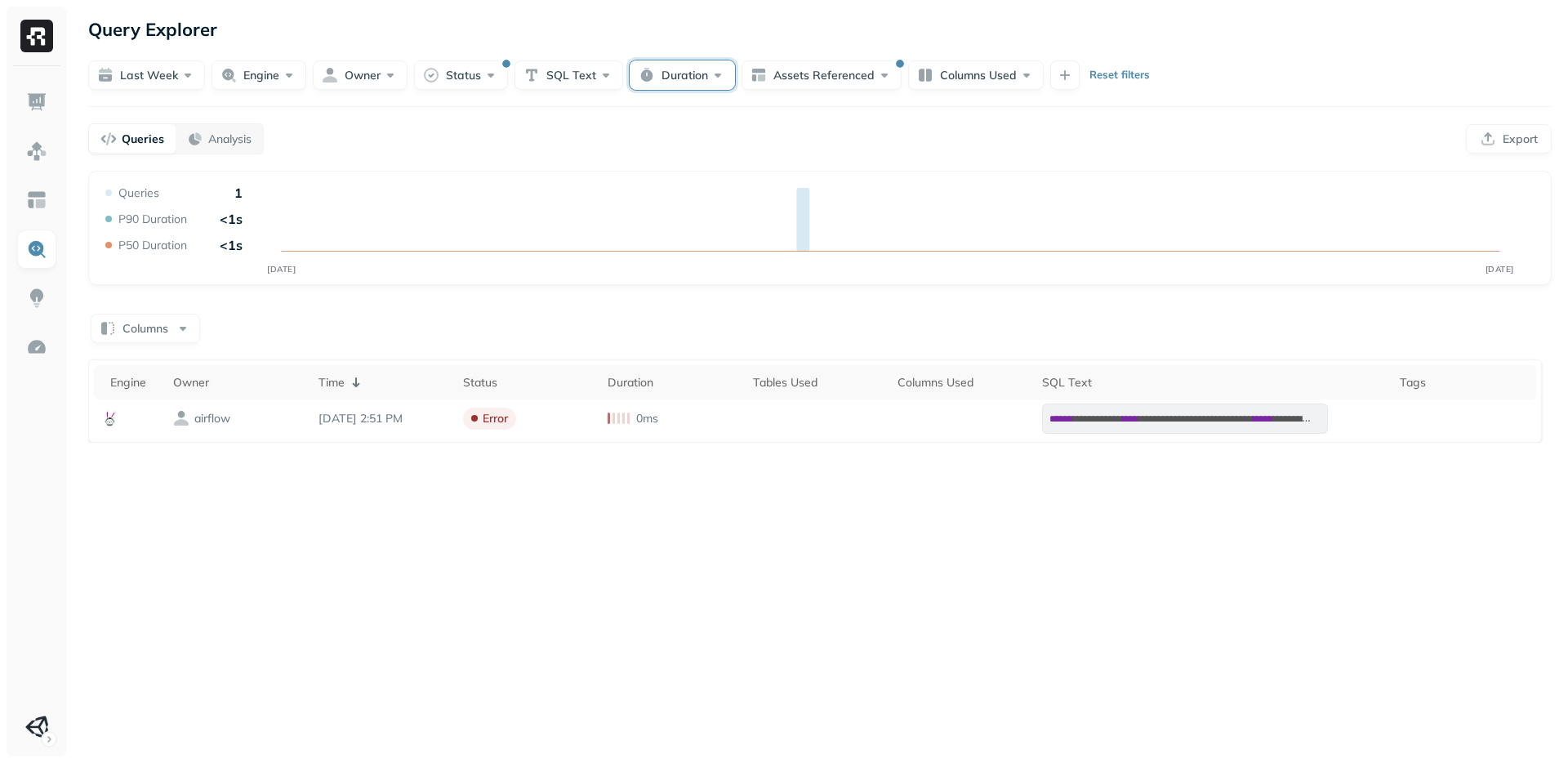
click at [666, 70] on button "Duration" at bounding box center [682, 75] width 106 height 29
click at [826, 65] on button "Assets Referenced" at bounding box center [822, 75] width 161 height 29
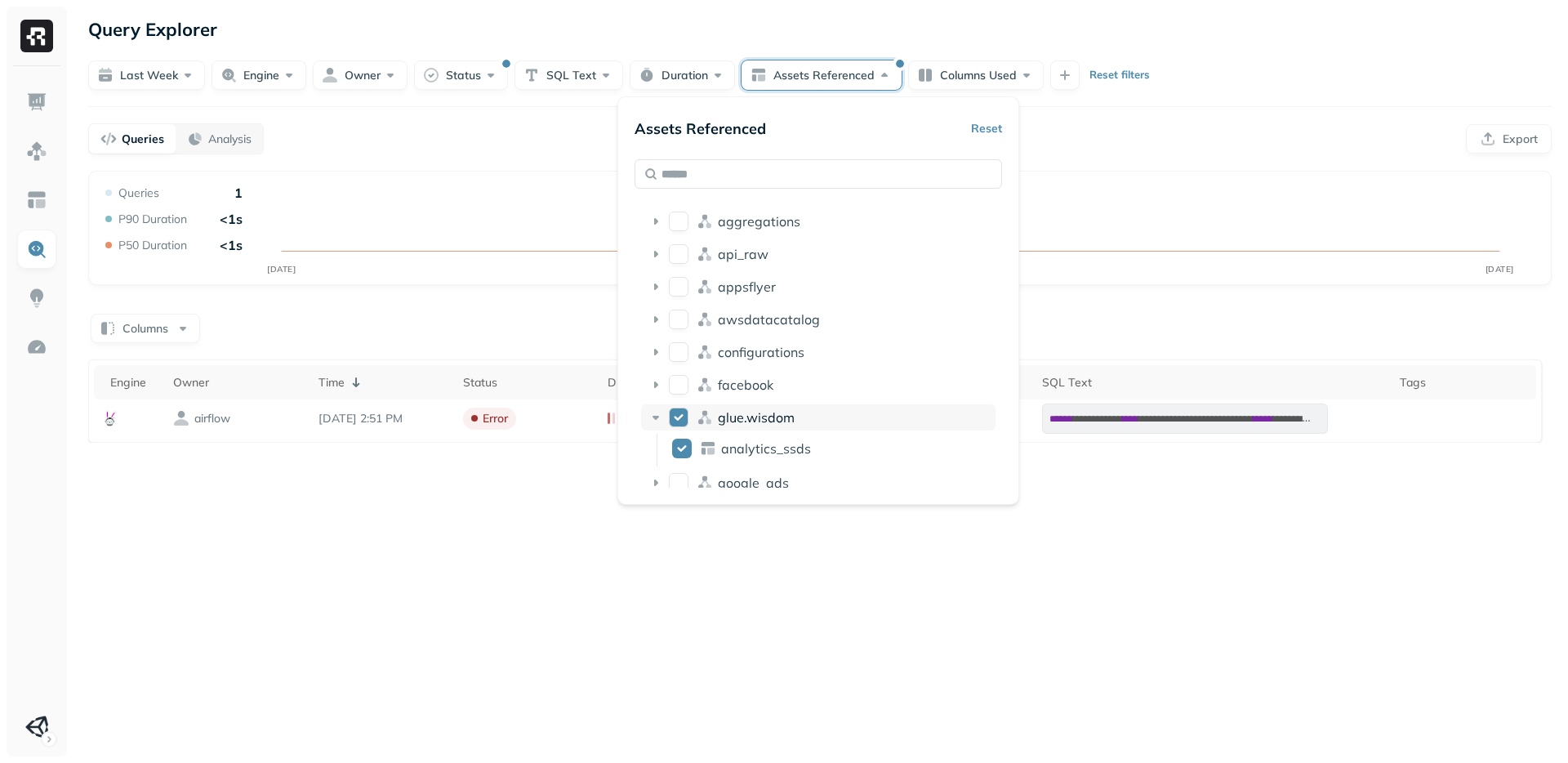
click at [674, 416] on button "glue.wisdom" at bounding box center [679, 418] width 20 height 20
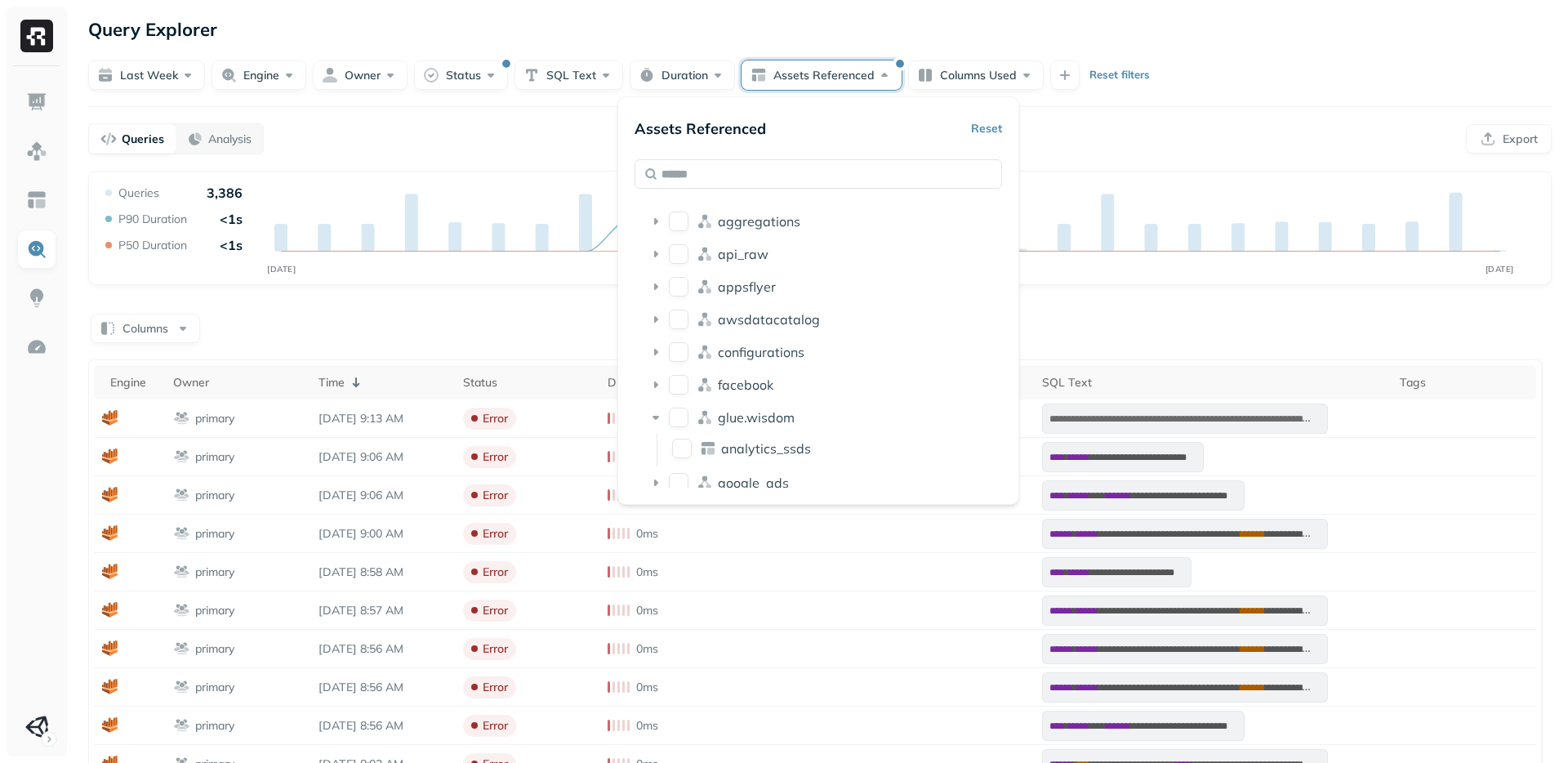
click at [1469, 307] on div "**********" at bounding box center [820, 613] width 1464 height 887
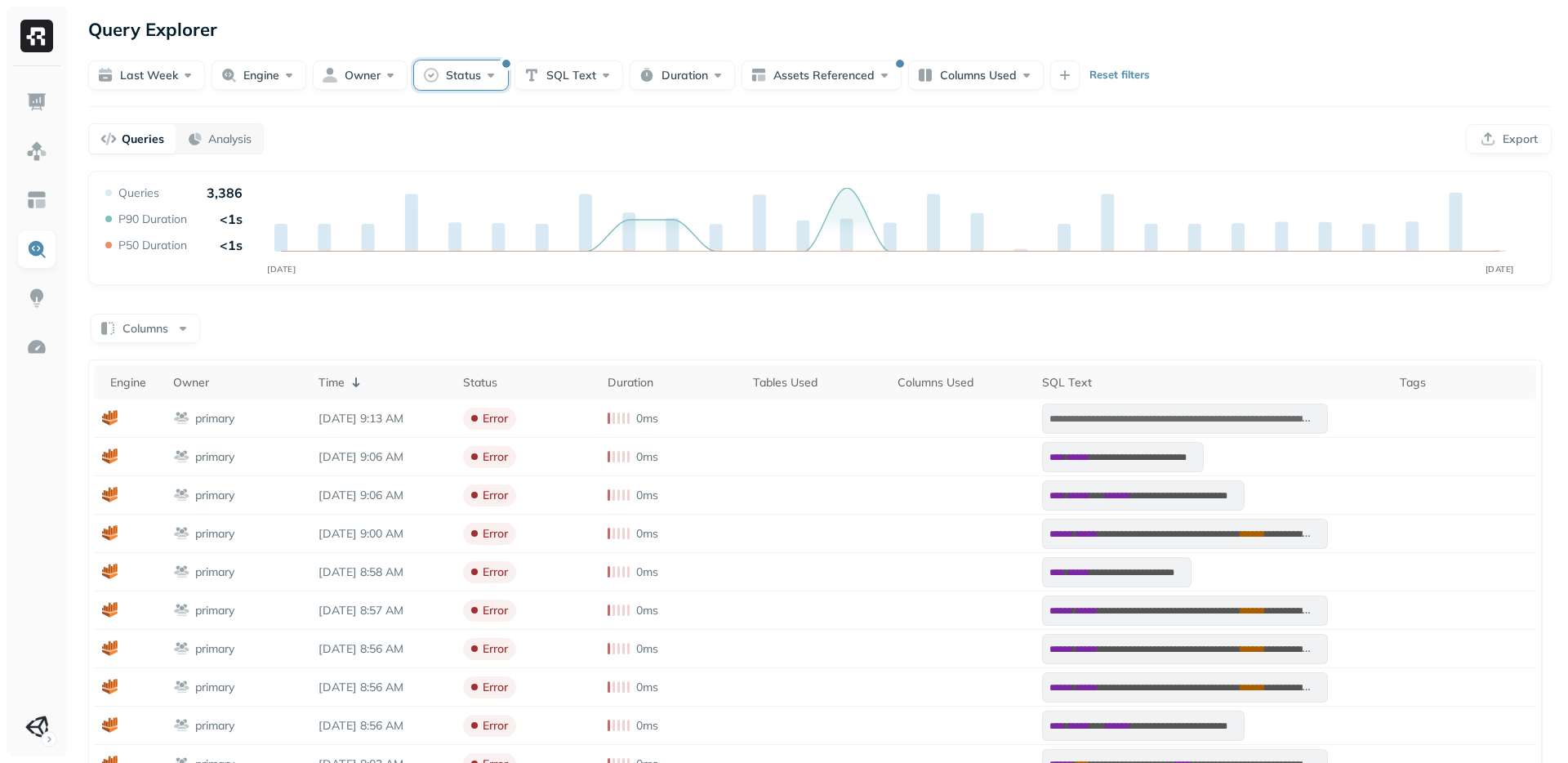
click at [469, 68] on button "Status" at bounding box center [461, 75] width 94 height 29
click at [372, 223] on button "button" at bounding box center [367, 216] width 20 height 20
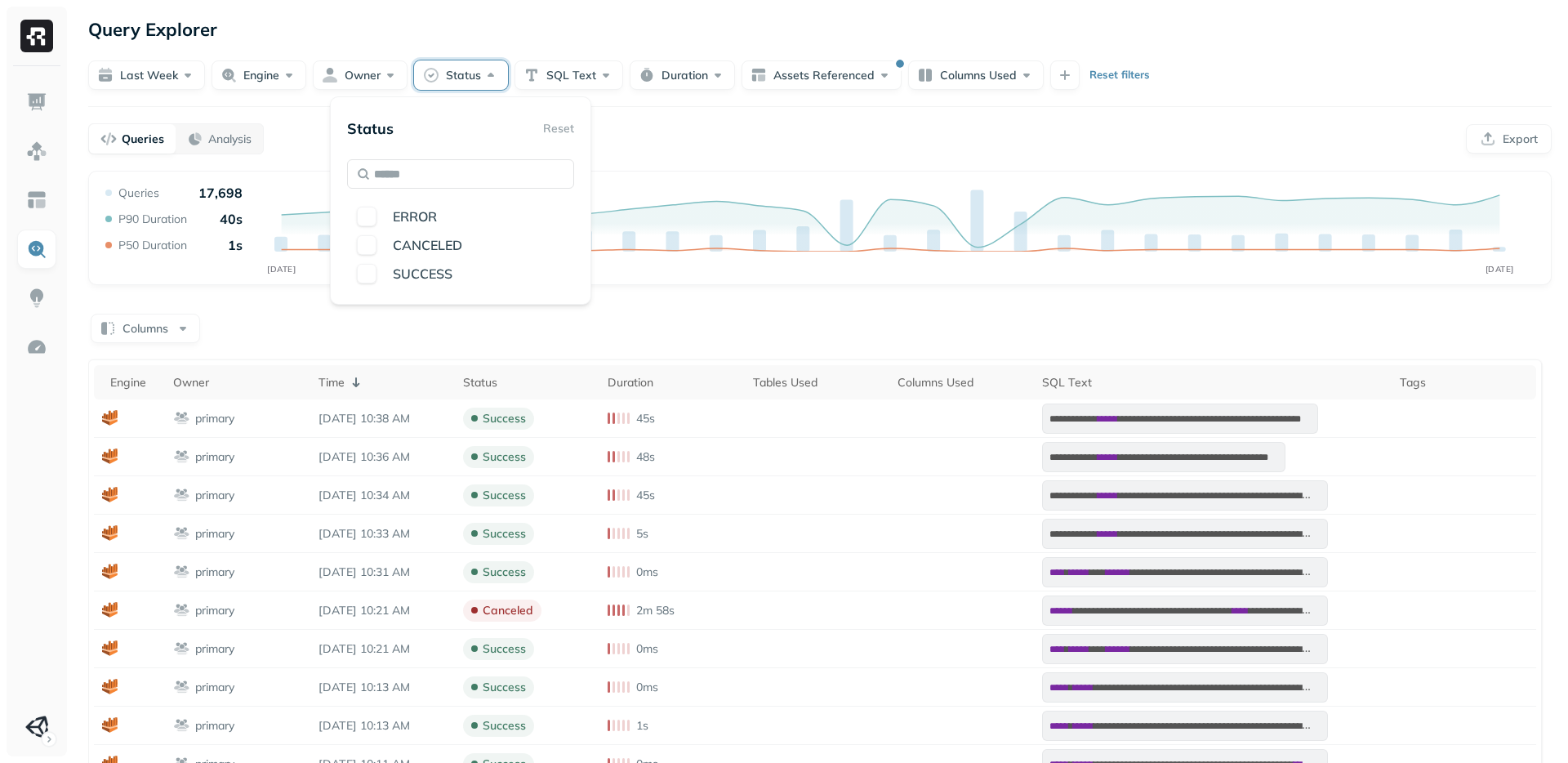
click at [401, 17] on div "Query Explorer" at bounding box center [820, 29] width 1464 height 29
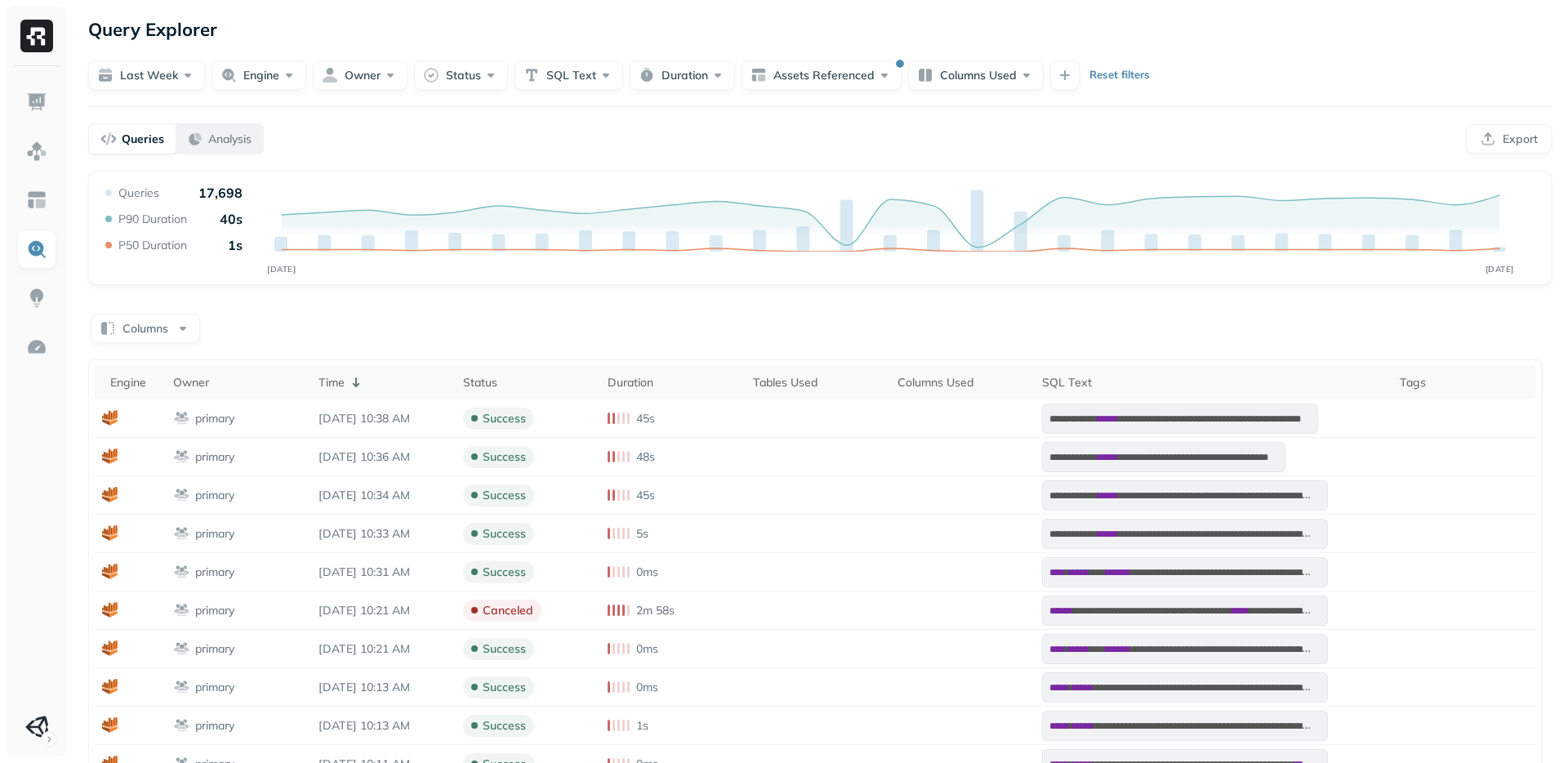
click at [213, 136] on p "Analysis" at bounding box center [229, 140] width 43 height 16
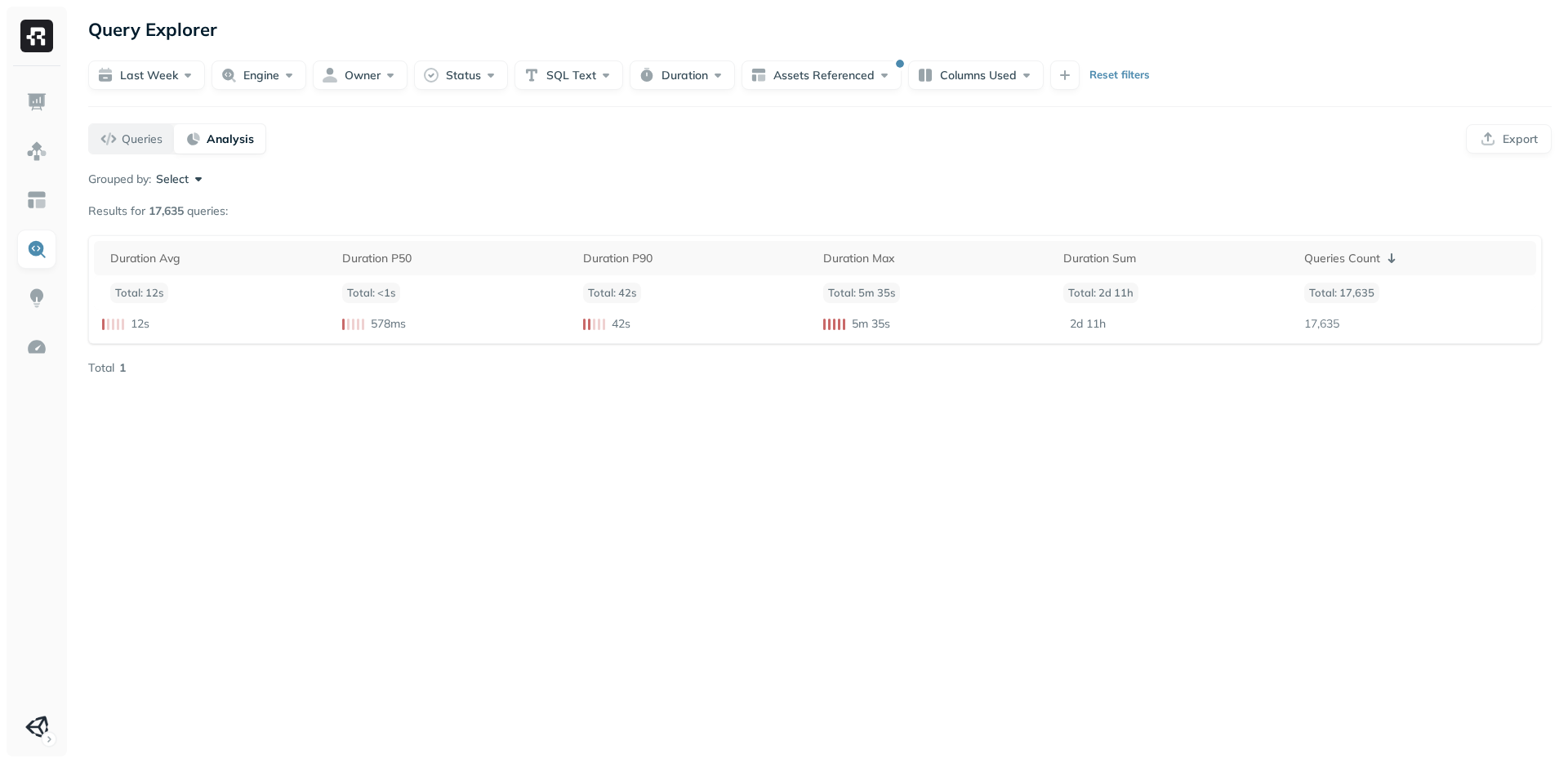
click at [134, 128] on button "Queries" at bounding box center [131, 138] width 85 height 29
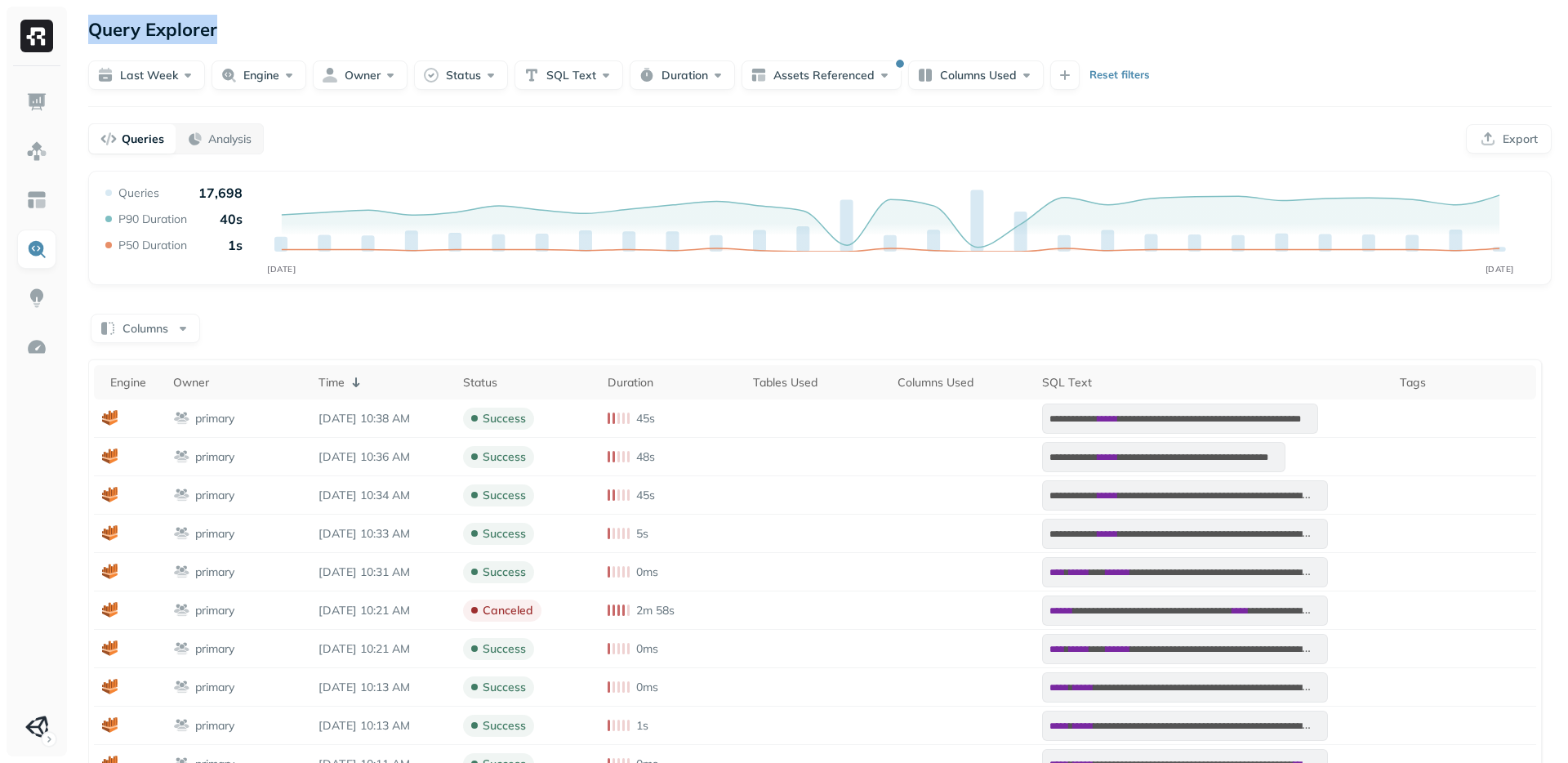
drag, startPoint x: 228, startPoint y: 29, endPoint x: 78, endPoint y: 28, distance: 150.0
click at [78, 28] on div "**********" at bounding box center [820, 536] width 1496 height 1072
click at [21, 93] on link at bounding box center [36, 102] width 39 height 39
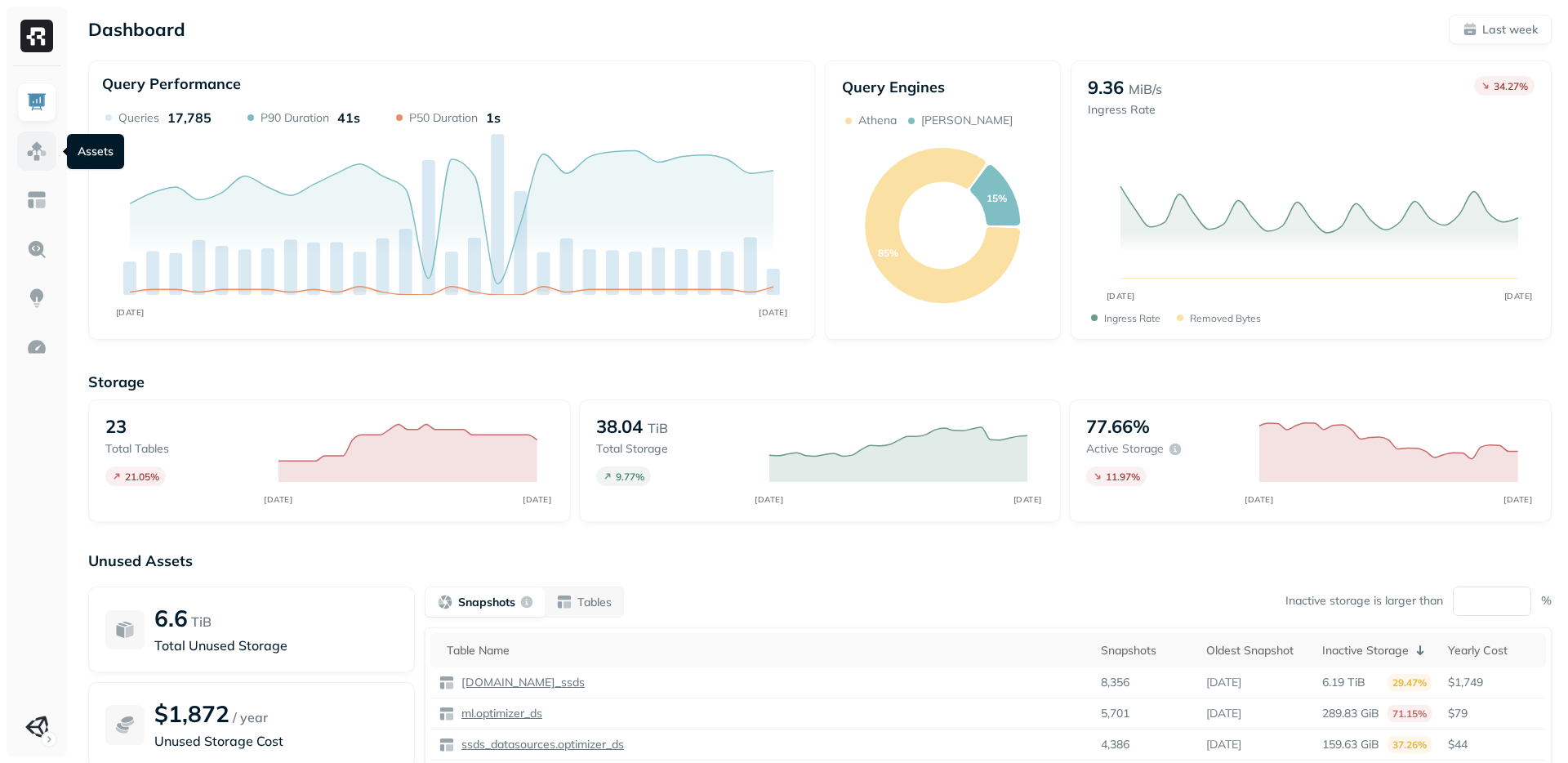
click at [30, 147] on img at bounding box center [36, 151] width 21 height 21
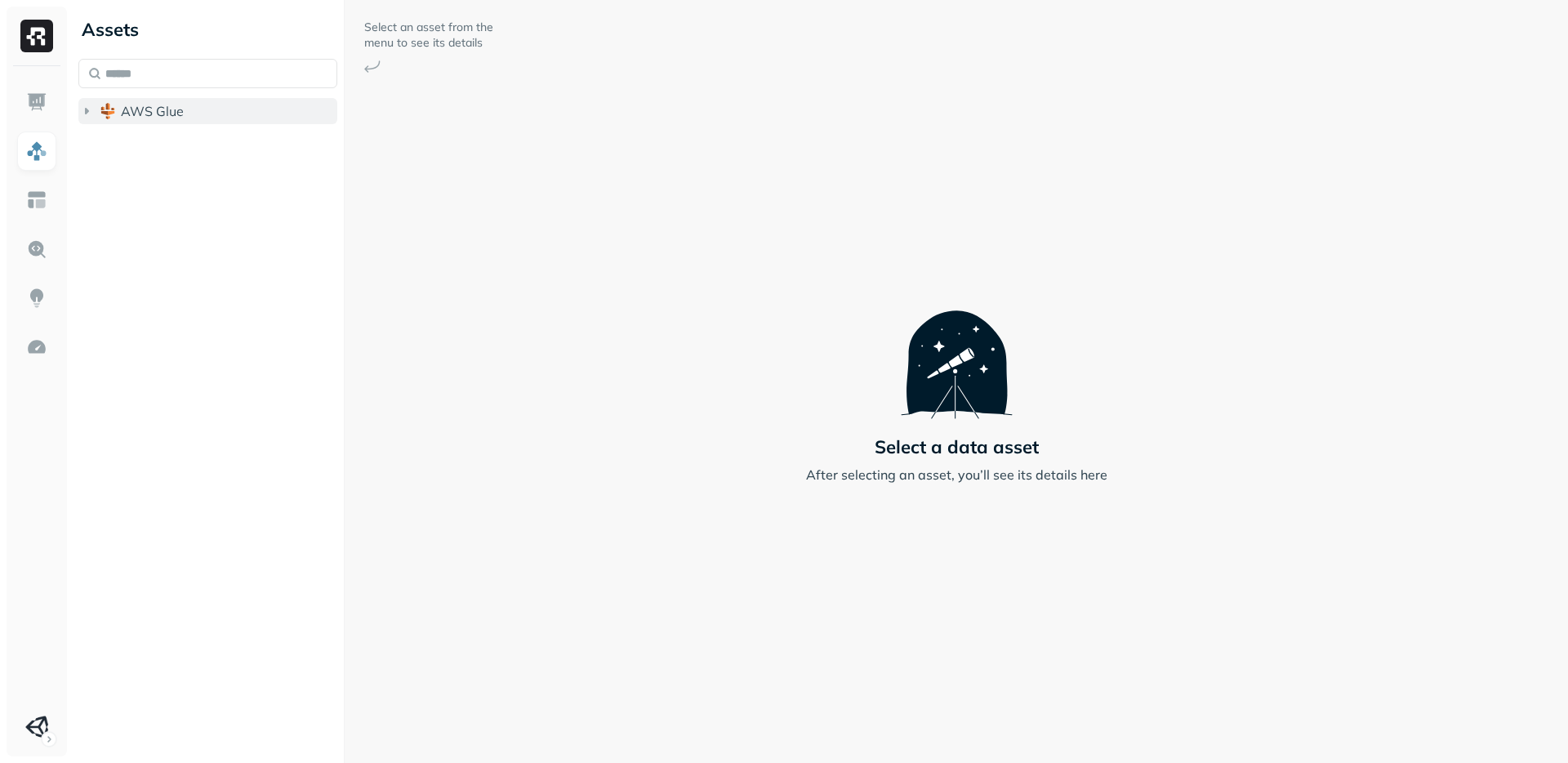
click at [93, 107] on icon "button" at bounding box center [87, 111] width 16 height 16
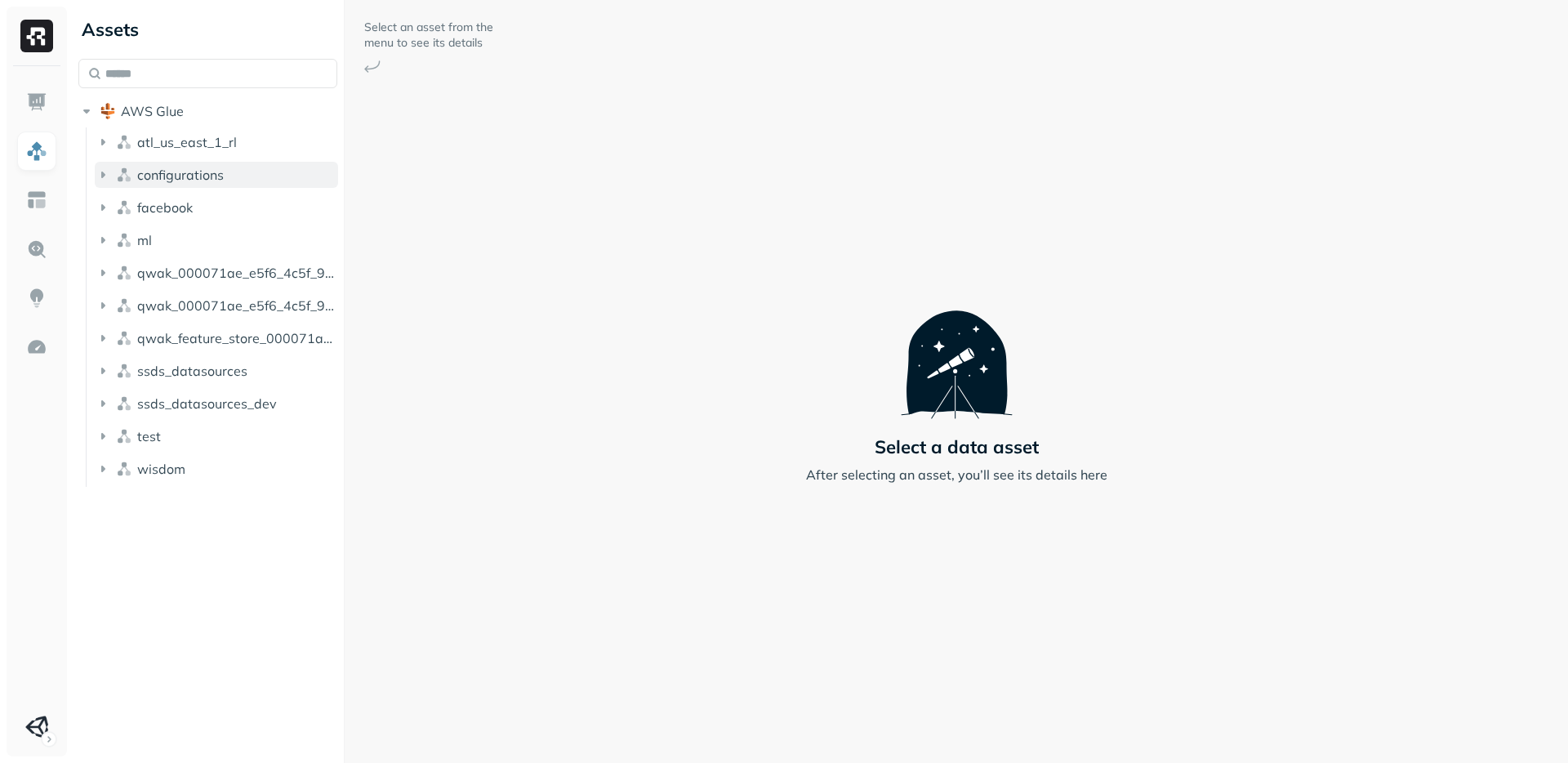
click at [113, 175] on button "configurations" at bounding box center [216, 175] width 243 height 26
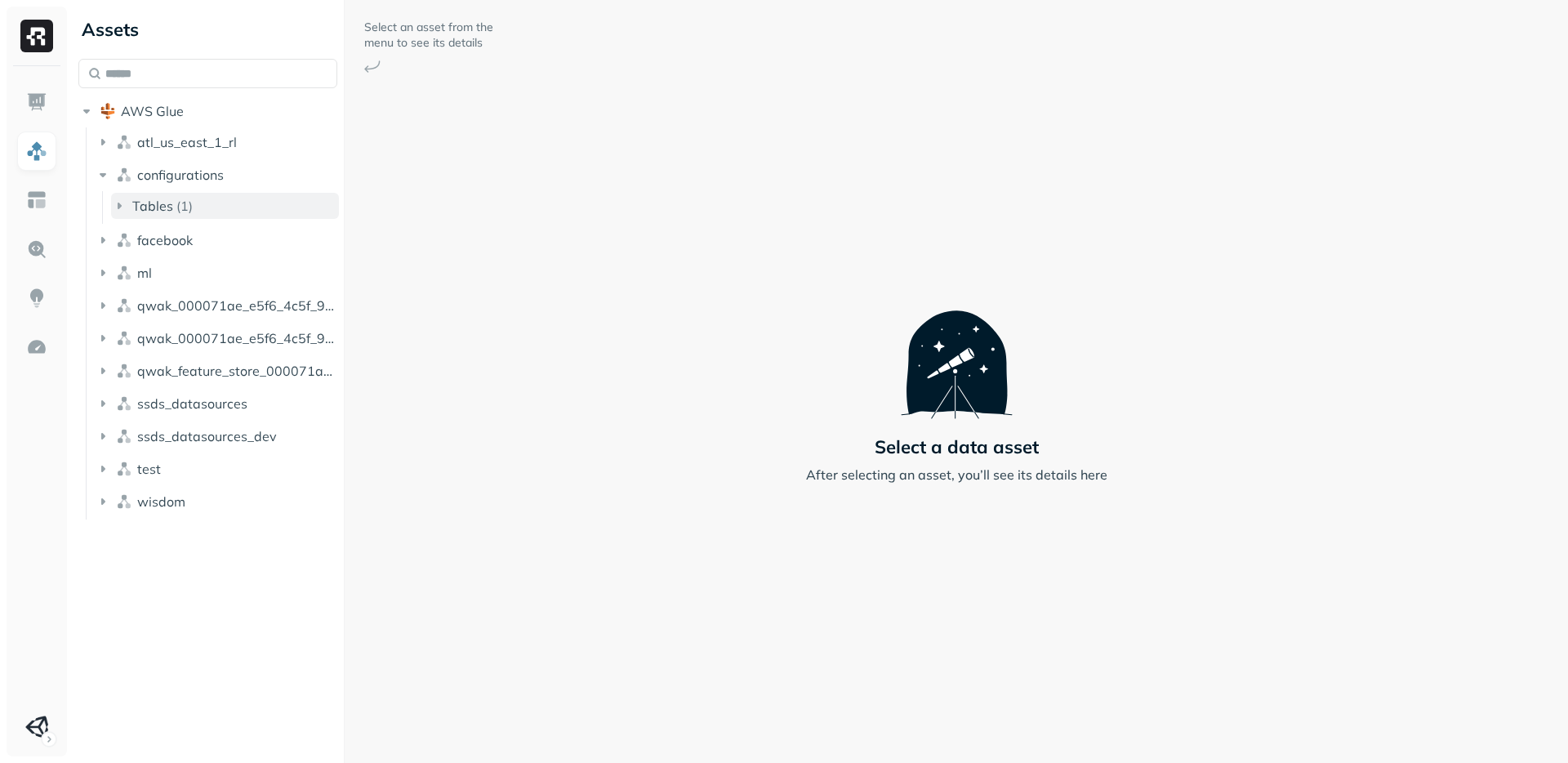
click at [135, 207] on span "Tables" at bounding box center [153, 205] width 41 height 16
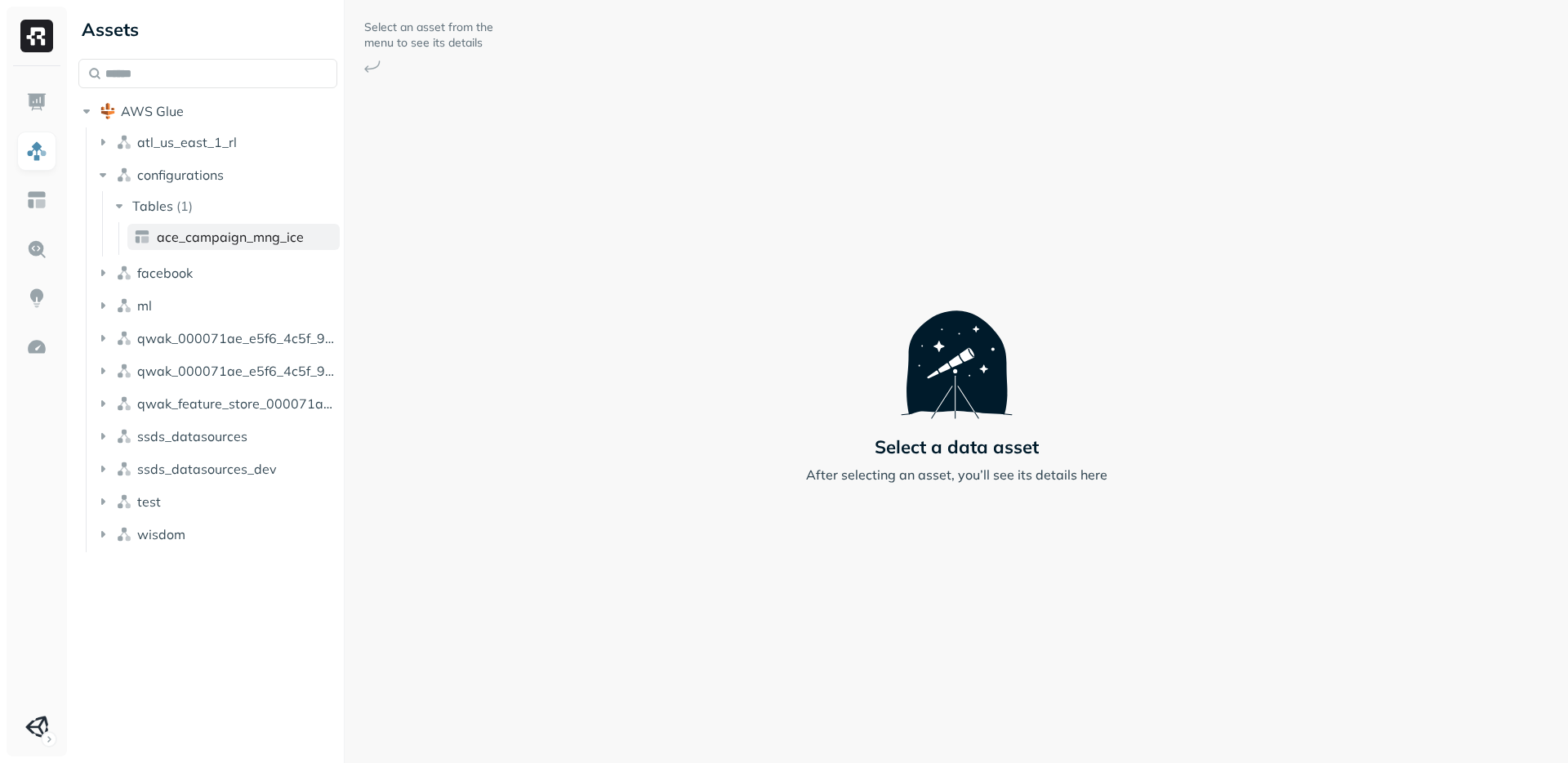
click at [192, 238] on span "ace_campaign_mng_ice" at bounding box center [229, 236] width 147 height 16
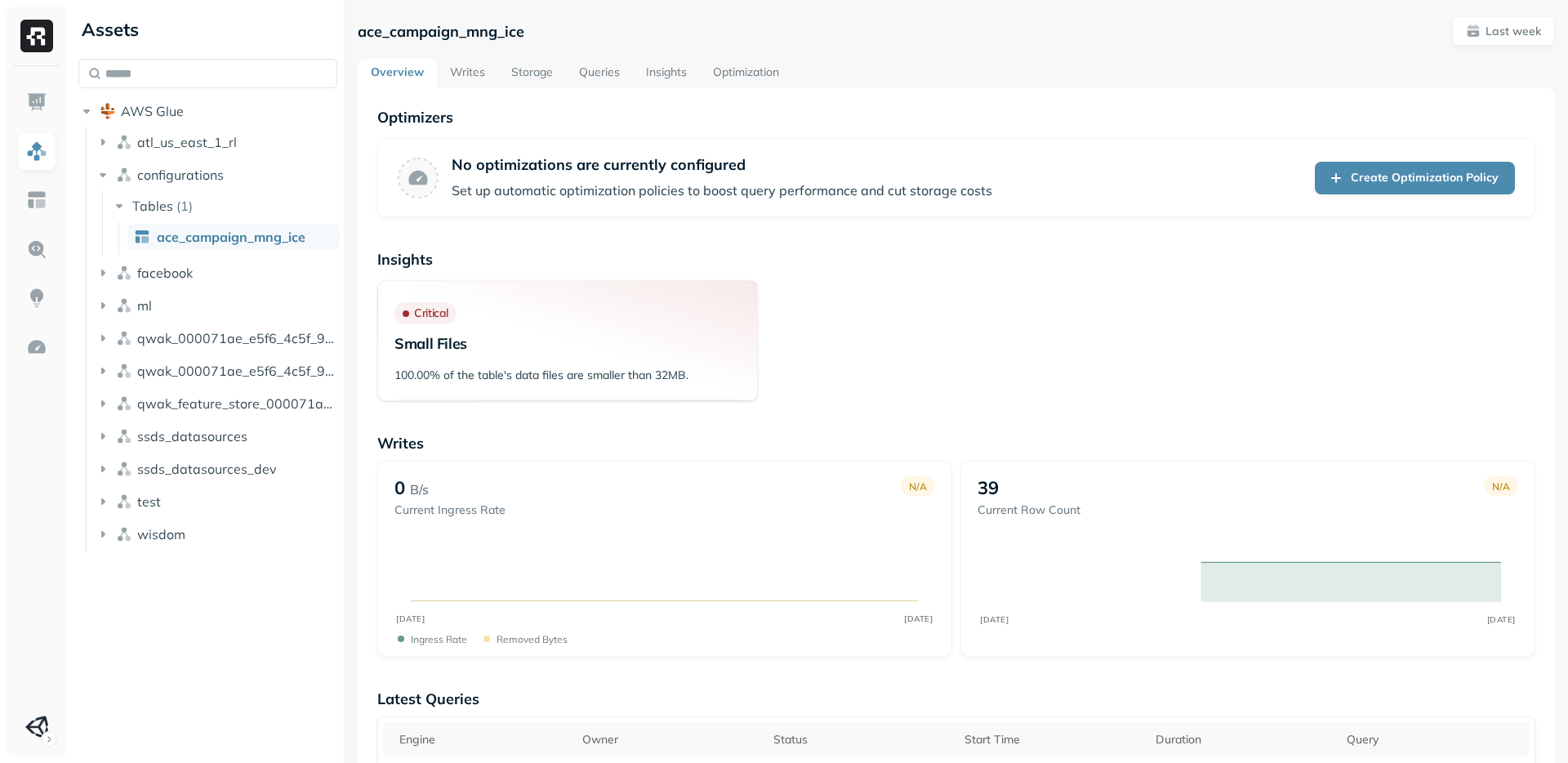
click at [411, 33] on p "ace_campaign_mng_ice" at bounding box center [441, 31] width 167 height 19
click at [31, 105] on img at bounding box center [36, 102] width 21 height 21
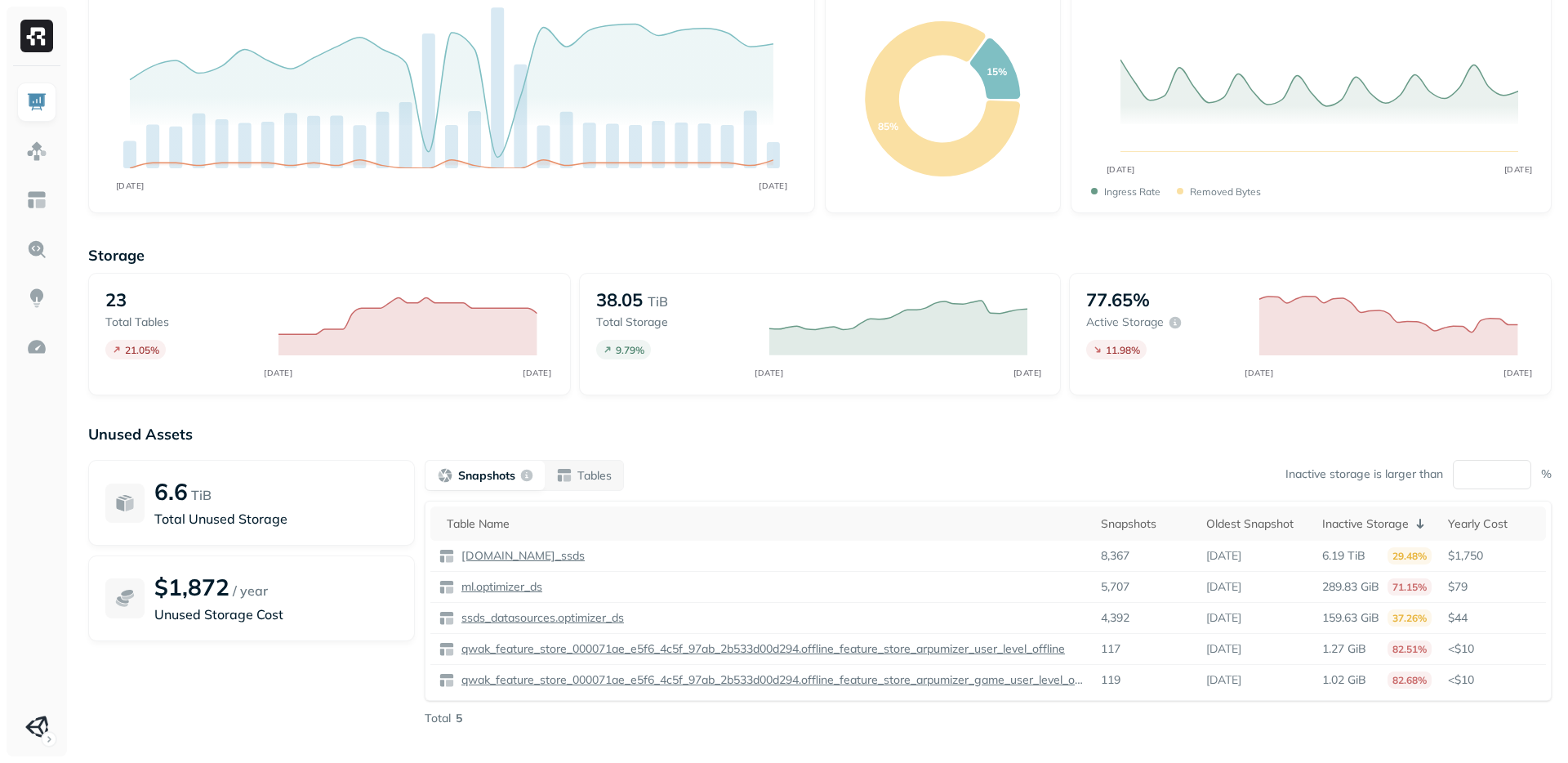
scroll to position [129, 0]
drag, startPoint x: 679, startPoint y: 295, endPoint x: 576, endPoint y: 295, distance: 103.0
click at [576, 295] on div "23 Total tables 21.05 % AUG 31 SEP 07 38.05 TiB Total storage 9.79 % AUG 31 SEP…" at bounding box center [820, 331] width 1464 height 123
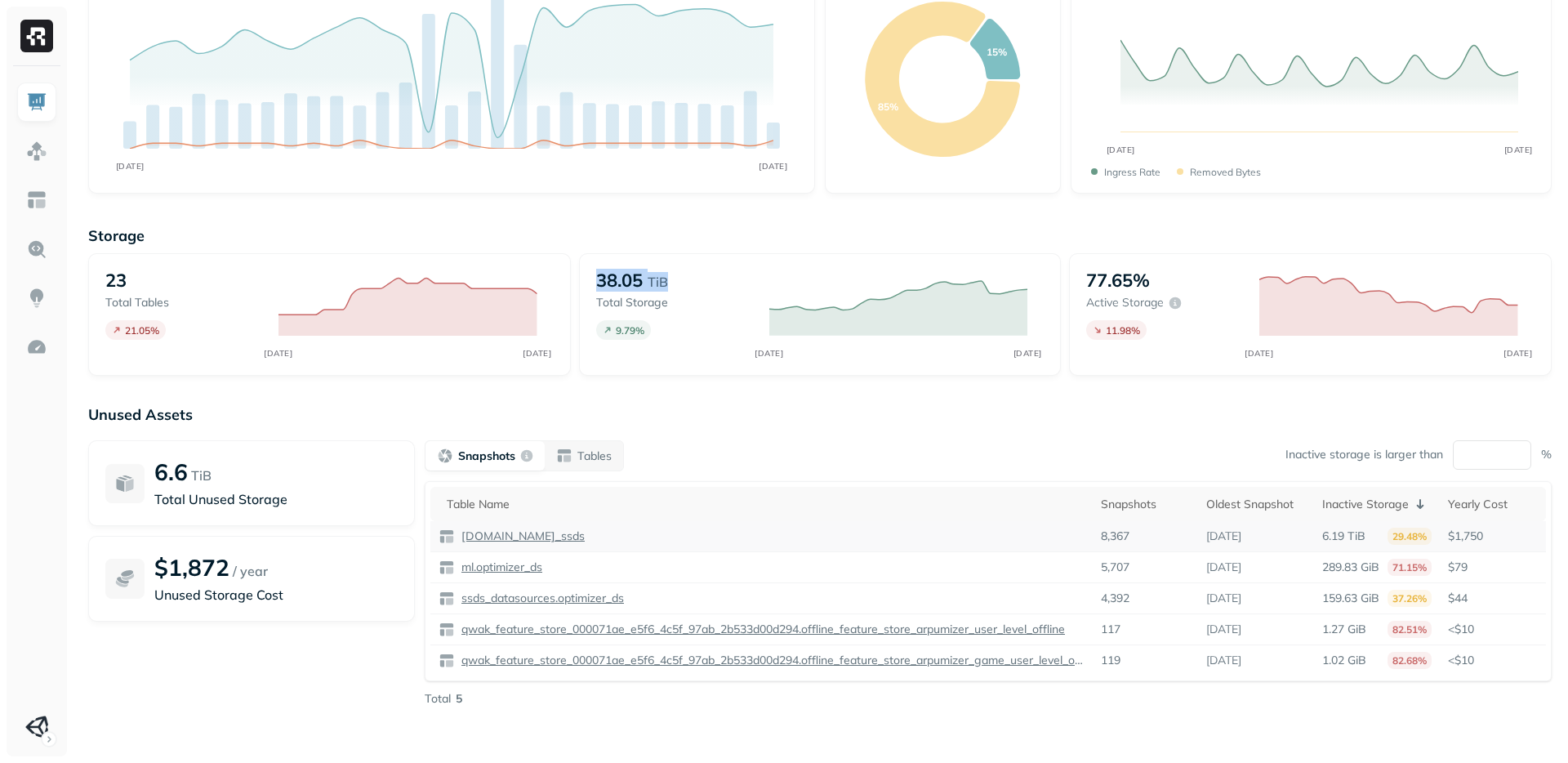
click at [1126, 537] on p "8,367" at bounding box center [1115, 537] width 29 height 16
drag, startPoint x: 1276, startPoint y: 537, endPoint x: 1189, endPoint y: 537, distance: 87.0
click at [1189, 537] on tr "wisdom.analytics_ssds 8,367 4 days ago 6.19 TiB 29.48% $1,750" at bounding box center [988, 537] width 1116 height 31
click at [1353, 536] on p "6.19 TiB" at bounding box center [1344, 537] width 43 height 16
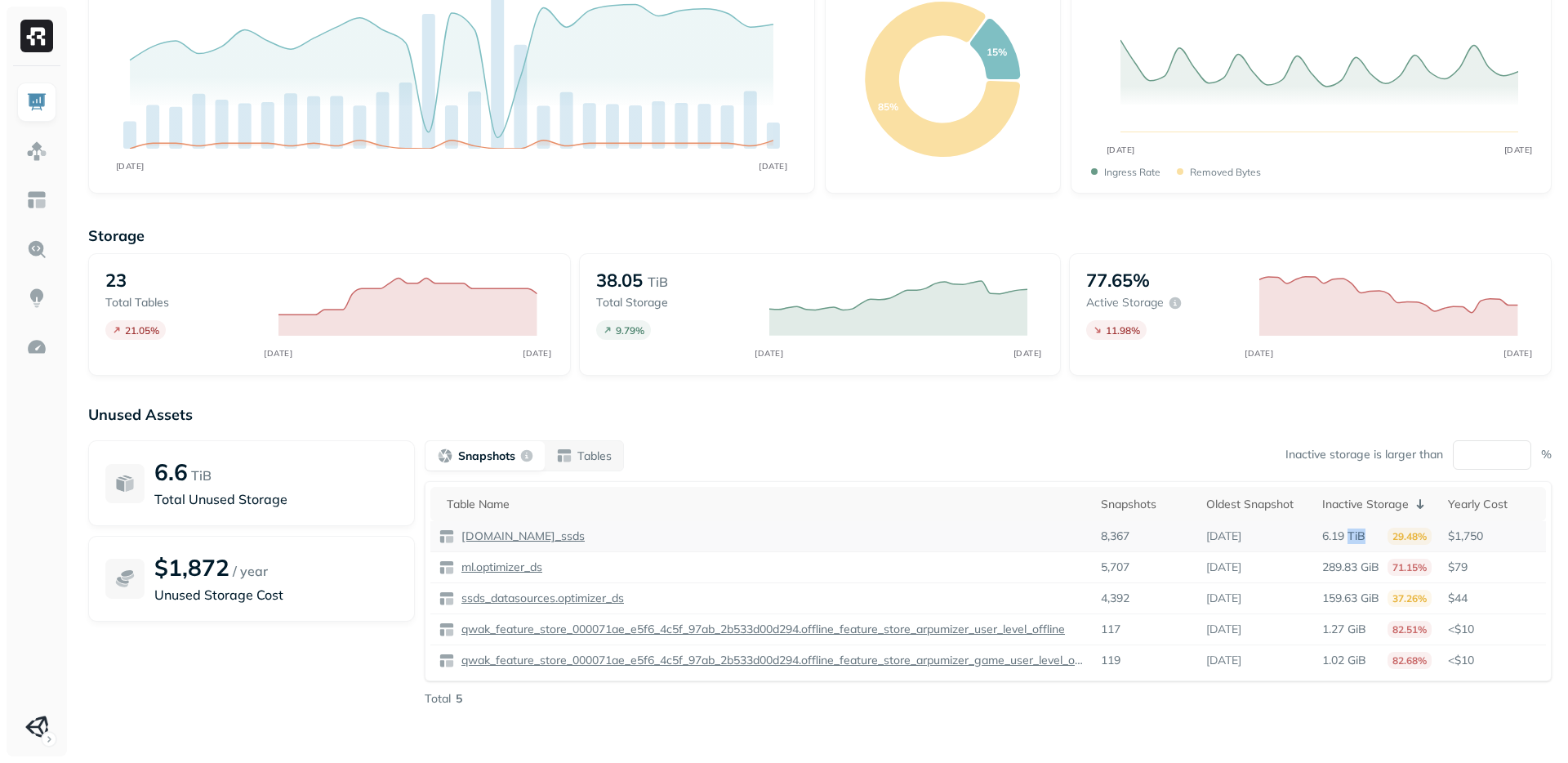
click at [1353, 536] on p "6.19 TiB" at bounding box center [1344, 537] width 43 height 16
click at [46, 157] on img at bounding box center [36, 151] width 21 height 21
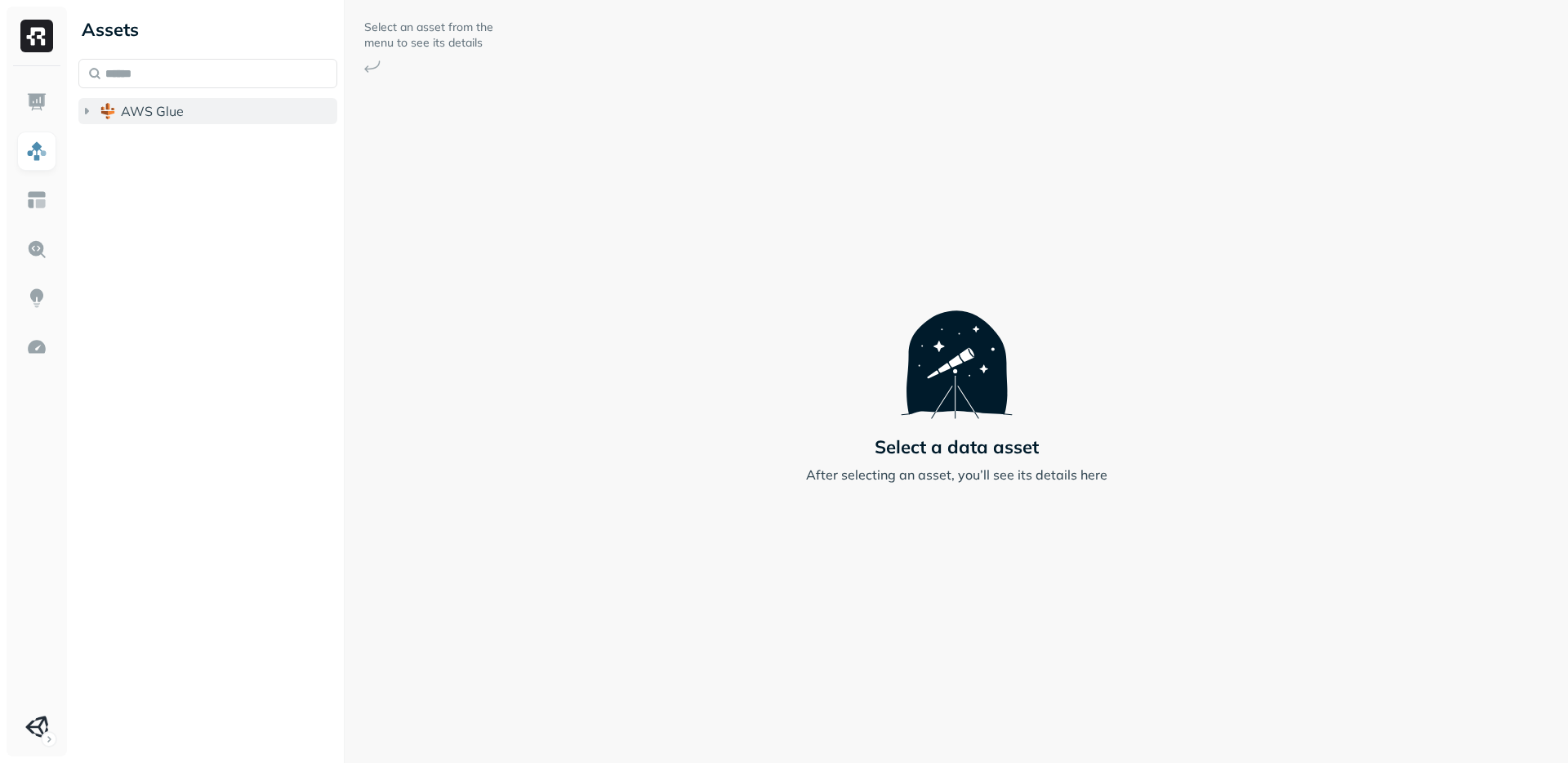
click at [85, 115] on icon "button" at bounding box center [87, 111] width 16 height 16
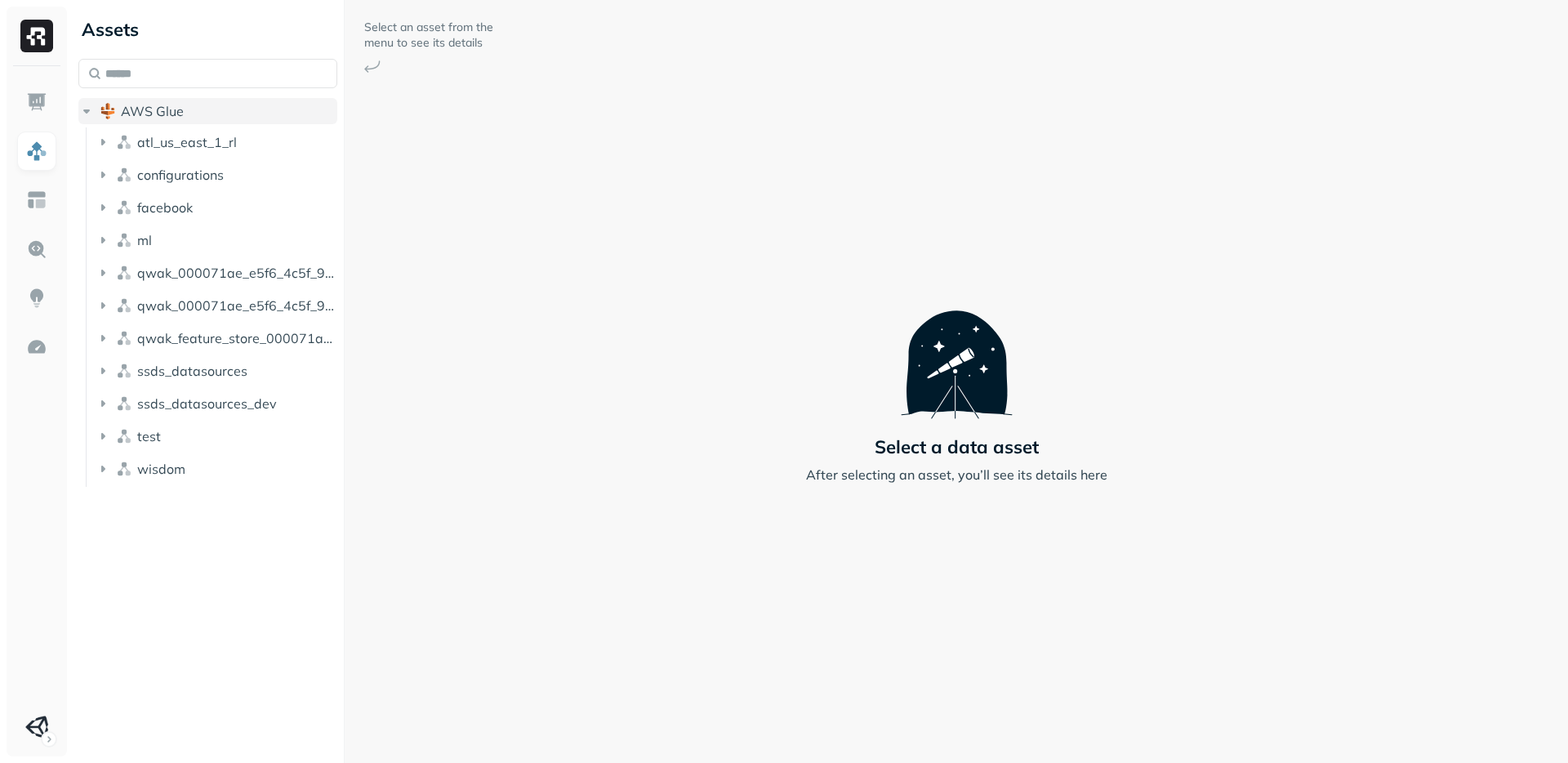
click at [85, 115] on icon "button" at bounding box center [87, 111] width 16 height 16
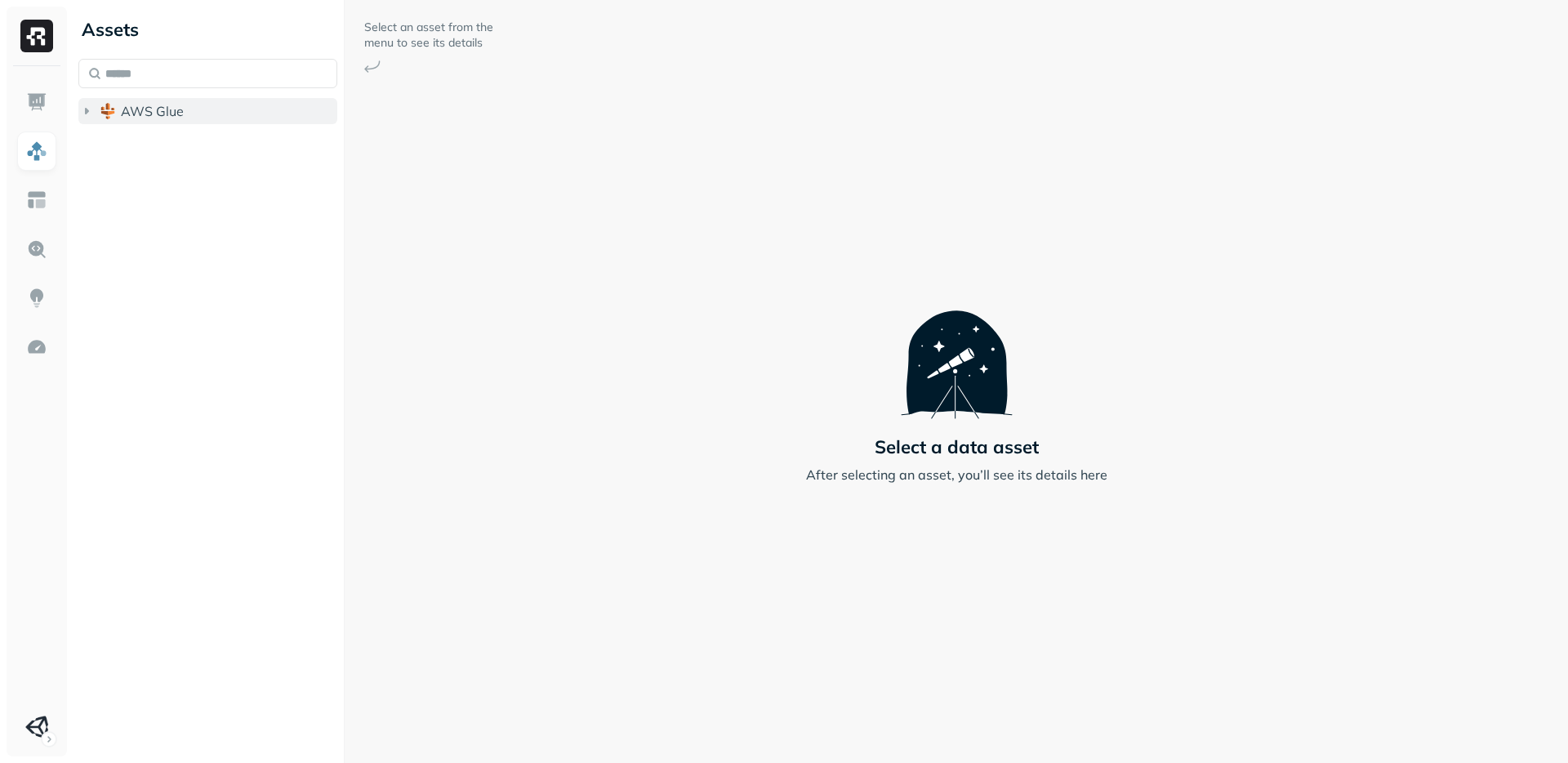
click at [179, 114] on span "AWS Glue" at bounding box center [152, 111] width 63 height 16
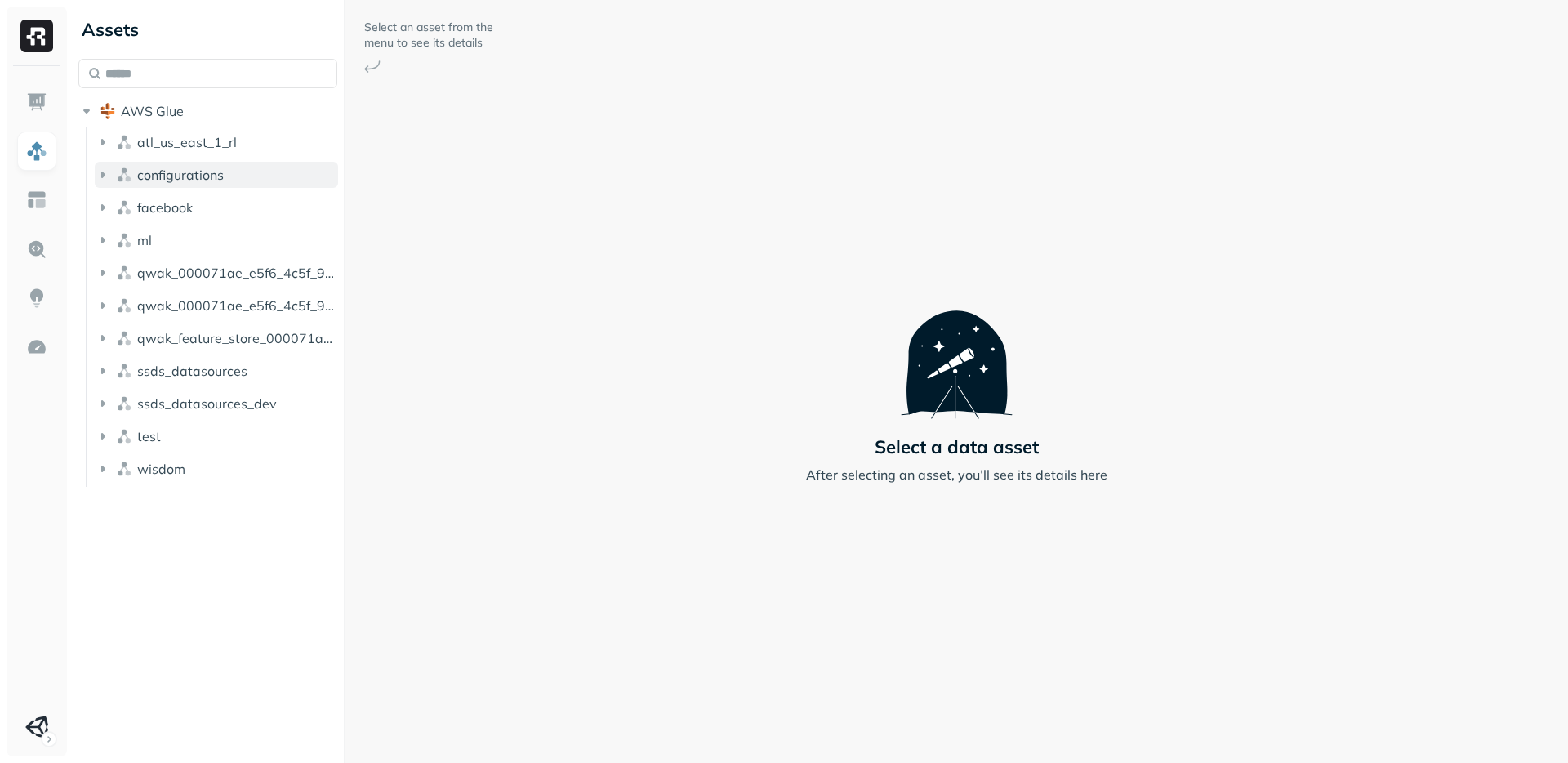
click at [103, 178] on icon "button" at bounding box center [104, 175] width 4 height 7
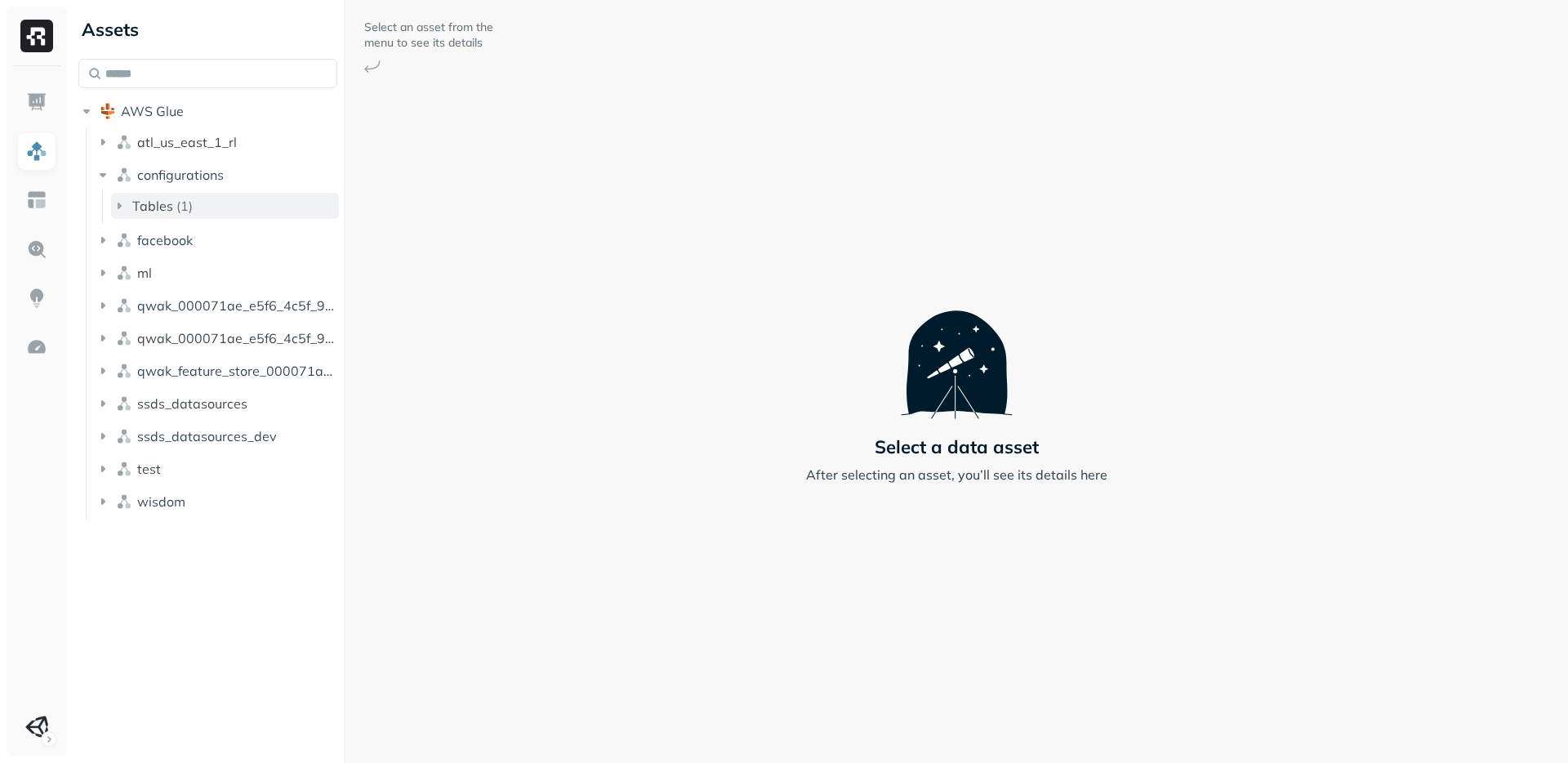
click at [142, 209] on span "Tables" at bounding box center [153, 205] width 41 height 16
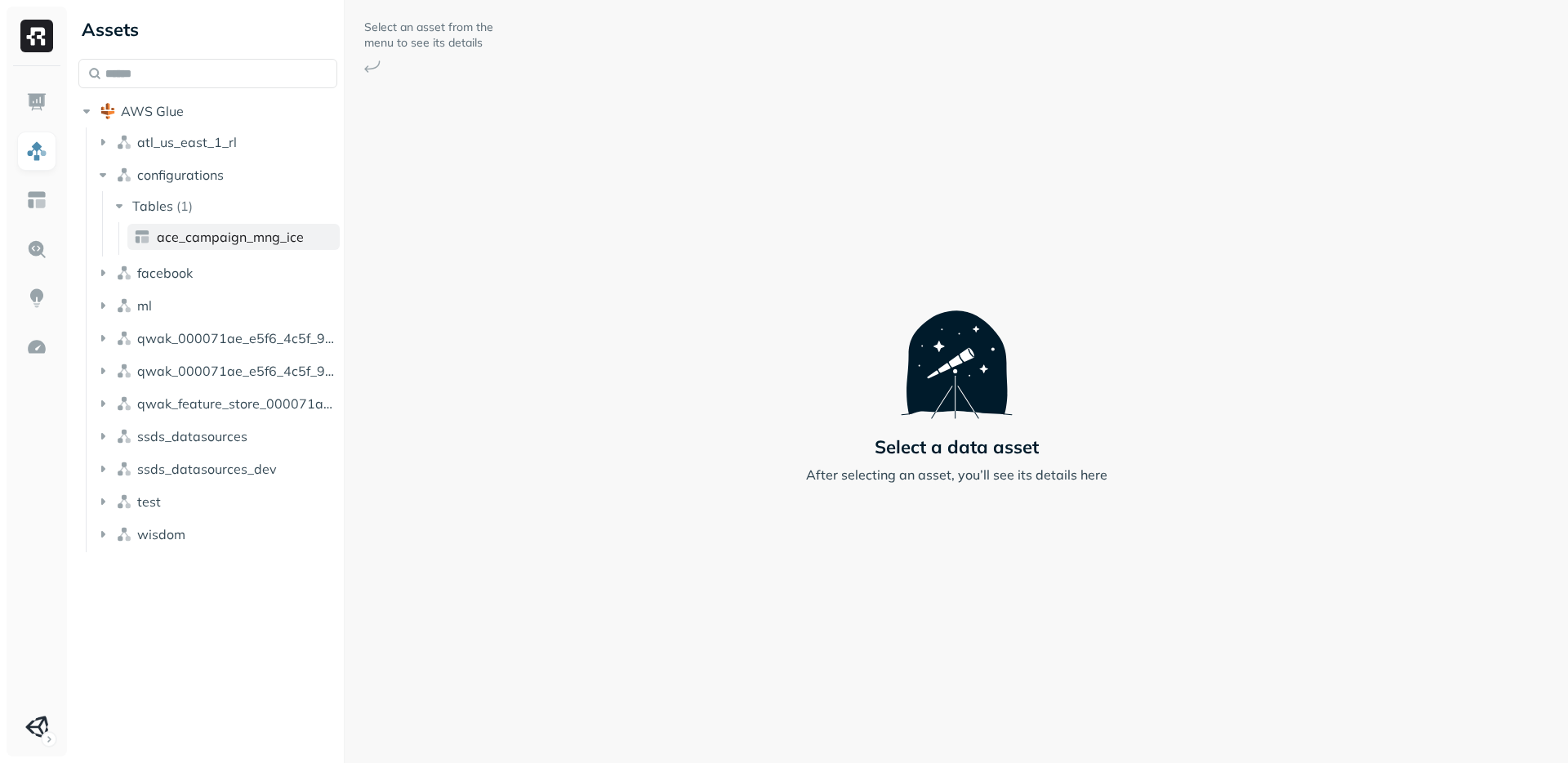
click at [190, 246] on link "ace_campaign_mng_ice" at bounding box center [233, 236] width 212 height 26
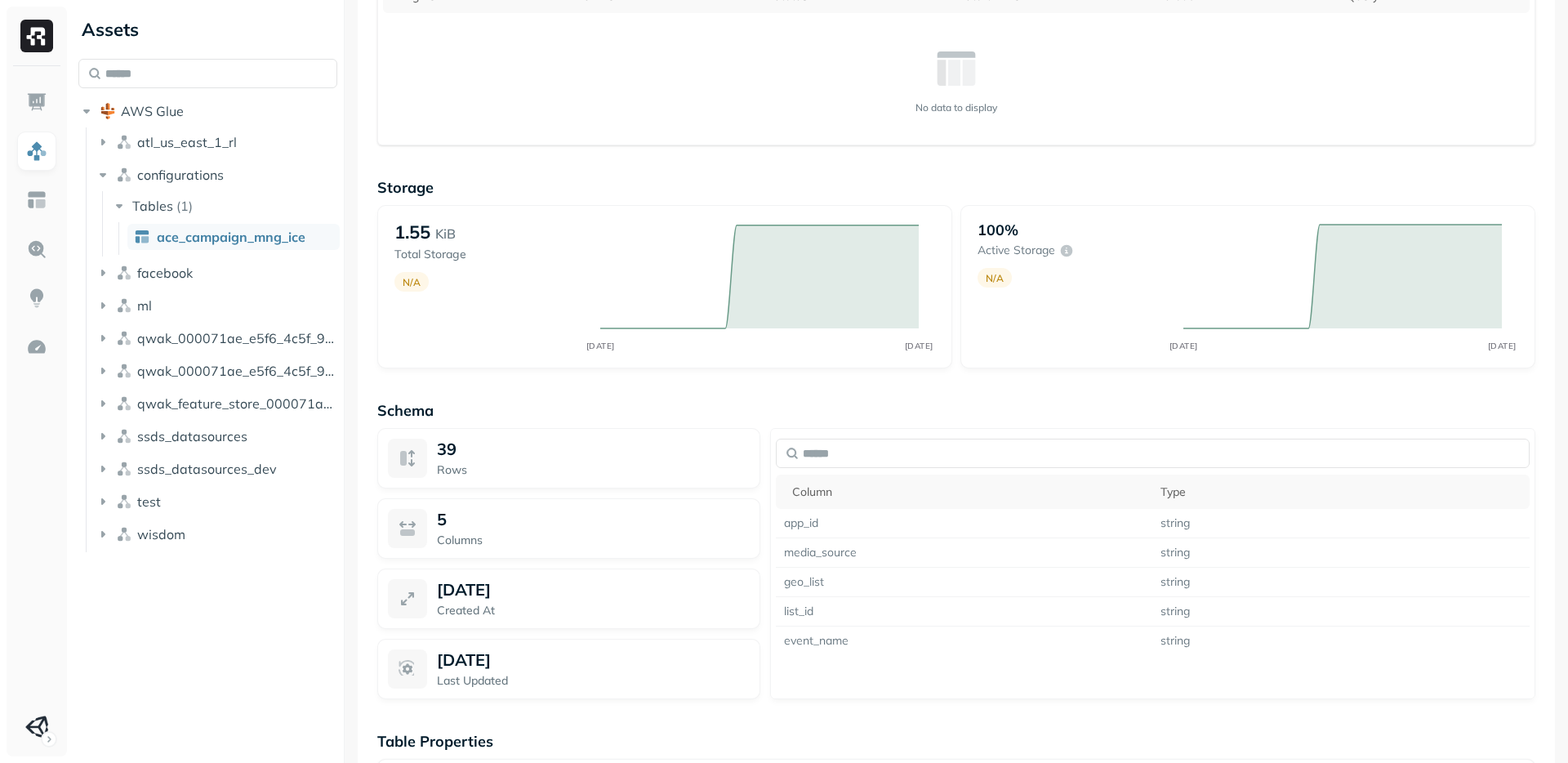
scroll to position [898, 0]
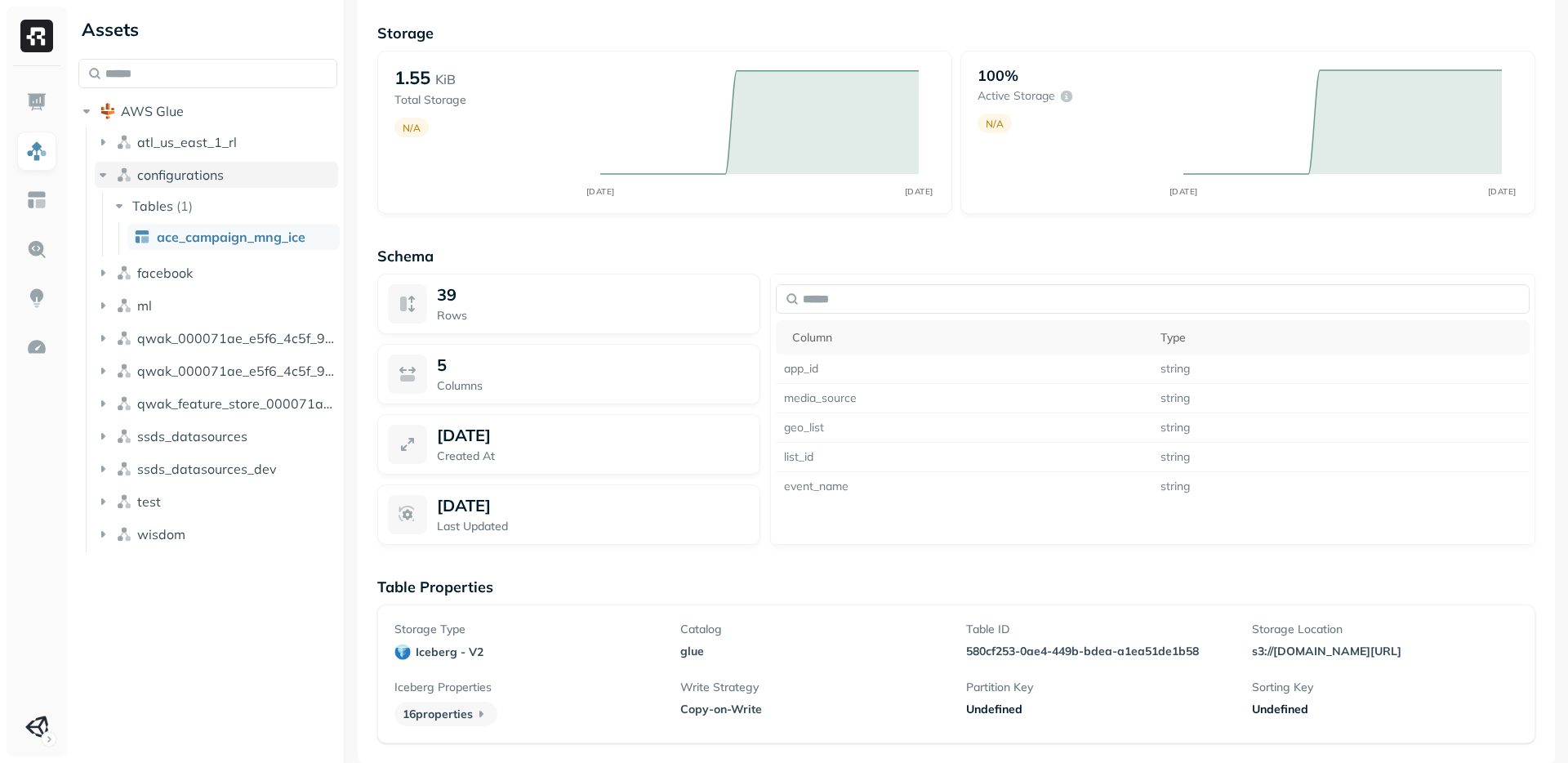
click at [101, 171] on icon "button" at bounding box center [103, 175] width 16 height 16
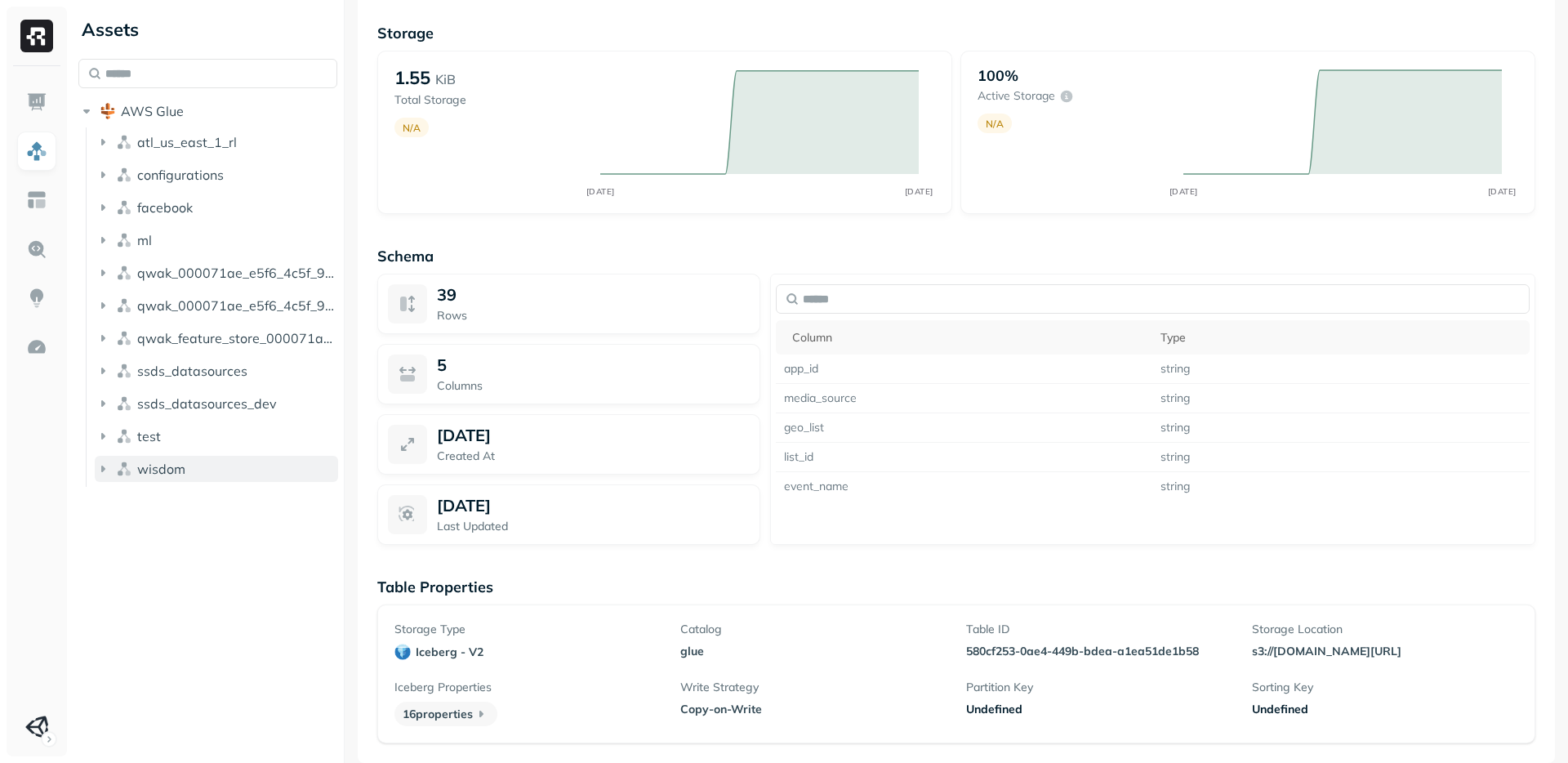
click at [114, 471] on button "wisdom" at bounding box center [216, 469] width 243 height 26
click at [143, 503] on span "Tables" at bounding box center [153, 500] width 41 height 16
click at [178, 531] on span "analytics_ssds" at bounding box center [201, 531] width 90 height 16
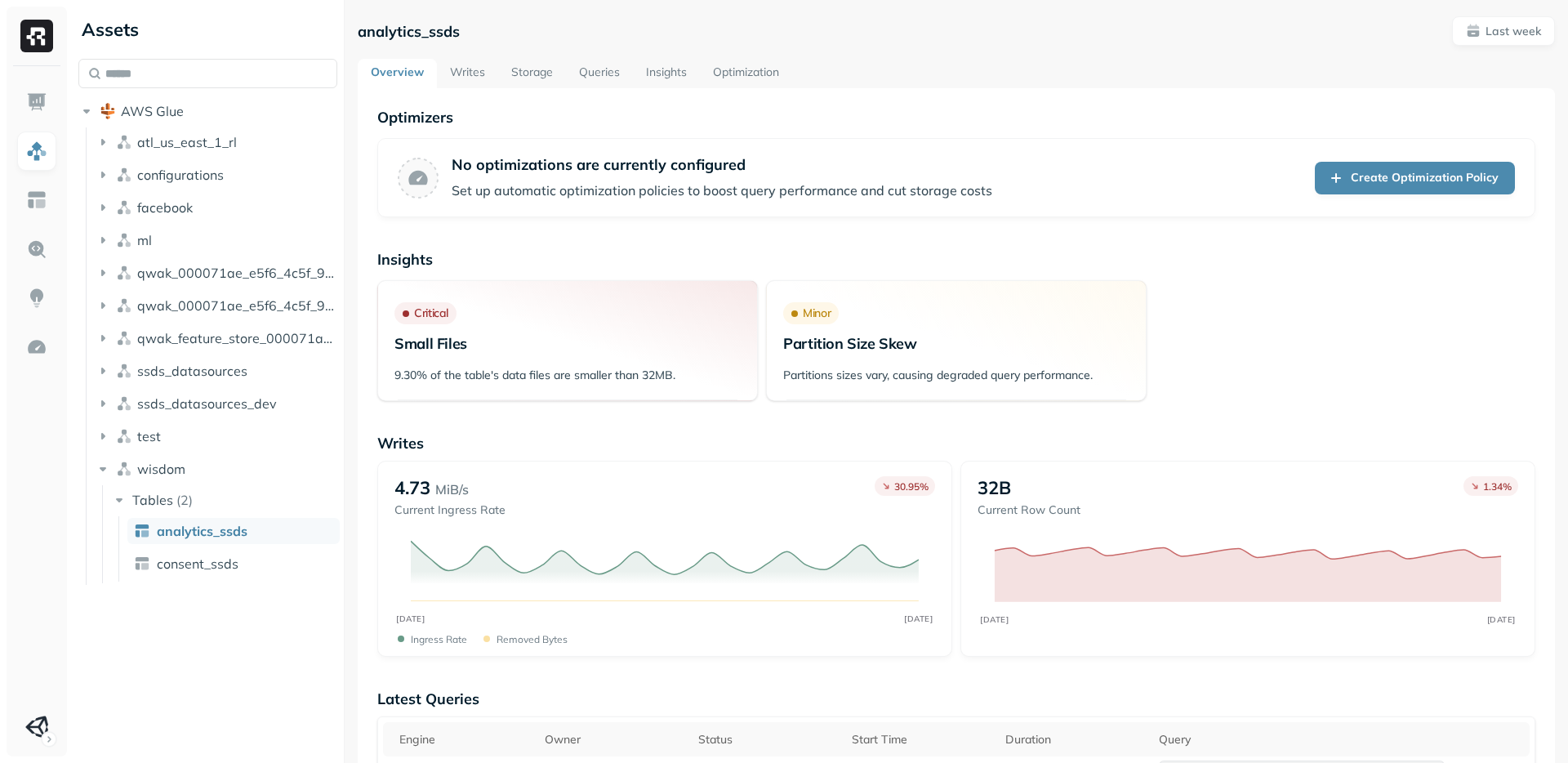
click at [522, 76] on link "Storage" at bounding box center [533, 73] width 68 height 29
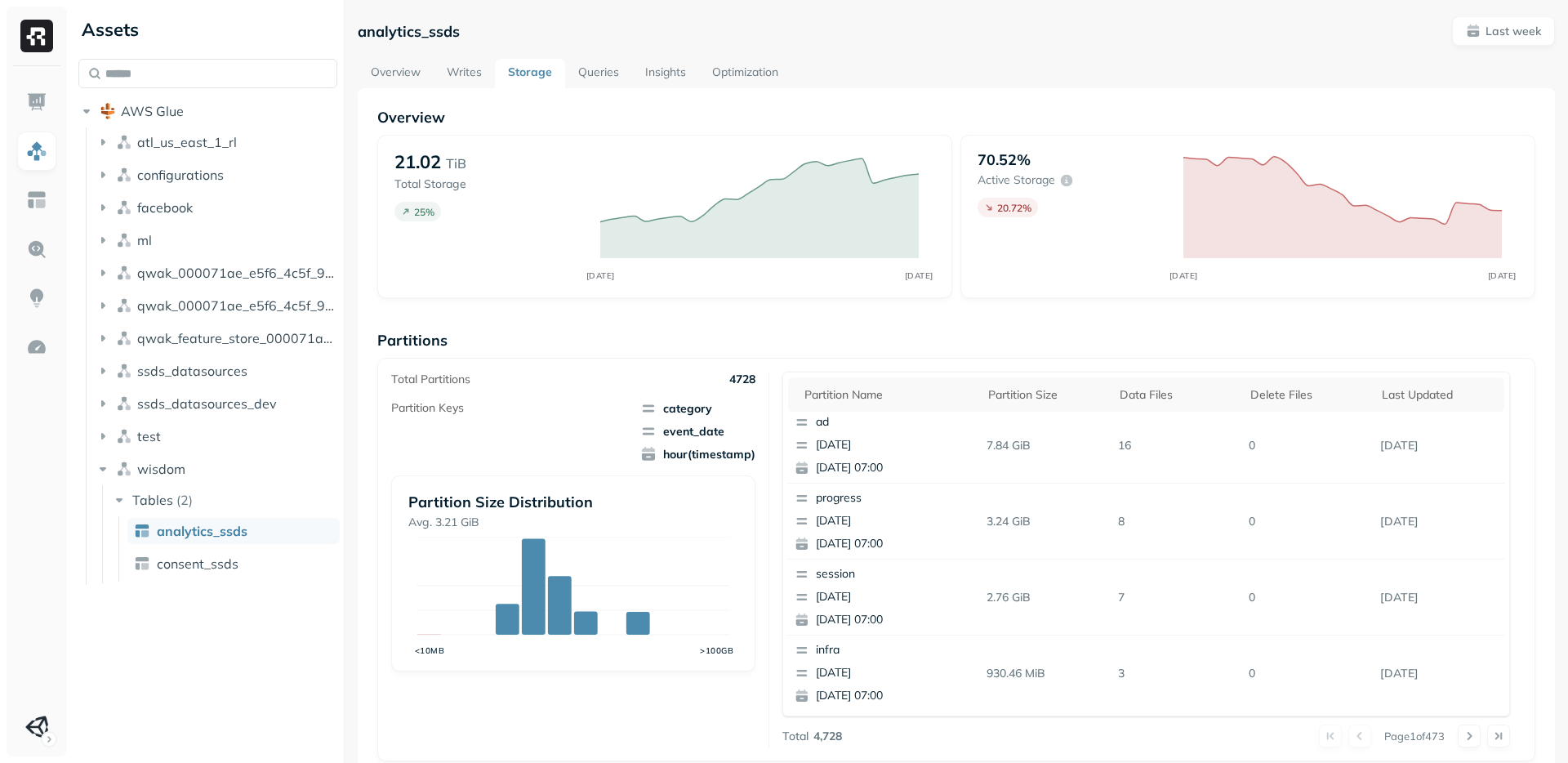
click at [602, 77] on link "Queries" at bounding box center [598, 73] width 67 height 29
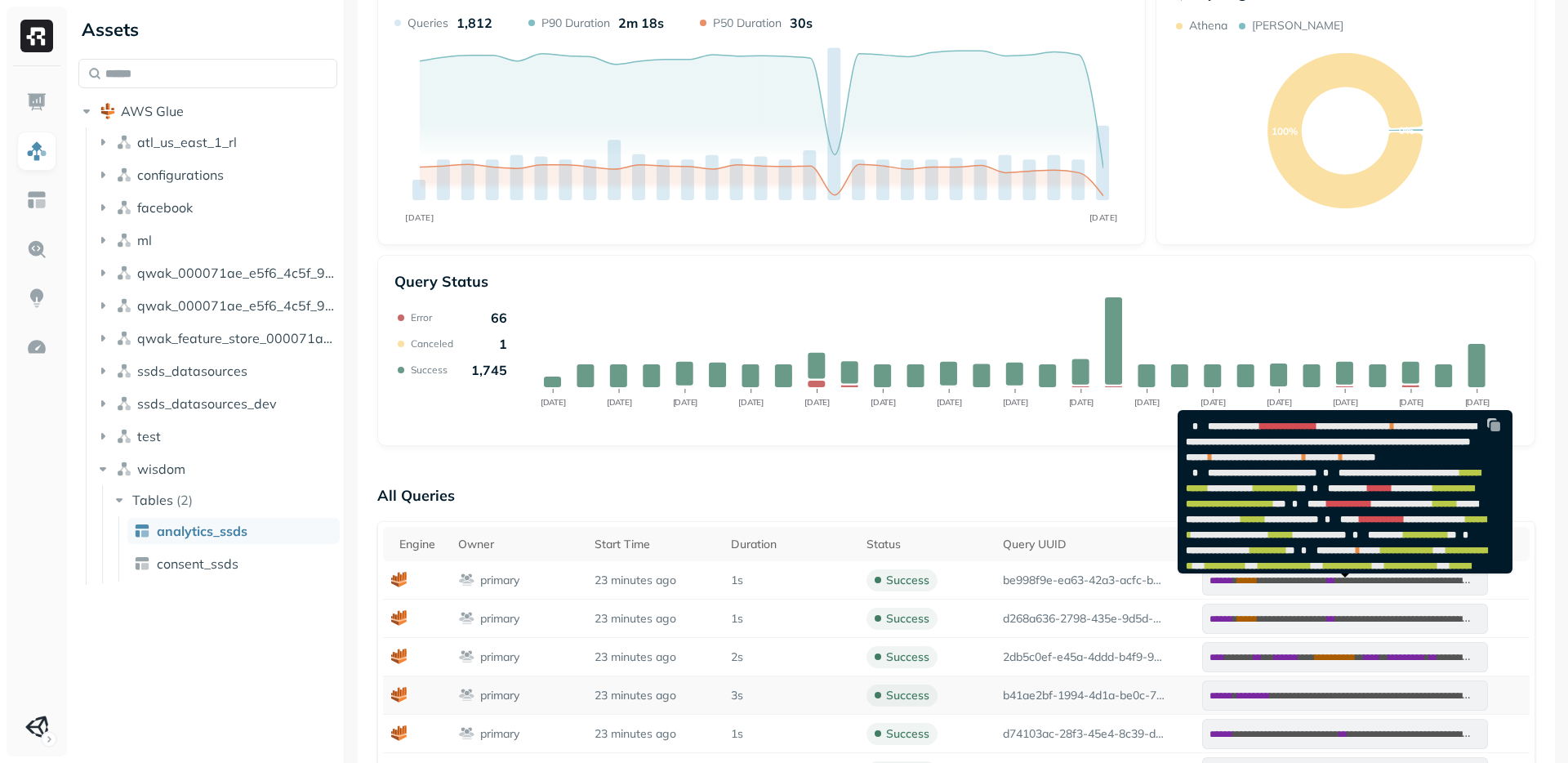
scroll to position [156, 0]
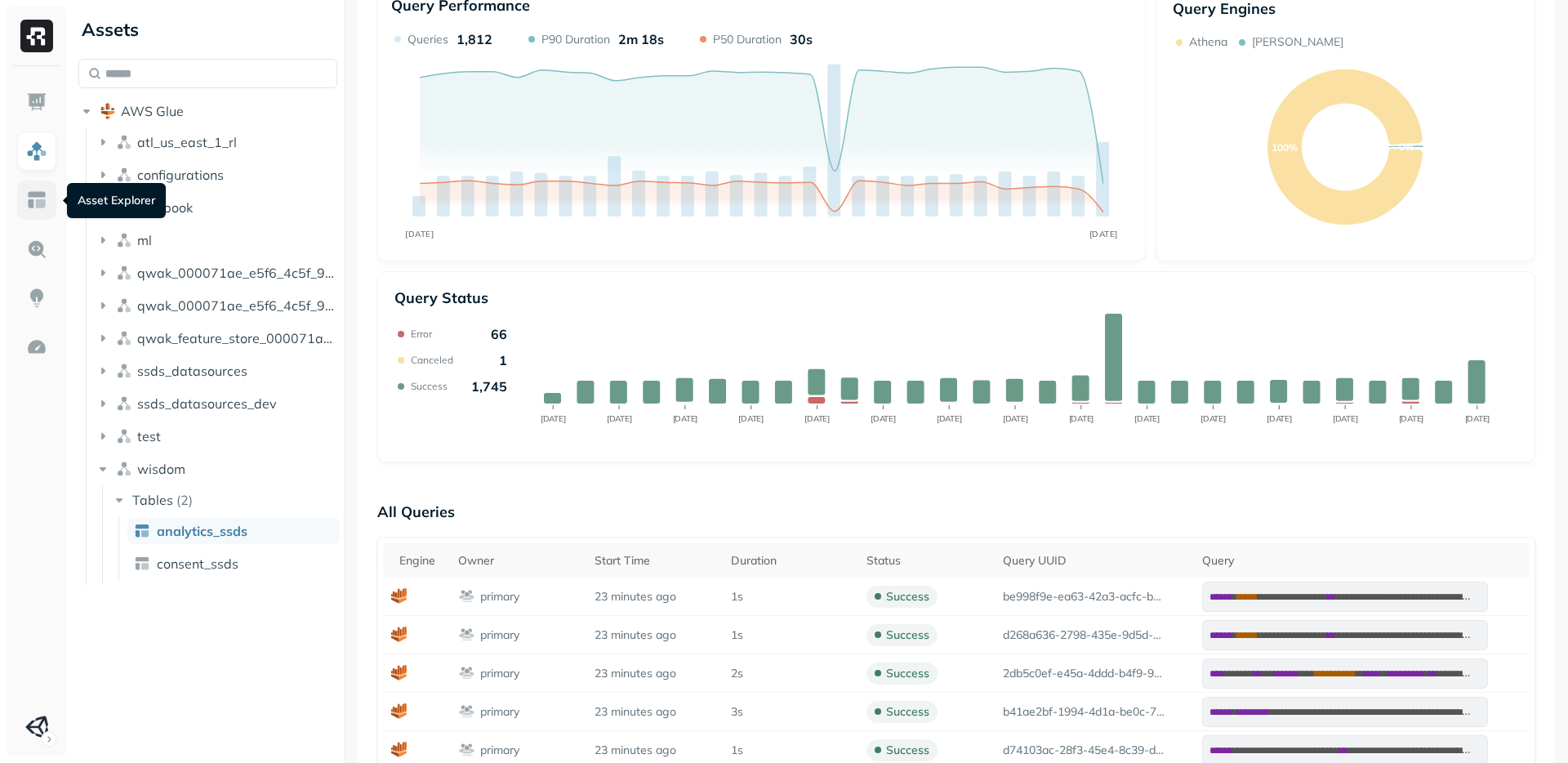
click at [39, 205] on img at bounding box center [36, 199] width 21 height 21
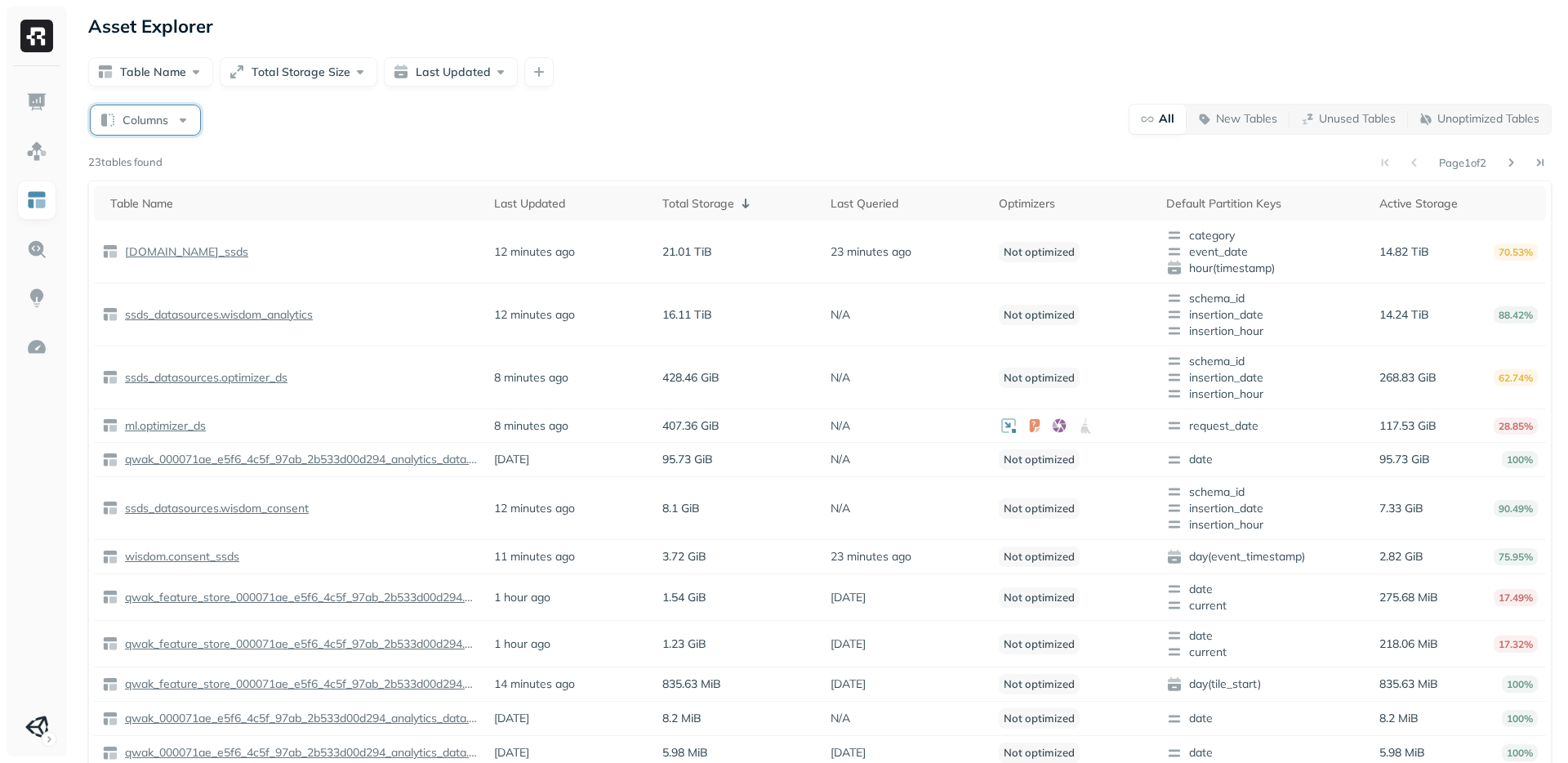
click at [161, 112] on button "Columns" at bounding box center [146, 120] width 110 height 29
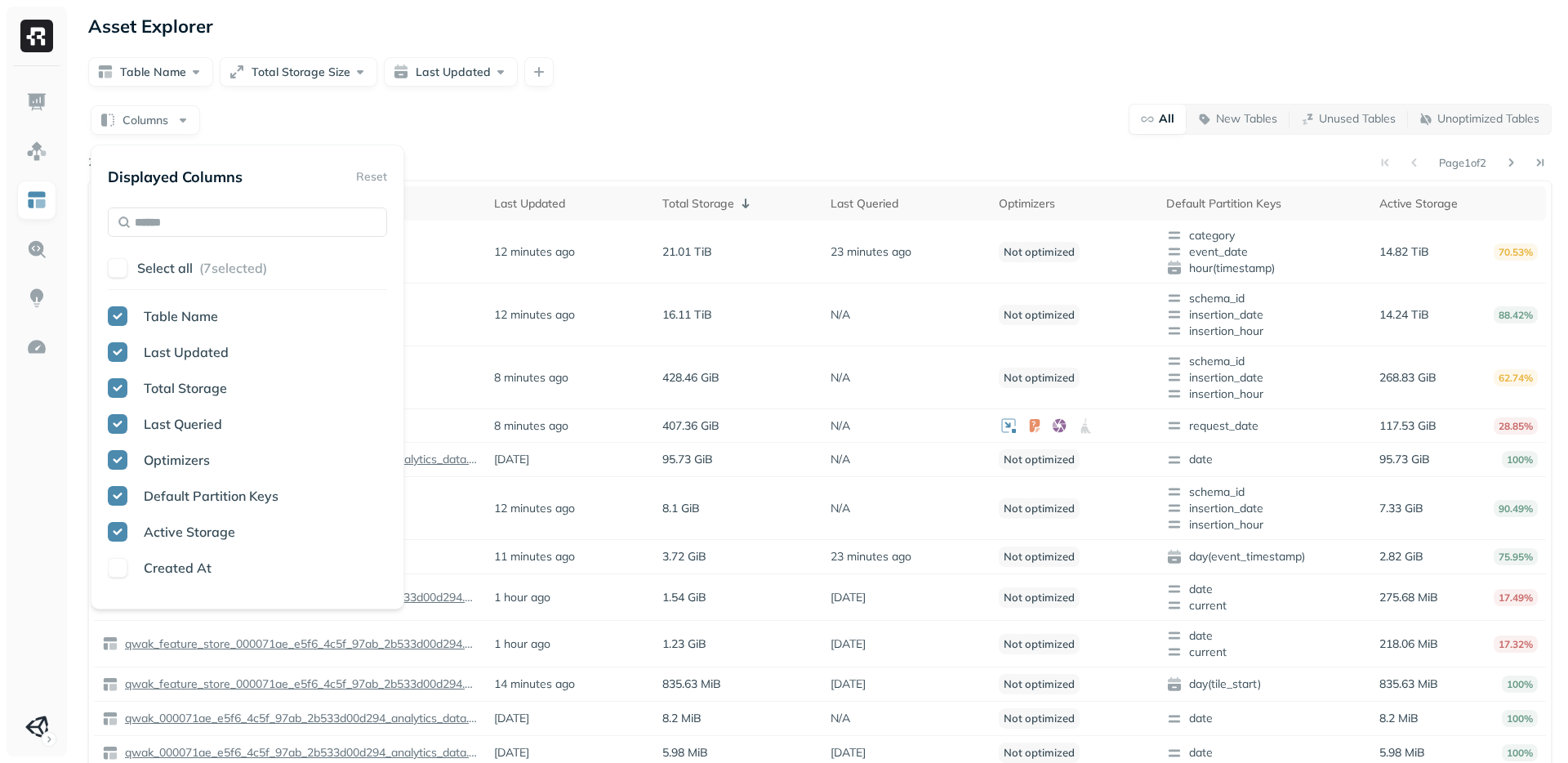
click at [286, 103] on div "Columns All New Tables Unused Tables Unoptimized Tables" at bounding box center [820, 119] width 1464 height 32
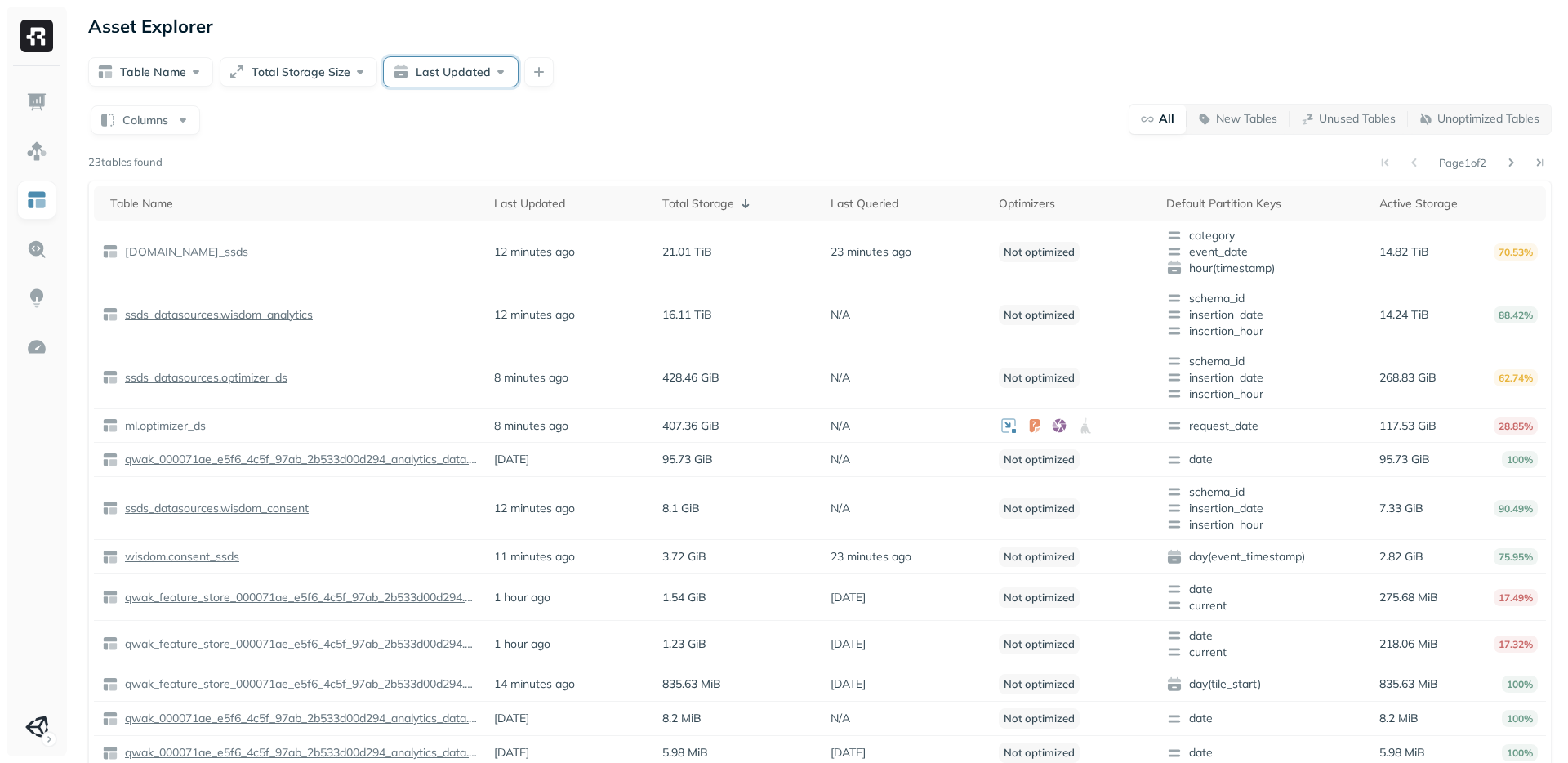
click at [448, 63] on button "Last Updated" at bounding box center [451, 71] width 134 height 29
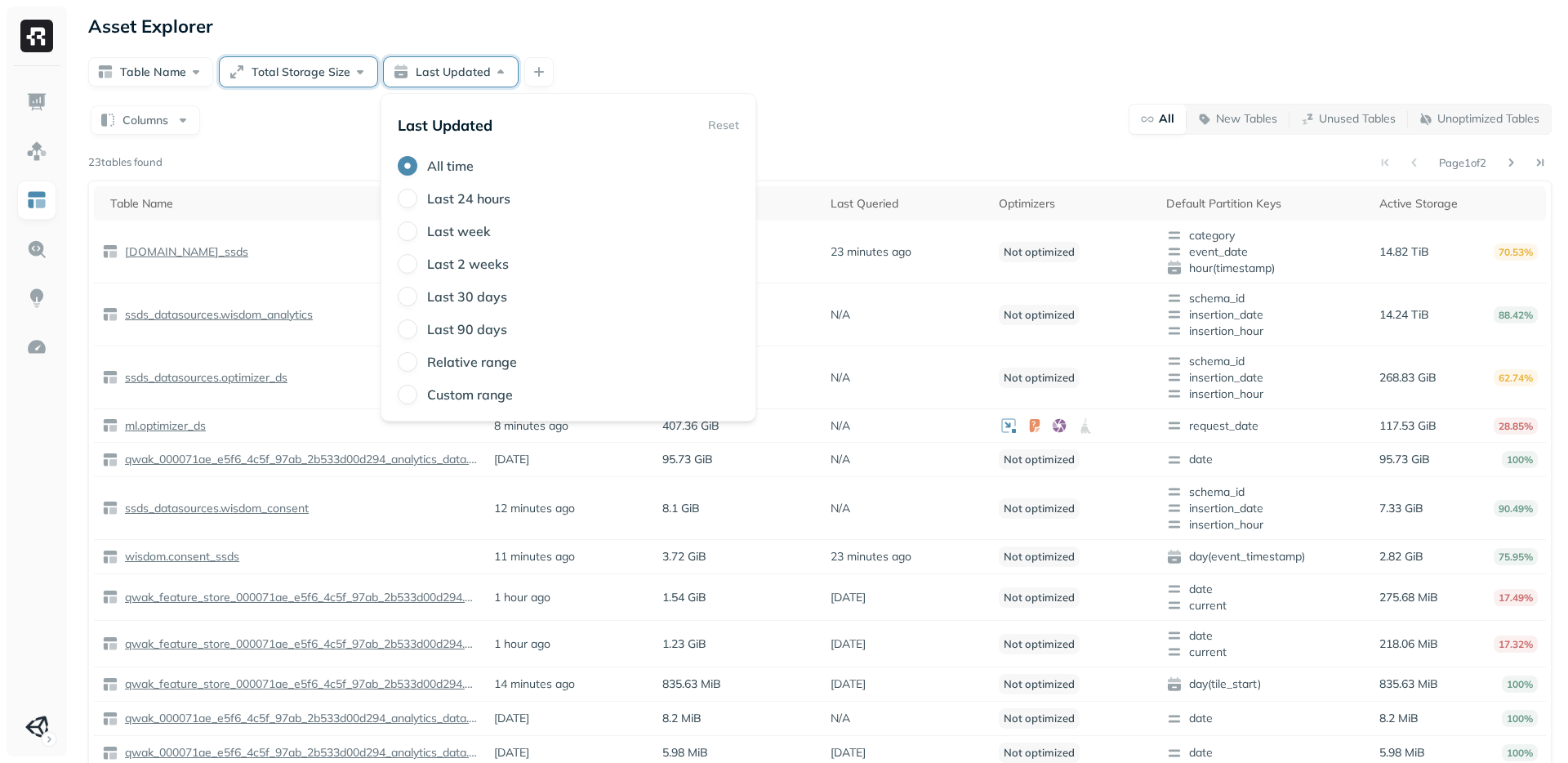
click at [303, 57] on button "Total Storage Size" at bounding box center [298, 71] width 158 height 29
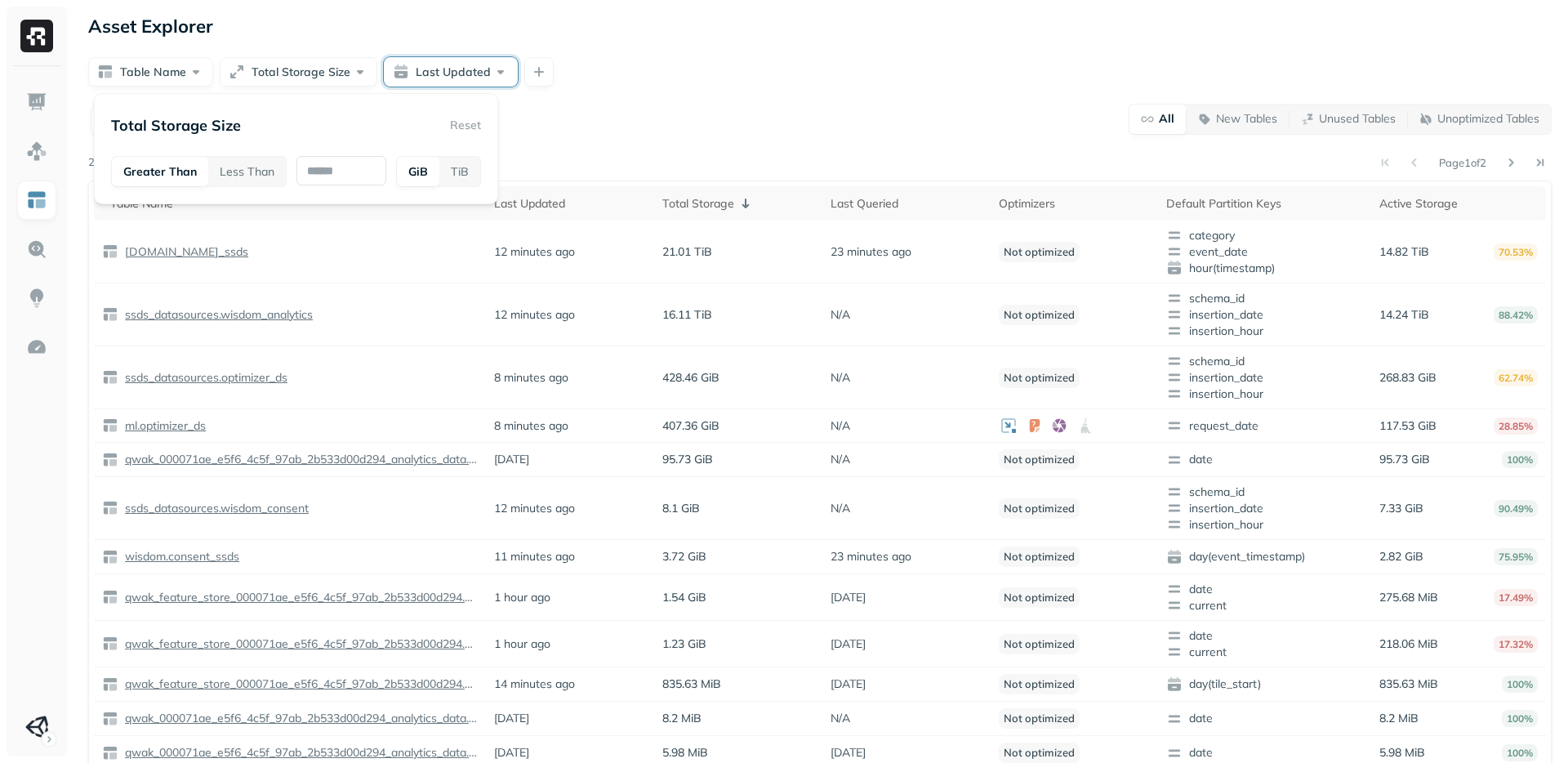
click at [475, 78] on button "Last Updated" at bounding box center [451, 71] width 134 height 29
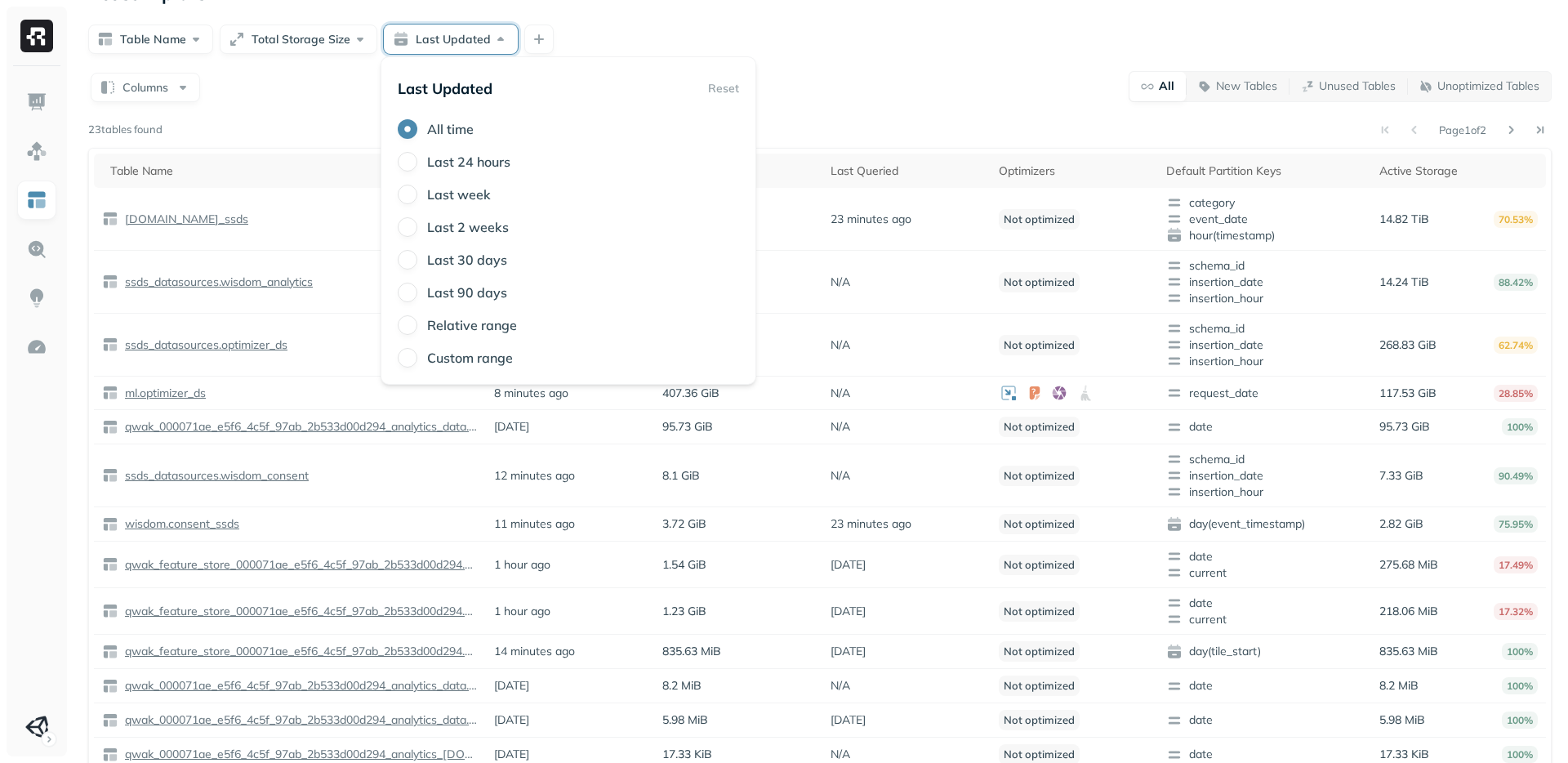
scroll to position [37, 0]
click at [871, 43] on div "Table Name Total Storage Size Last Updated" at bounding box center [820, 34] width 1464 height 29
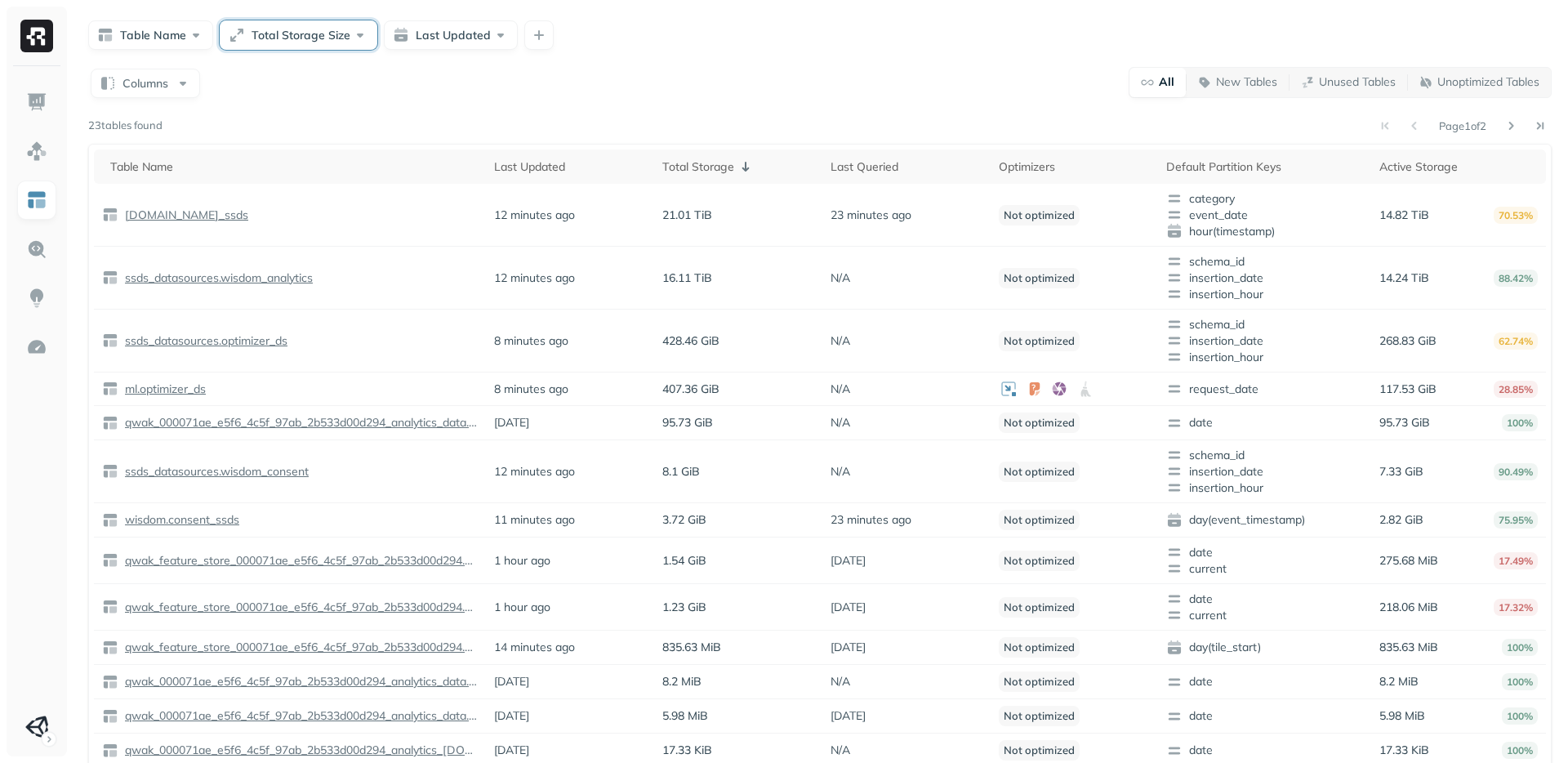
click at [292, 34] on button "Total Storage Size" at bounding box center [298, 34] width 158 height 29
click at [806, 54] on div "Asset Explorer Table Name Total Storage Size Last Updated Columns All New Table…" at bounding box center [820, 439] width 1496 height 952
click at [32, 250] on img at bounding box center [36, 248] width 21 height 21
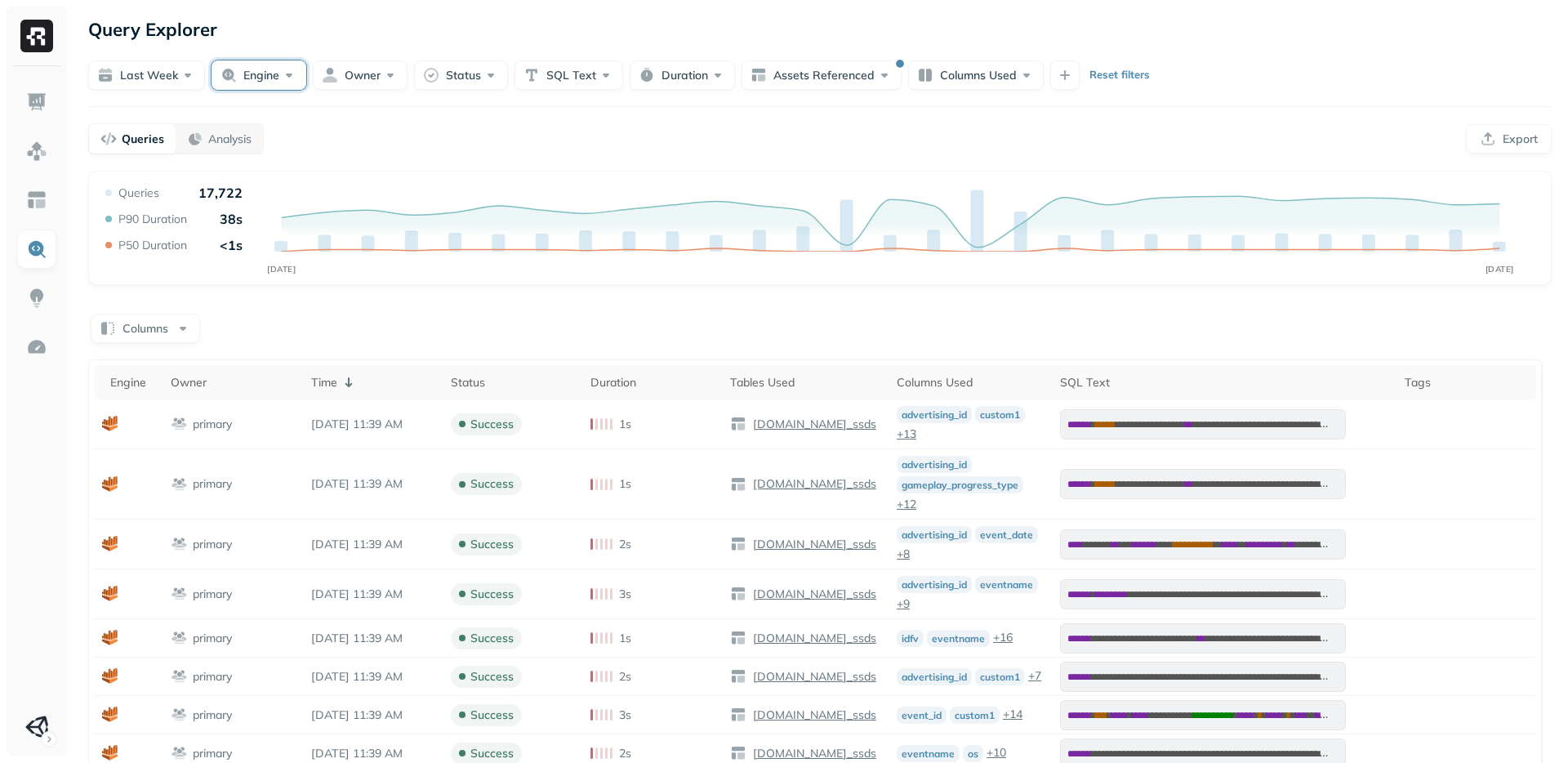
click at [264, 75] on button "Engine" at bounding box center [258, 75] width 95 height 29
click at [1040, 300] on div "**********" at bounding box center [820, 665] width 1464 height 989
click at [566, 82] on button "SQL Text" at bounding box center [569, 75] width 109 height 29
click at [651, 79] on button "Duration" at bounding box center [682, 75] width 106 height 29
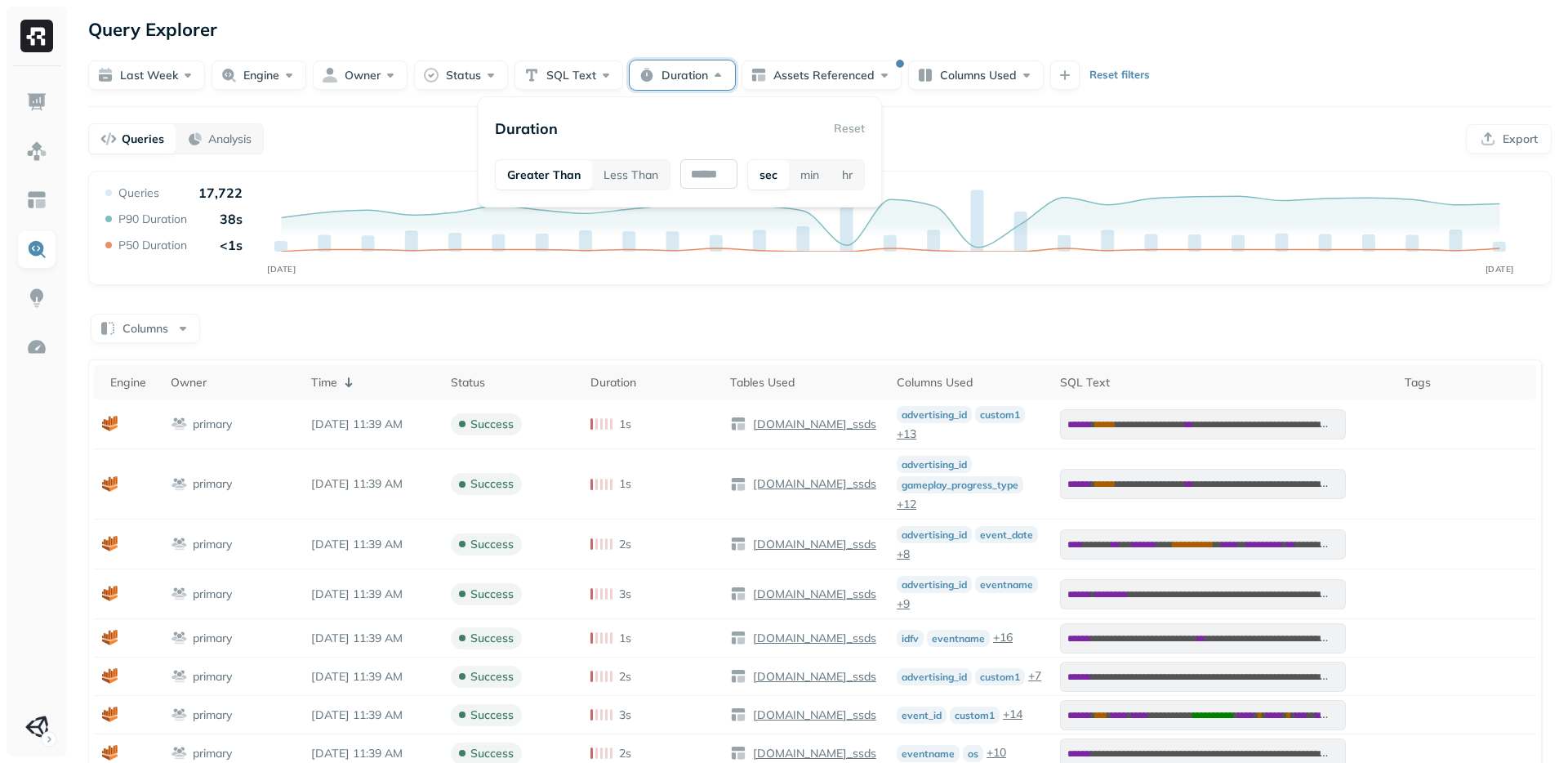
click at [709, 179] on input "text" at bounding box center [708, 174] width 57 height 29
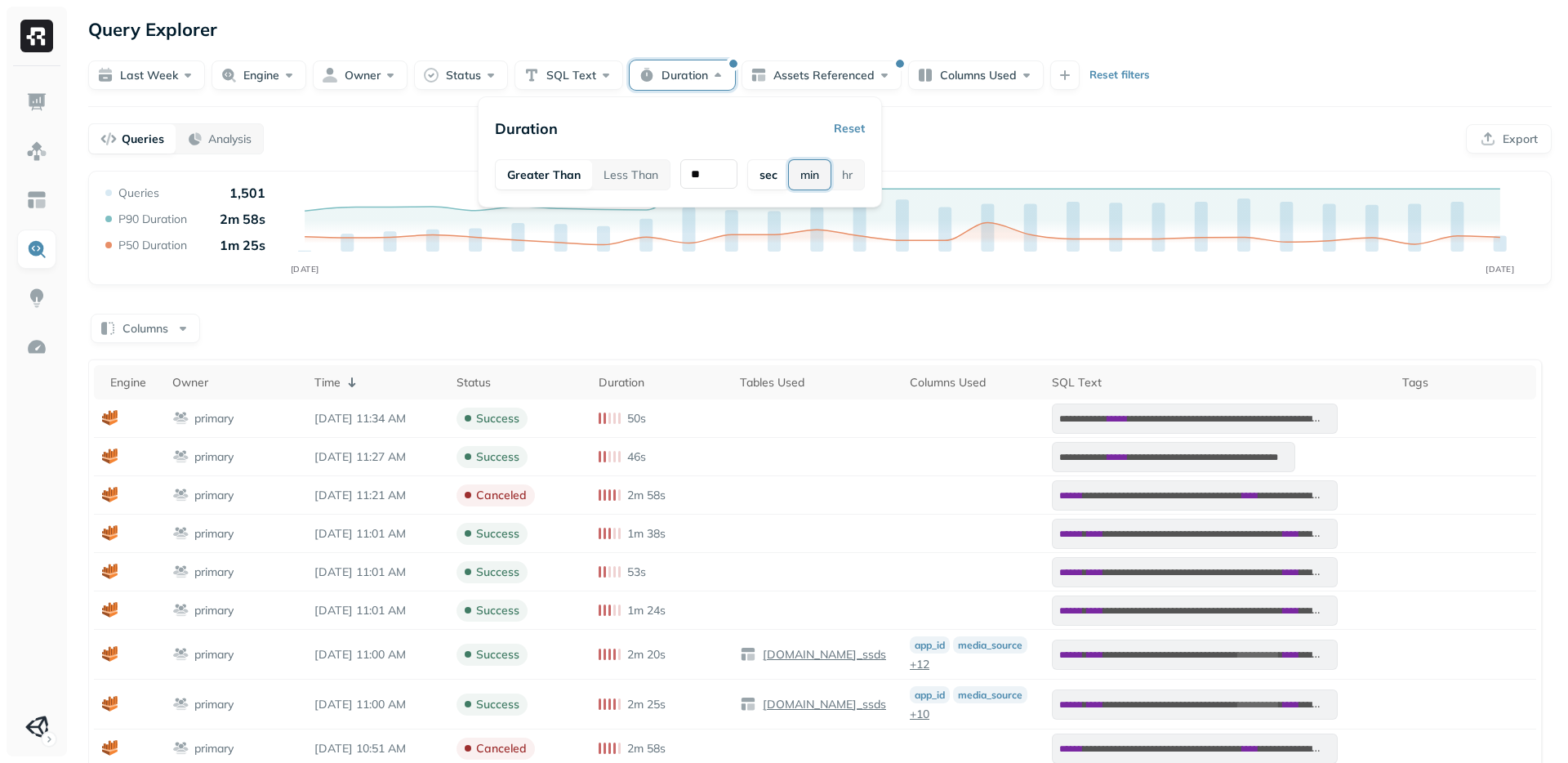
click at [815, 168] on button "min" at bounding box center [810, 175] width 42 height 29
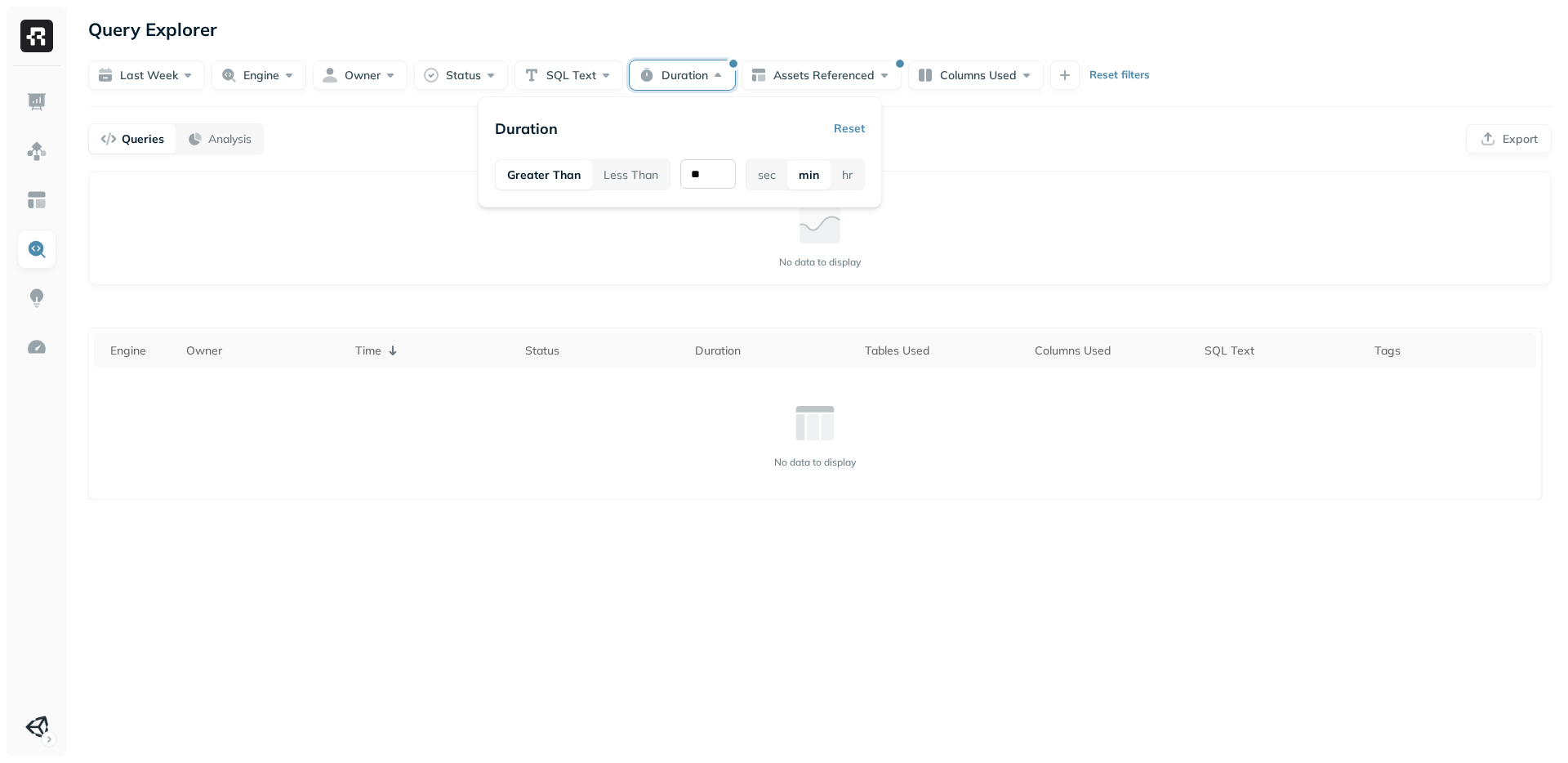
click at [708, 173] on input "**" at bounding box center [708, 174] width 56 height 29
type input "*"
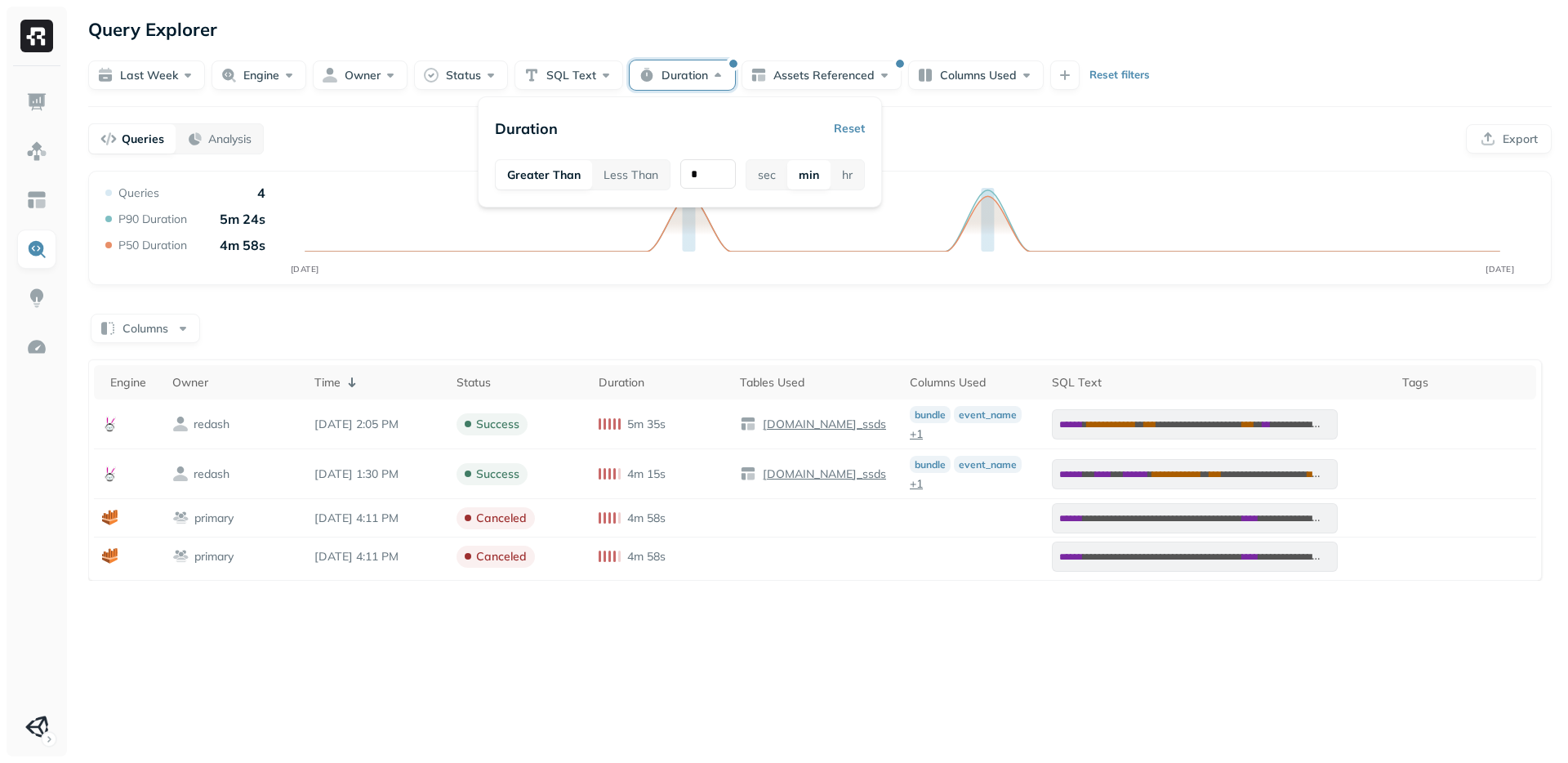
drag, startPoint x: 712, startPoint y: 174, endPoint x: 677, endPoint y: 174, distance: 35.0
click at [677, 174] on div "Greater Than Less Than * sec min hr" at bounding box center [679, 175] width 370 height 31
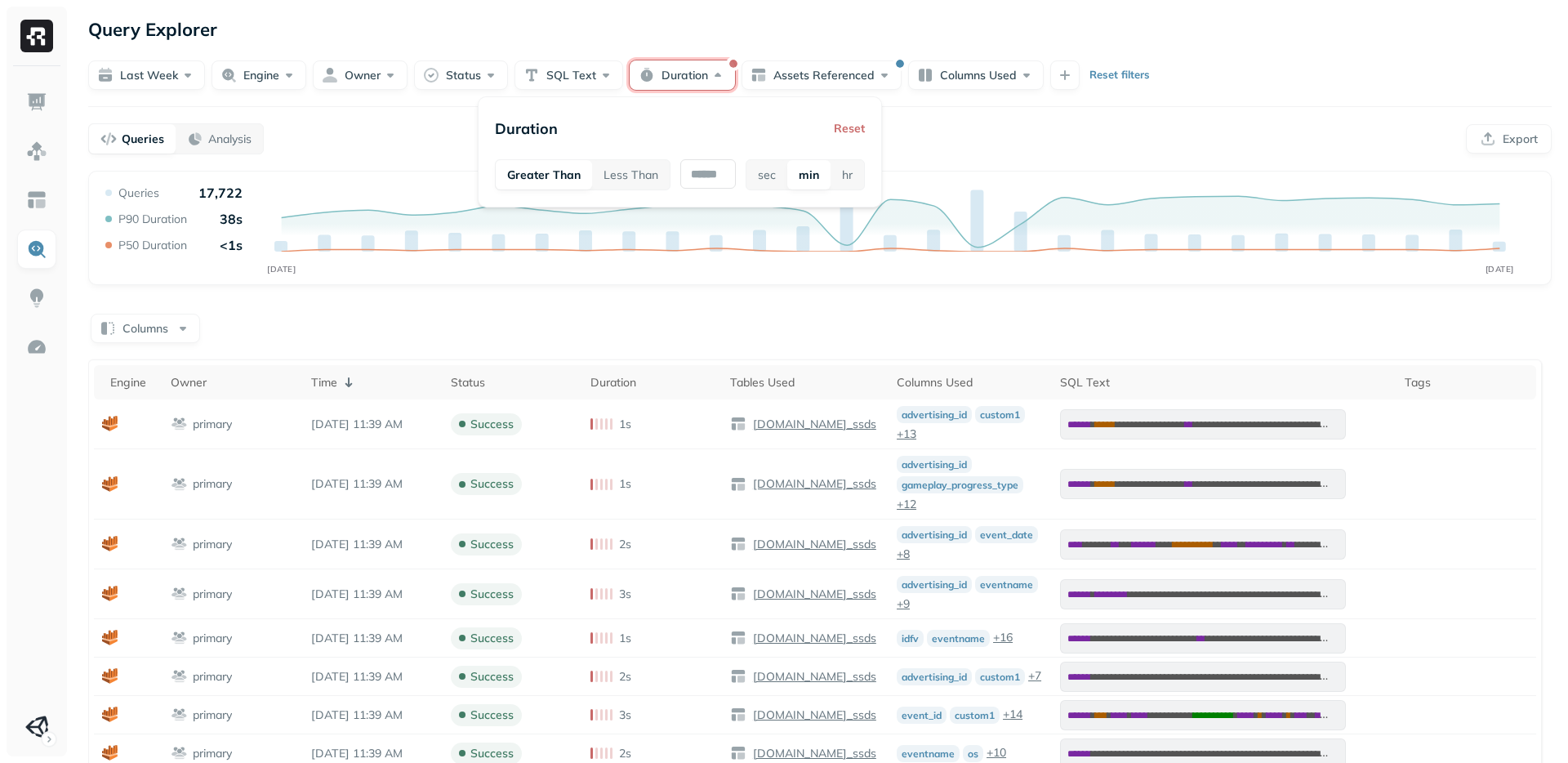
click at [688, 8] on div "**********" at bounding box center [820, 587] width 1496 height 1175
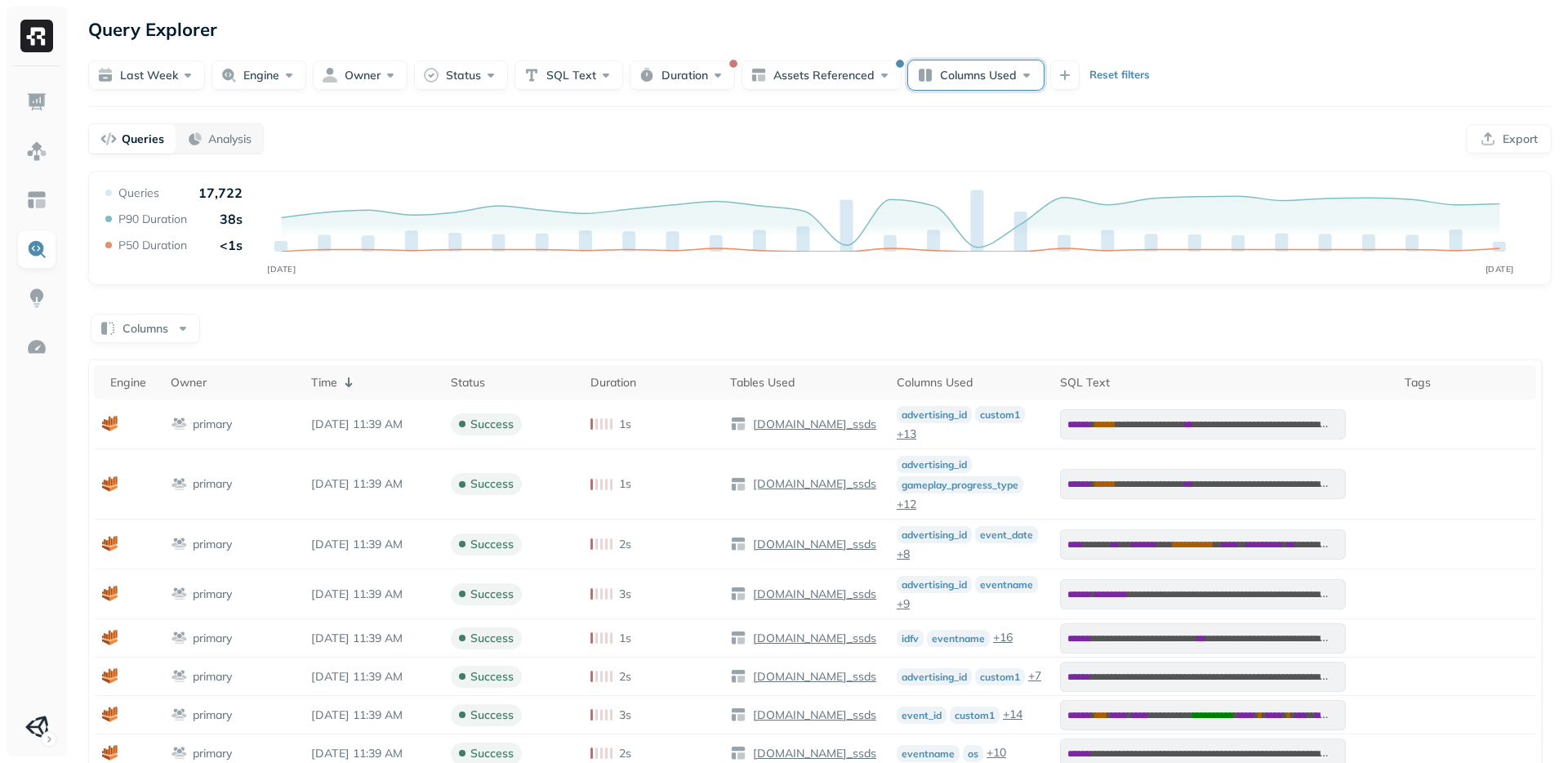
click at [966, 84] on button "Columns Used" at bounding box center [977, 75] width 136 height 29
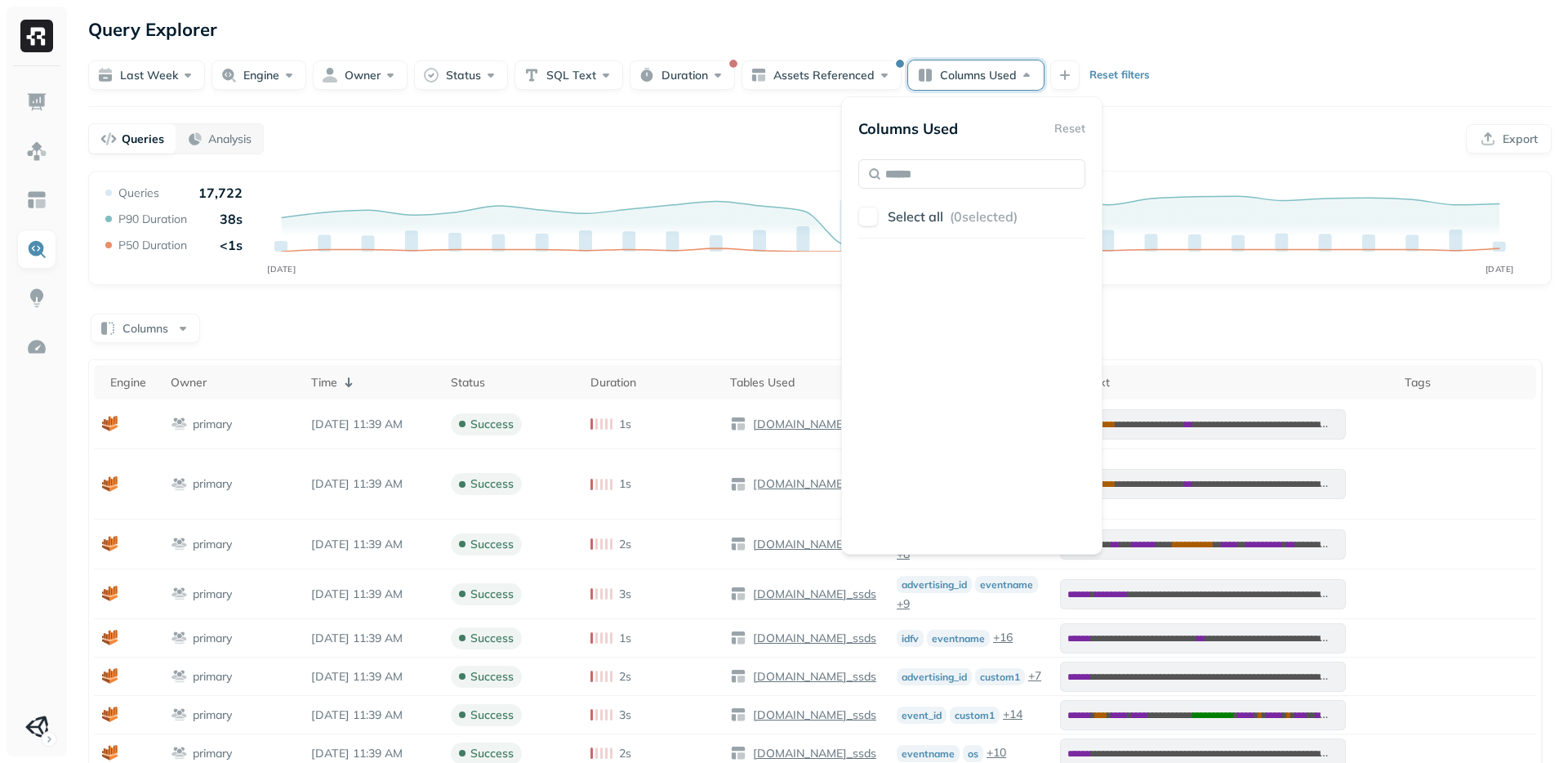
scroll to position [9309, 0]
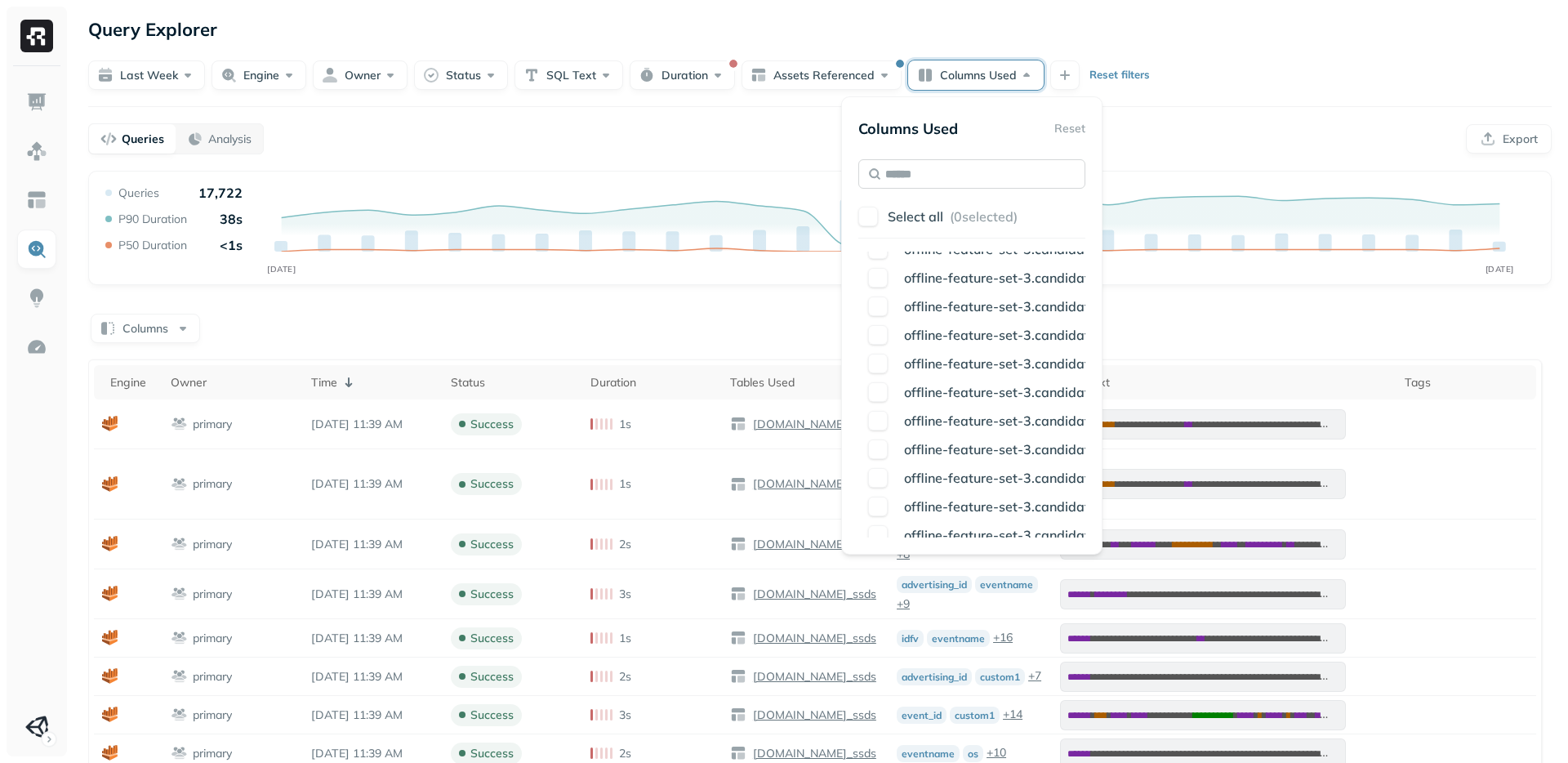
click at [916, 169] on input "text" at bounding box center [973, 174] width 227 height 29
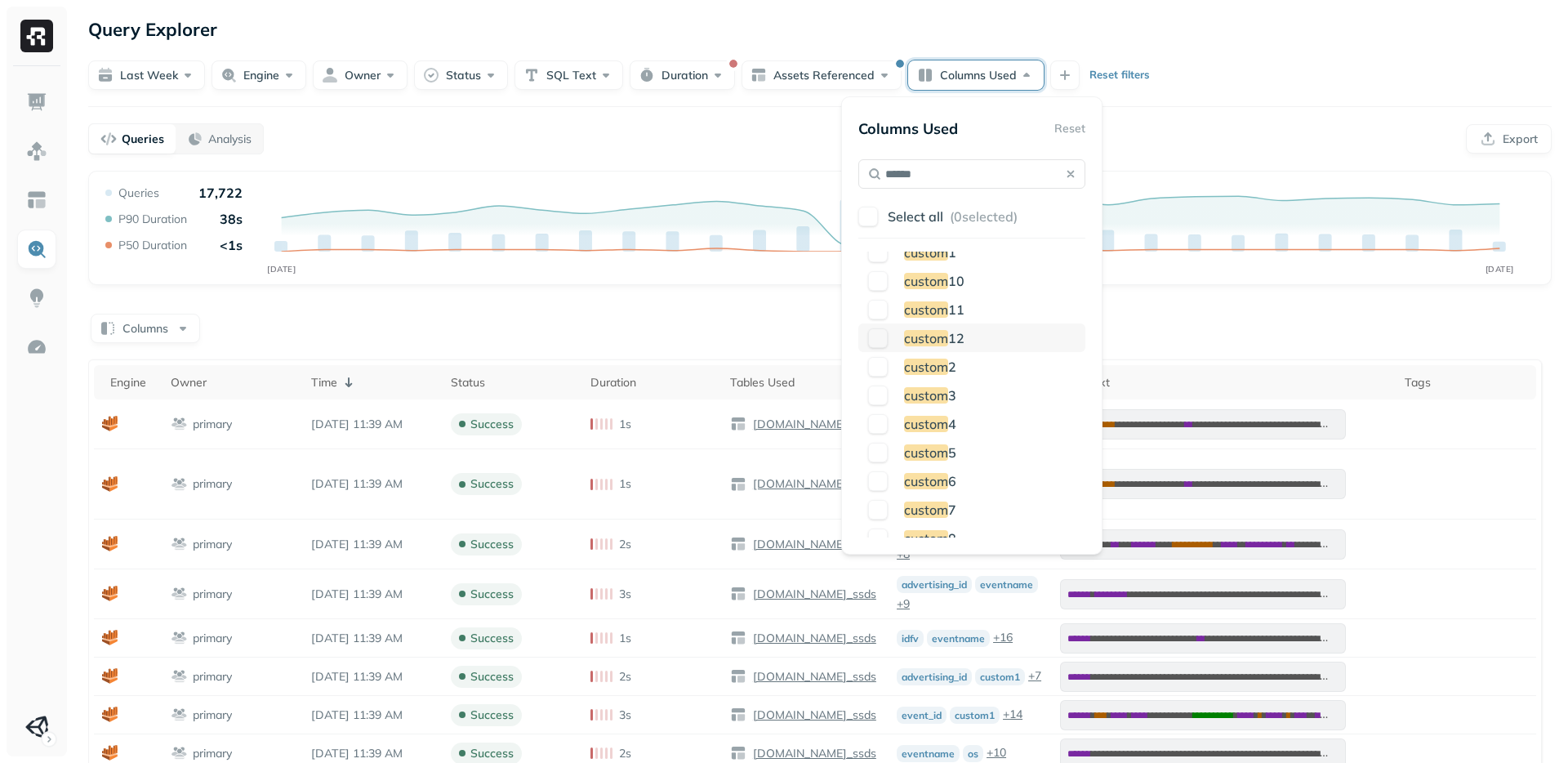
scroll to position [0, 0]
type input "******"
click at [878, 273] on button "button" at bounding box center [879, 266] width 20 height 20
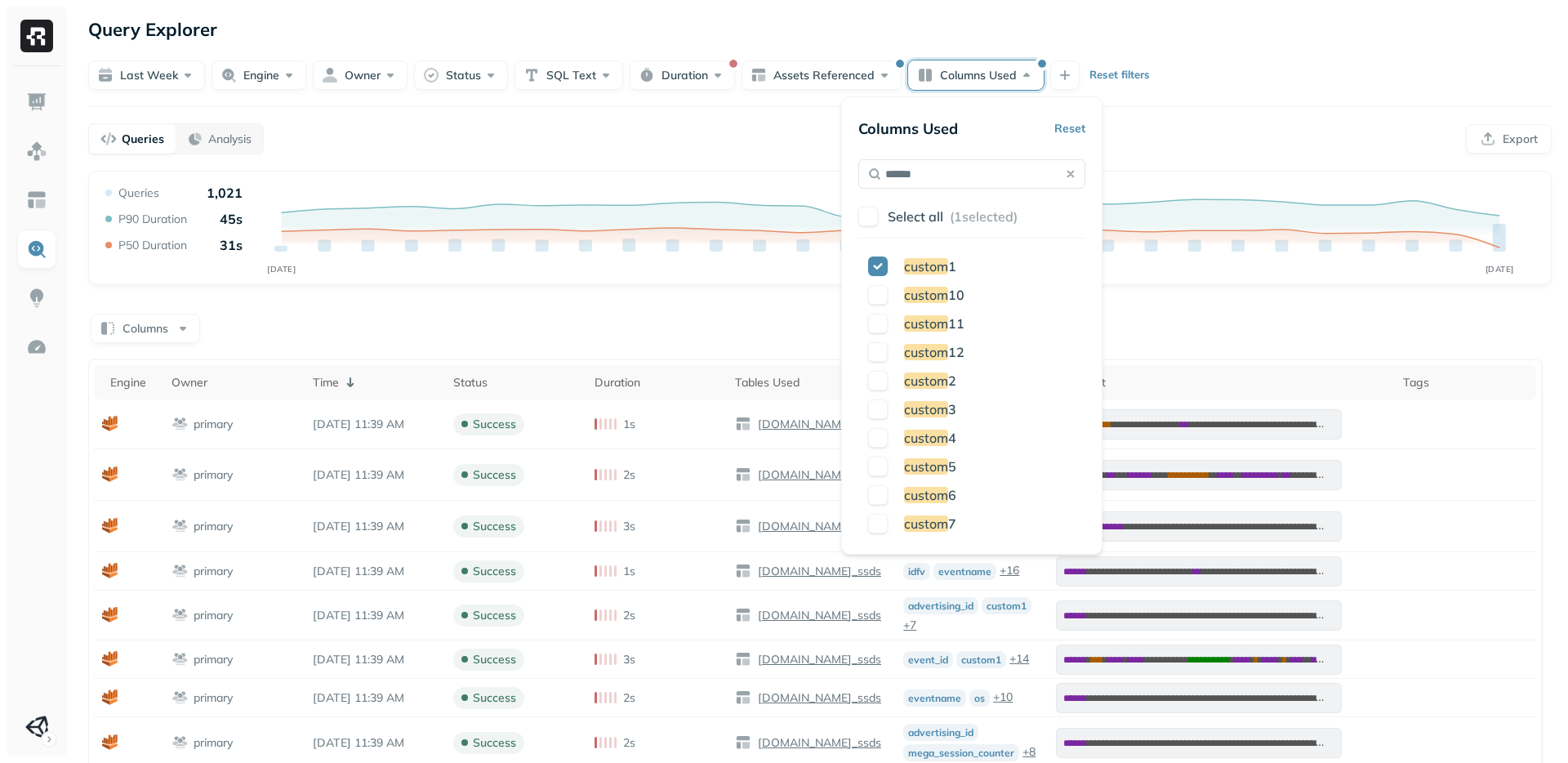
click at [1273, 134] on div "Queries Analysis Export" at bounding box center [820, 139] width 1464 height 31
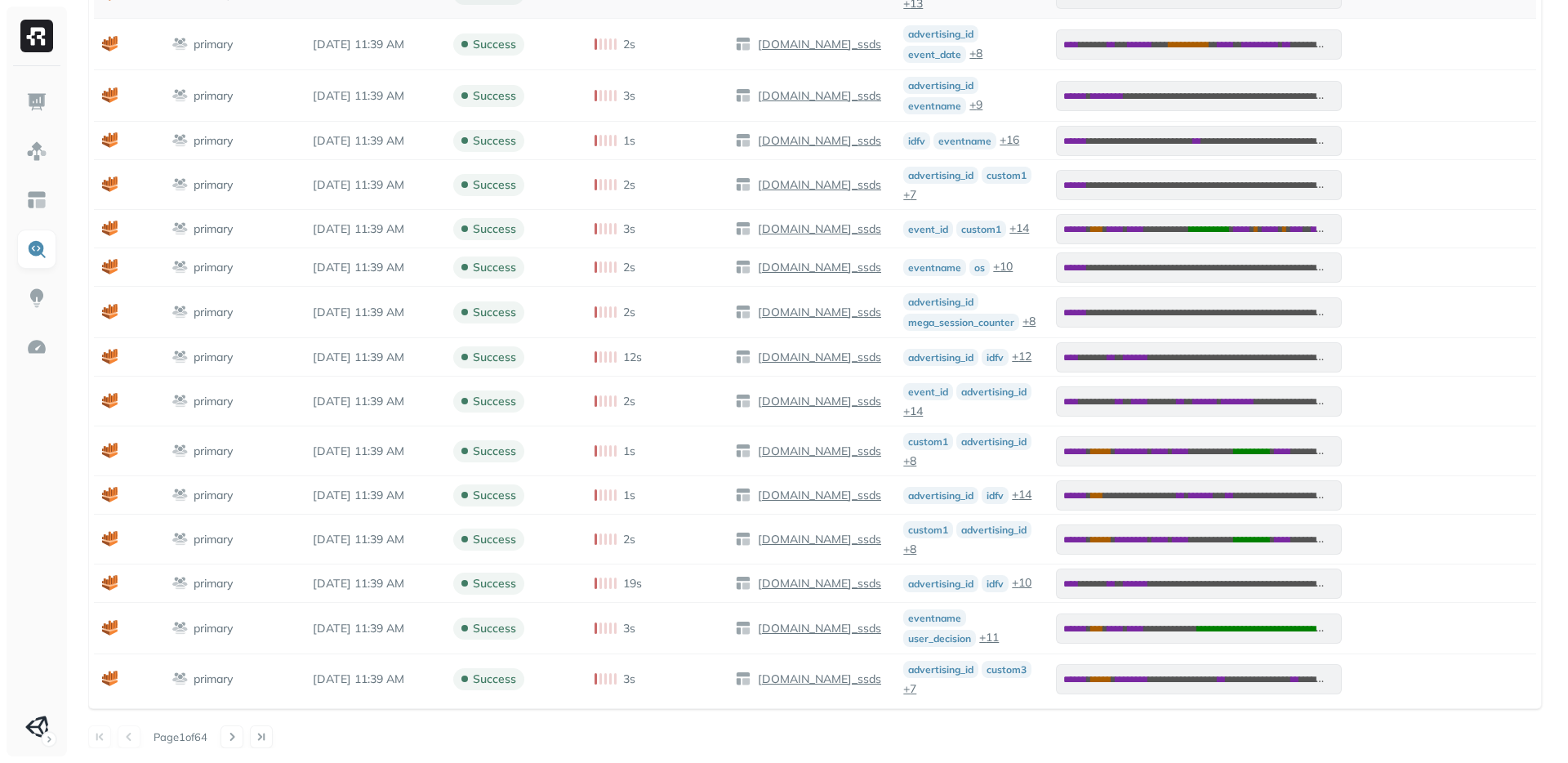
scroll to position [431, 0]
click at [191, 686] on span "primary" at bounding box center [201, 678] width 61 height 16
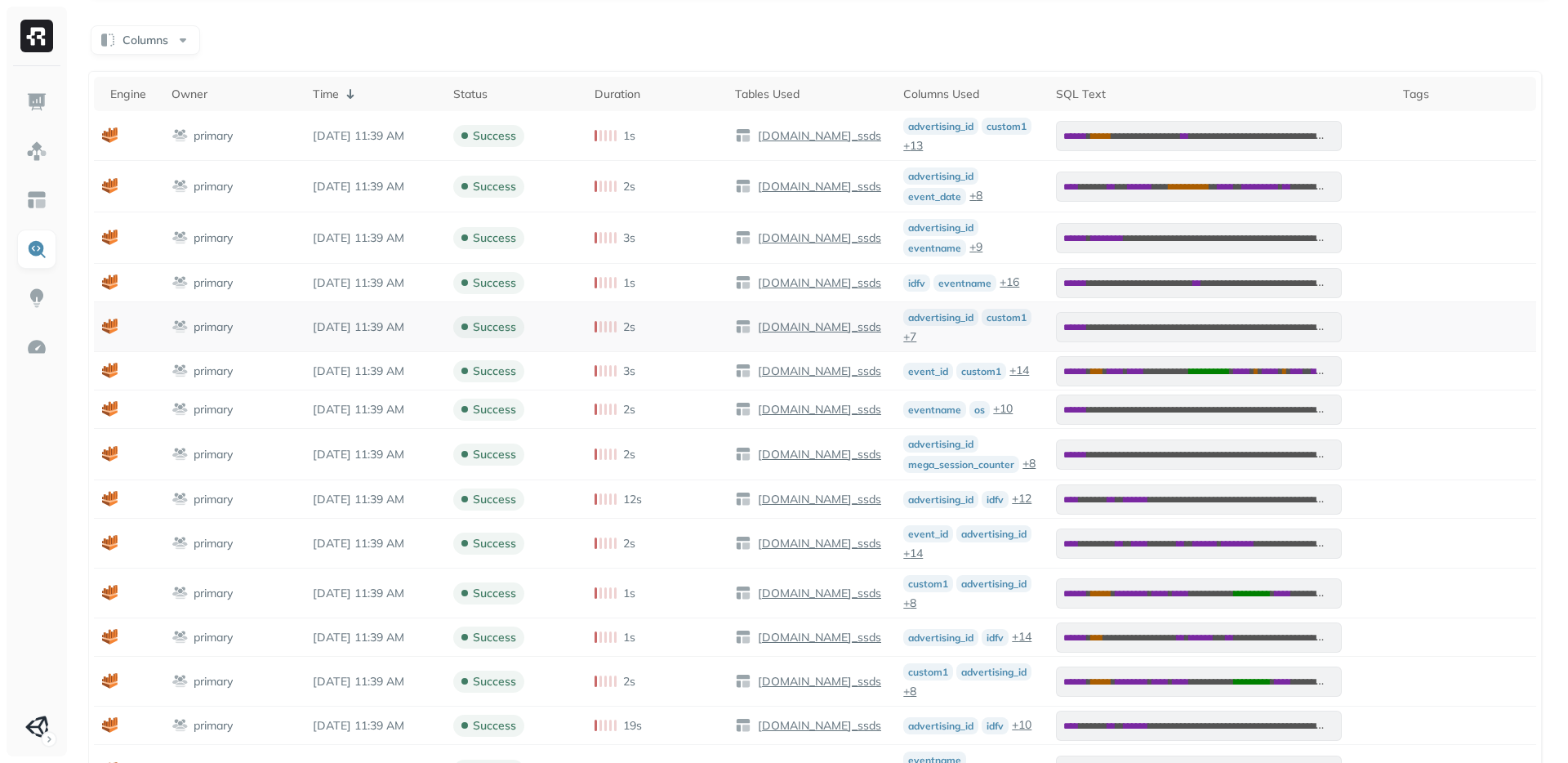
scroll to position [0, 0]
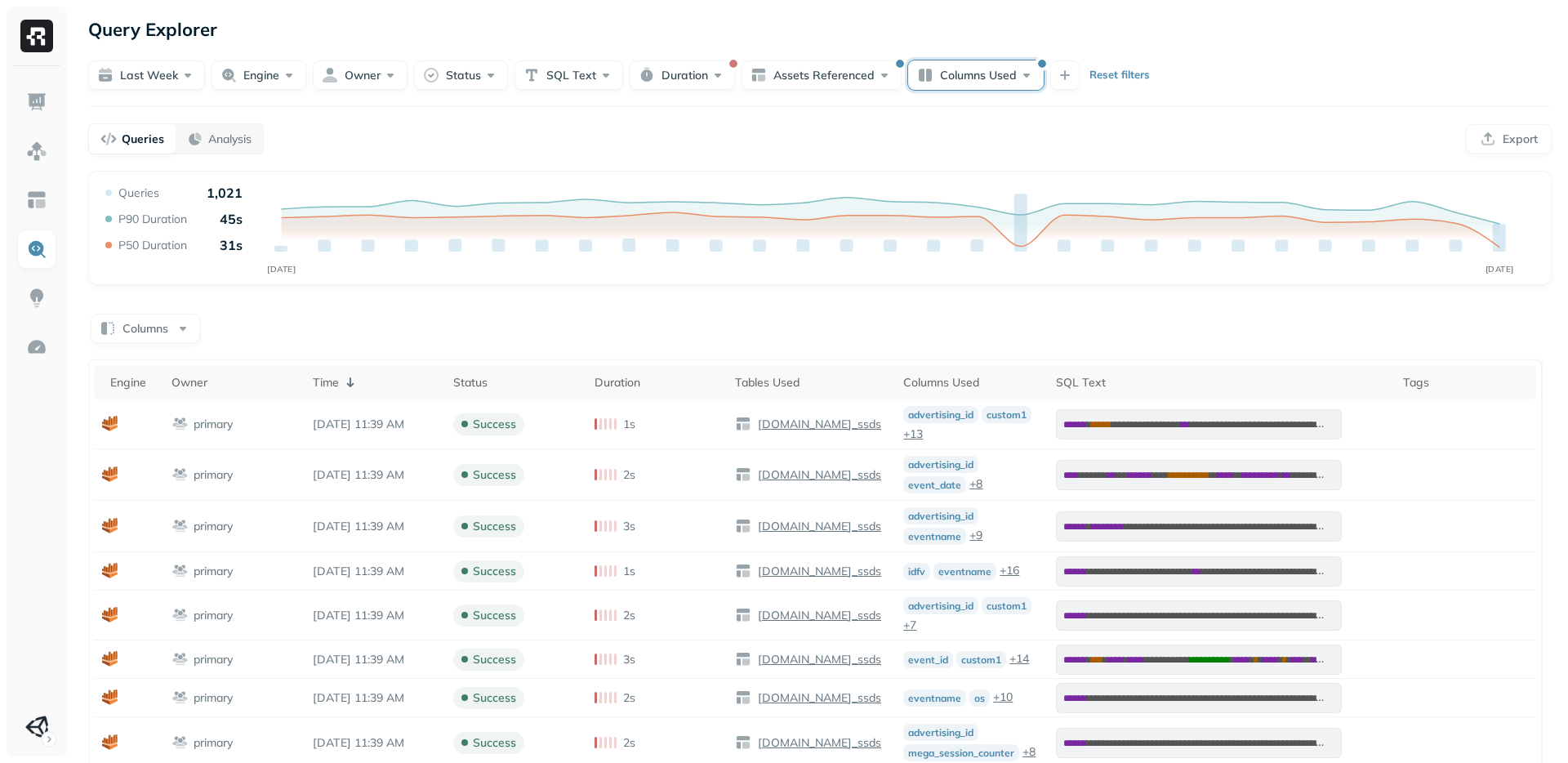
click at [960, 76] on button "Columns Used" at bounding box center [977, 75] width 136 height 29
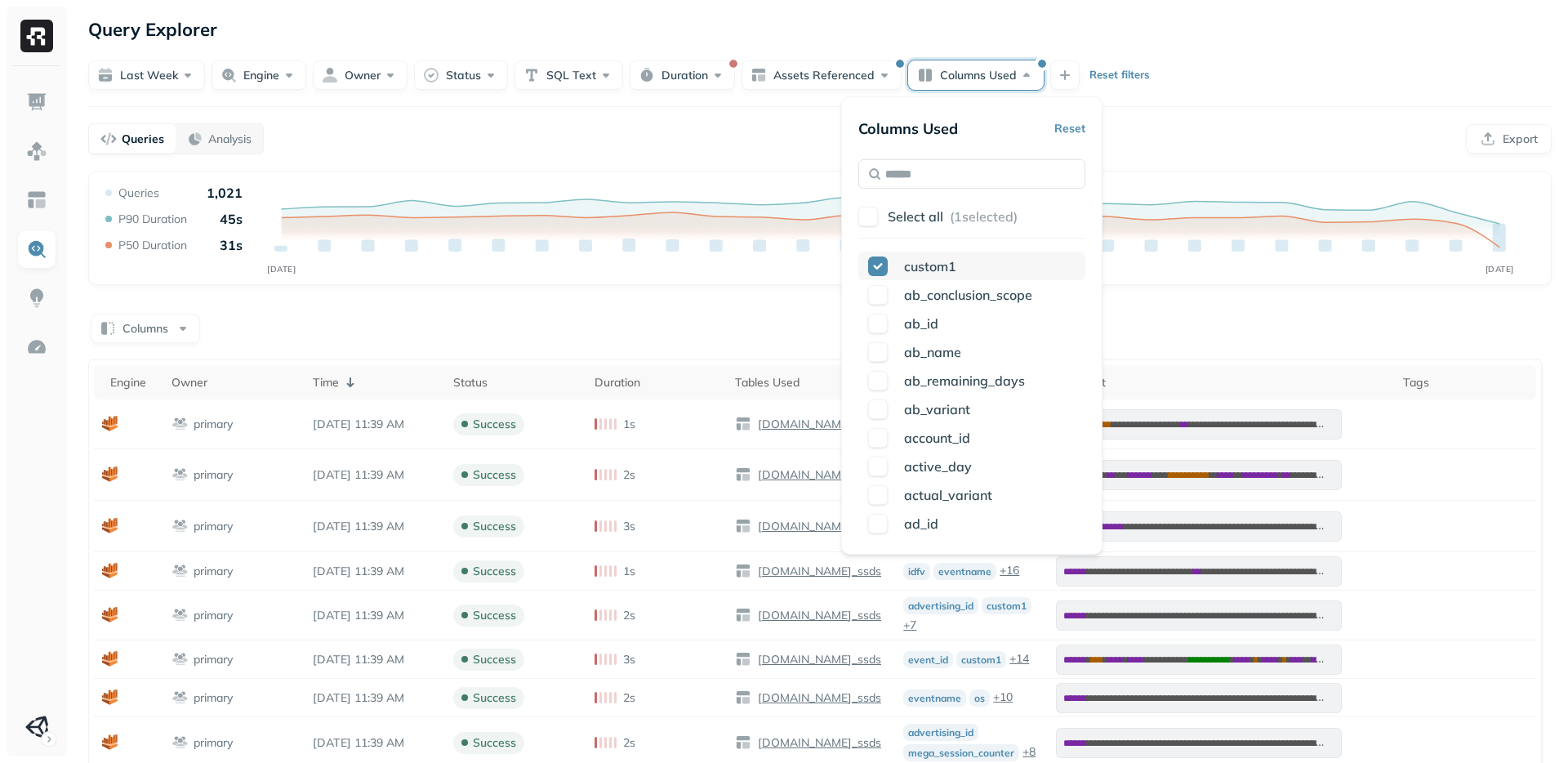
click at [876, 268] on button "button" at bounding box center [879, 266] width 20 height 20
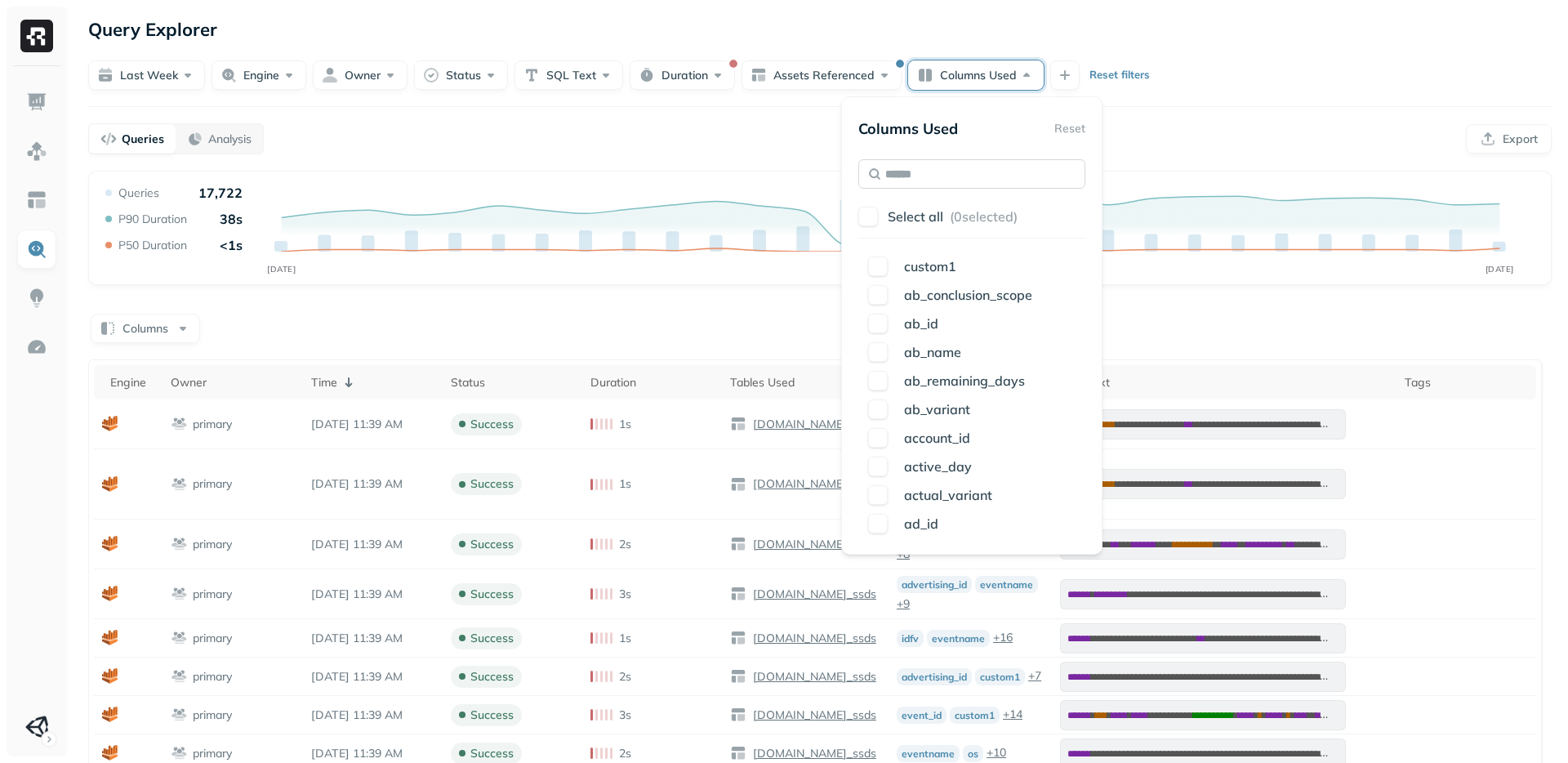
click at [915, 174] on input "text" at bounding box center [973, 174] width 227 height 29
click at [252, 72] on button "Engine" at bounding box center [258, 75] width 95 height 29
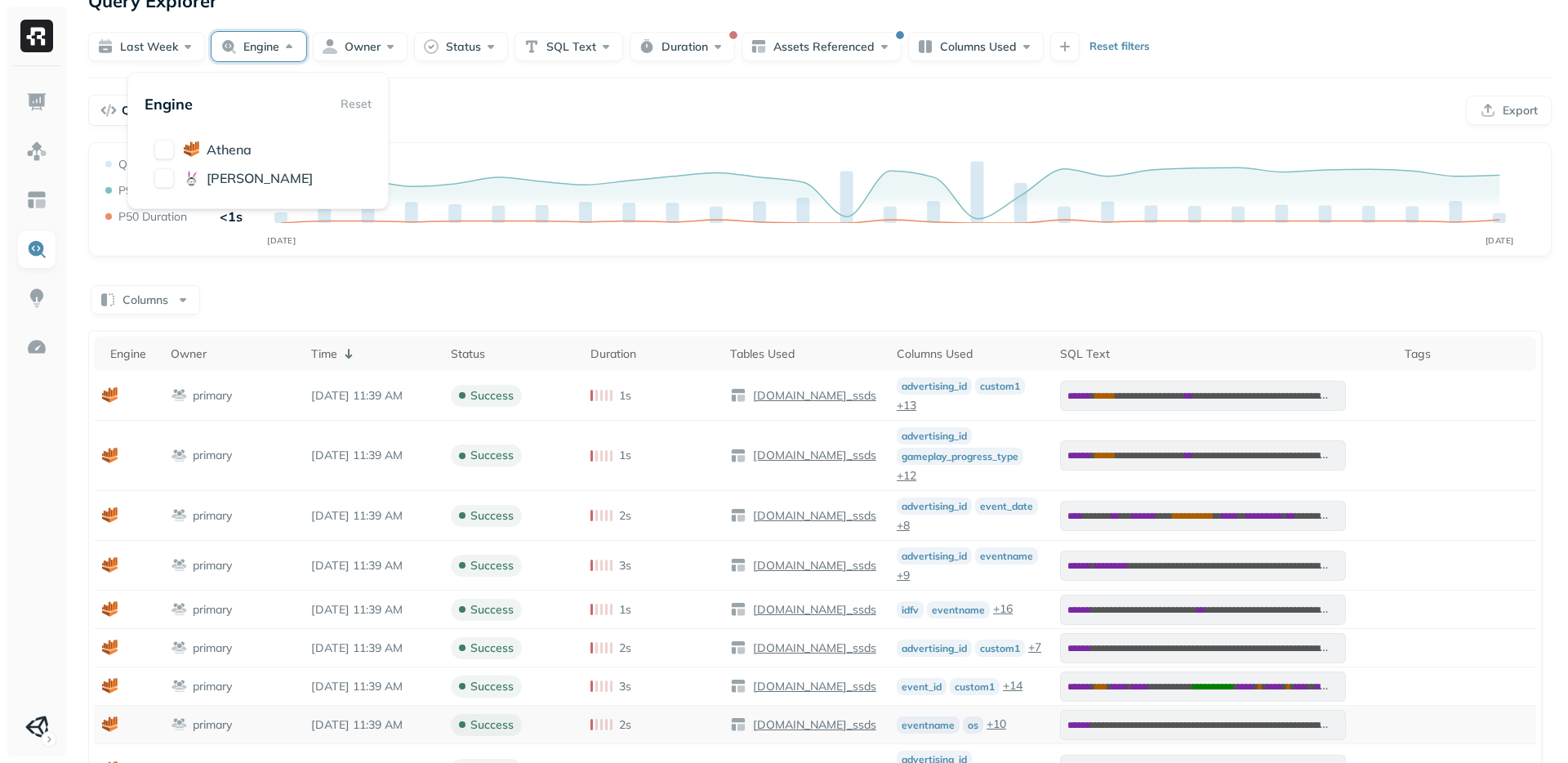
scroll to position [24, 0]
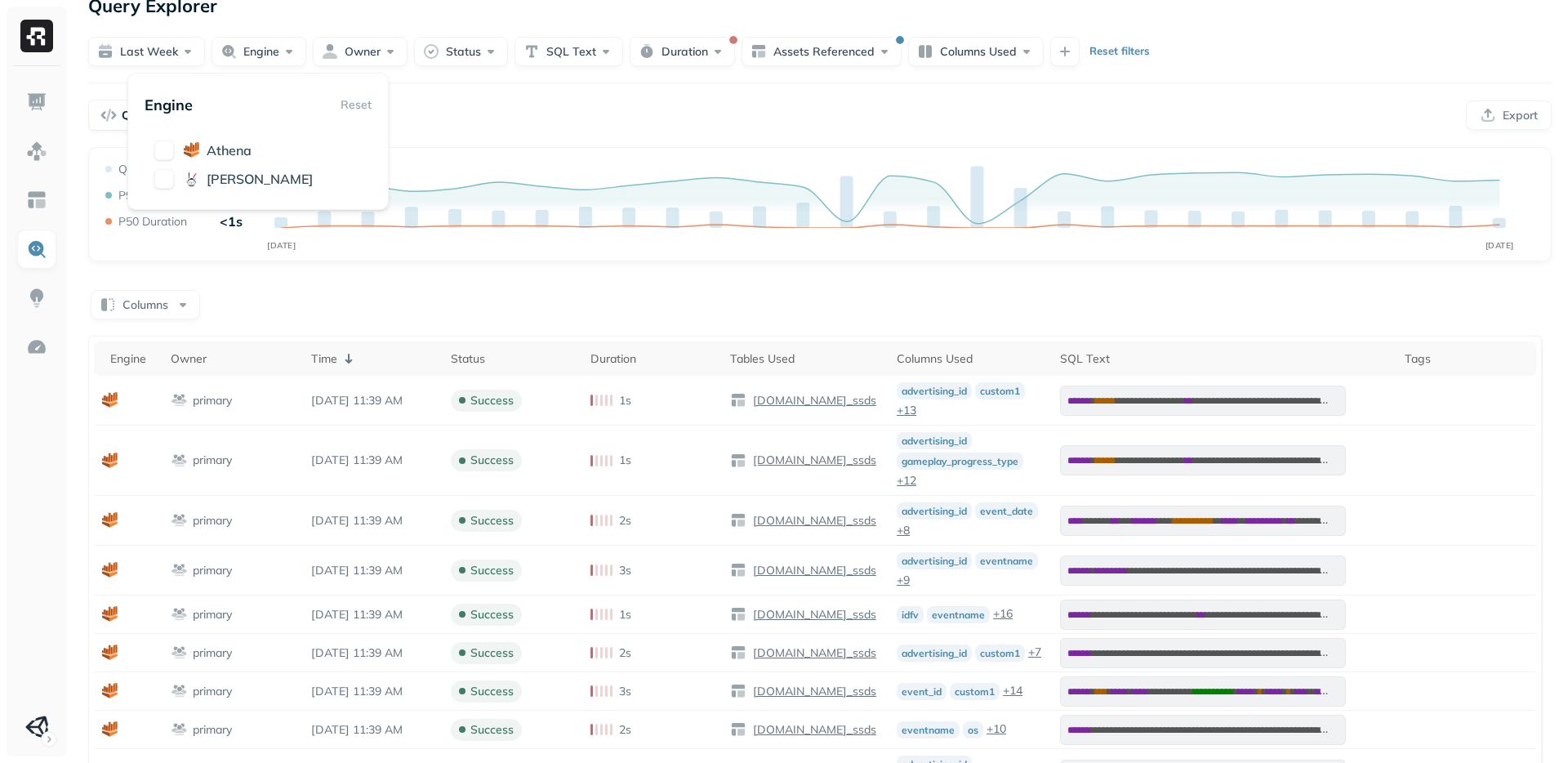
click at [734, 138] on div "**********" at bounding box center [820, 564] width 1496 height 1175
click at [680, 54] on button "Duration" at bounding box center [682, 51] width 106 height 29
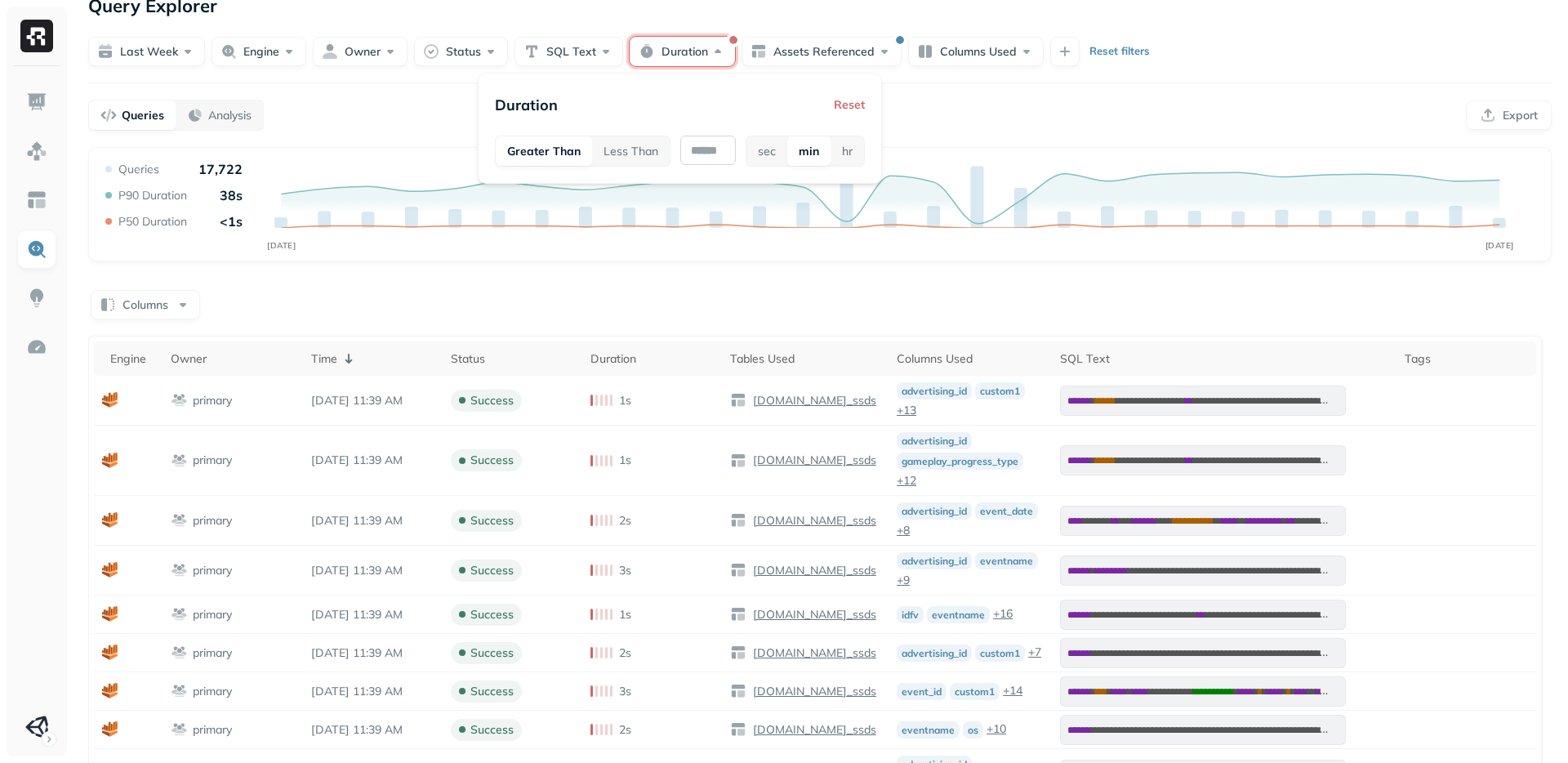
click at [701, 154] on input "text" at bounding box center [708, 150] width 56 height 29
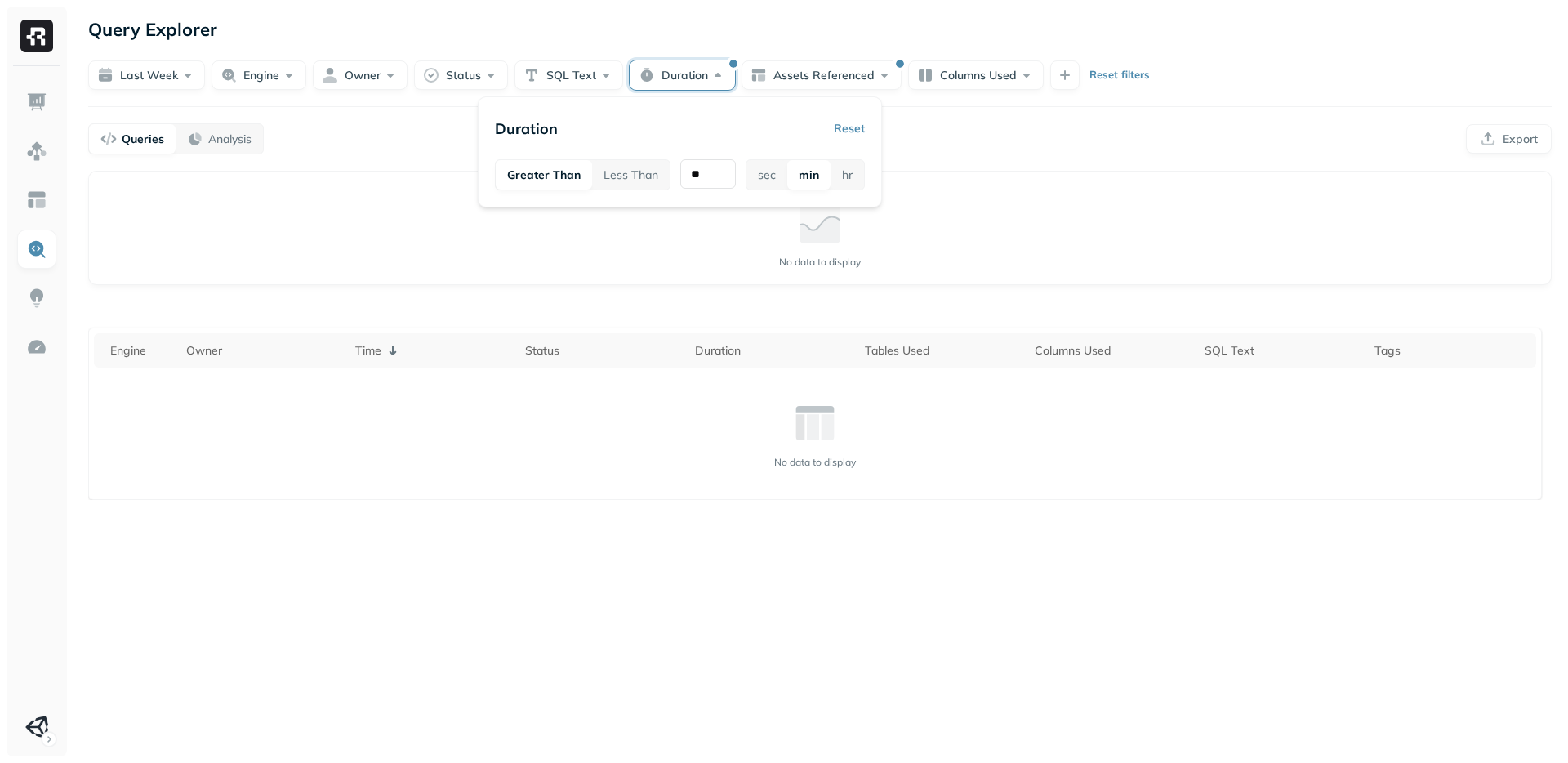
type input "**"
click at [759, 288] on div "Query Performance No data to display Engine Owner Time Status Duration Tables U…" at bounding box center [820, 335] width 1464 height 329
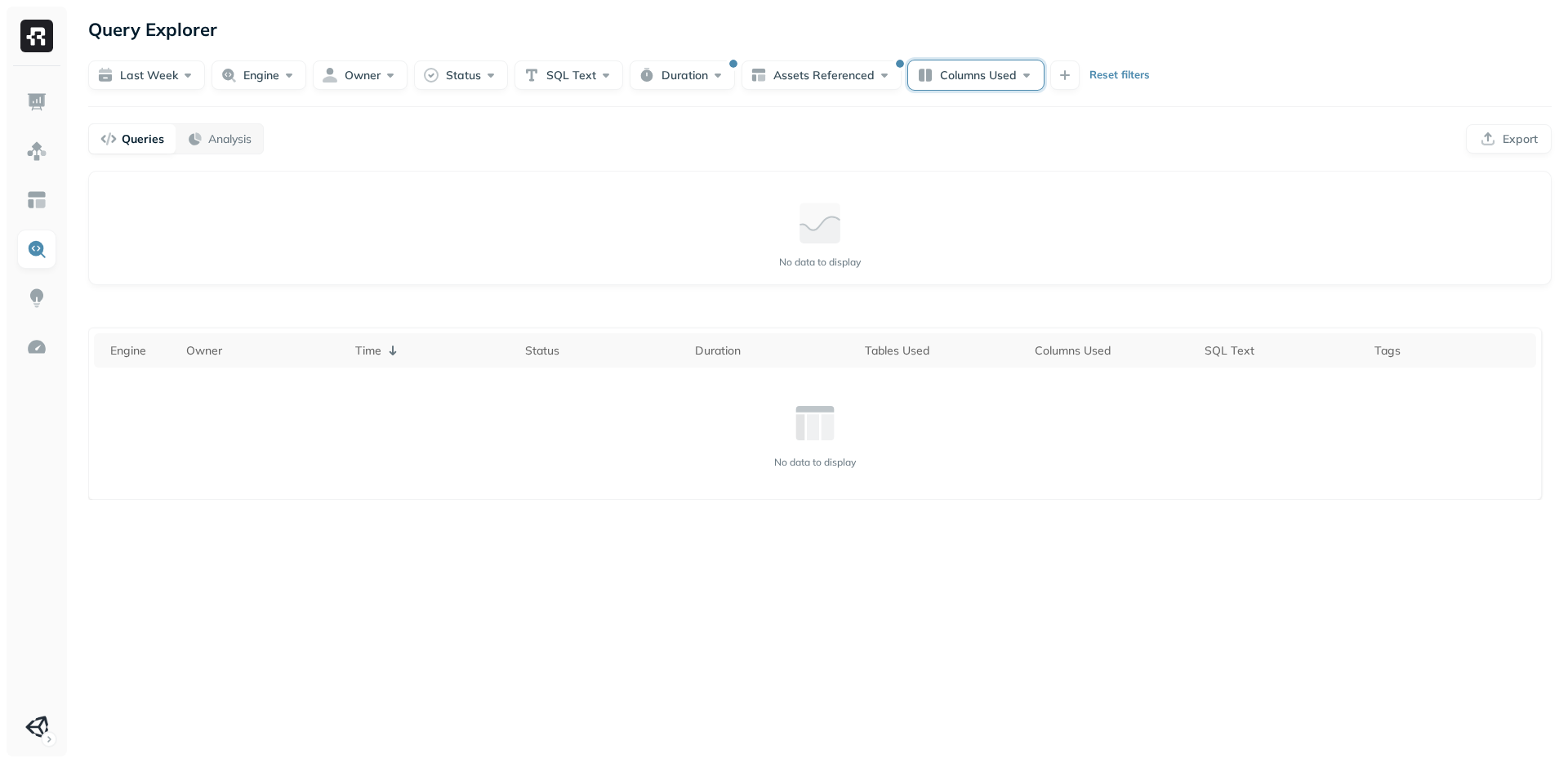
click at [992, 63] on button "Columns Used" at bounding box center [977, 75] width 136 height 29
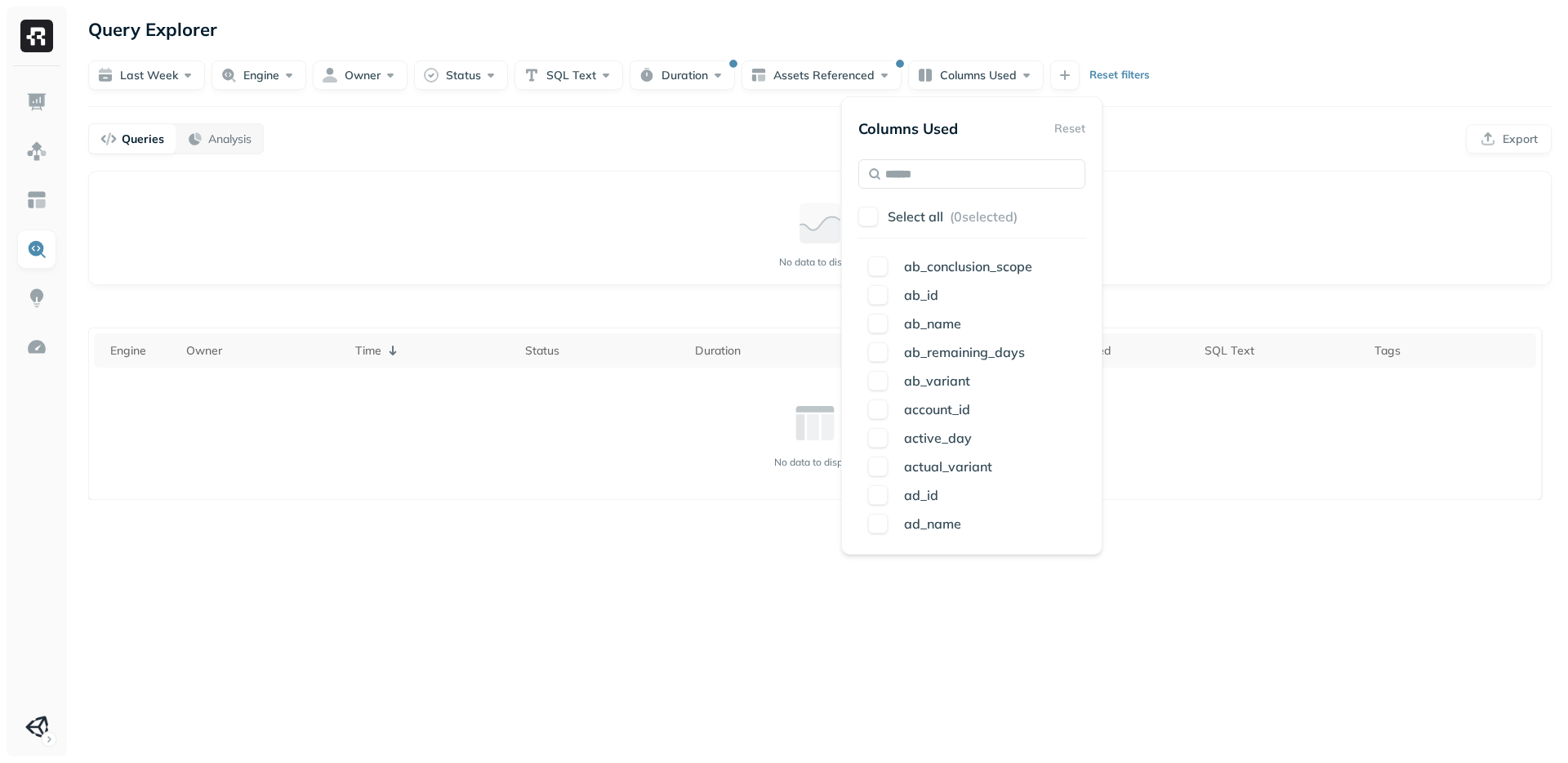
click at [1128, 72] on p "Reset filters" at bounding box center [1120, 75] width 61 height 16
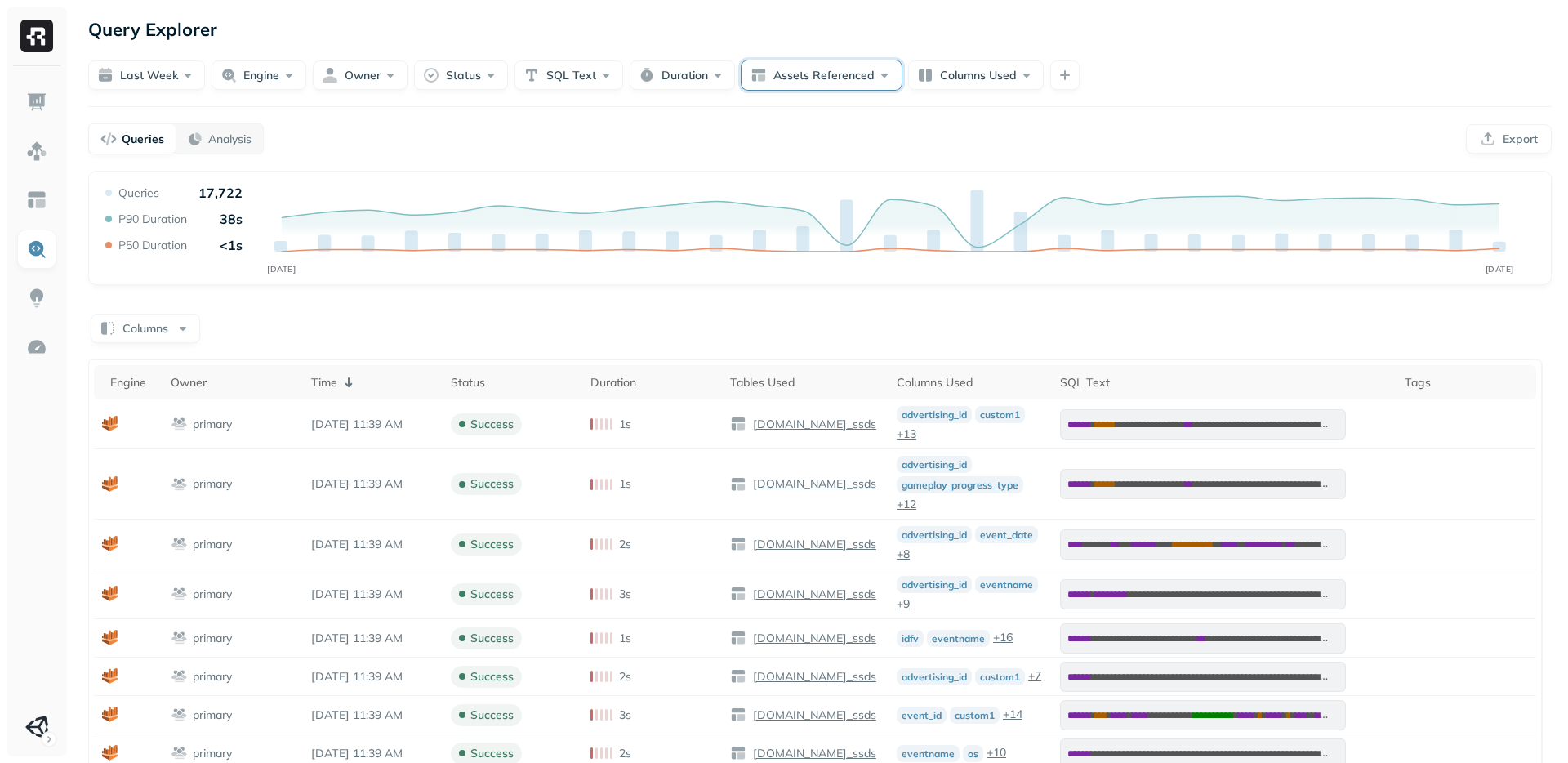
click at [803, 73] on button "Assets Referenced" at bounding box center [822, 75] width 161 height 29
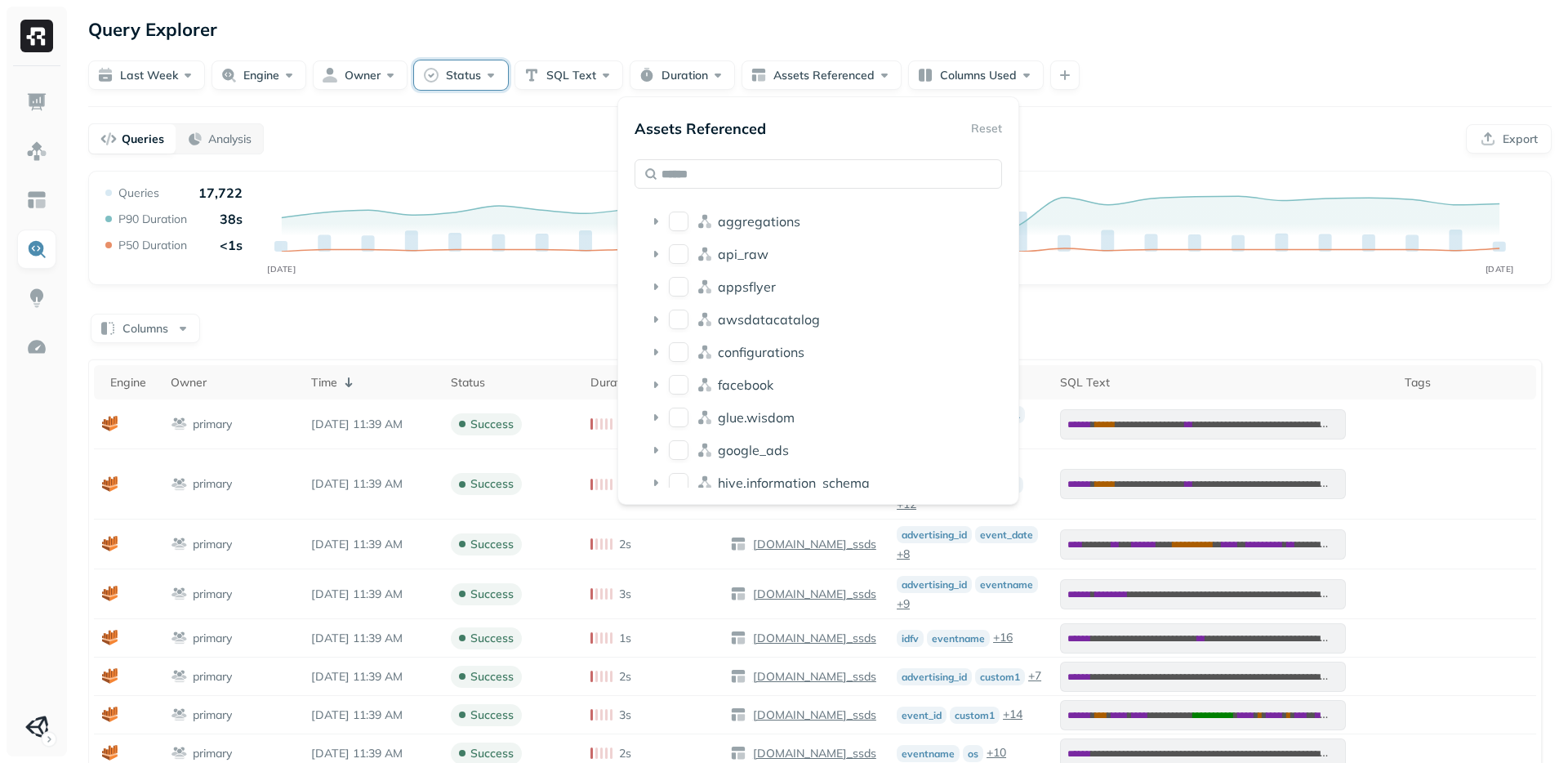
click at [461, 70] on button "Status" at bounding box center [461, 75] width 94 height 29
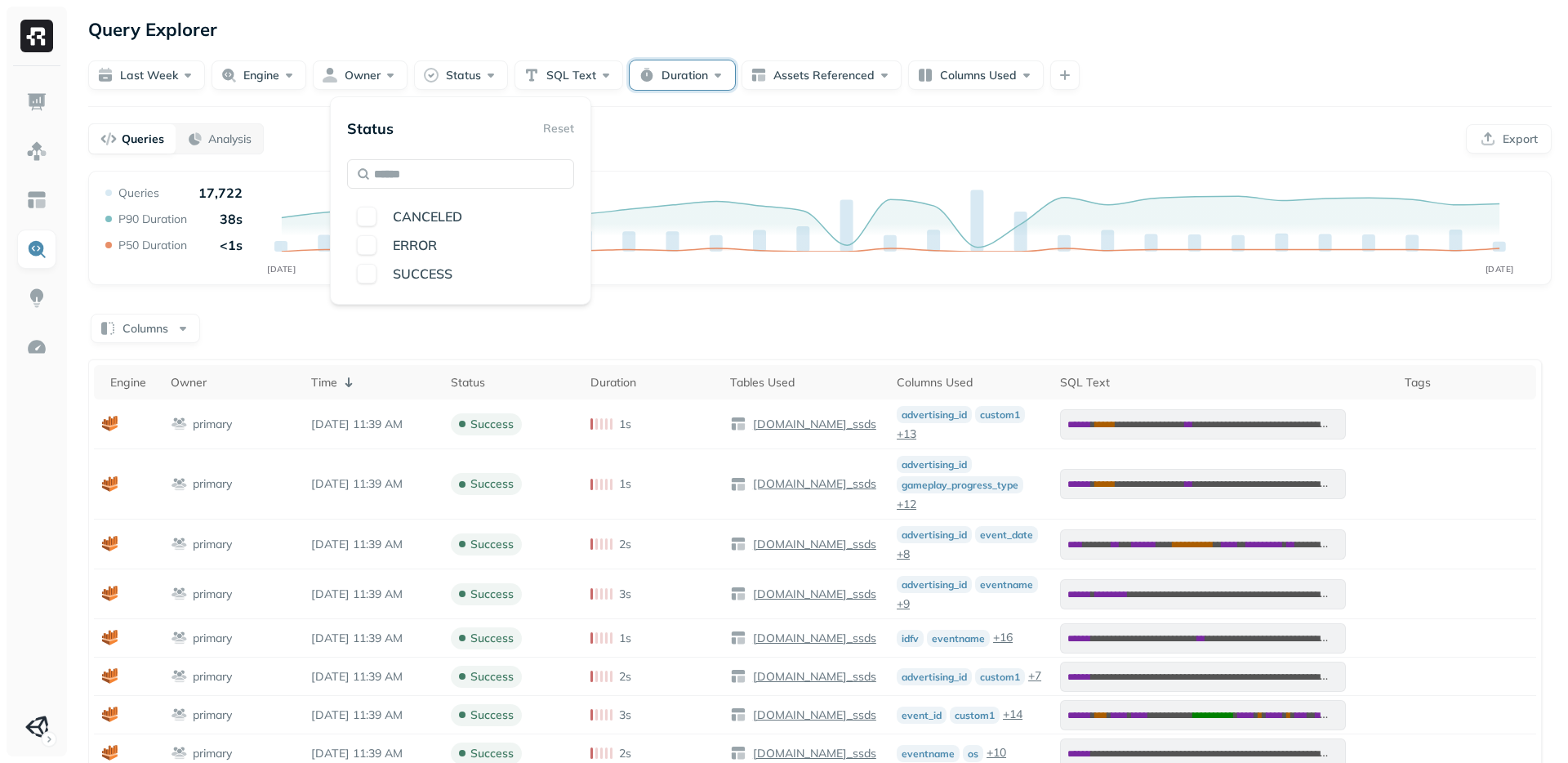
click at [668, 79] on button "Duration" at bounding box center [682, 75] width 106 height 29
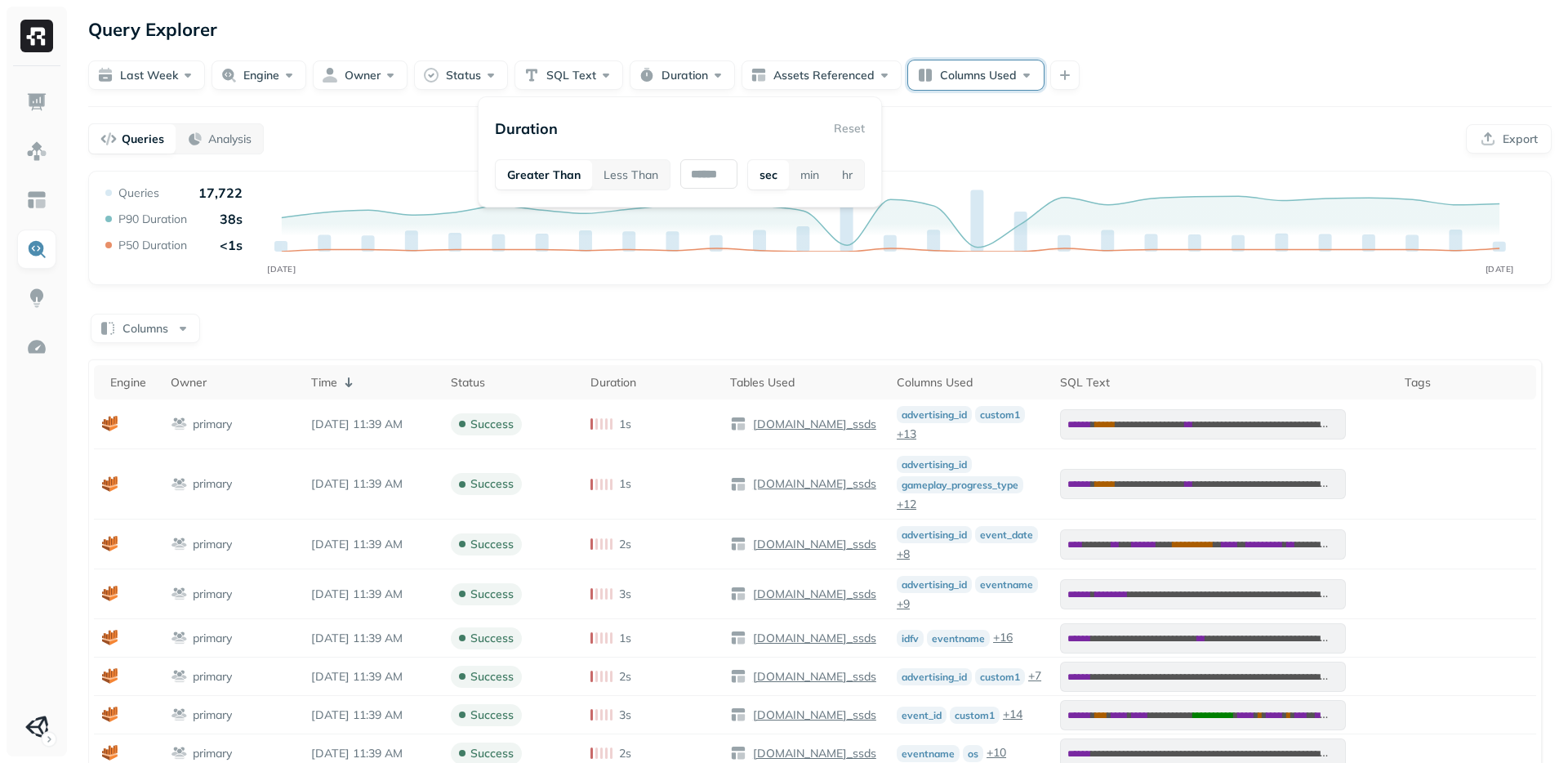
click at [969, 83] on button "Columns Used" at bounding box center [977, 75] width 136 height 29
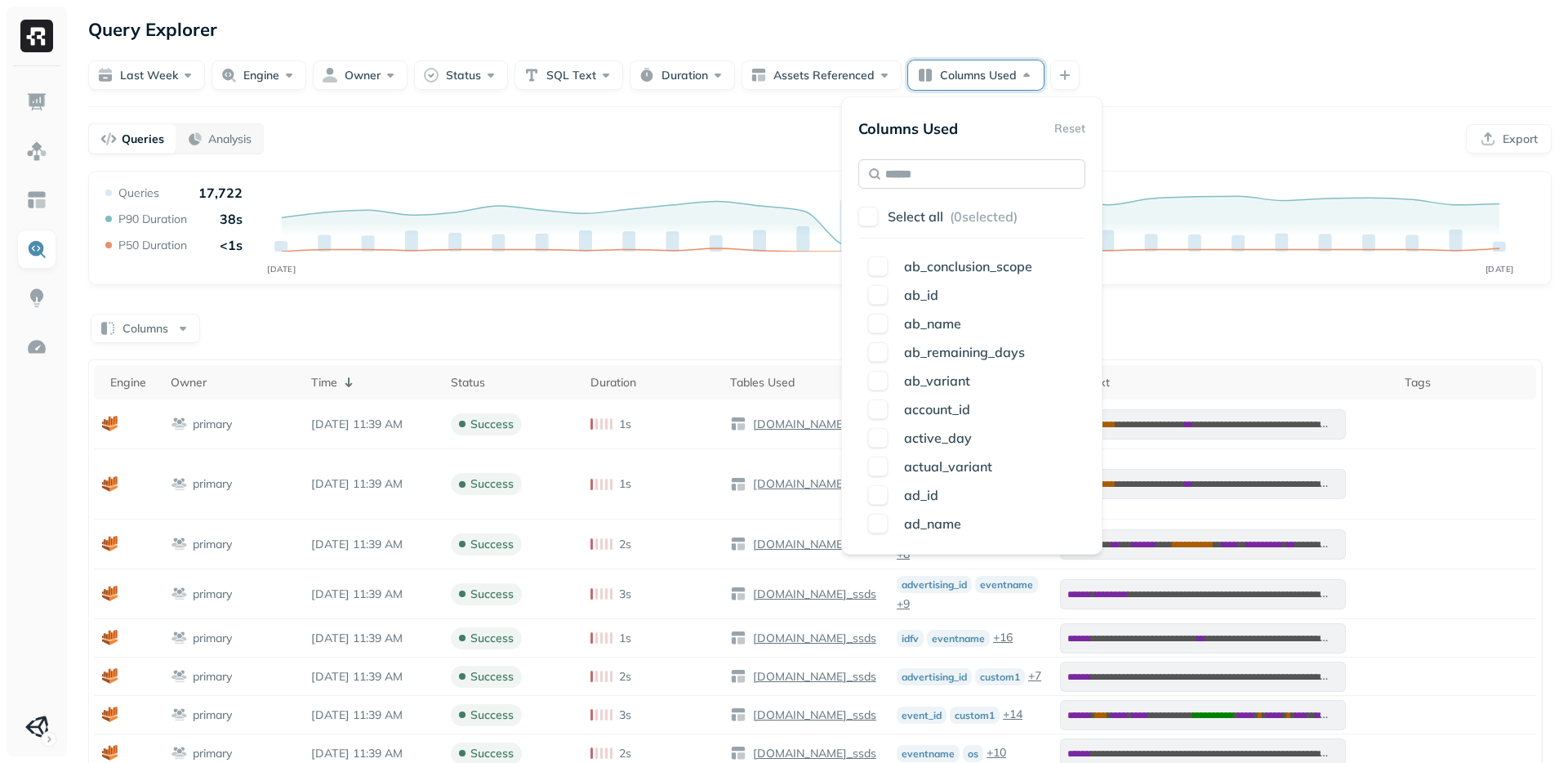
click at [933, 175] on input "text" at bounding box center [973, 174] width 227 height 29
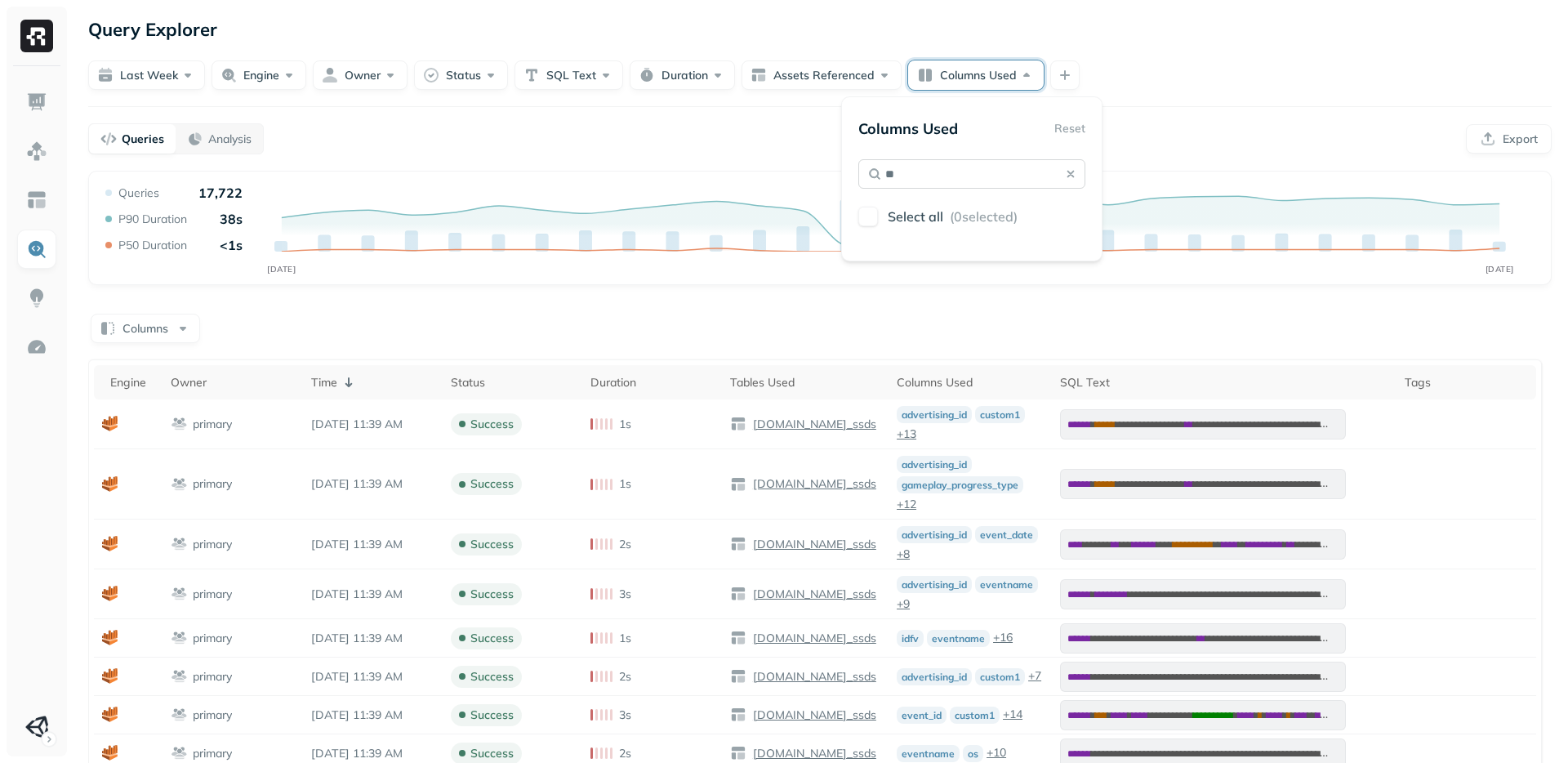
type input "*"
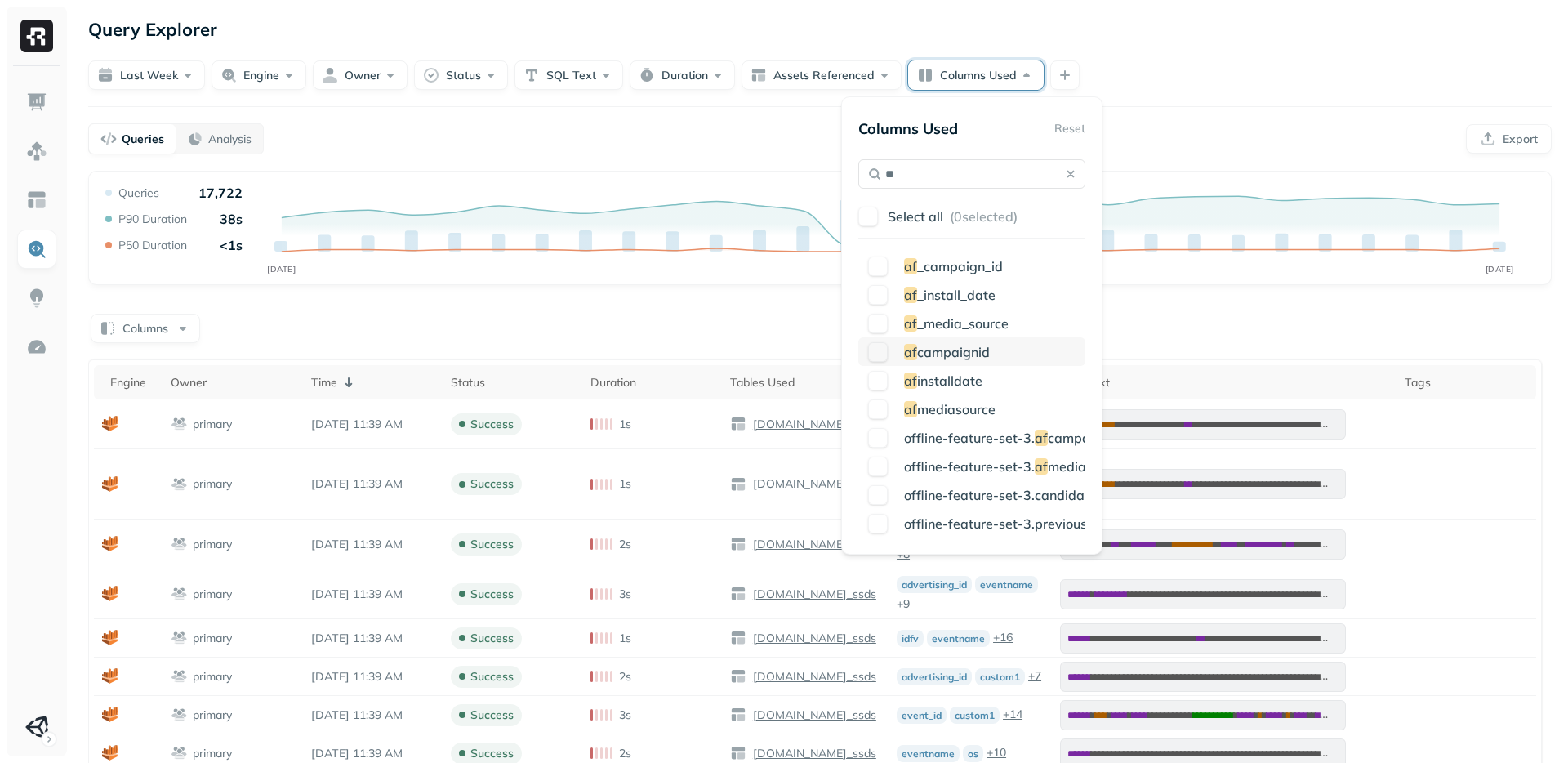
type input "**"
click at [938, 353] on span "campaignid" at bounding box center [954, 352] width 73 height 16
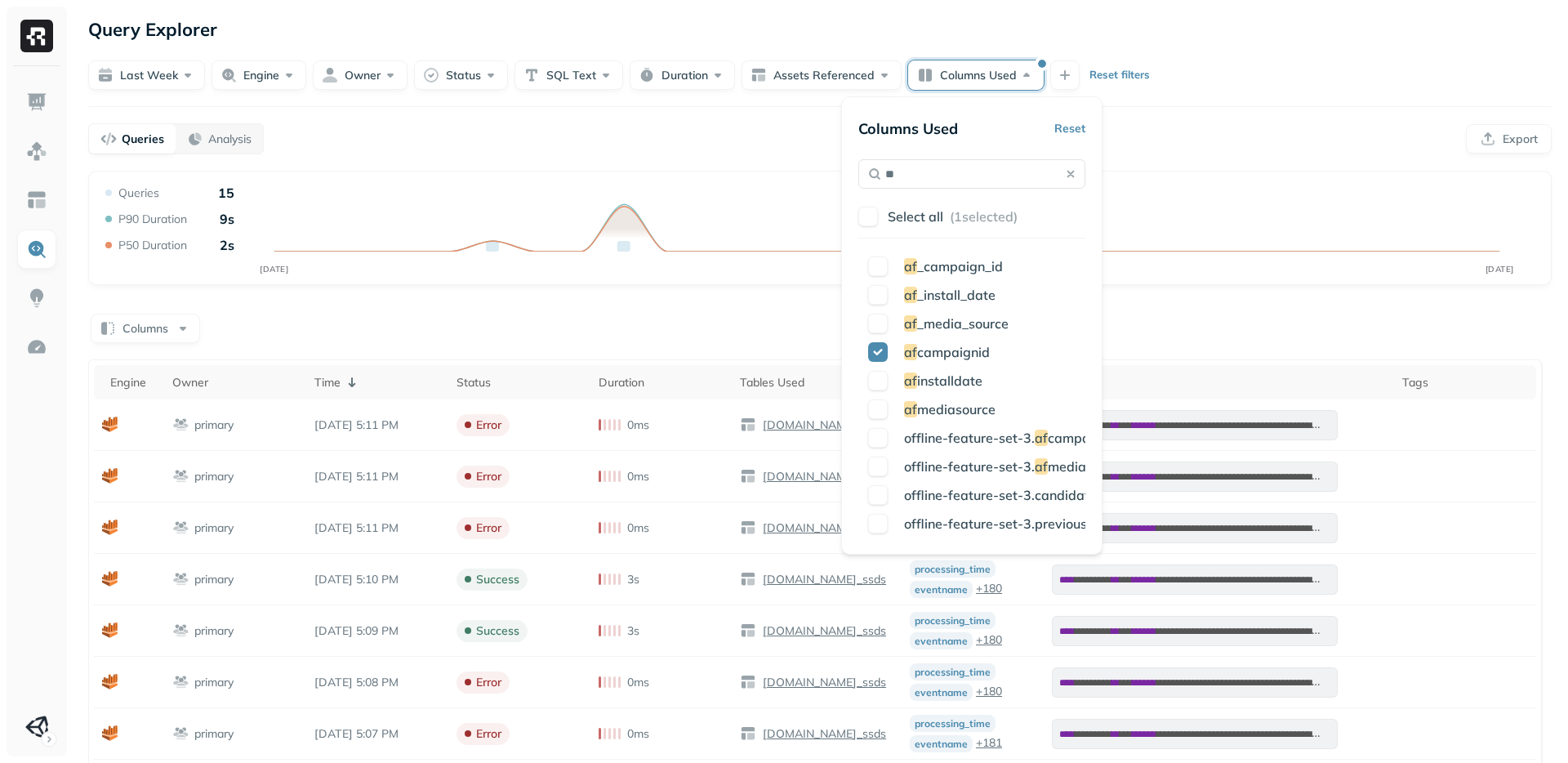
click at [1270, 273] on icon "AUG 31 SEP 07" at bounding box center [820, 233] width 1436 height 98
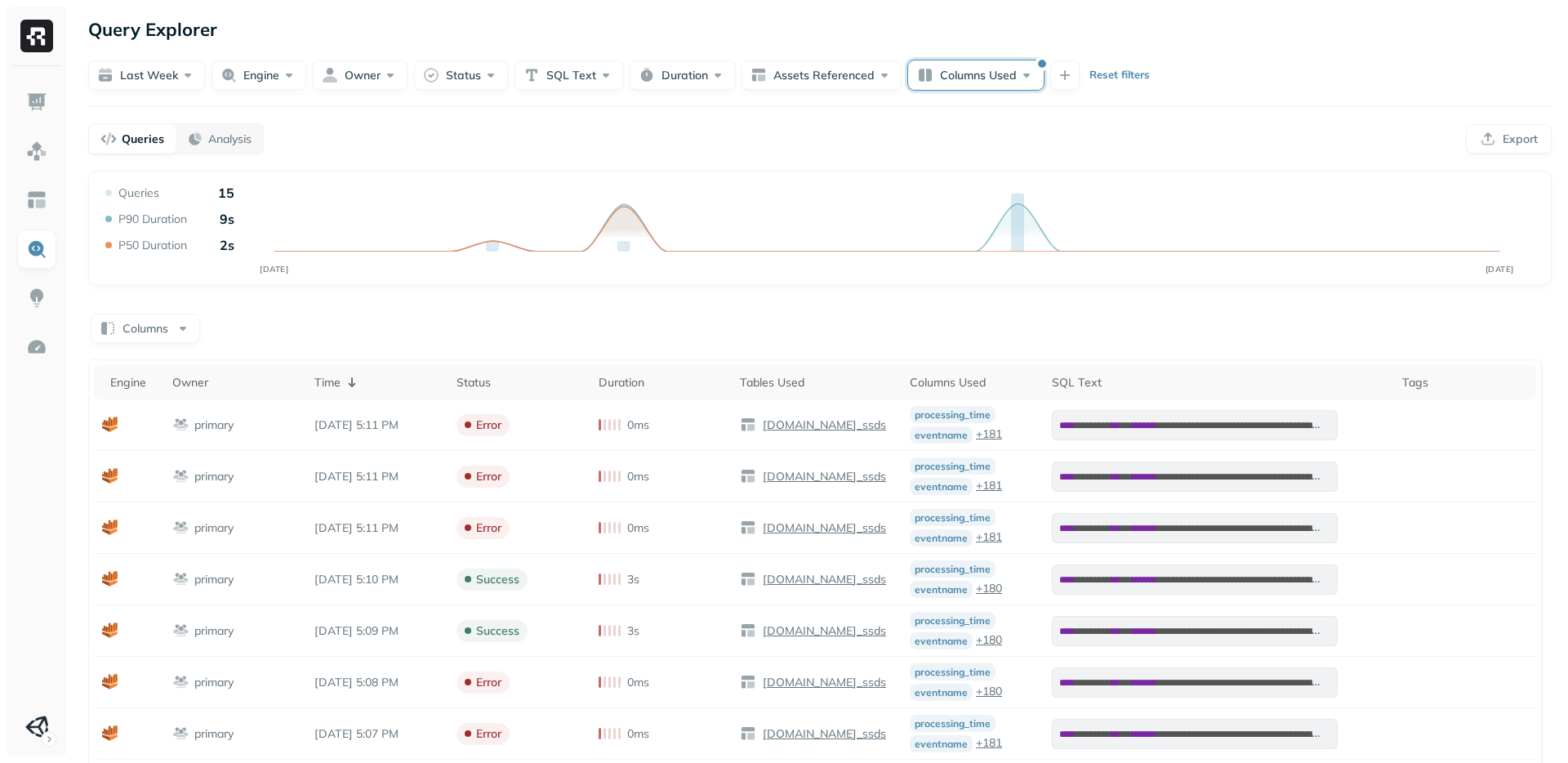
click at [1033, 82] on button "Columns Used" at bounding box center [977, 75] width 136 height 29
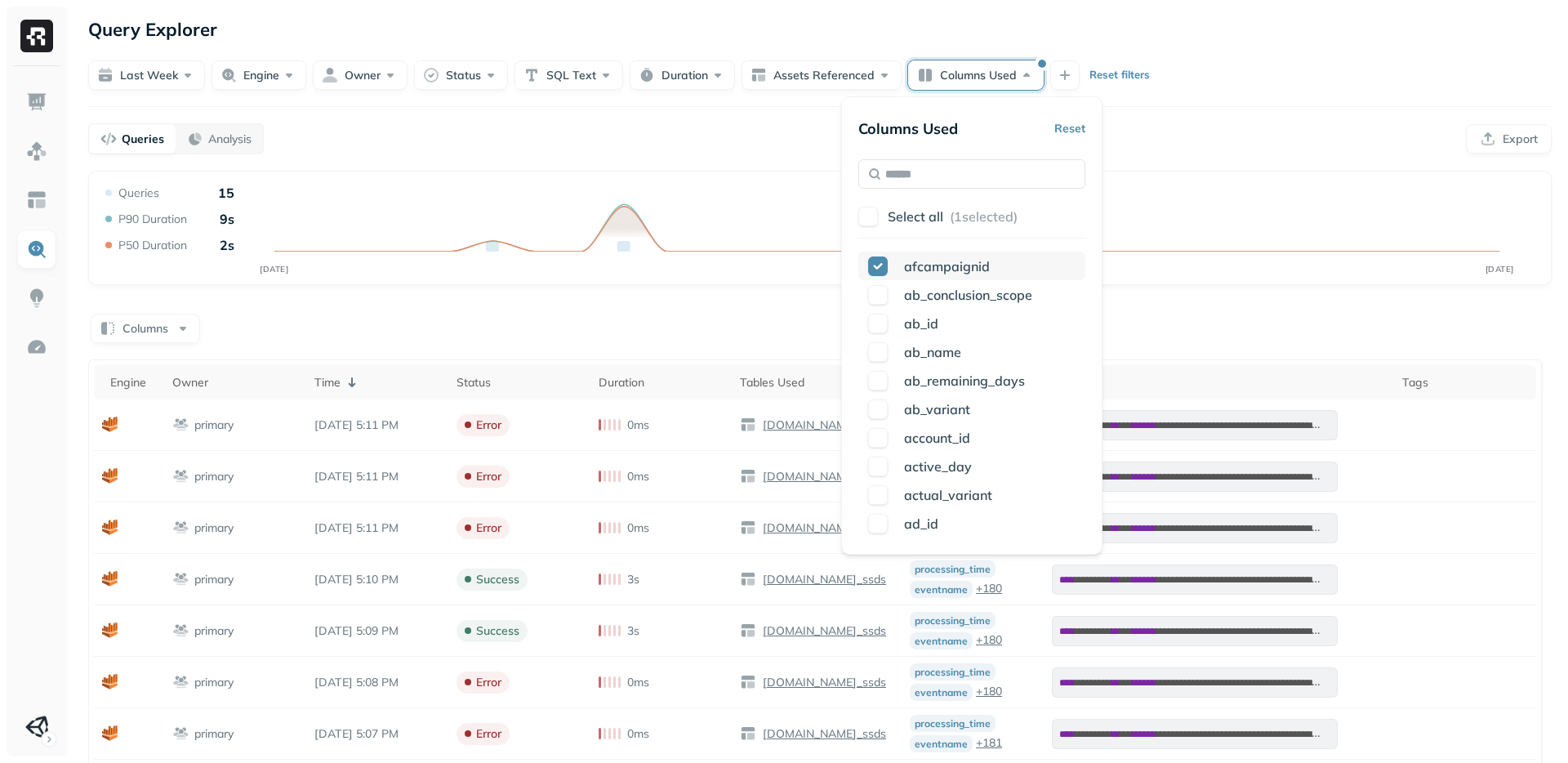
click at [876, 263] on button "button" at bounding box center [879, 266] width 20 height 20
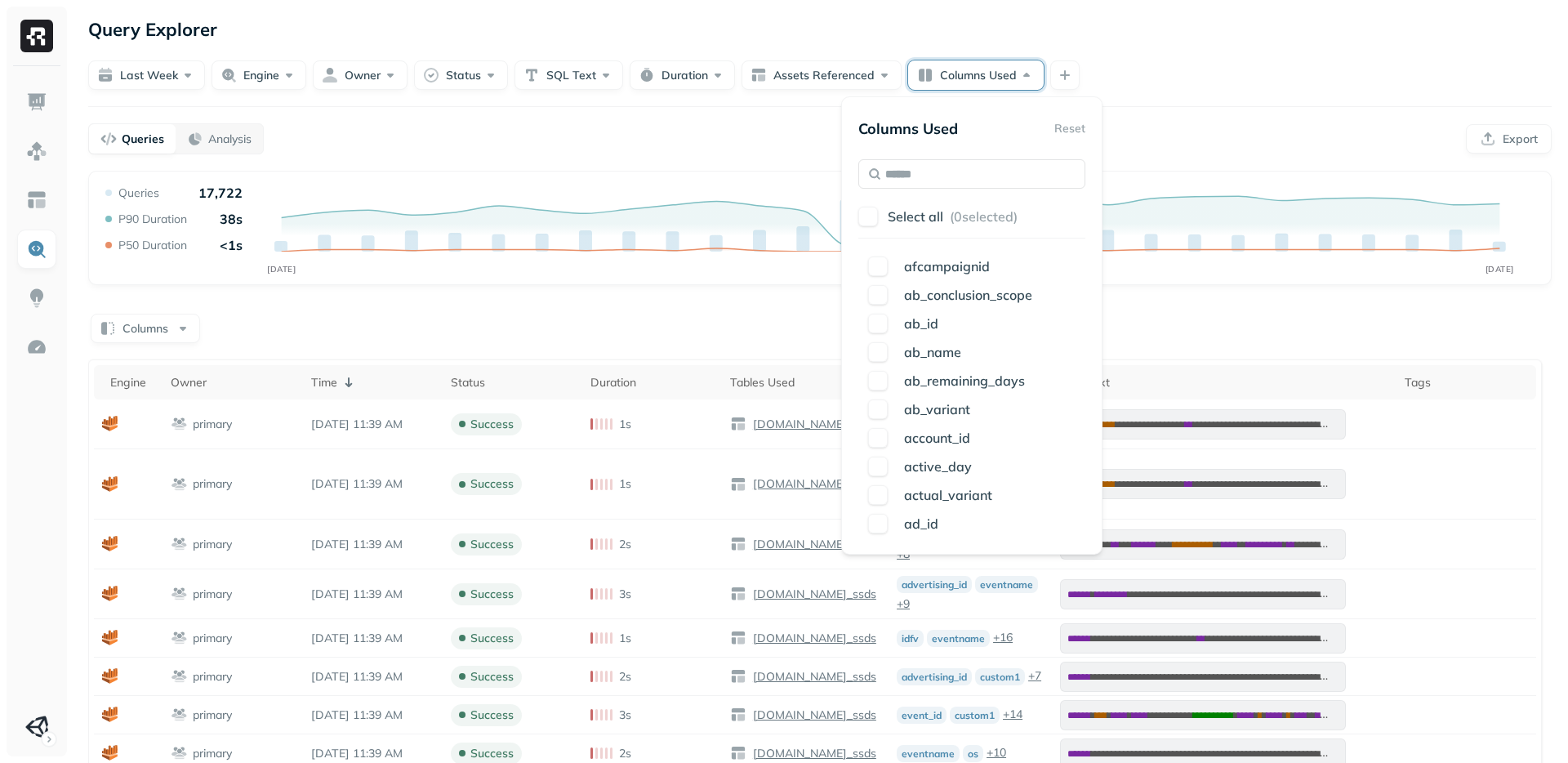
click at [909, 154] on div "Columns Used Reset Select all ( 0 selected) afcampaignid ab_conclusion_scope ab…" at bounding box center [973, 325] width 227 height 424
click at [909, 175] on input "text" at bounding box center [973, 174] width 227 height 29
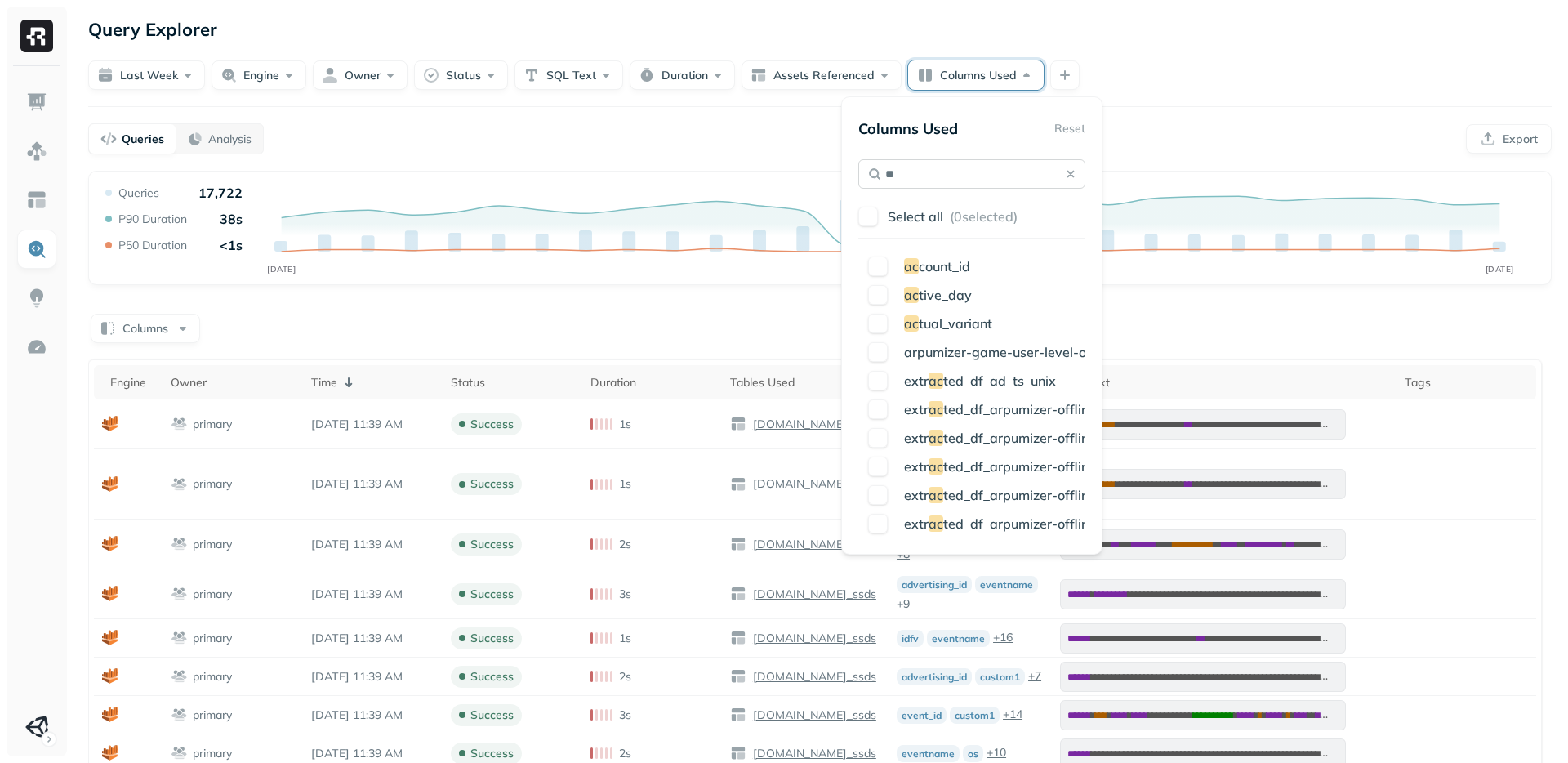
type input "*"
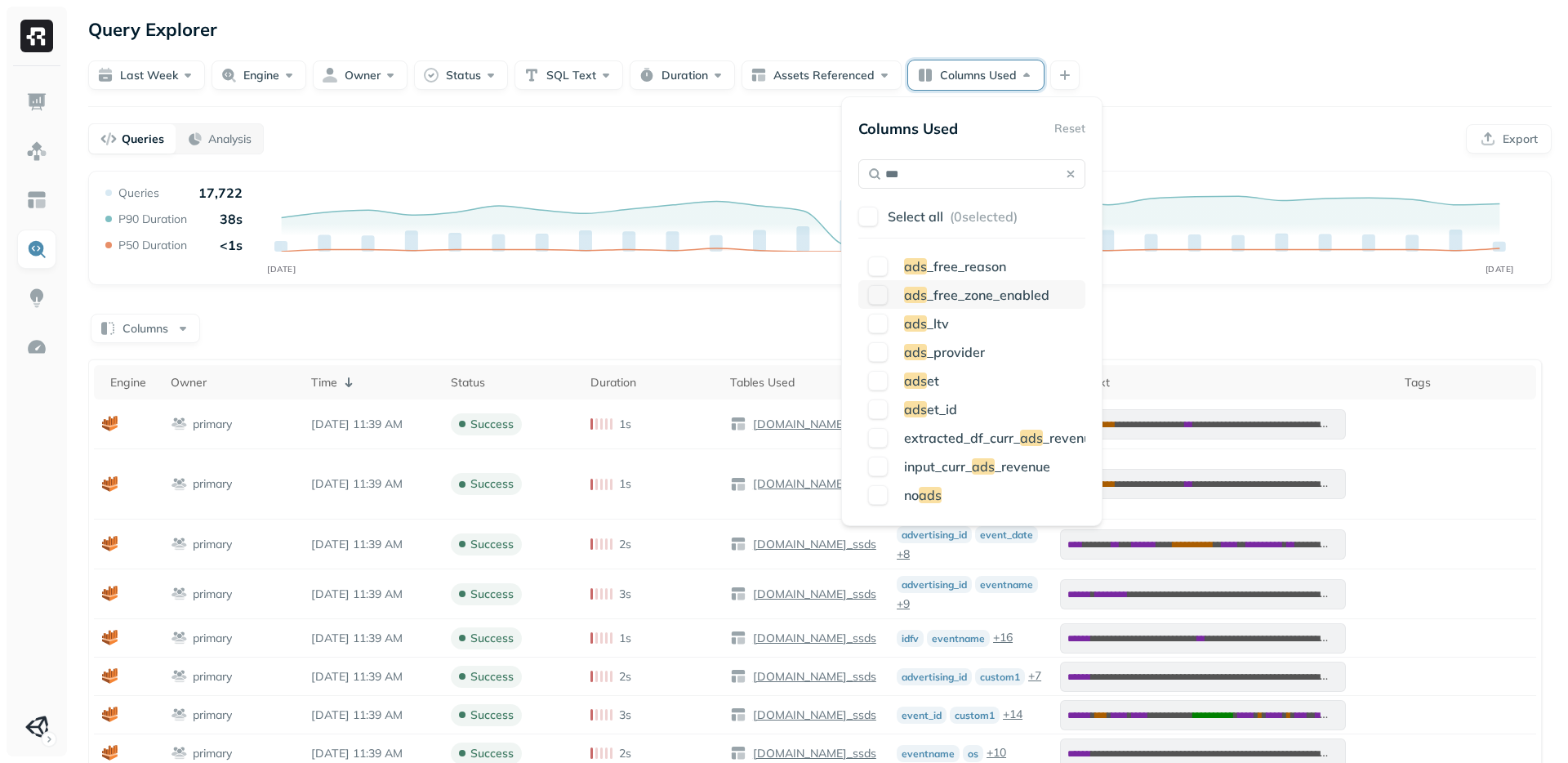
type input "***"
click at [975, 299] on span "_free_zone_enabled" at bounding box center [988, 294] width 123 height 16
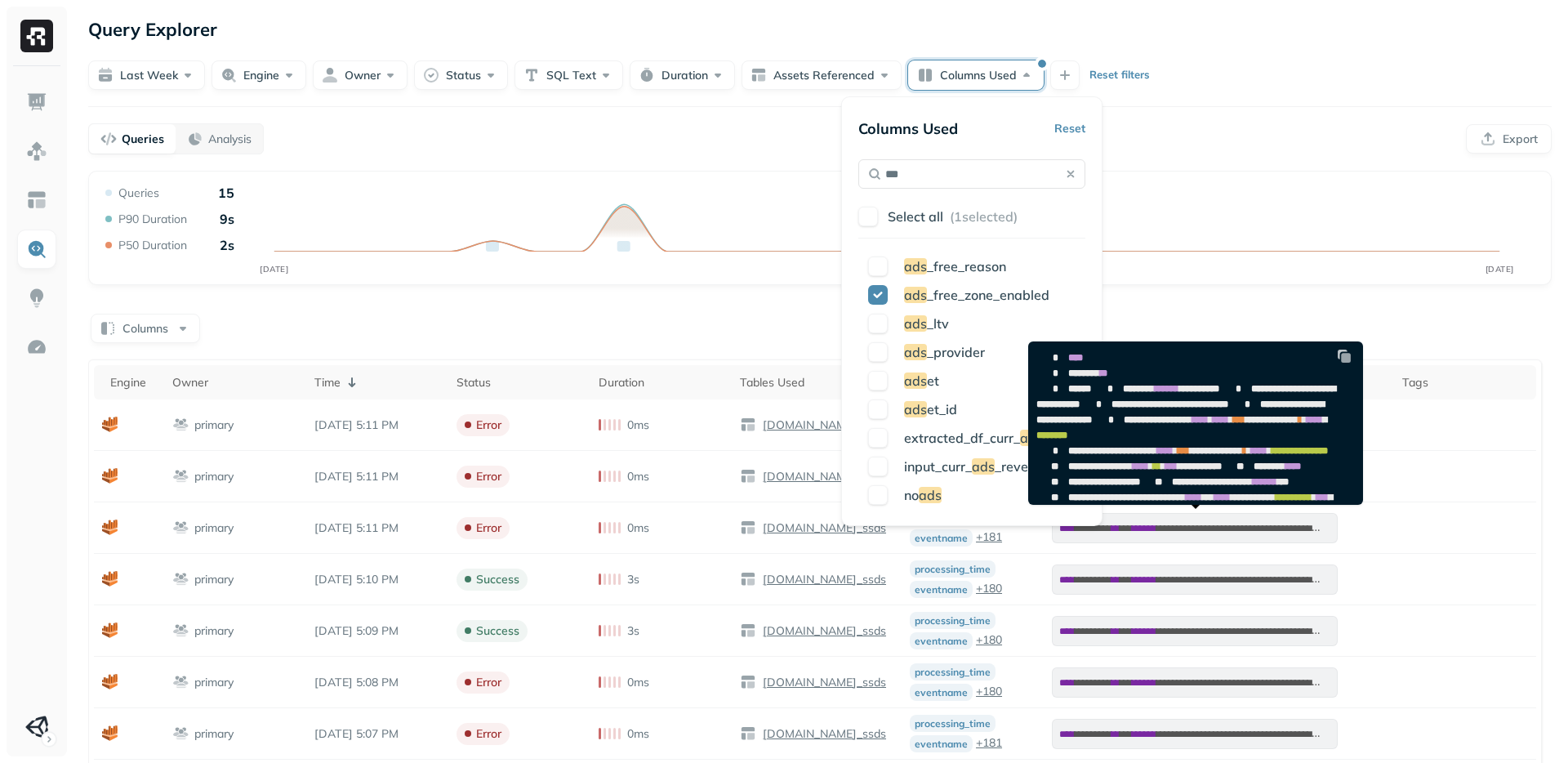
click at [1269, 302] on div "**********" at bounding box center [820, 673] width 1464 height 1005
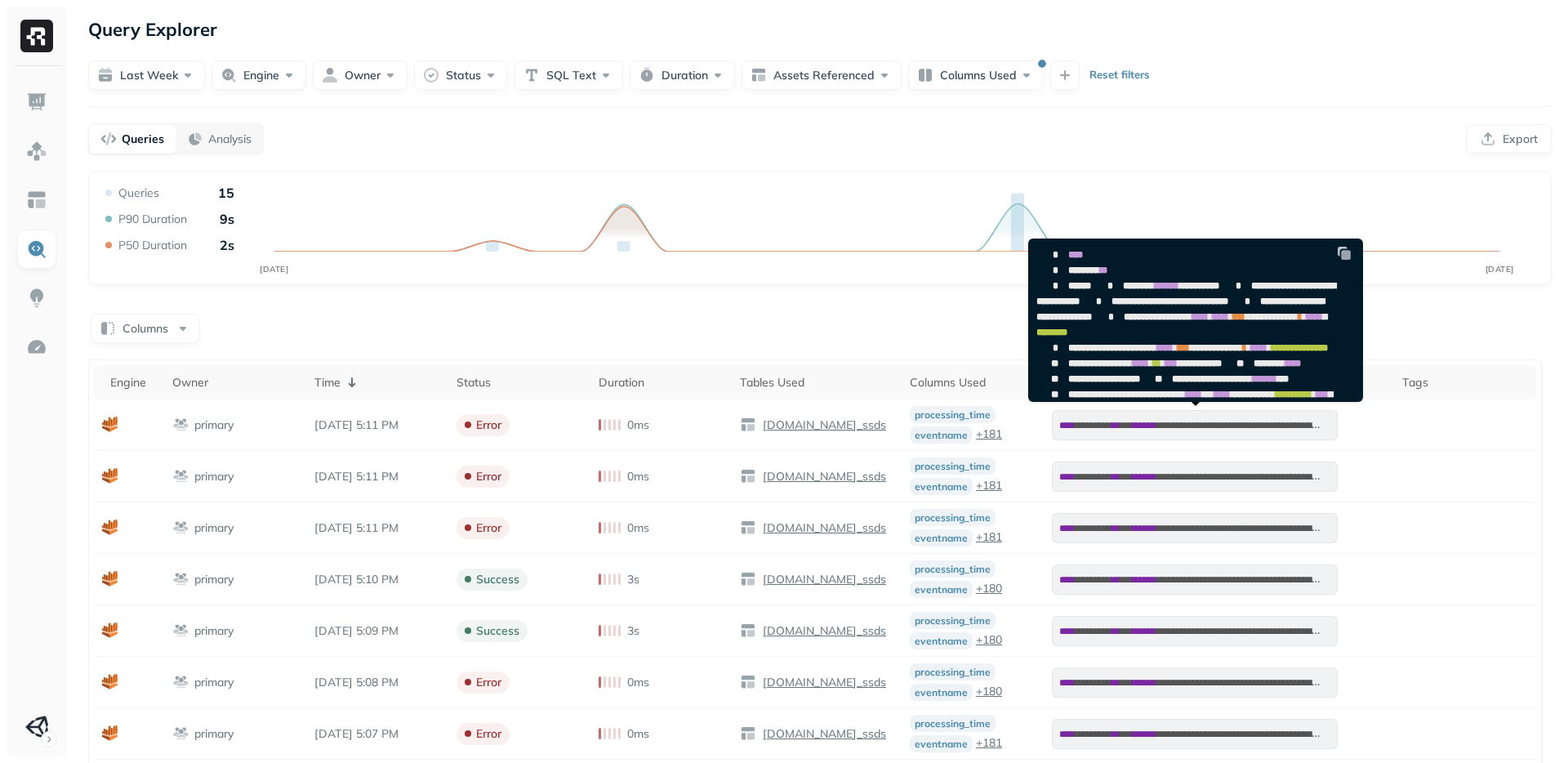
click at [1345, 246] on img at bounding box center [1345, 253] width 16 height 16
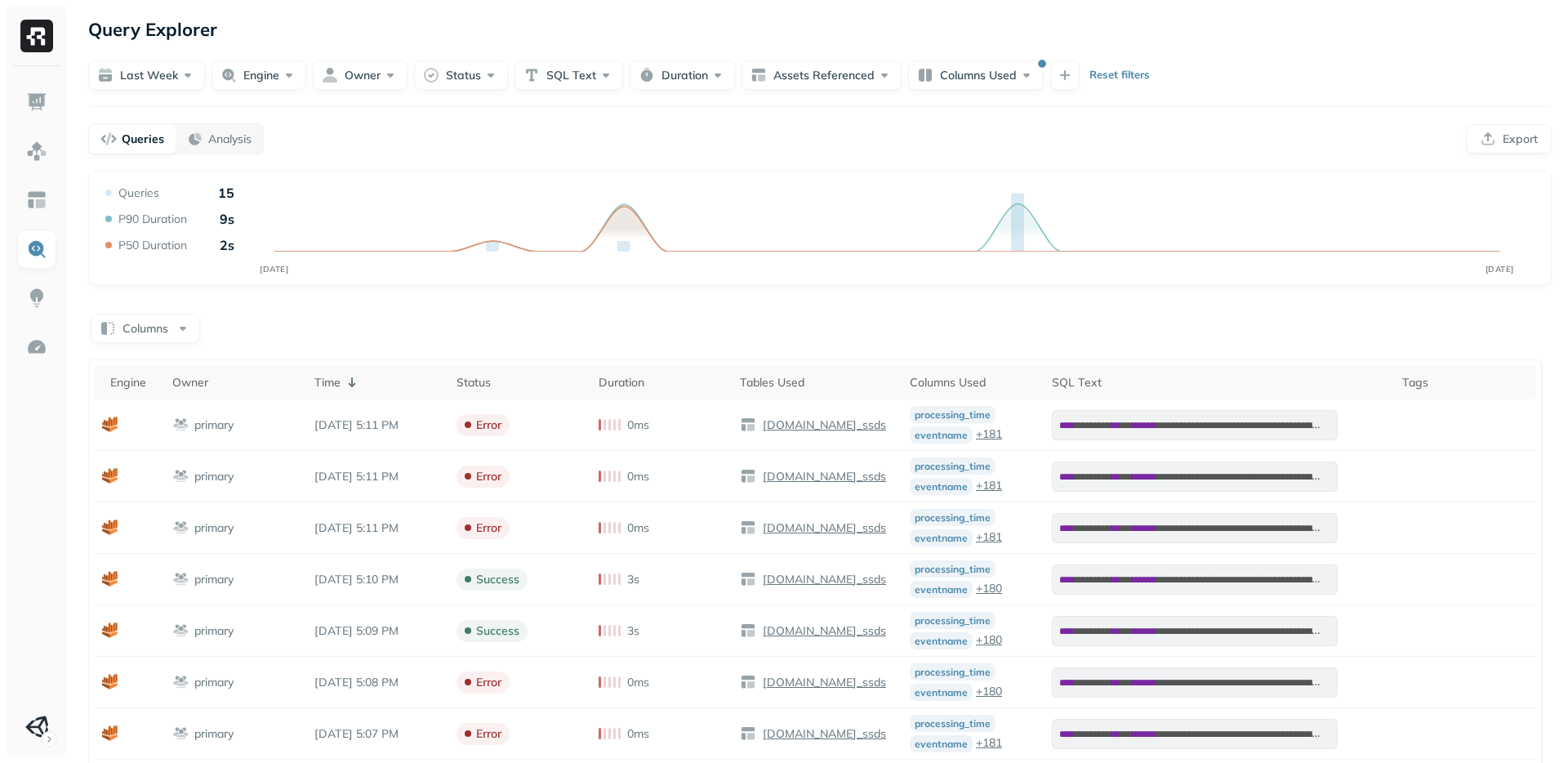
click at [561, 32] on div "Query Explorer" at bounding box center [820, 29] width 1464 height 29
click at [232, 131] on div "Analysis" at bounding box center [219, 139] width 65 height 16
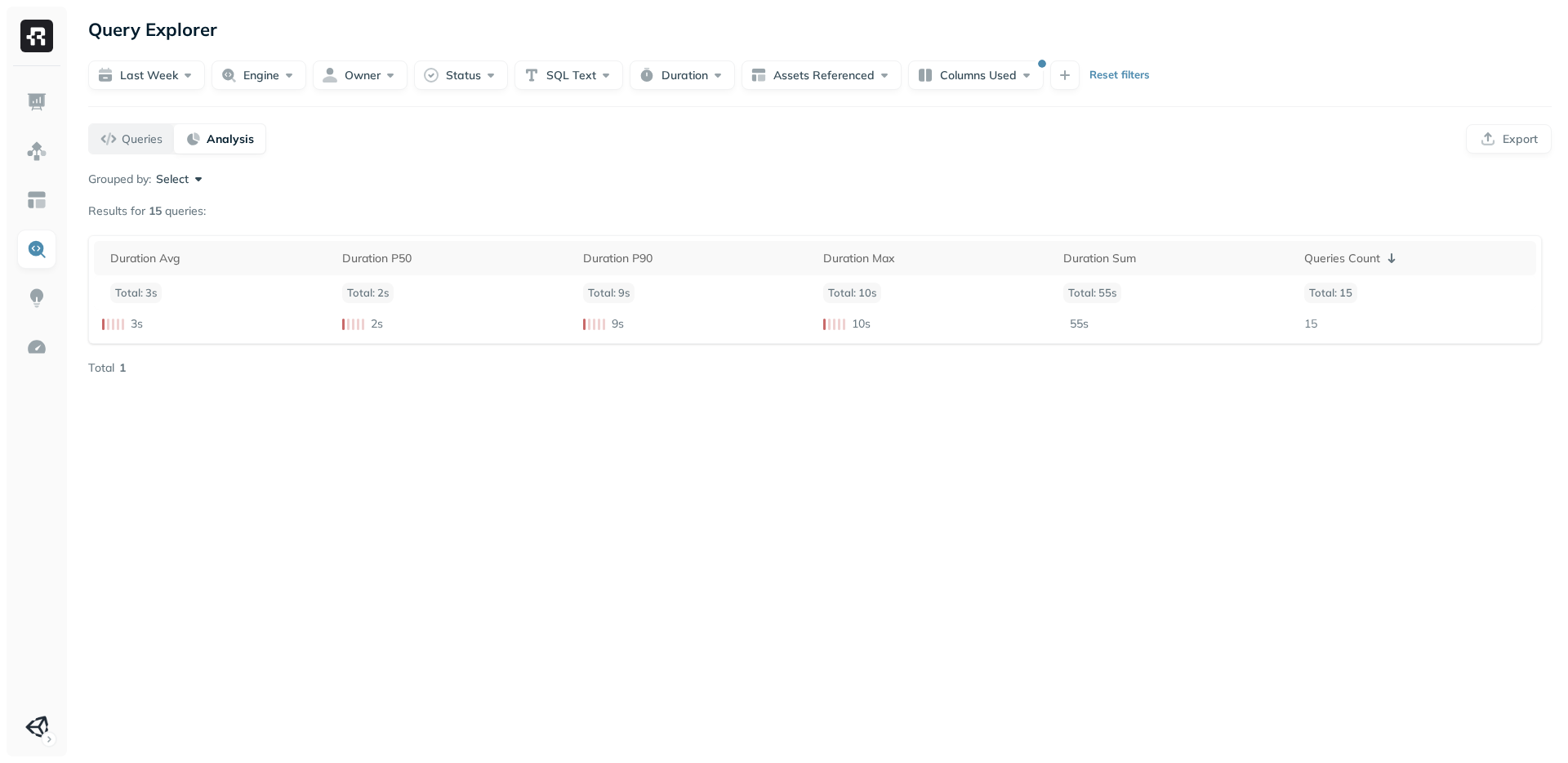
click at [106, 137] on div "Queries" at bounding box center [132, 139] width 62 height 16
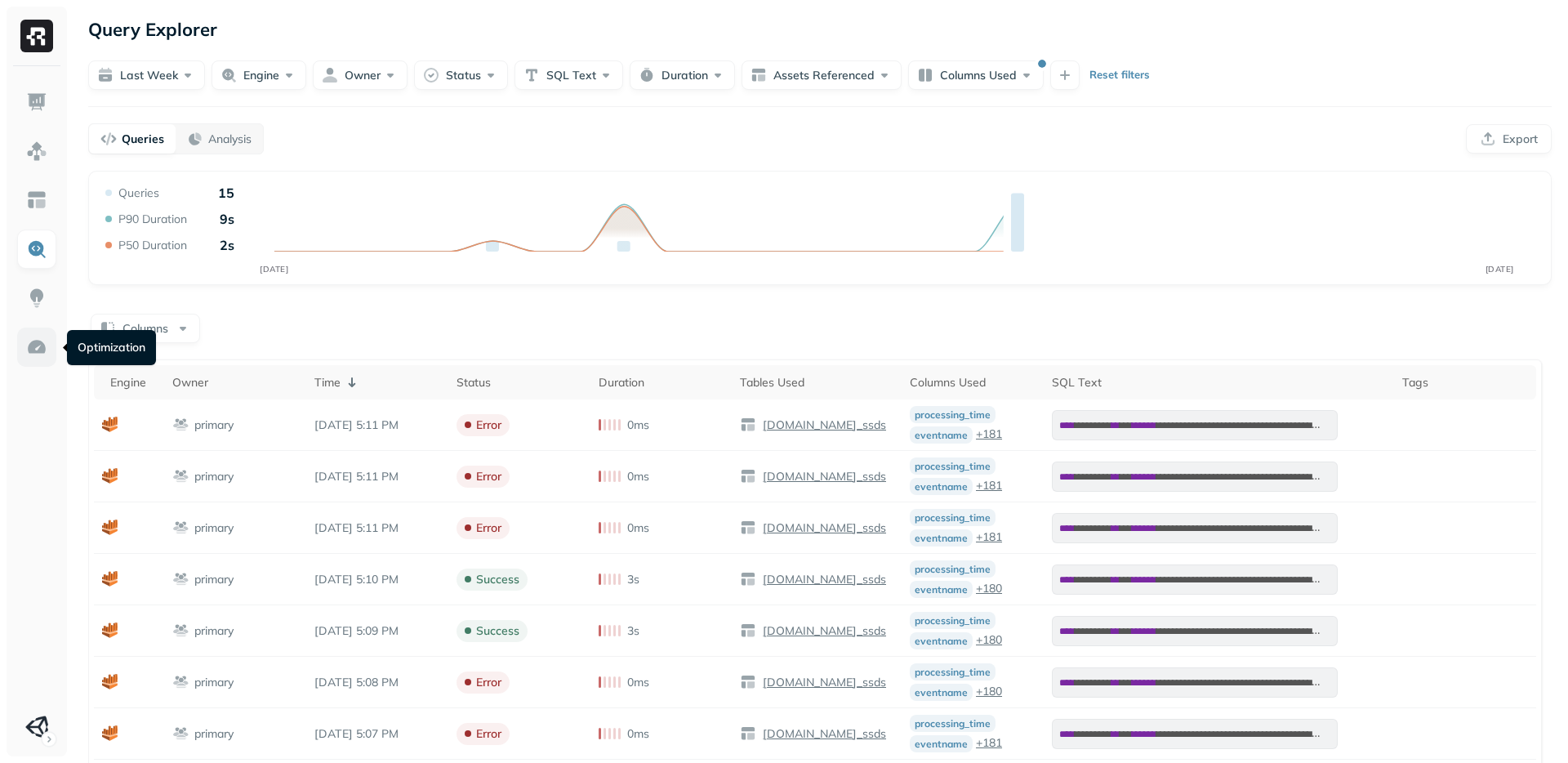
click at [34, 357] on img at bounding box center [36, 346] width 21 height 21
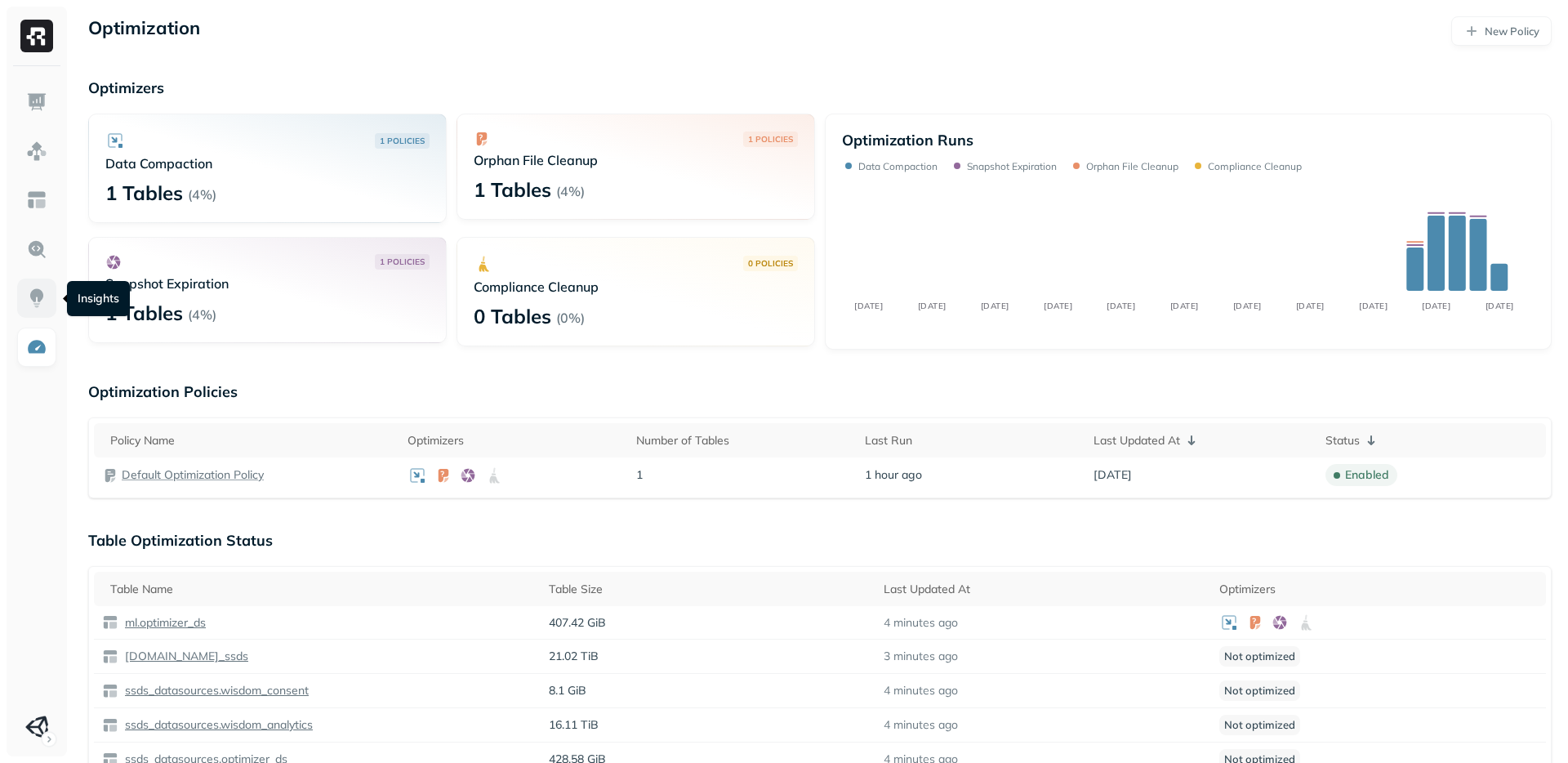
click at [46, 295] on img at bounding box center [36, 297] width 21 height 21
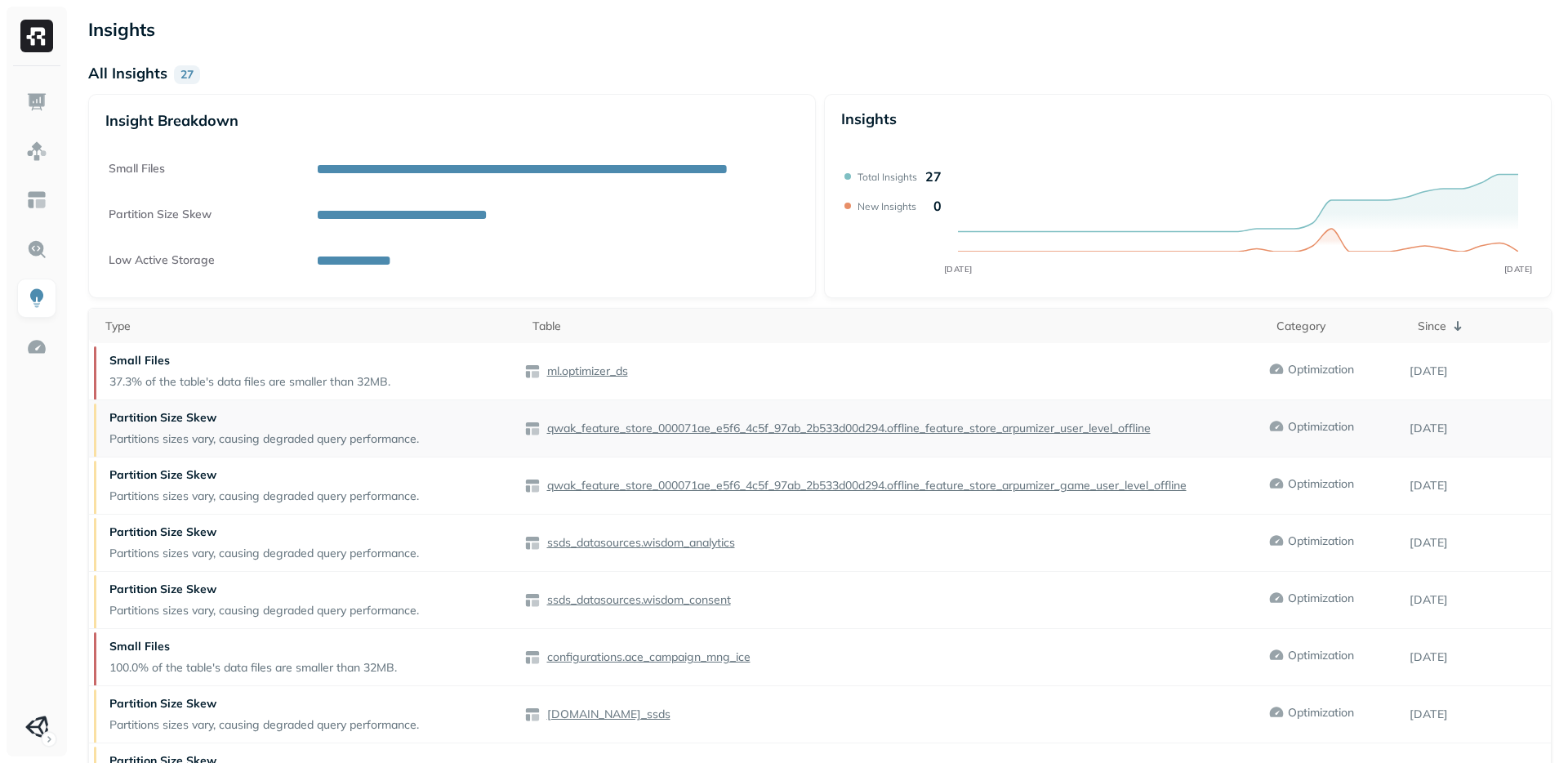
click at [199, 417] on p "Partition Size Skew" at bounding box center [264, 418] width 309 height 16
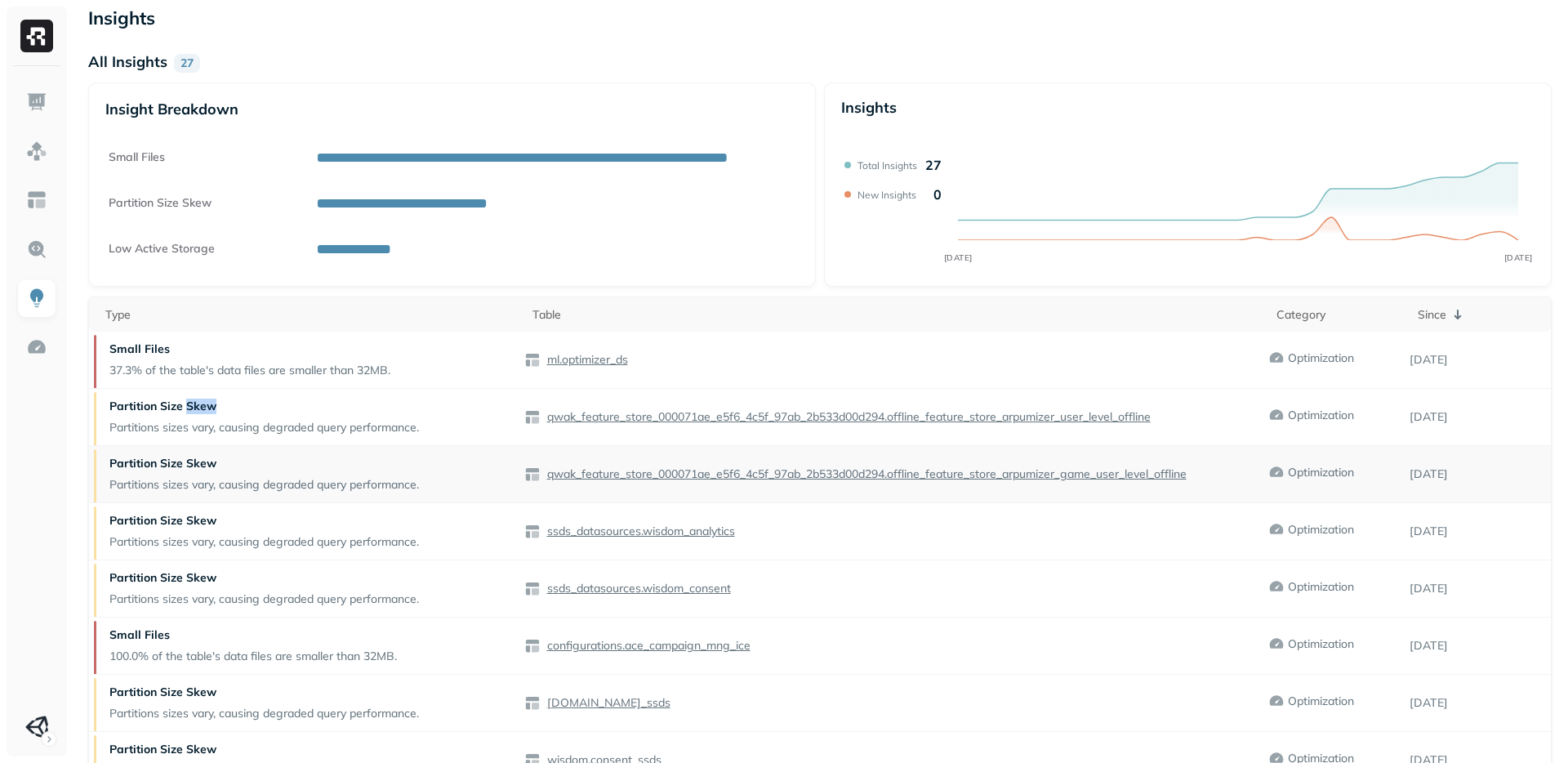
scroll to position [18, 0]
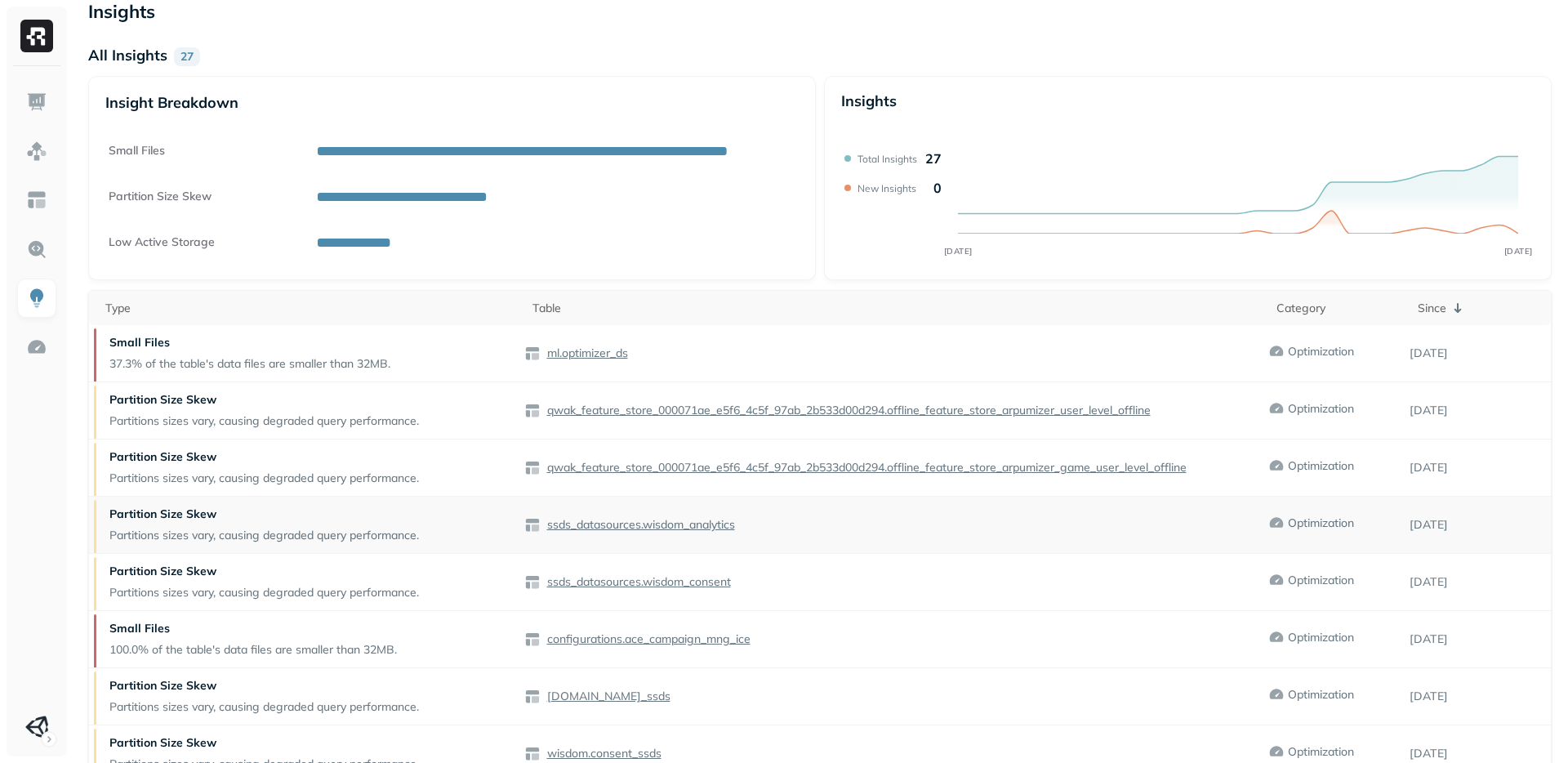
click at [206, 537] on p "Partitions sizes vary, causing degraded query performance." at bounding box center [264, 536] width 309 height 16
click at [223, 536] on p "Partitions sizes vary, causing degraded query performance." at bounding box center [264, 536] width 309 height 16
click at [276, 536] on p "Partitions sizes vary, causing degraded query performance." at bounding box center [264, 536] width 309 height 16
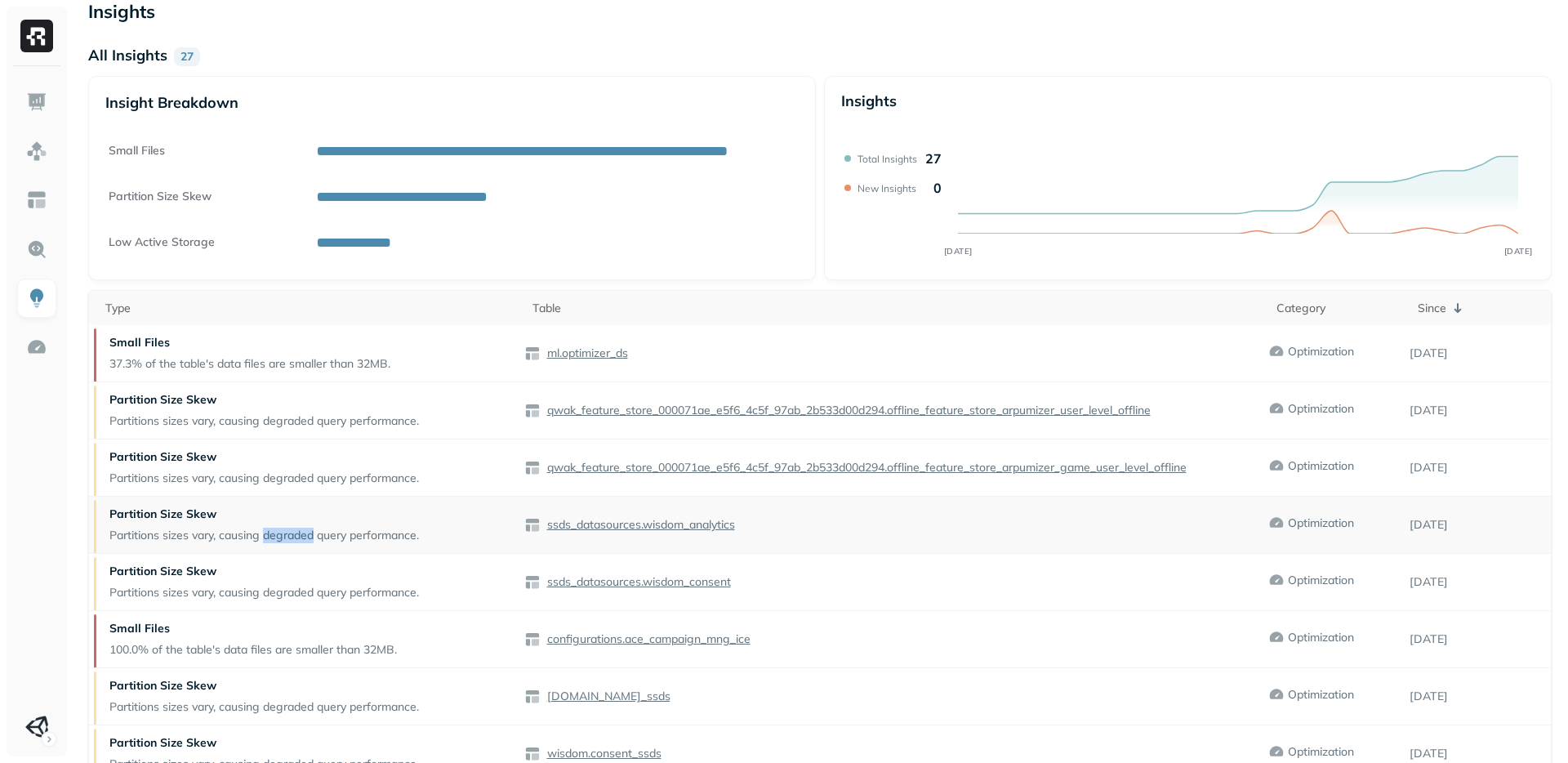
click at [276, 536] on p "Partitions sizes vary, causing degraded query performance." at bounding box center [264, 536] width 309 height 16
drag, startPoint x: 433, startPoint y: 541, endPoint x: 93, endPoint y: 539, distance: 340.0
click at [93, 539] on div "Partition Size Skew Partitions sizes vary, causing degraded query performance." at bounding box center [306, 525] width 436 height 57
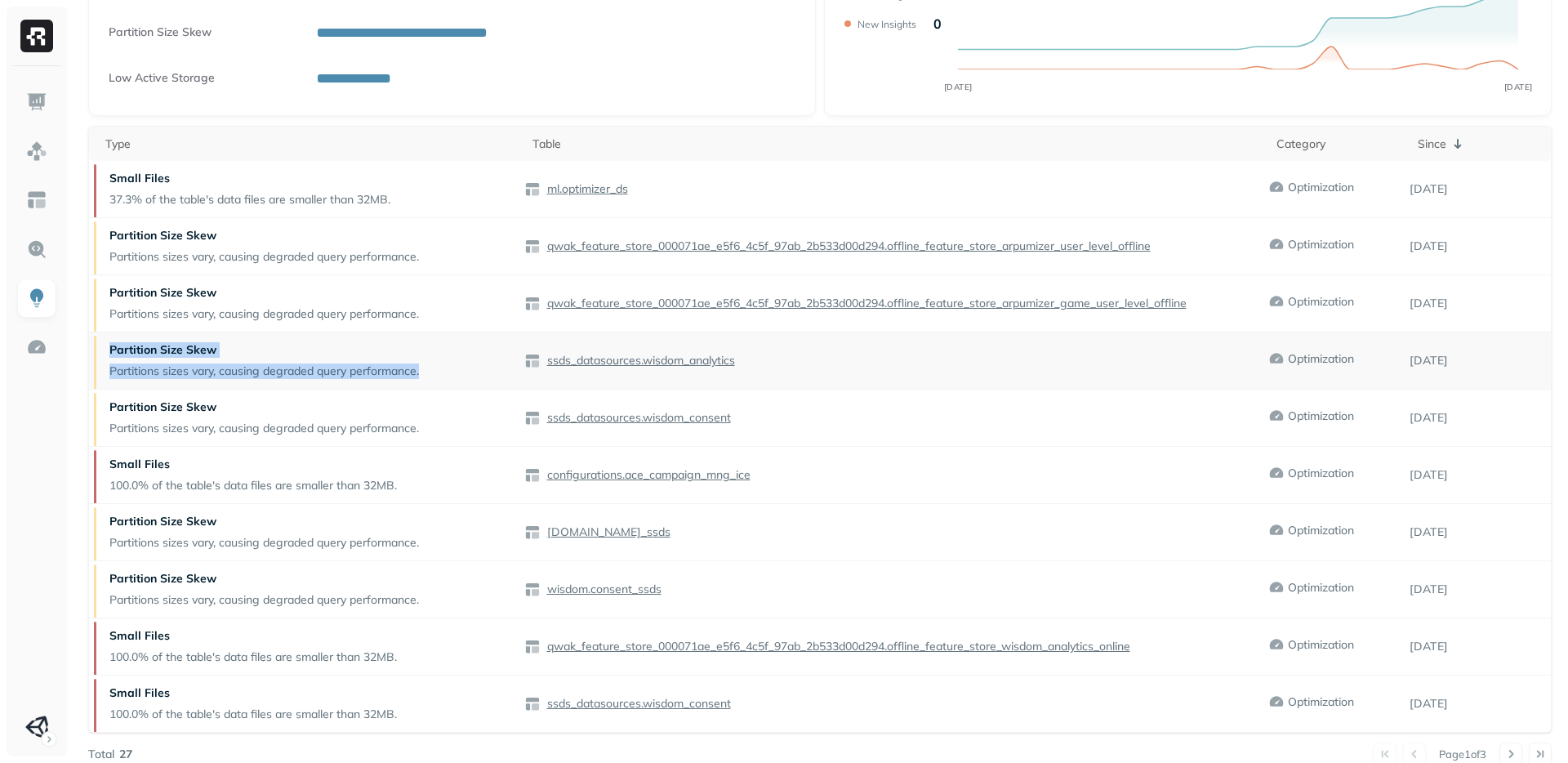
scroll to position [0, 0]
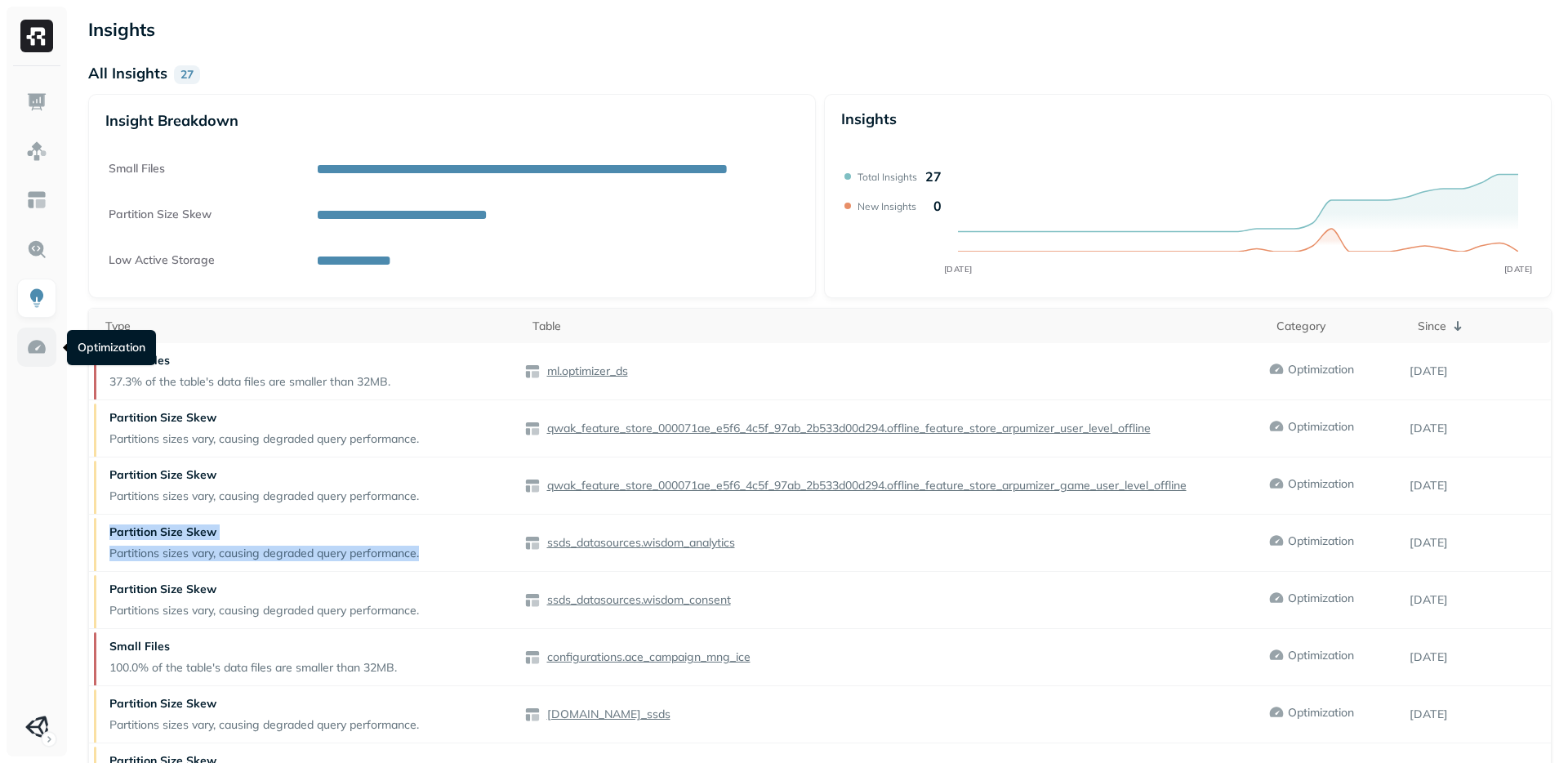
click at [48, 344] on link at bounding box center [36, 346] width 39 height 39
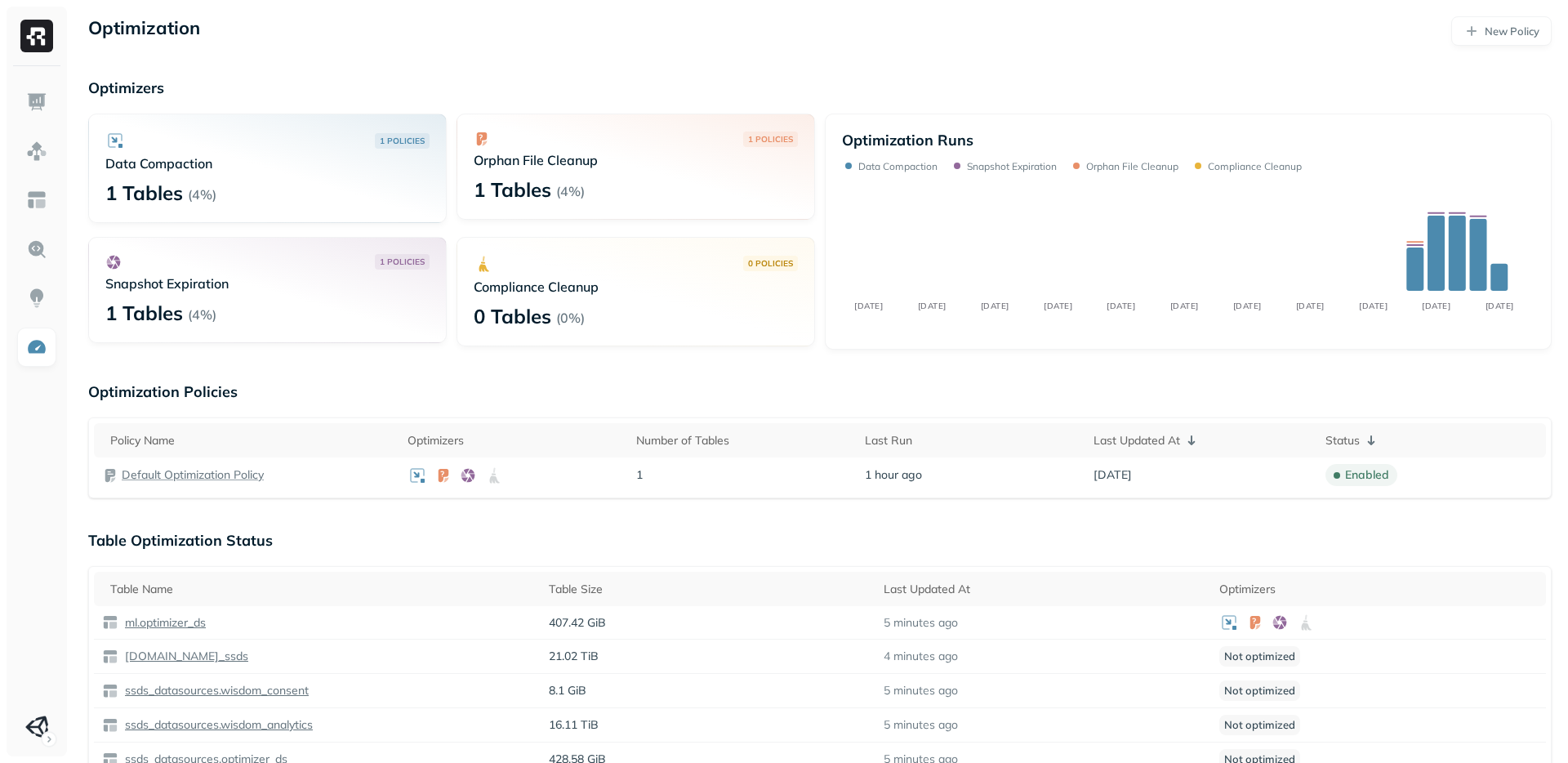
click at [763, 141] on p "1 POLICIES" at bounding box center [770, 139] width 45 height 12
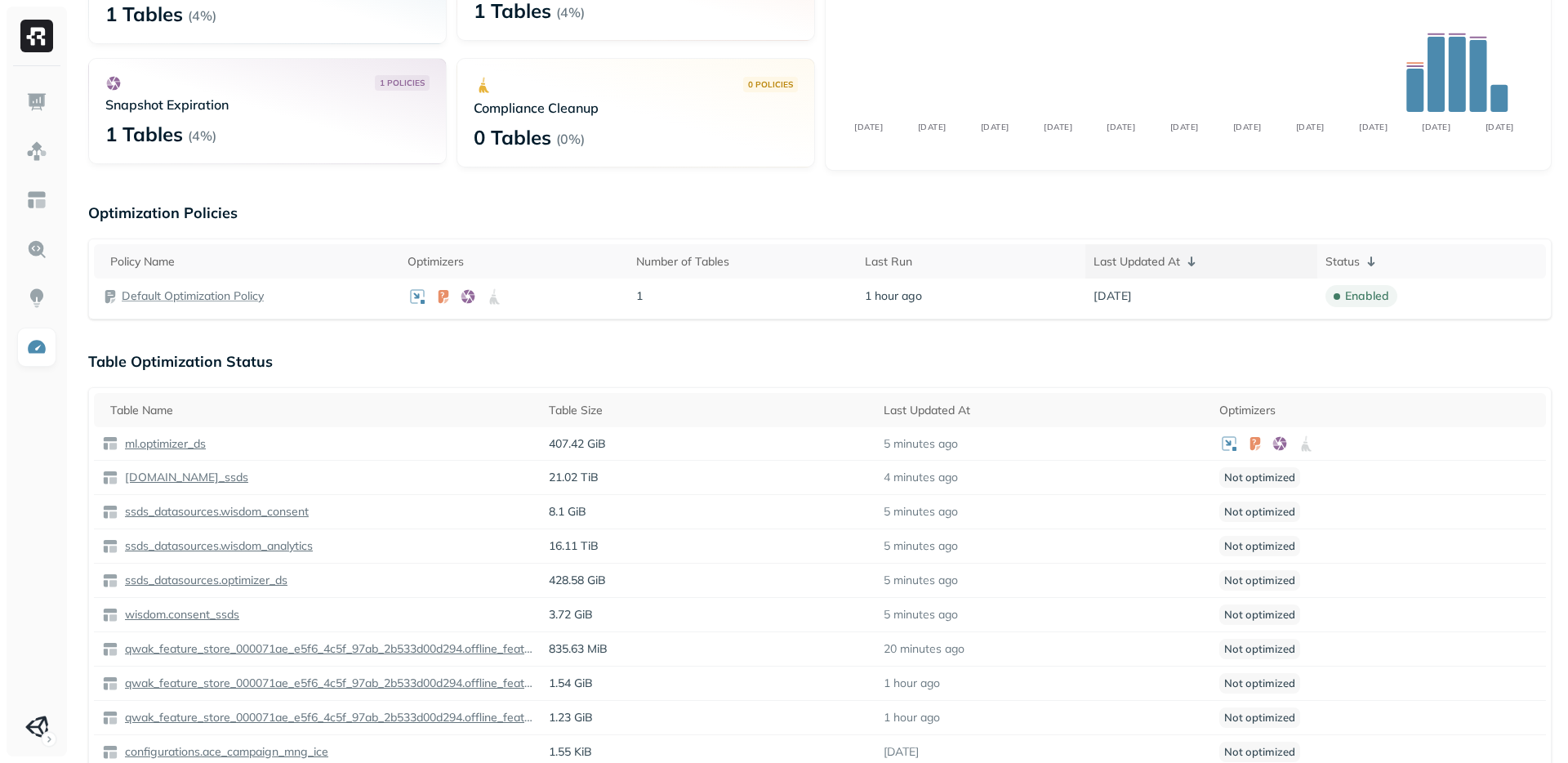
scroll to position [175, 0]
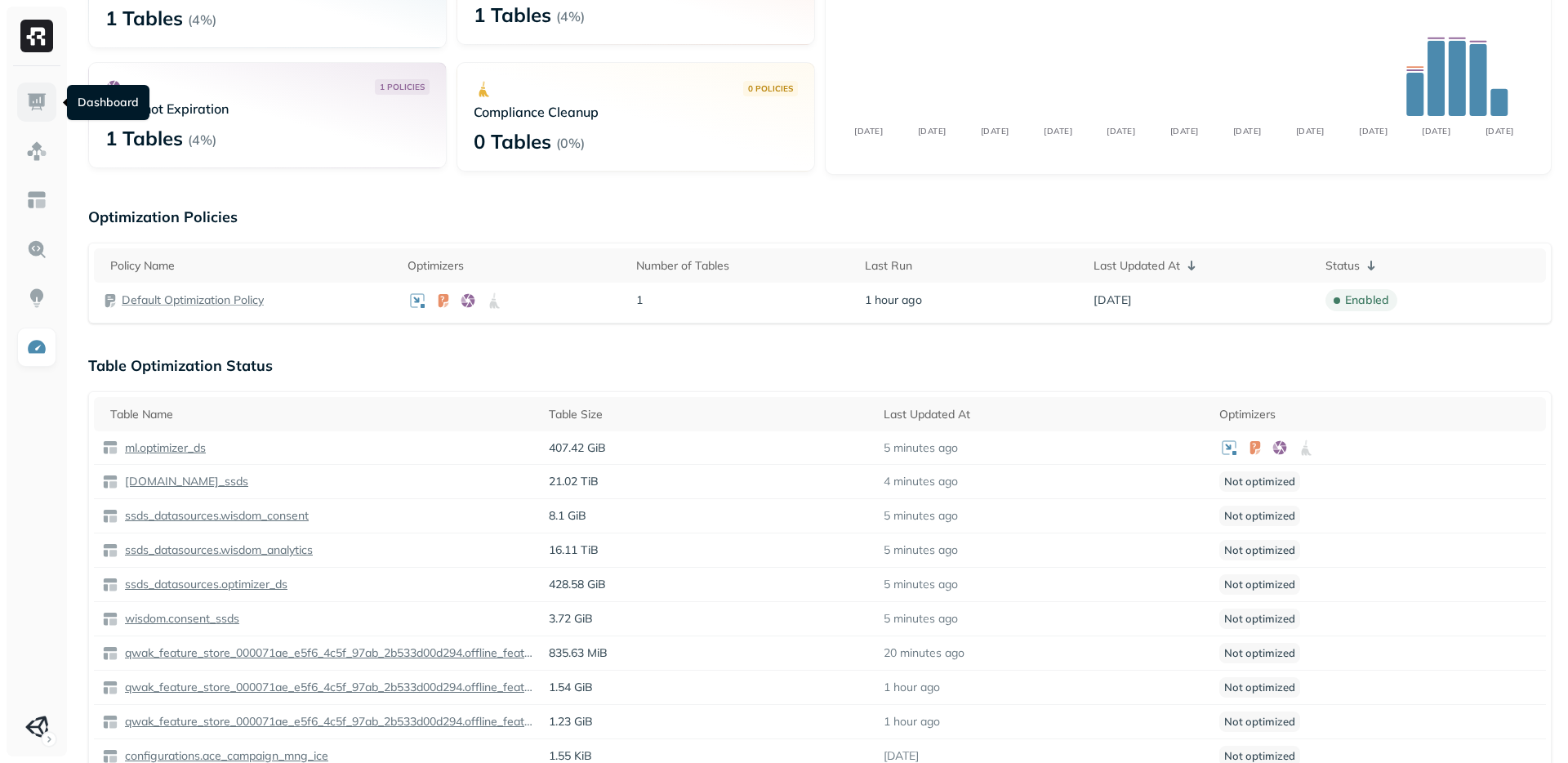
click at [35, 115] on link at bounding box center [36, 102] width 39 height 39
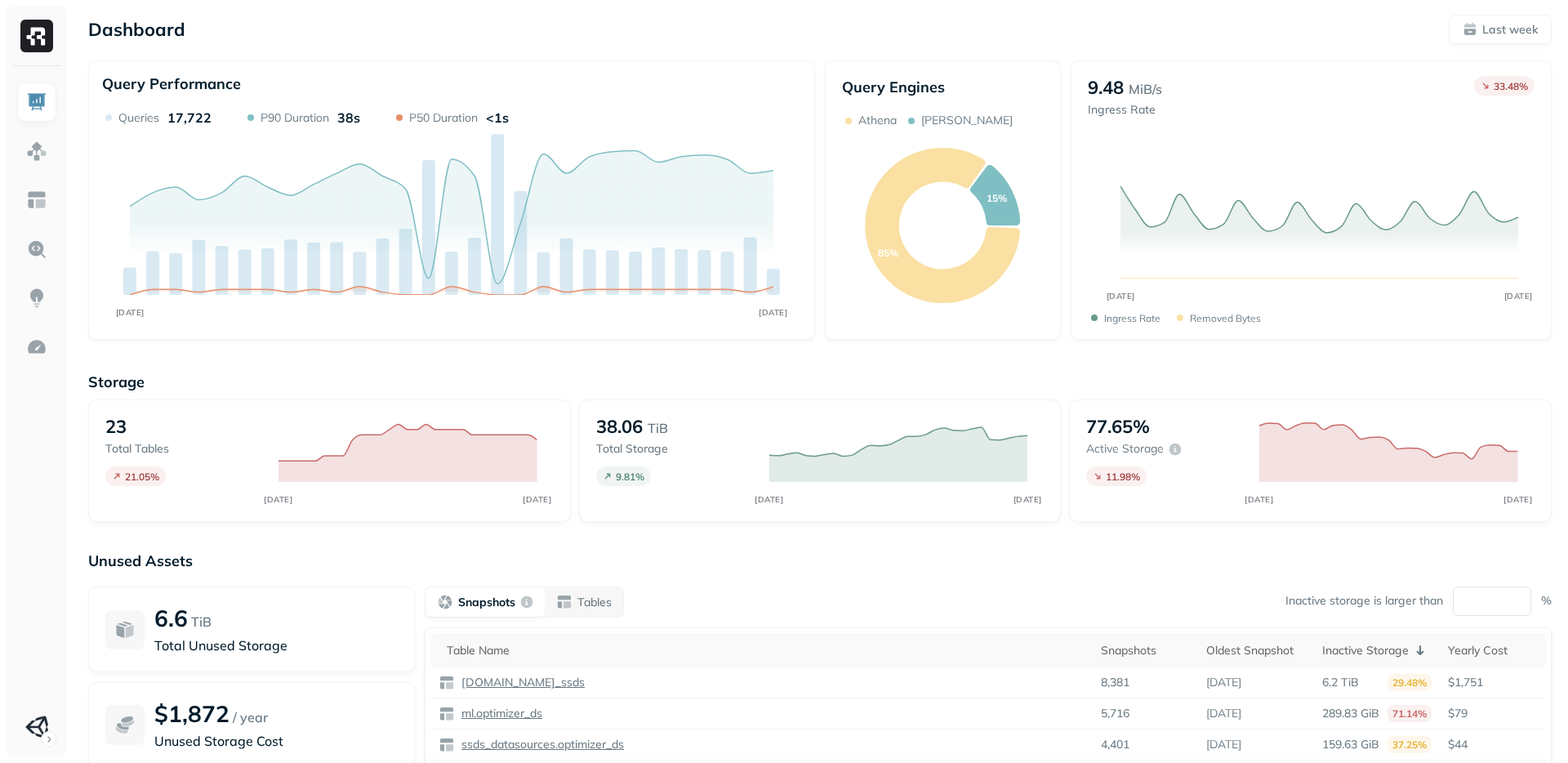
scroll to position [147, 0]
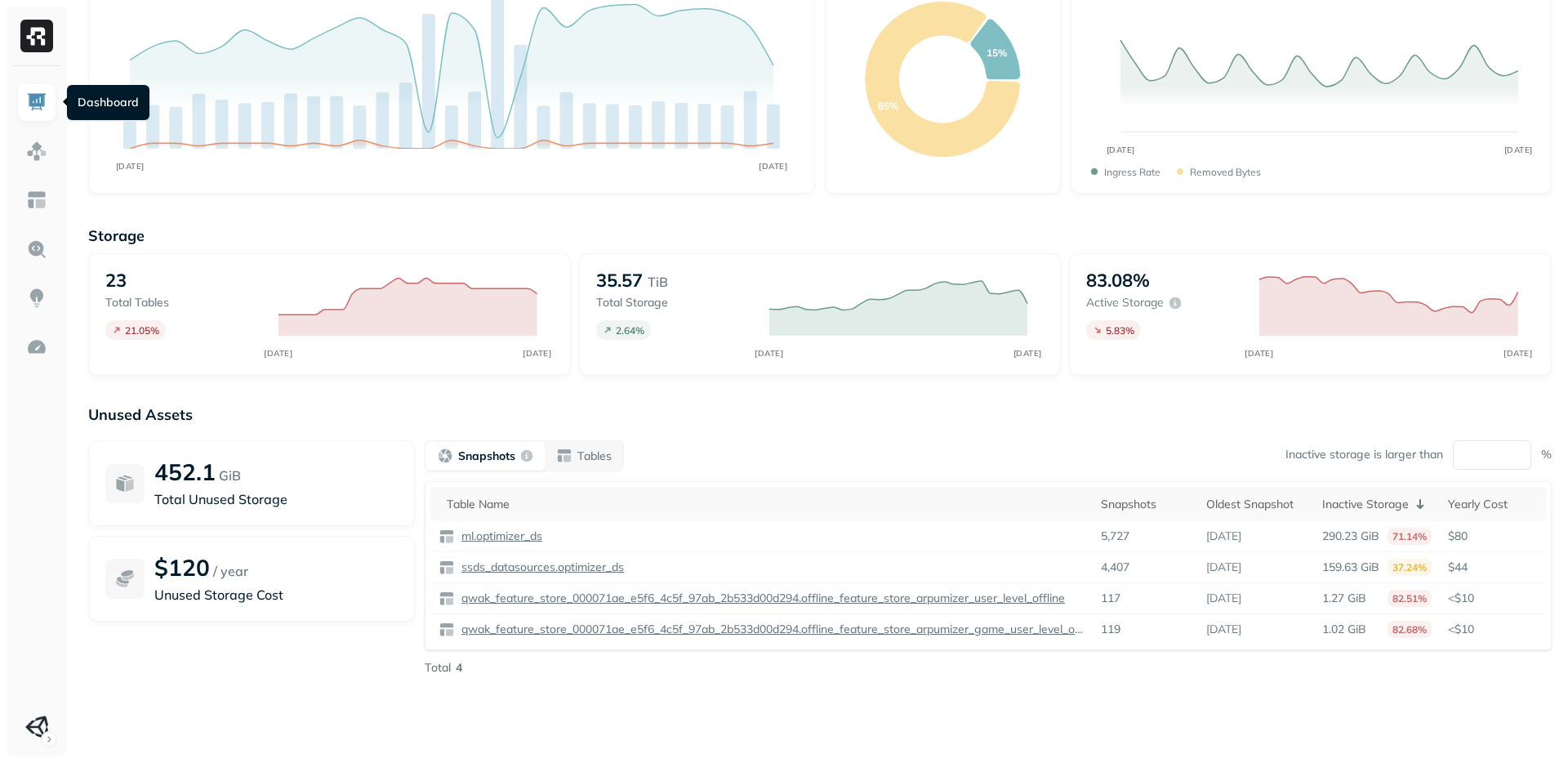
scroll to position [147, 0]
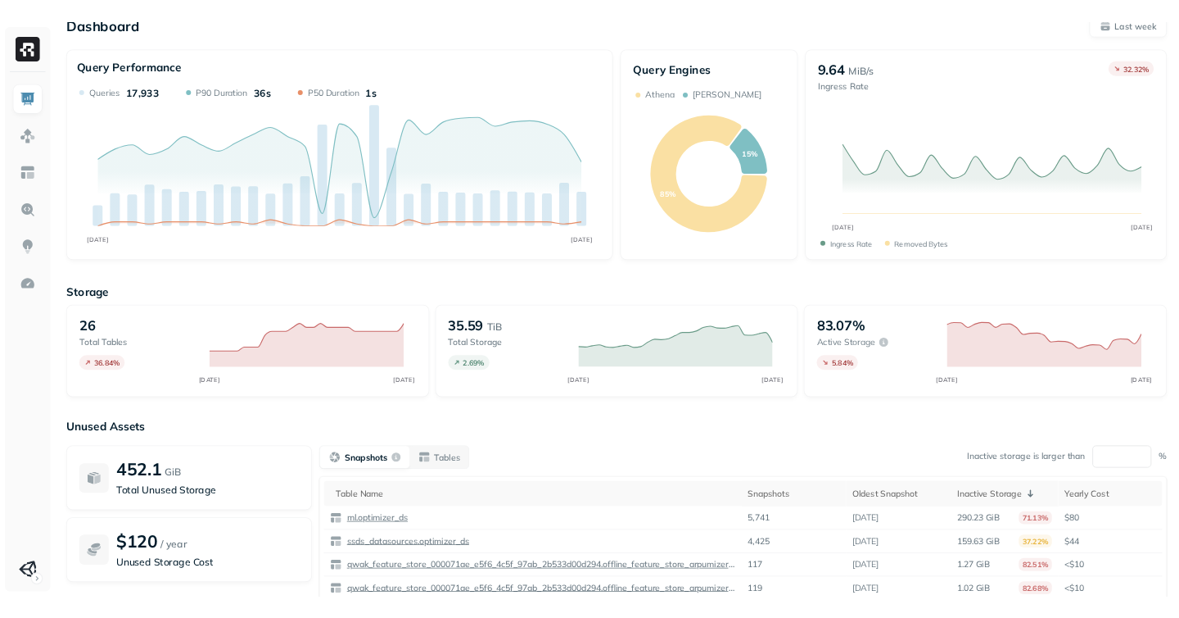
scroll to position [10, 0]
